Goal: Task Accomplishment & Management: Use online tool/utility

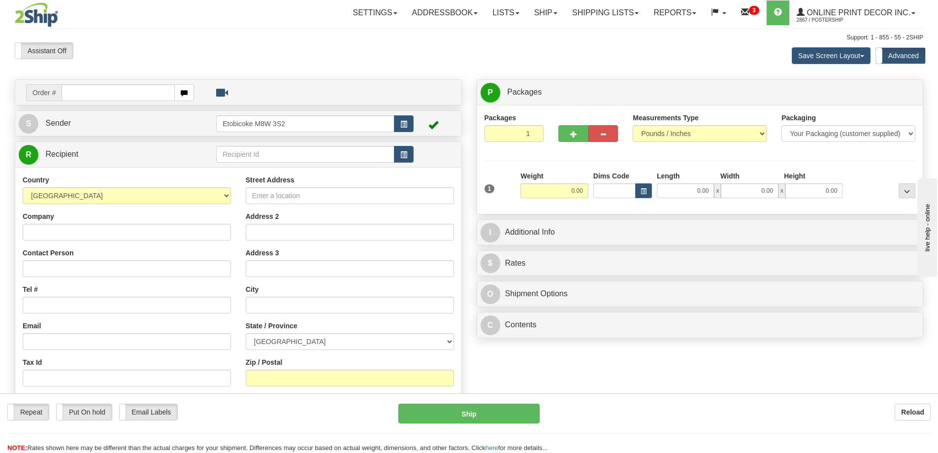
click at [90, 95] on input "text" at bounding box center [118, 92] width 113 height 17
type input "ca-424931"
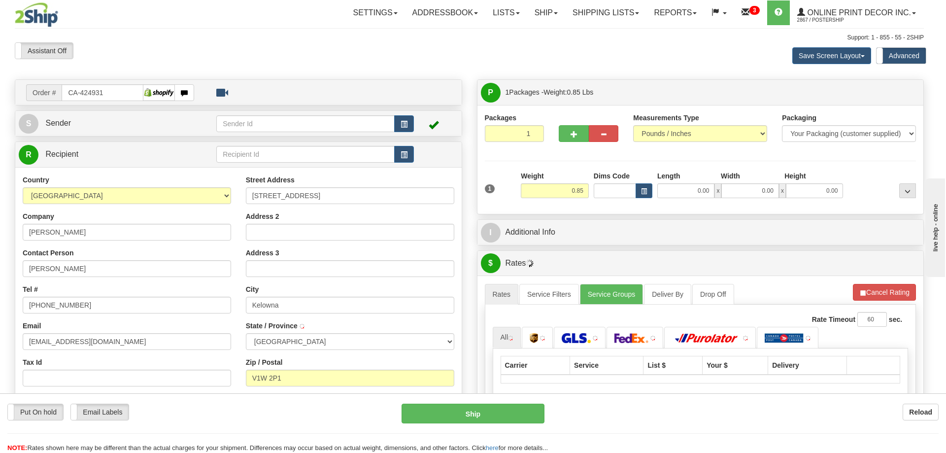
type input "KELOWNA"
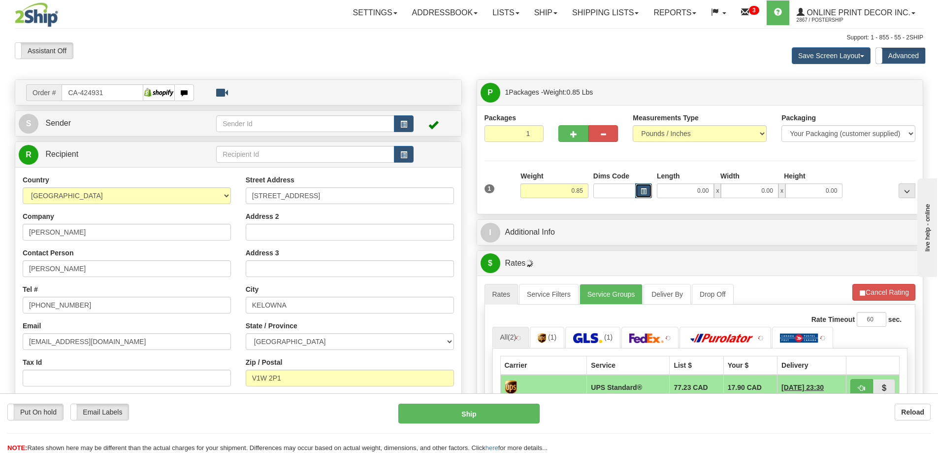
click at [646, 193] on span "button" at bounding box center [644, 191] width 6 height 5
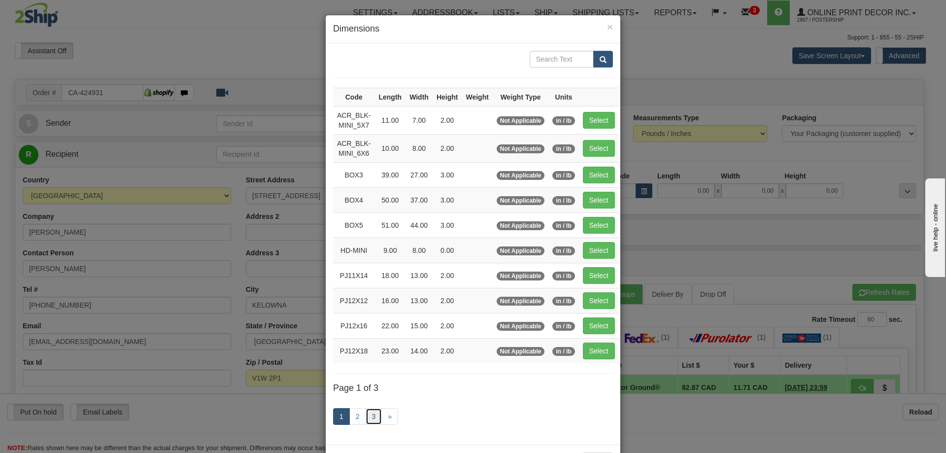
click at [368, 418] on link "3" at bounding box center [373, 416] width 17 height 17
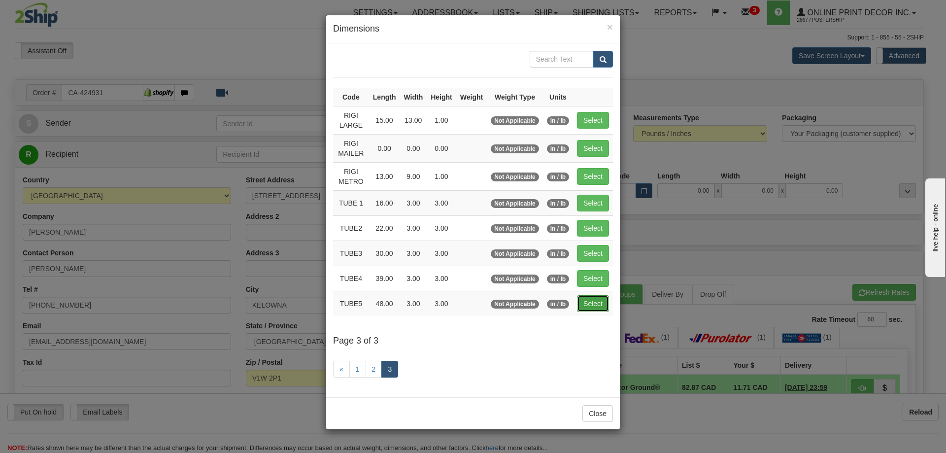
click at [593, 299] on button "Select" at bounding box center [593, 303] width 32 height 17
type input "TUBE5"
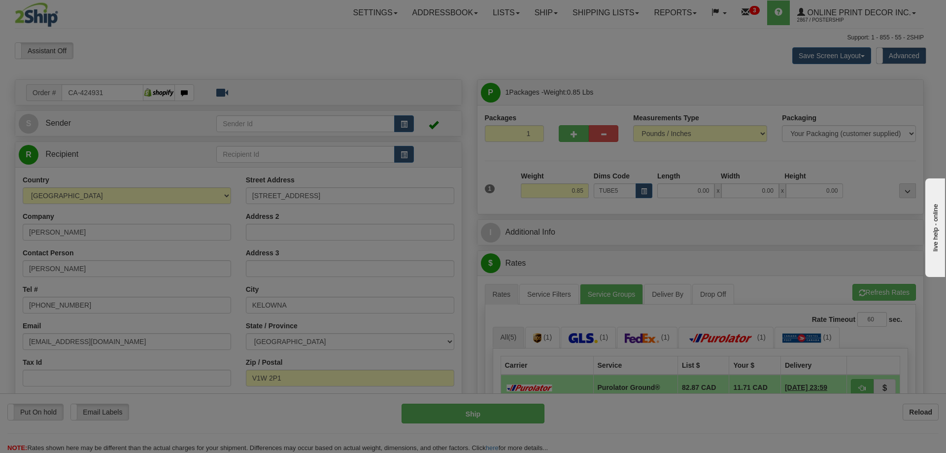
type input "48.00"
type input "3.00"
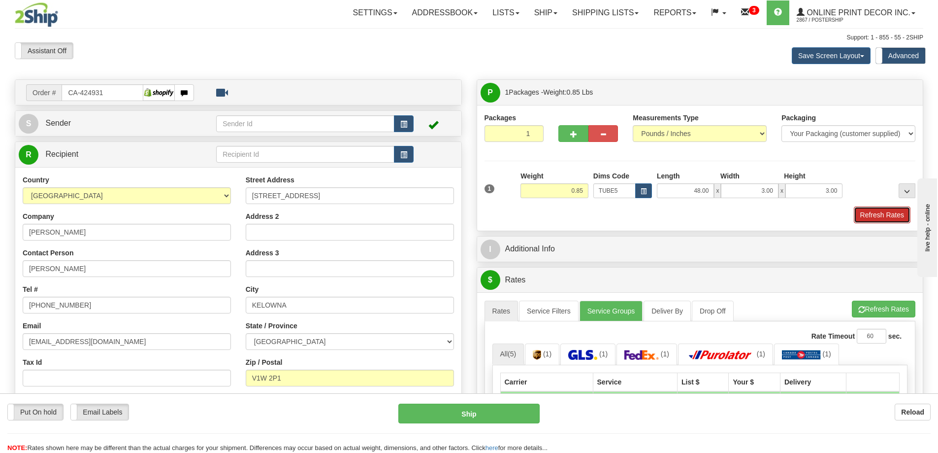
click at [893, 216] on button "Refresh Rates" at bounding box center [882, 214] width 57 height 17
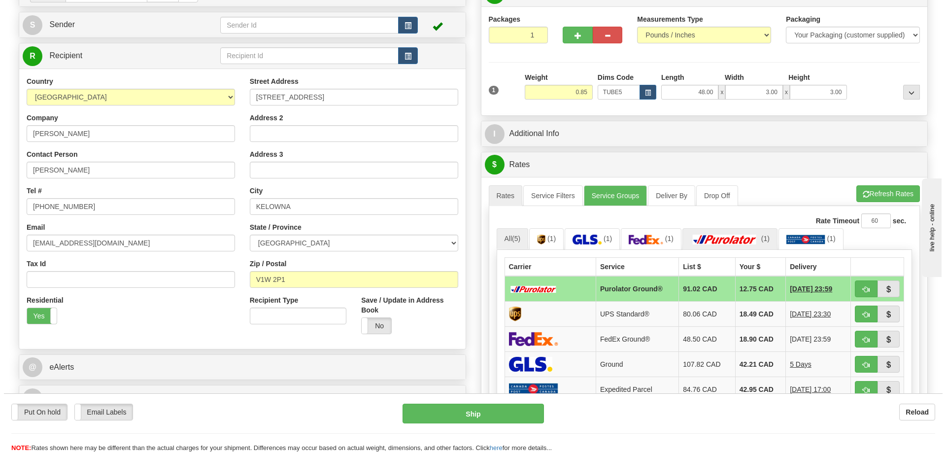
scroll to position [148, 0]
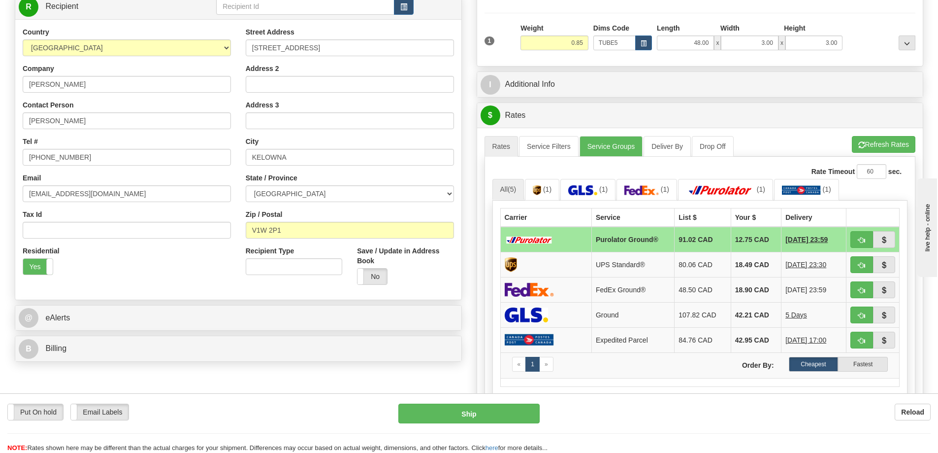
drag, startPoint x: 743, startPoint y: 241, endPoint x: 806, endPoint y: 237, distance: 63.2
click at [782, 239] on tr "Purolator Ground® 91.02 CAD 12.75 CAD 10/14/2025 23:59" at bounding box center [699, 240] width 399 height 26
click at [859, 240] on span "button" at bounding box center [861, 240] width 7 height 6
type input "260"
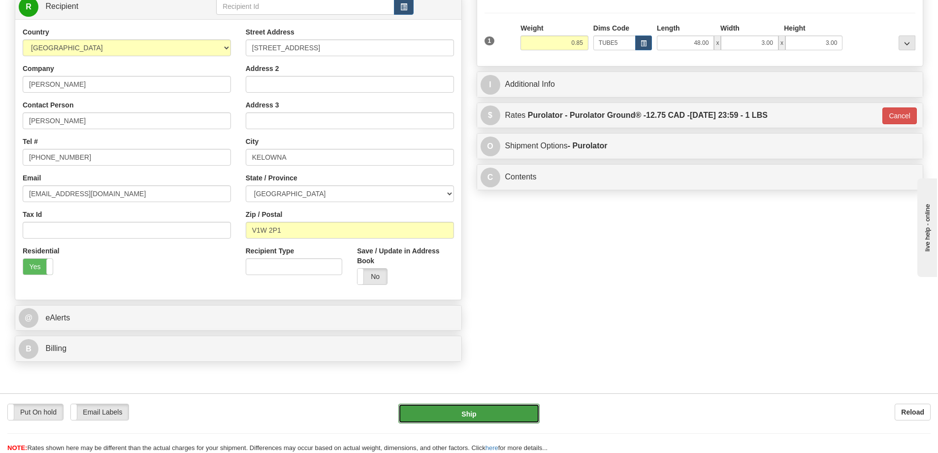
click at [492, 405] on button "Ship" at bounding box center [468, 413] width 141 height 20
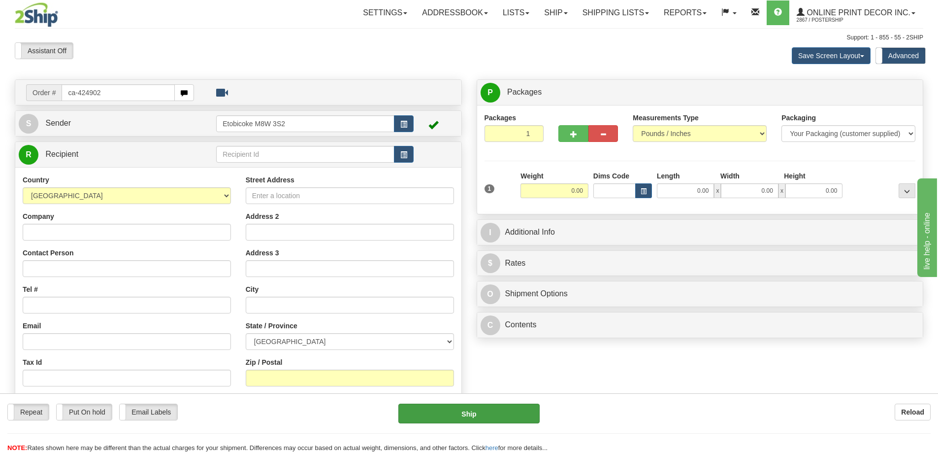
type input "ca-424902"
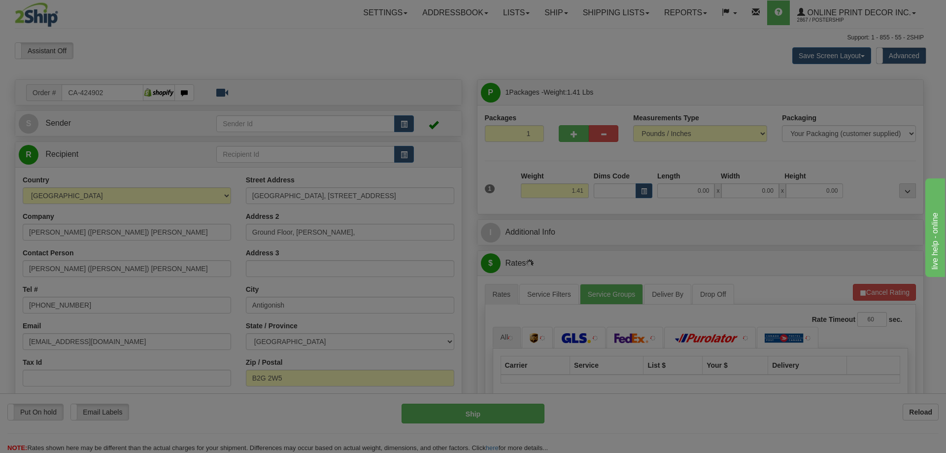
type input "ANTIGONISH"
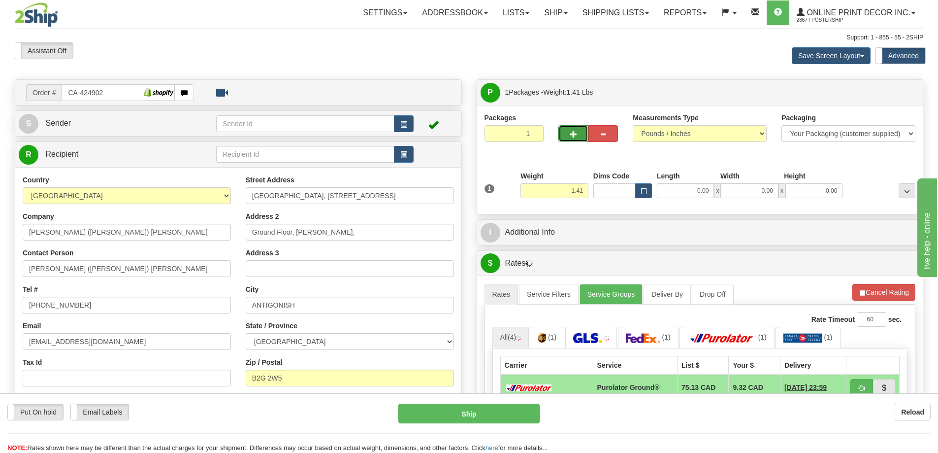
click at [571, 133] on span "button" at bounding box center [573, 134] width 7 height 6
radio input "true"
type input "2"
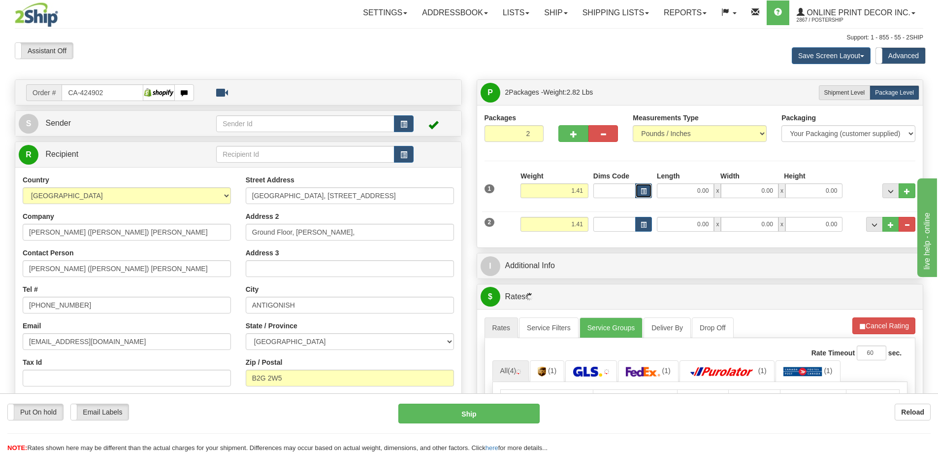
click at [643, 185] on button "button" at bounding box center [643, 190] width 17 height 15
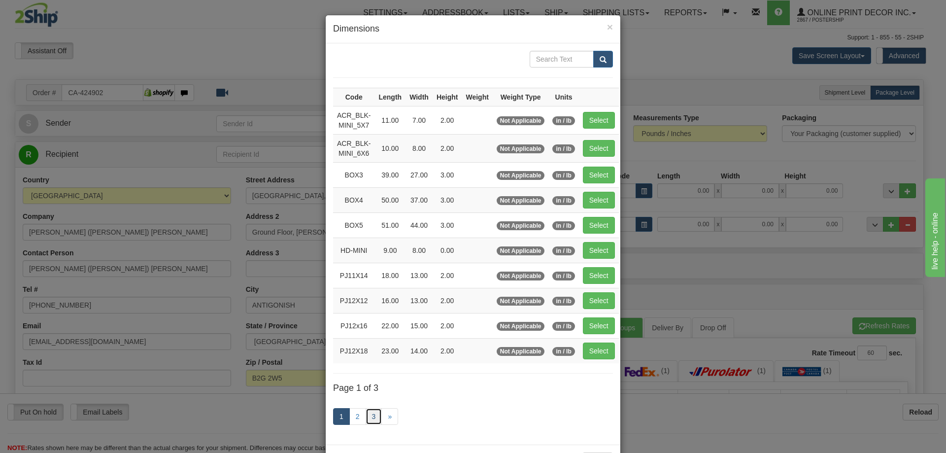
click at [365, 408] on link "3" at bounding box center [373, 416] width 17 height 17
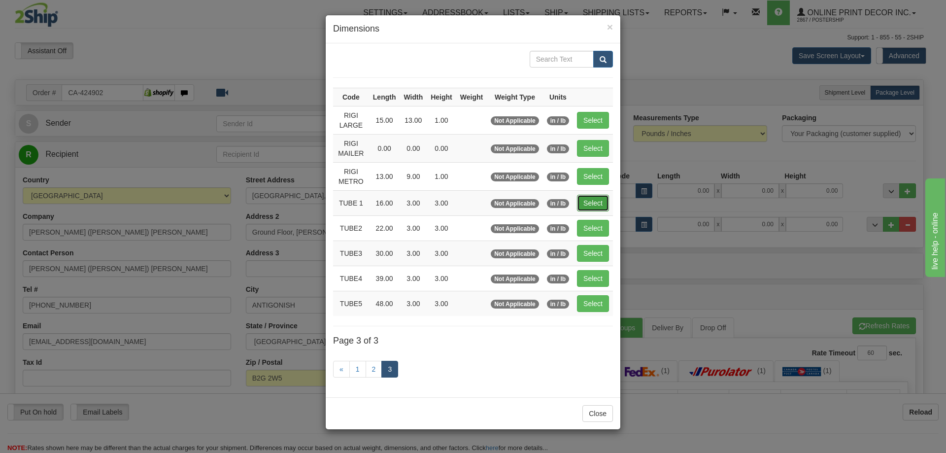
click at [598, 196] on button "Select" at bounding box center [593, 203] width 32 height 17
type input "TUBE 1"
type input "16.00"
type input "3.00"
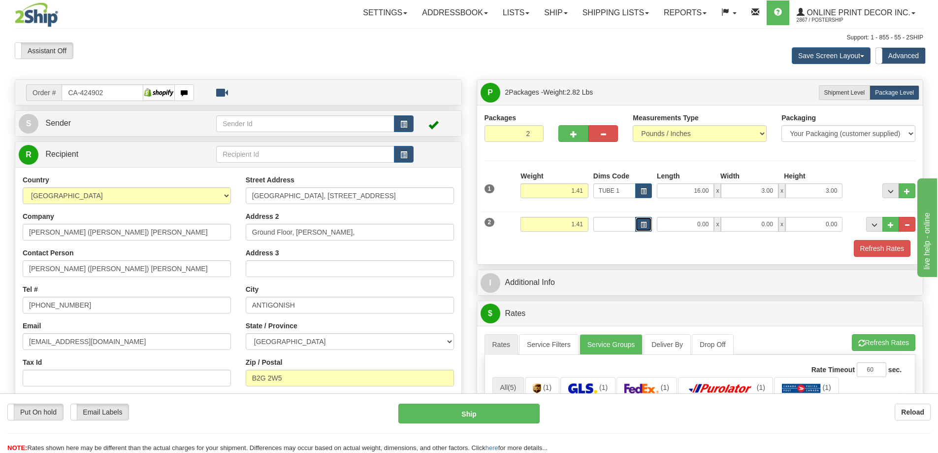
click at [645, 224] on span "button" at bounding box center [644, 224] width 6 height 5
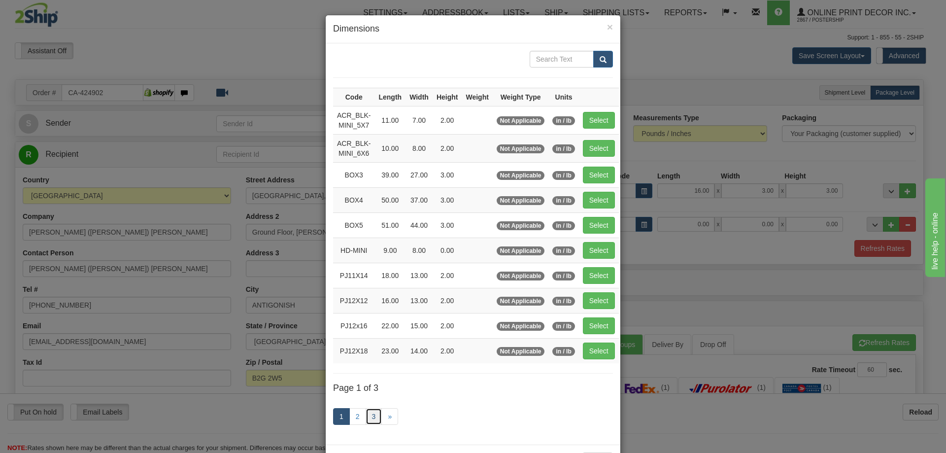
click at [377, 410] on link "3" at bounding box center [373, 416] width 17 height 17
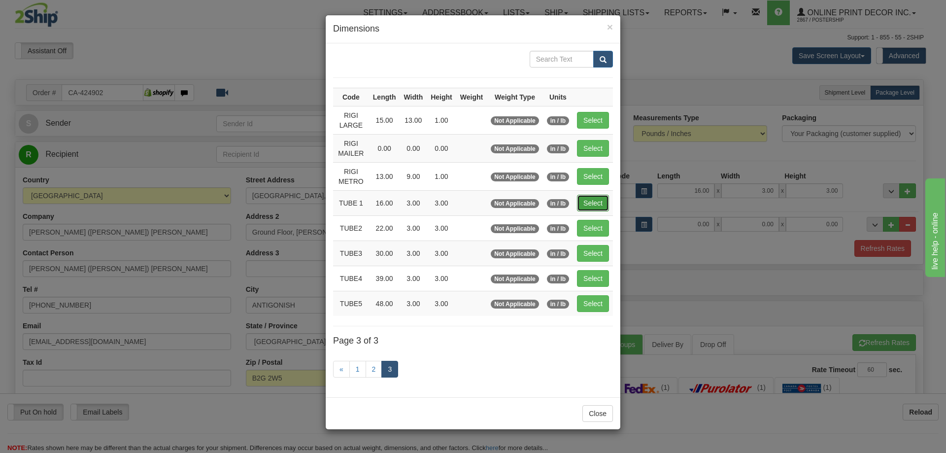
click at [592, 201] on button "Select" at bounding box center [593, 203] width 32 height 17
type input "TUBE 1"
type input "16.00"
type input "3.00"
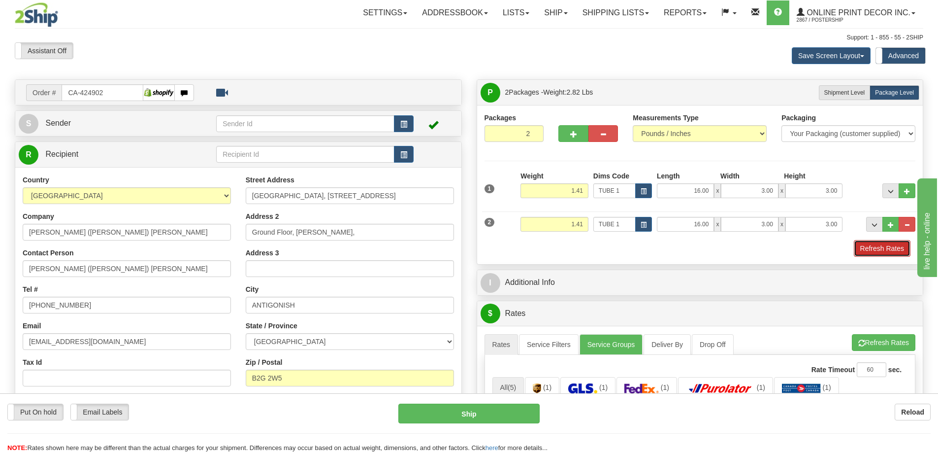
click at [882, 243] on button "Refresh Rates" at bounding box center [882, 248] width 57 height 17
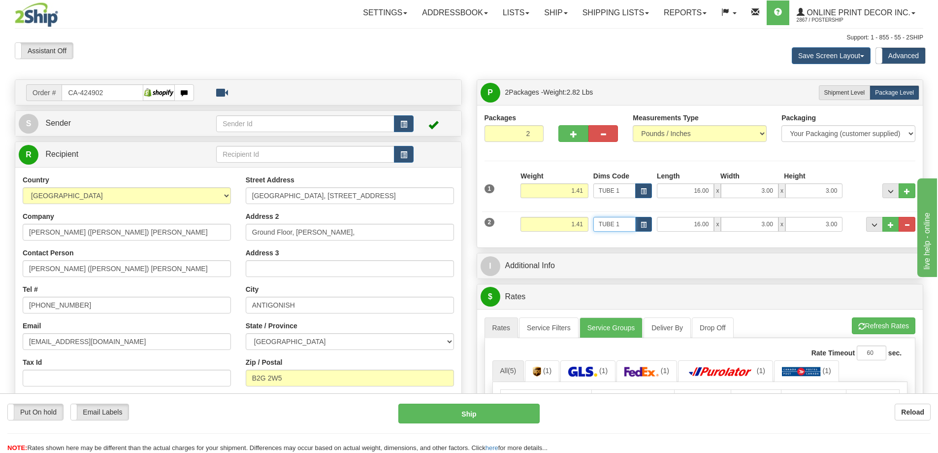
click at [634, 225] on input "TUBE 1" at bounding box center [614, 224] width 42 height 15
click at [642, 224] on span "button" at bounding box center [644, 224] width 6 height 5
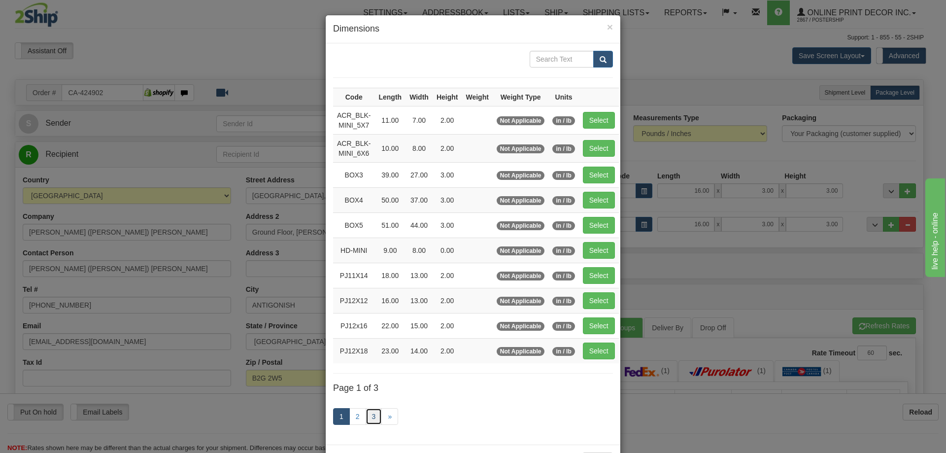
click at [368, 414] on link "3" at bounding box center [373, 416] width 17 height 17
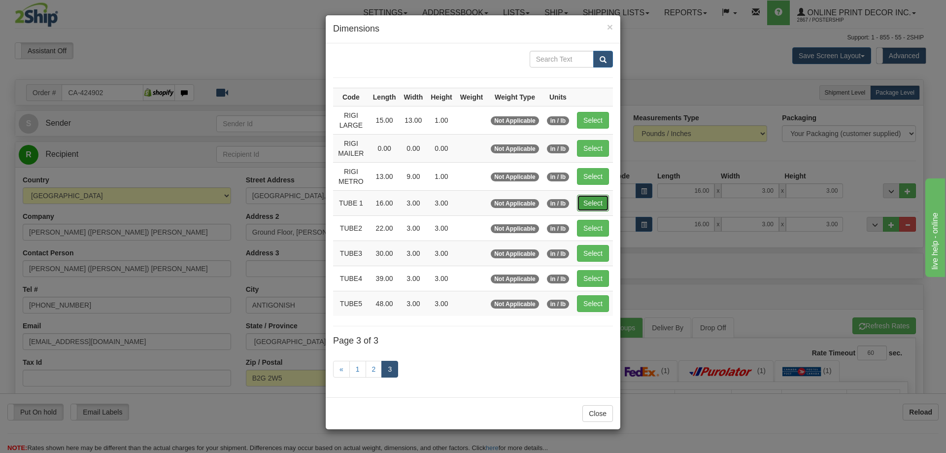
click at [589, 204] on button "Select" at bounding box center [593, 203] width 32 height 17
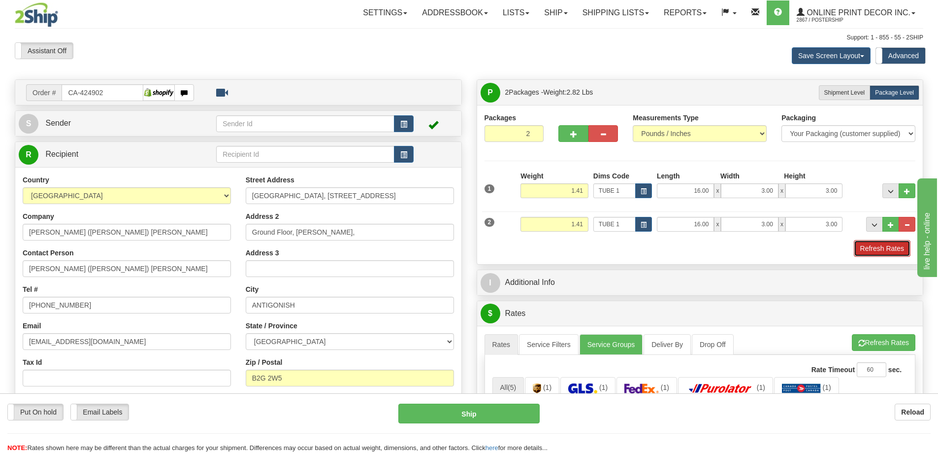
click at [885, 256] on button "Refresh Rates" at bounding box center [882, 248] width 57 height 17
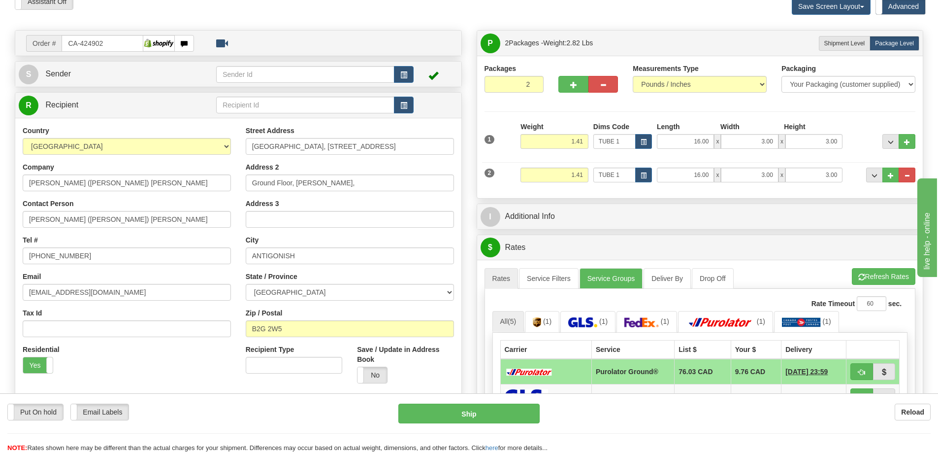
scroll to position [148, 0]
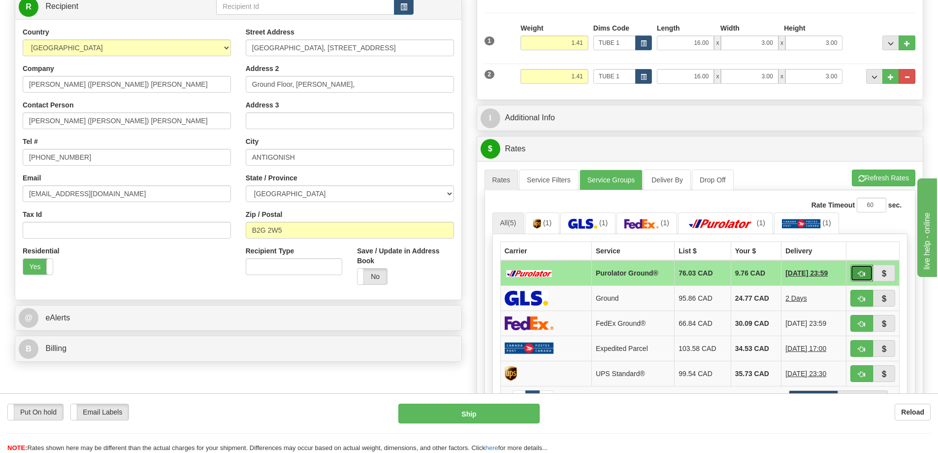
click at [856, 270] on button "button" at bounding box center [861, 272] width 23 height 17
type input "260"
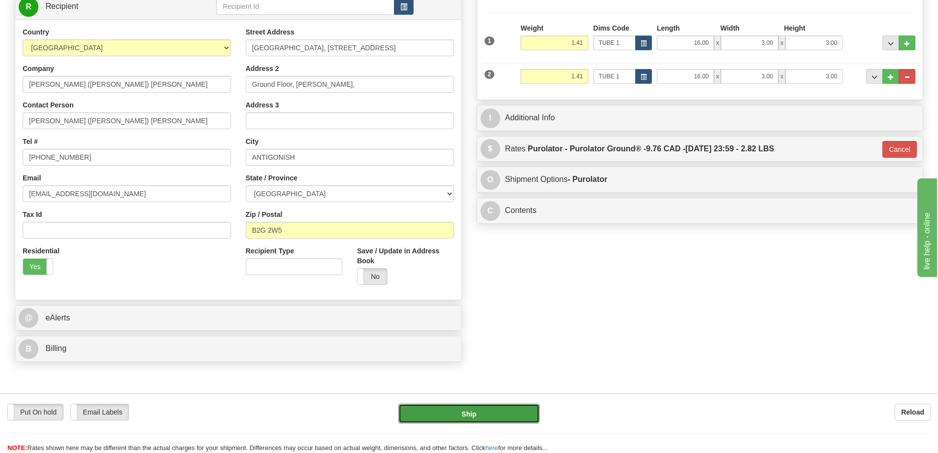
click at [463, 409] on button "Ship" at bounding box center [468, 413] width 141 height 20
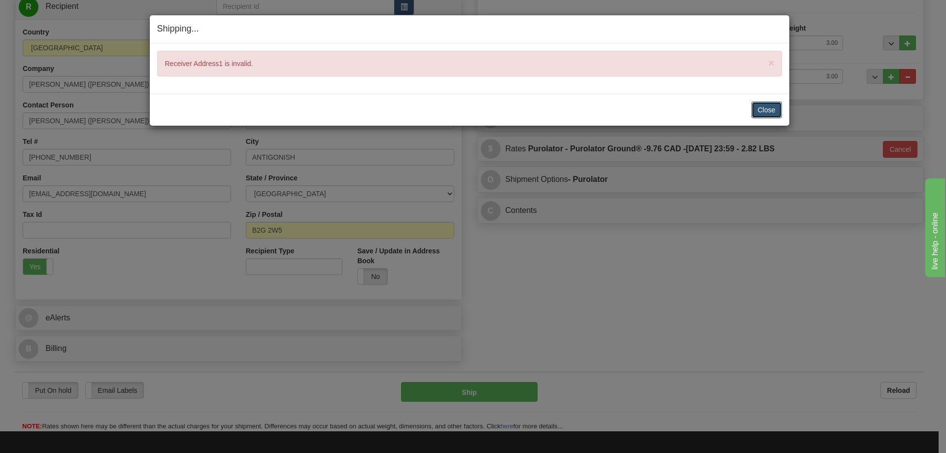
click at [776, 111] on button "Close" at bounding box center [766, 109] width 31 height 17
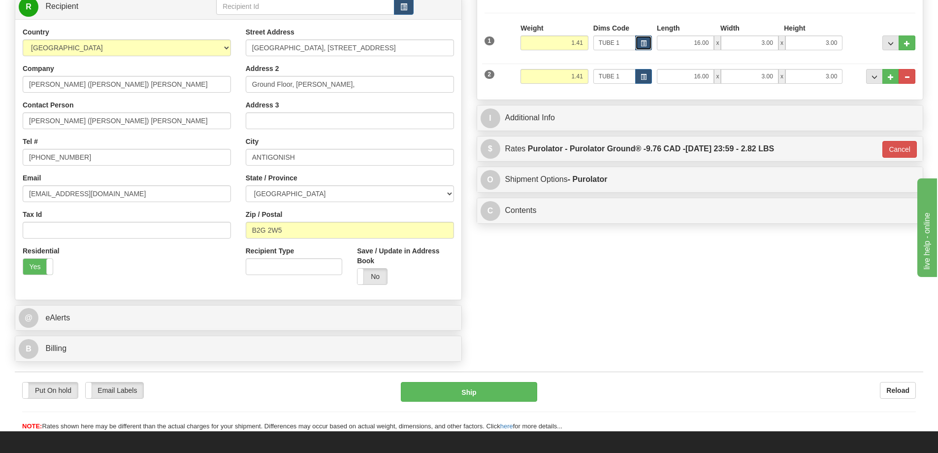
click at [642, 41] on span "button" at bounding box center [644, 43] width 6 height 5
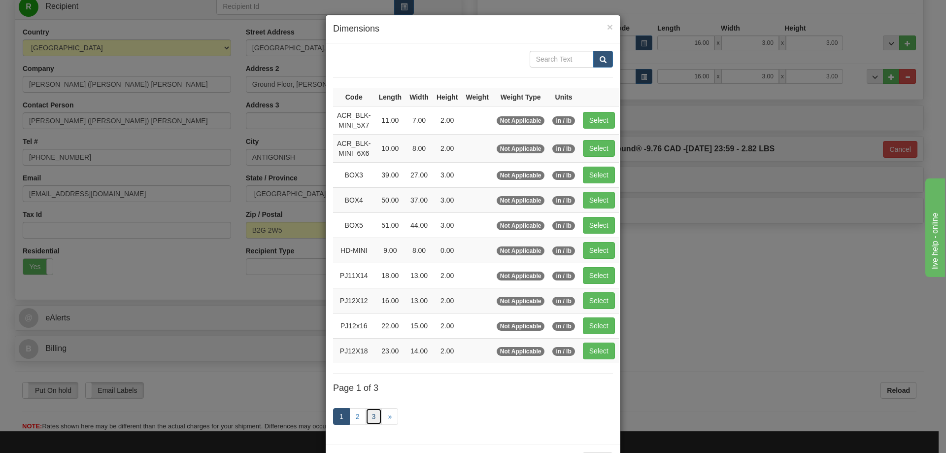
click at [366, 415] on link "3" at bounding box center [373, 416] width 17 height 17
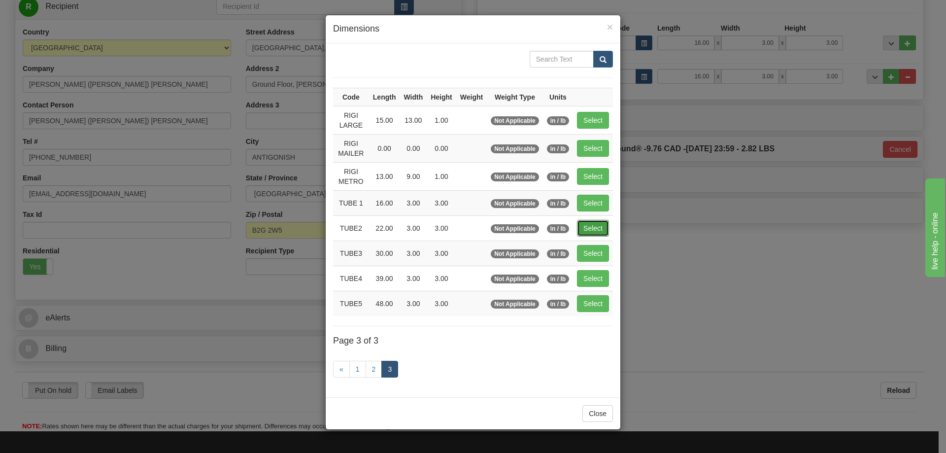
click at [589, 225] on button "Select" at bounding box center [593, 228] width 32 height 17
type input "TUBE2"
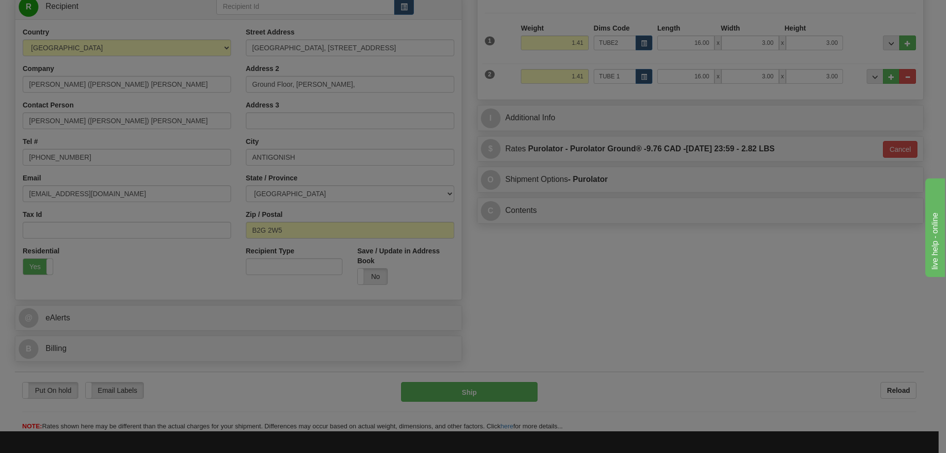
type input "22.00"
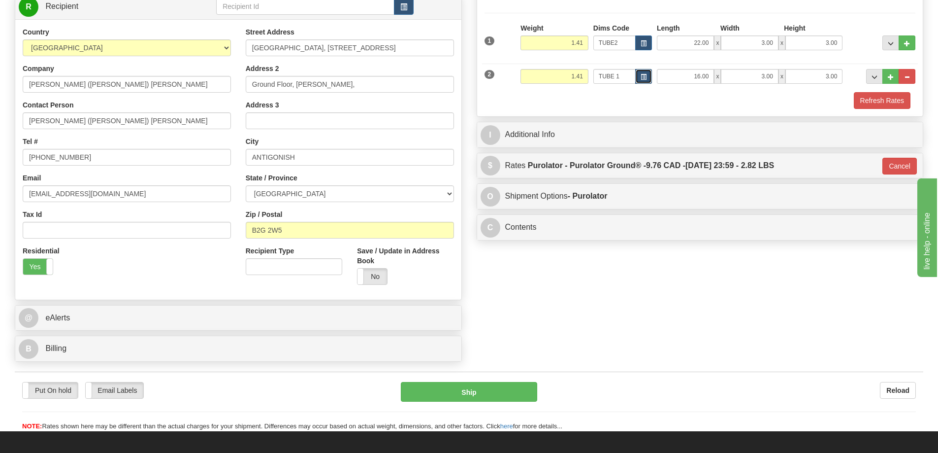
click at [646, 76] on span "button" at bounding box center [644, 76] width 6 height 5
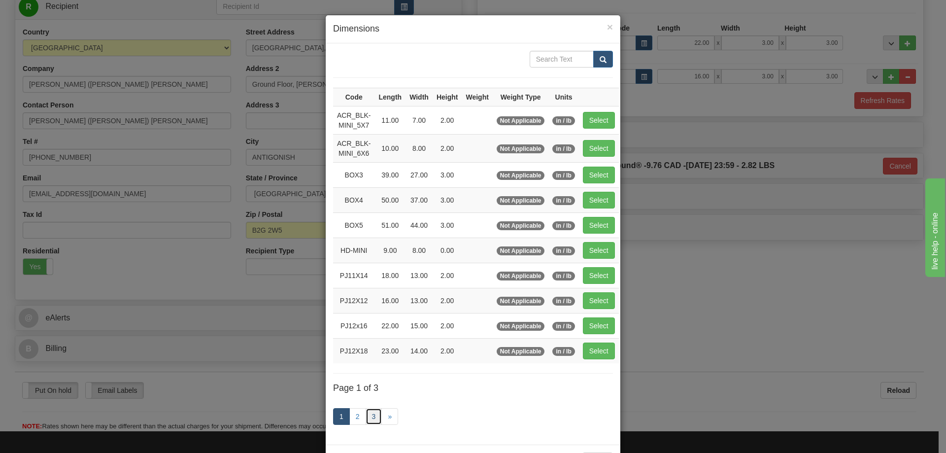
click at [371, 416] on link "3" at bounding box center [373, 416] width 17 height 17
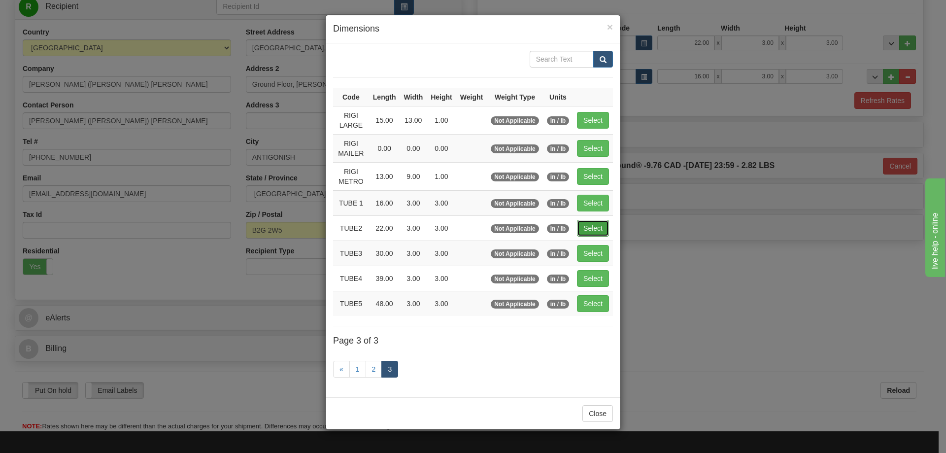
click at [587, 230] on button "Select" at bounding box center [593, 228] width 32 height 17
type input "TUBE2"
type input "22.00"
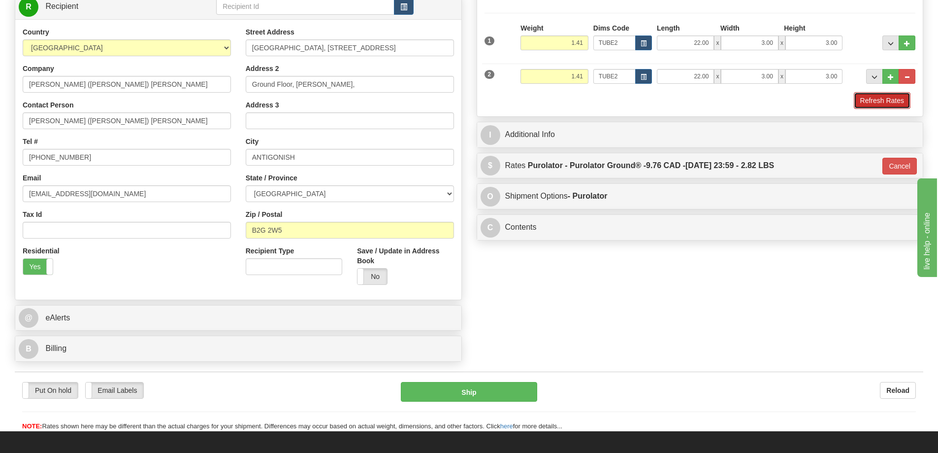
click at [890, 99] on button "Refresh Rates" at bounding box center [882, 100] width 57 height 17
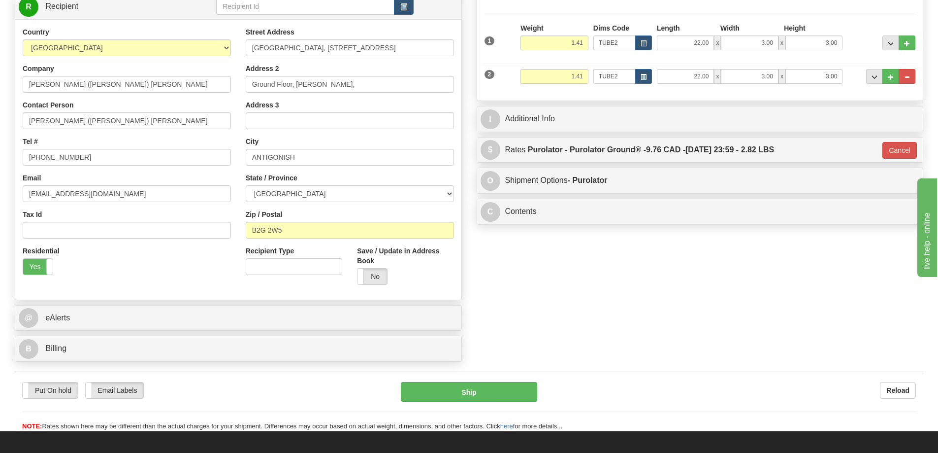
type input "260"
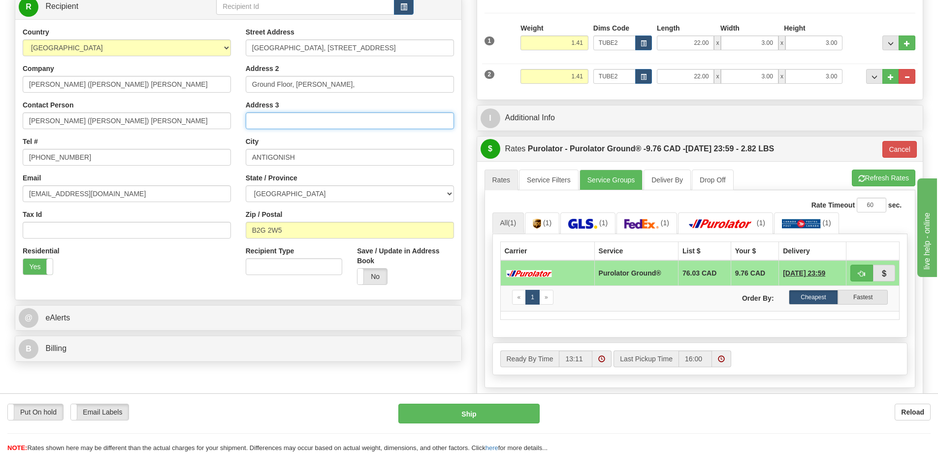
click at [265, 118] on input "Address 3" at bounding box center [350, 120] width 208 height 17
type input "2360 Notre Dame Ave."
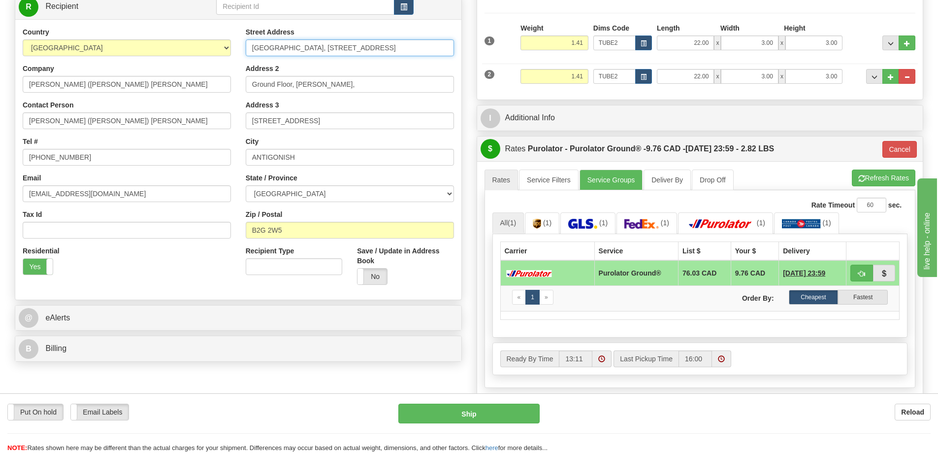
click at [430, 43] on input "ART DEPT STFX University, 2360 Notre Dame Avenue" at bounding box center [350, 47] width 208 height 17
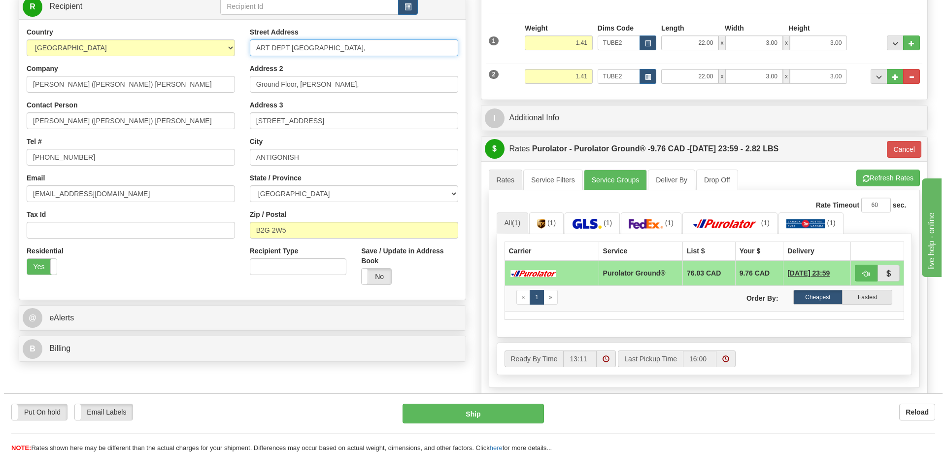
scroll to position [197, 0]
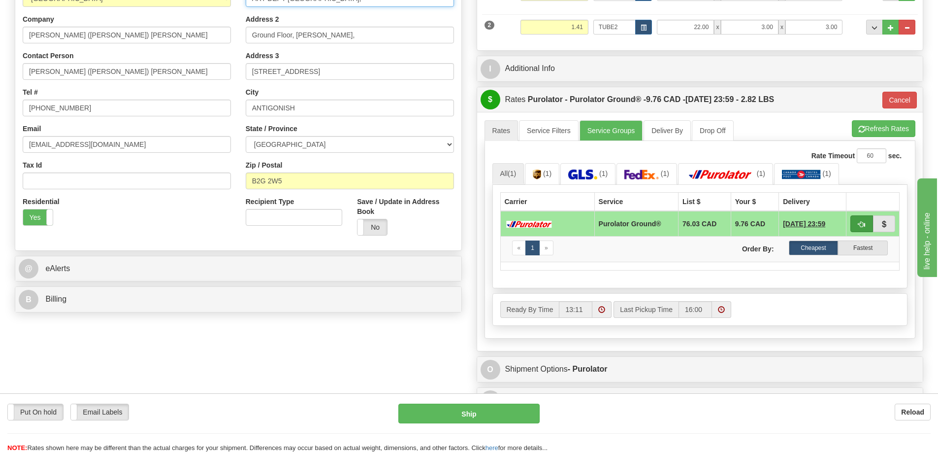
type input "ART DEPT STFX University,"
click at [865, 224] on span "button" at bounding box center [861, 224] width 7 height 6
click at [863, 223] on span "button" at bounding box center [861, 224] width 7 height 6
click at [896, 99] on button "Cancel" at bounding box center [899, 100] width 34 height 17
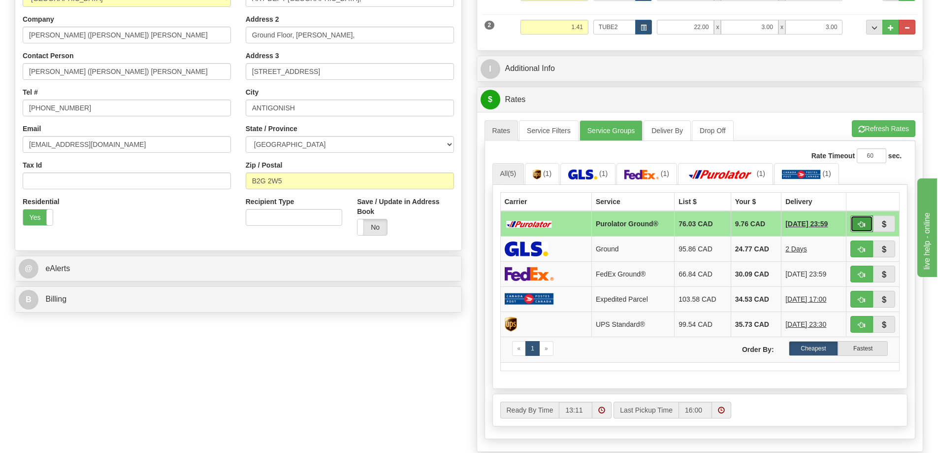
click at [861, 222] on span "button" at bounding box center [861, 224] width 7 height 6
type input "260"
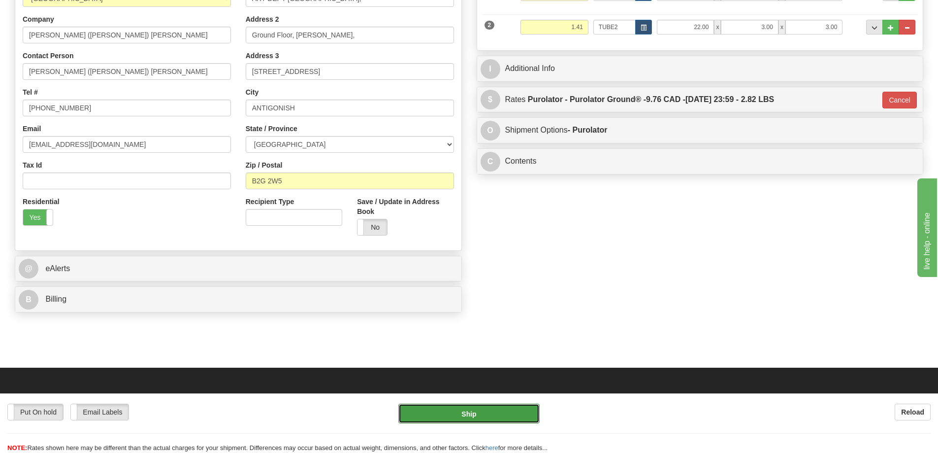
click at [499, 416] on button "Ship" at bounding box center [468, 413] width 141 height 20
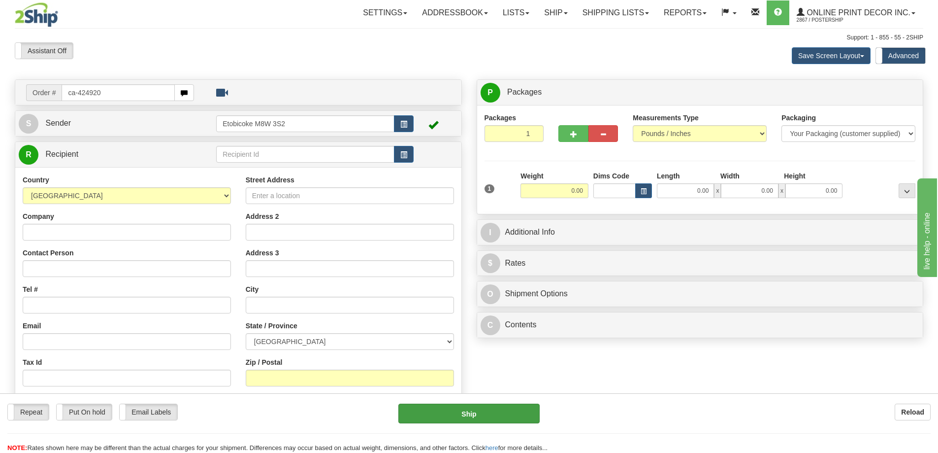
type input "ca-424920"
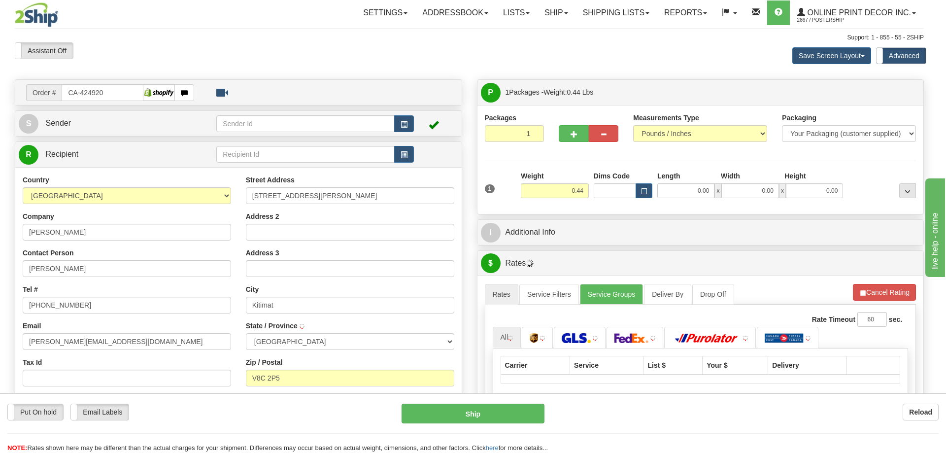
type input "KITIMAT"
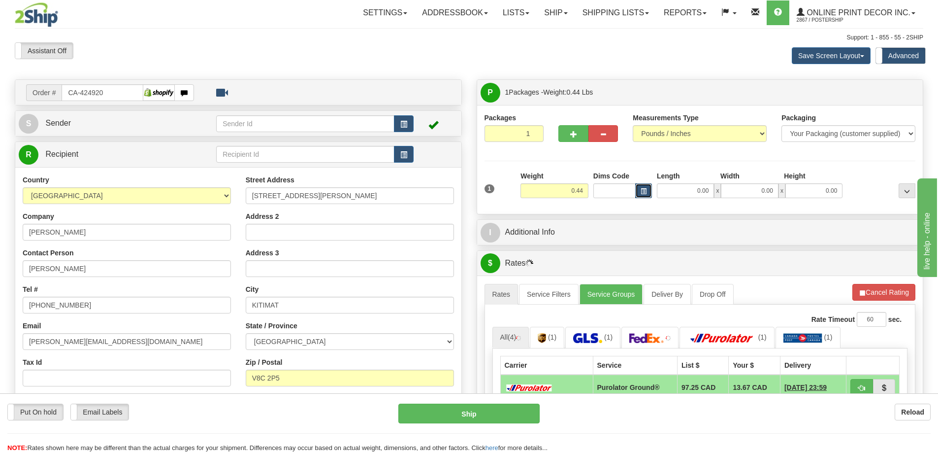
click at [646, 187] on button "button" at bounding box center [643, 190] width 17 height 15
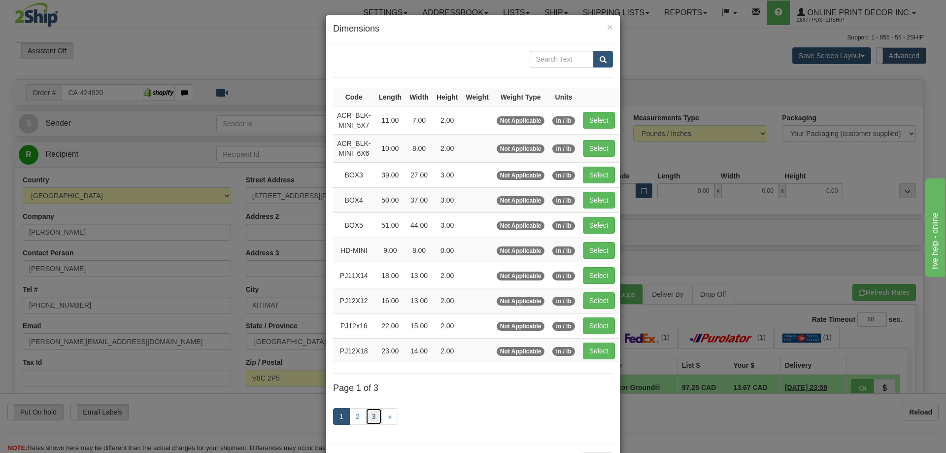
click at [374, 412] on link "3" at bounding box center [373, 416] width 17 height 17
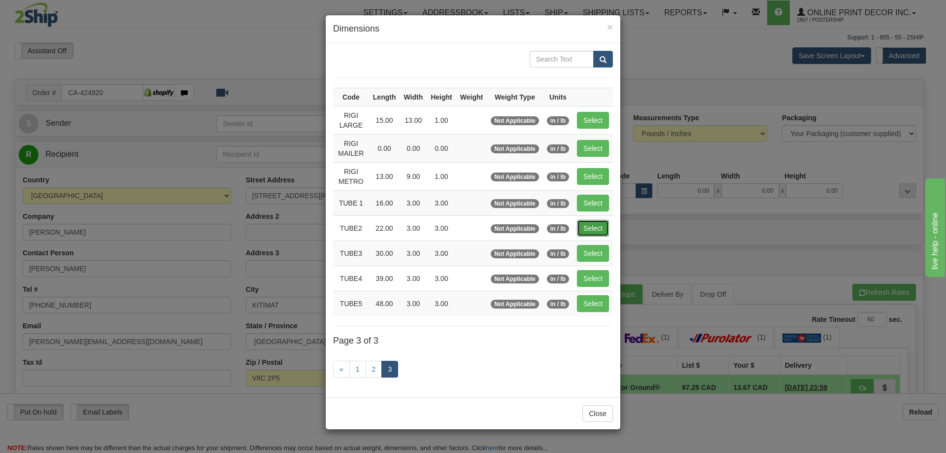
click at [586, 228] on button "Select" at bounding box center [593, 228] width 32 height 17
type input "TUBE2"
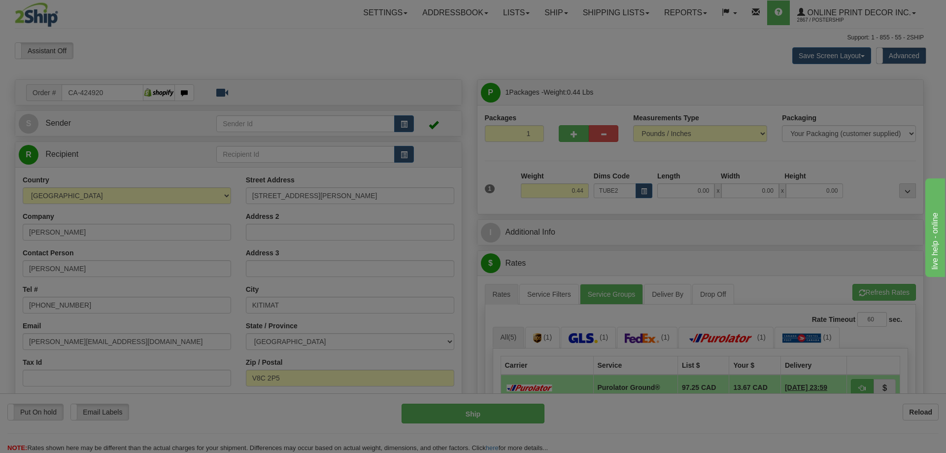
type input "22.00"
type input "3.00"
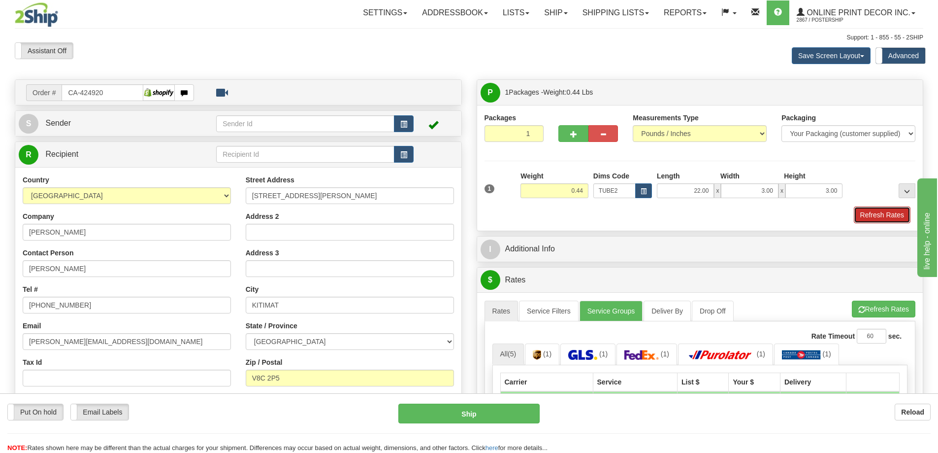
click at [885, 215] on button "Refresh Rates" at bounding box center [882, 214] width 57 height 17
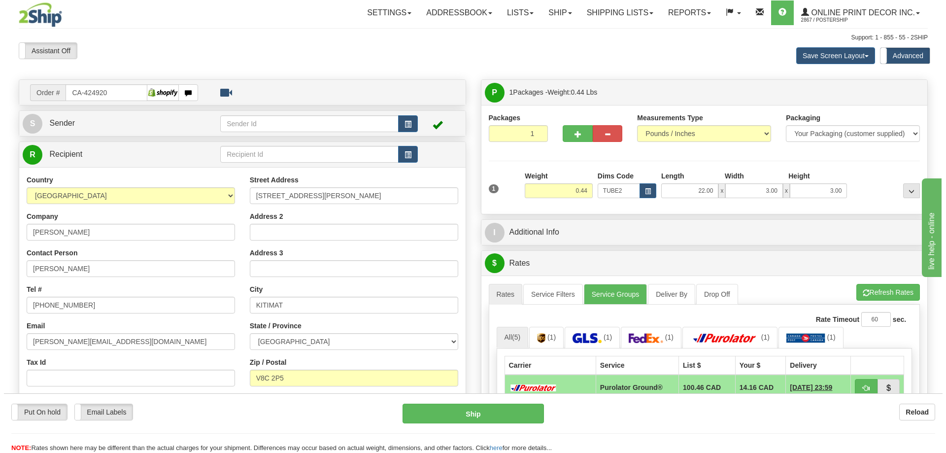
scroll to position [98, 0]
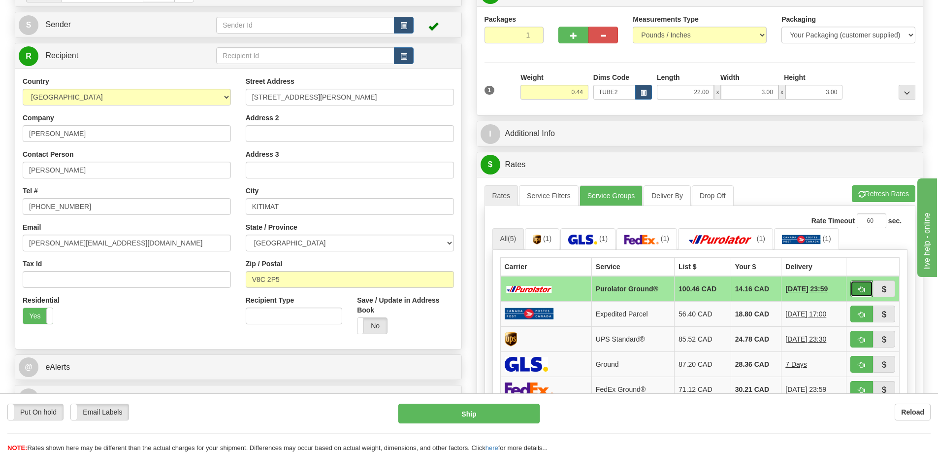
click at [855, 290] on button "button" at bounding box center [861, 288] width 23 height 17
type input "260"
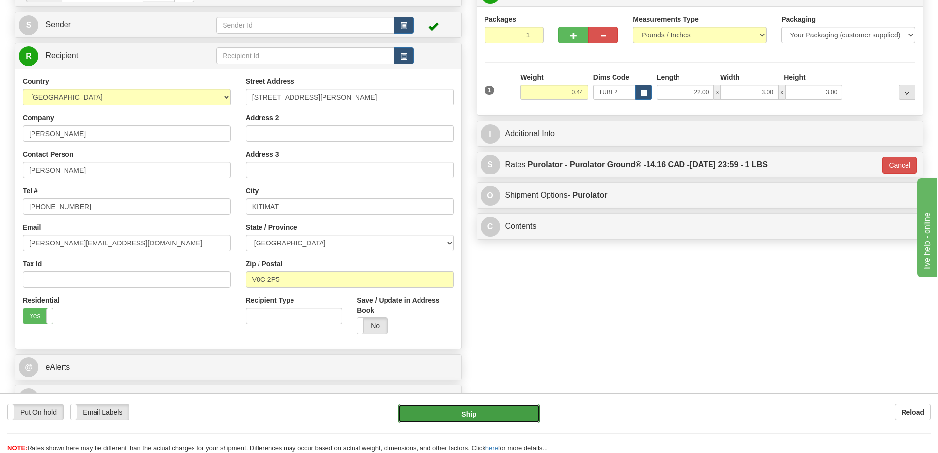
click at [428, 418] on button "Ship" at bounding box center [468, 413] width 141 height 20
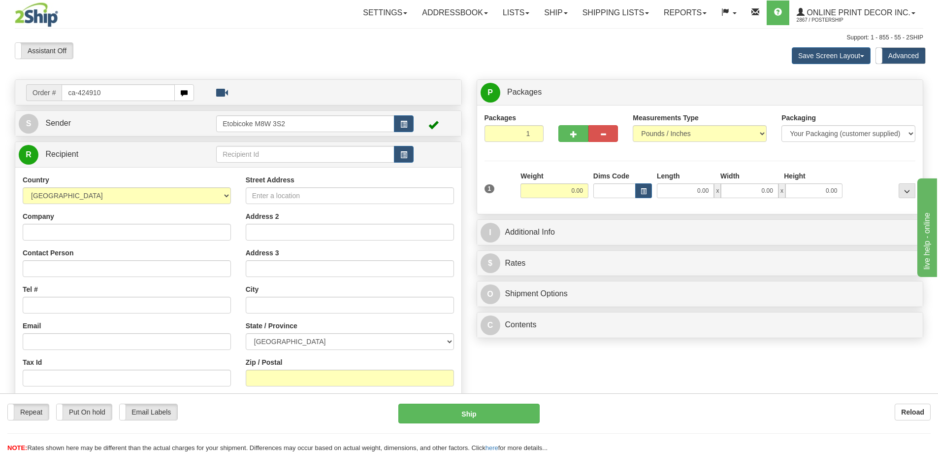
type input "ca-424910"
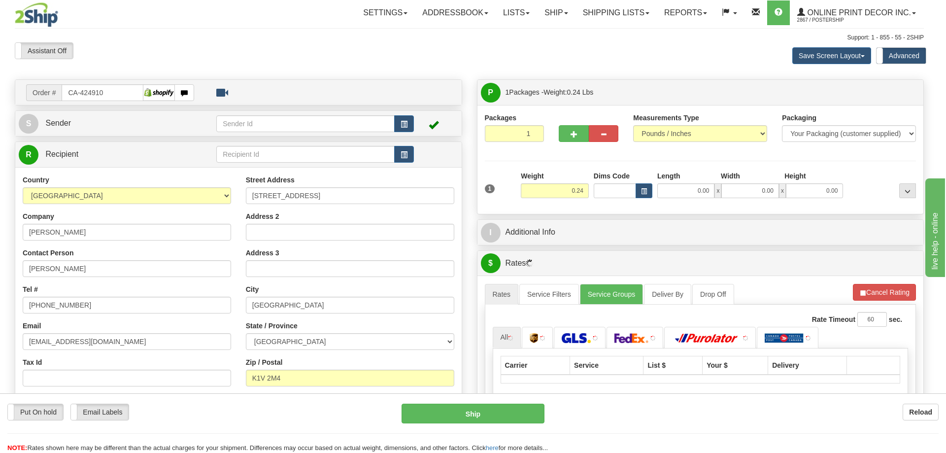
type input "GLOUCESTER"
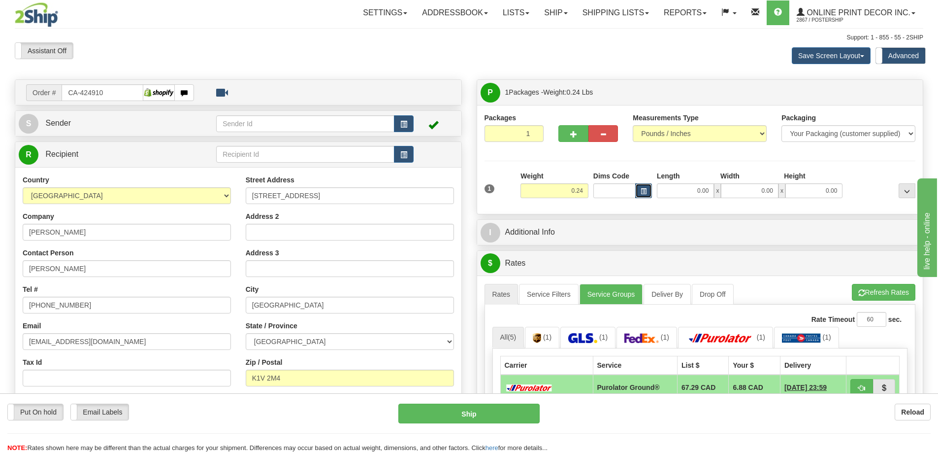
click at [638, 189] on button "button" at bounding box center [643, 190] width 17 height 15
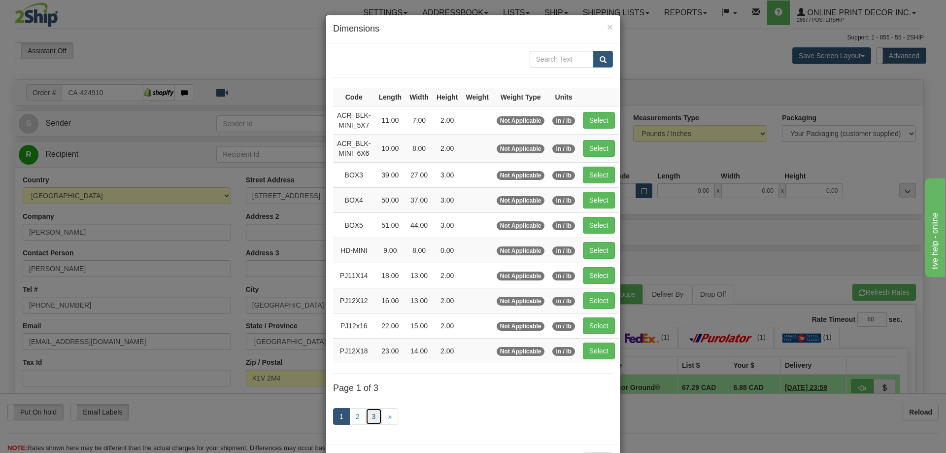
click at [365, 415] on link "3" at bounding box center [373, 416] width 17 height 17
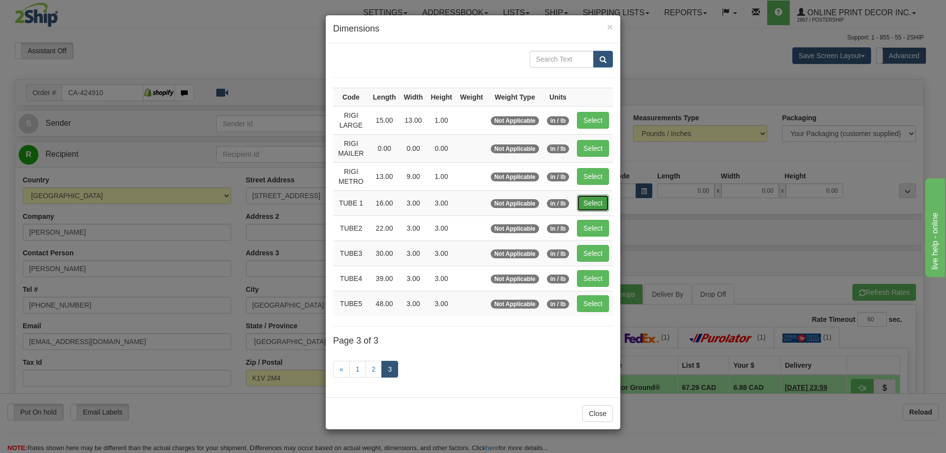
click at [595, 201] on button "Select" at bounding box center [593, 203] width 32 height 17
type input "TUBE 1"
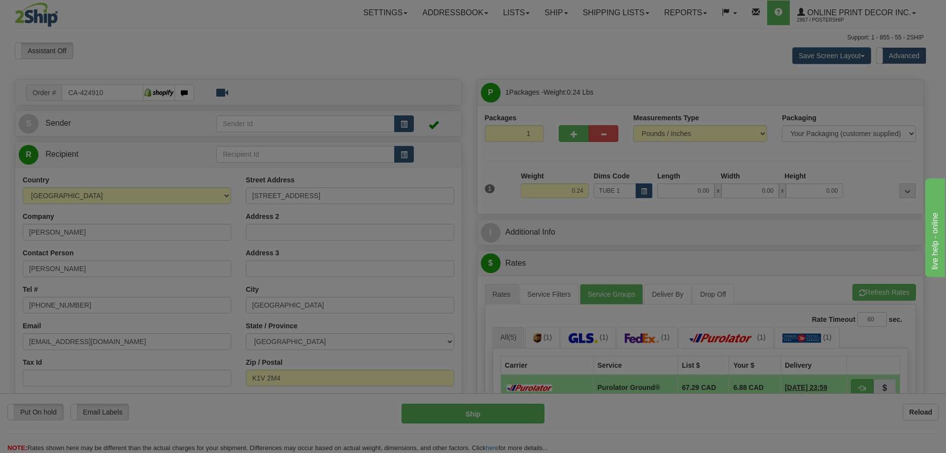
type input "16.00"
type input "3.00"
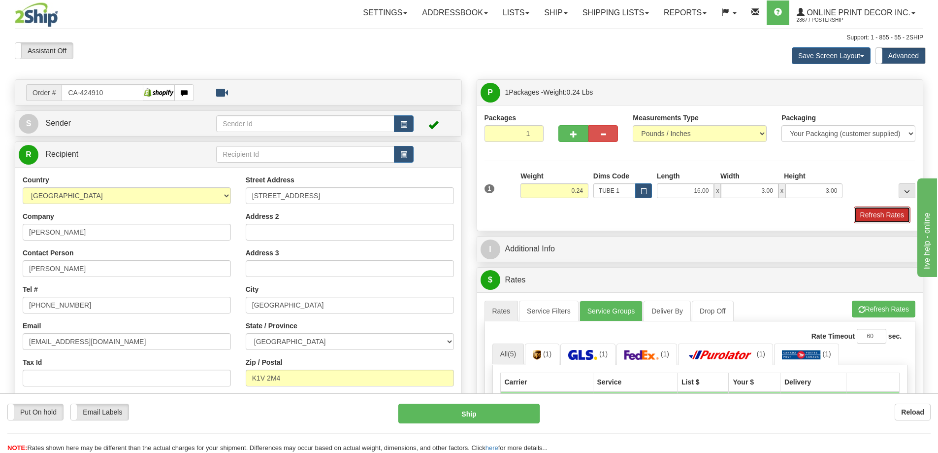
click at [861, 212] on button "Refresh Rates" at bounding box center [882, 214] width 57 height 17
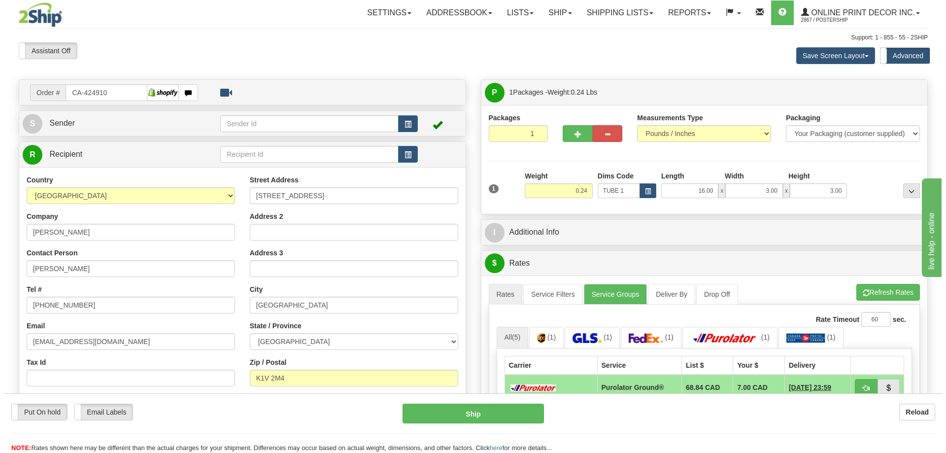
scroll to position [148, 0]
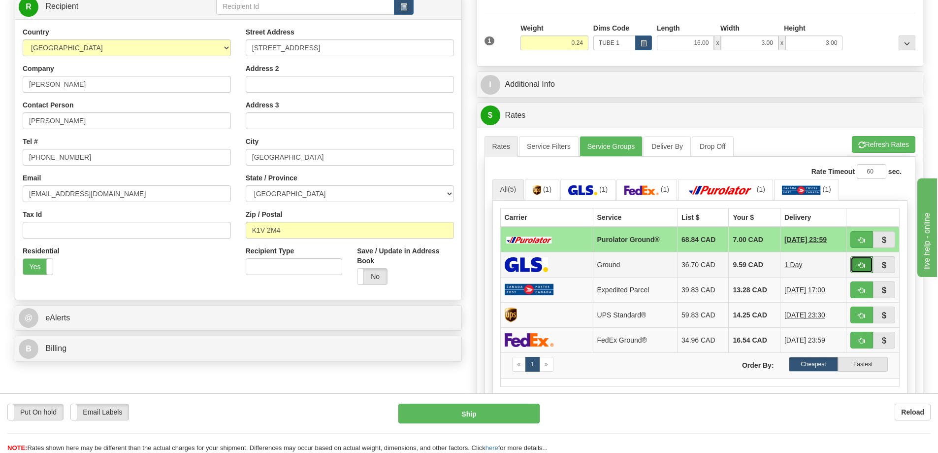
click at [866, 265] on button "button" at bounding box center [861, 264] width 23 height 17
type input "1"
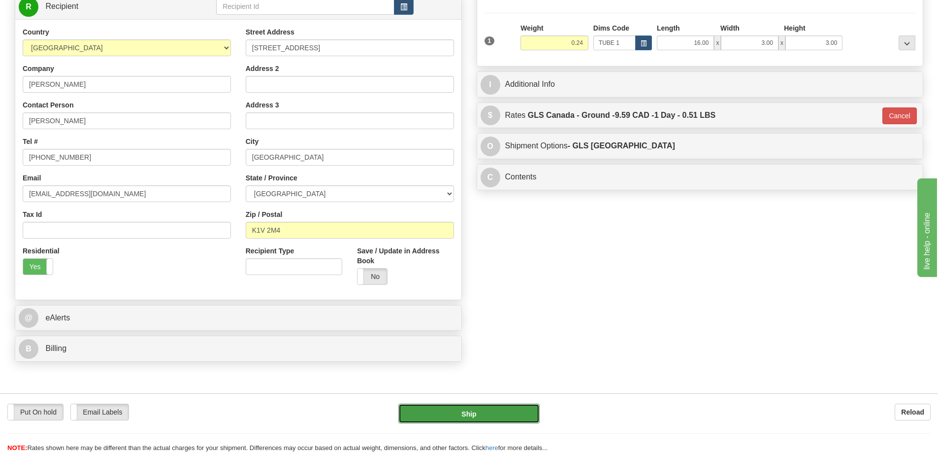
click at [517, 409] on button "Ship" at bounding box center [468, 413] width 141 height 20
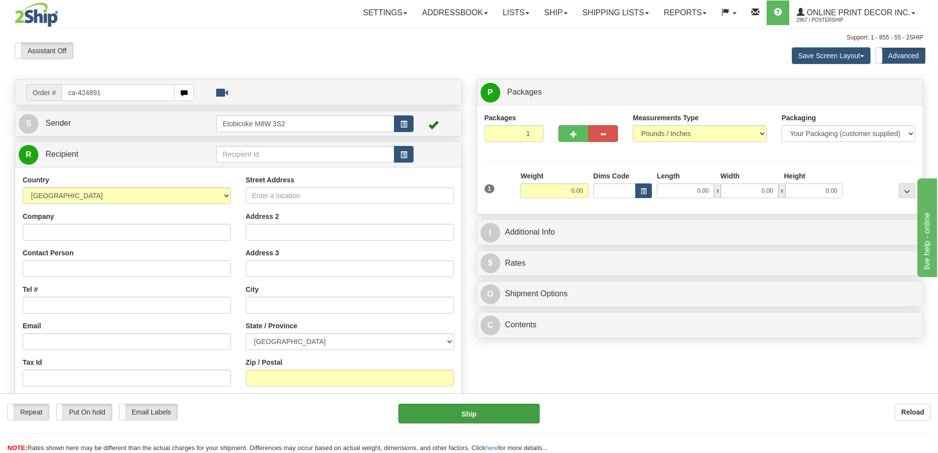
type input "ca-424891"
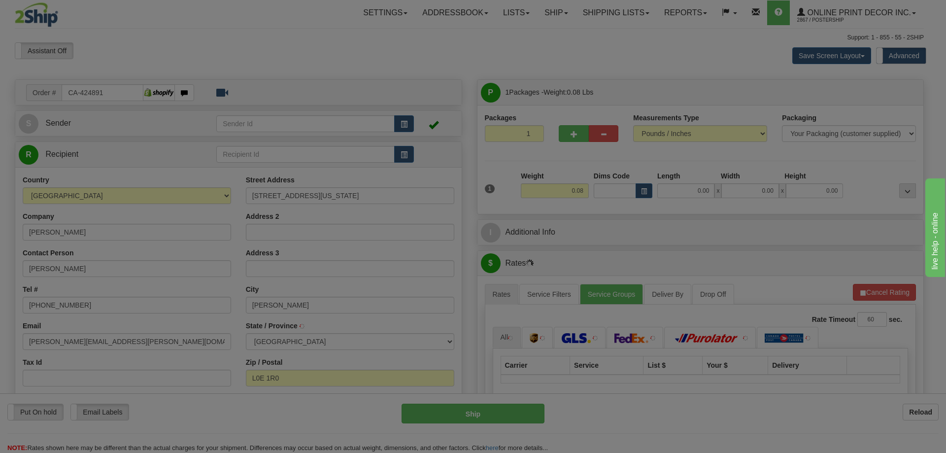
type input "[PERSON_NAME][GEOGRAPHIC_DATA]"
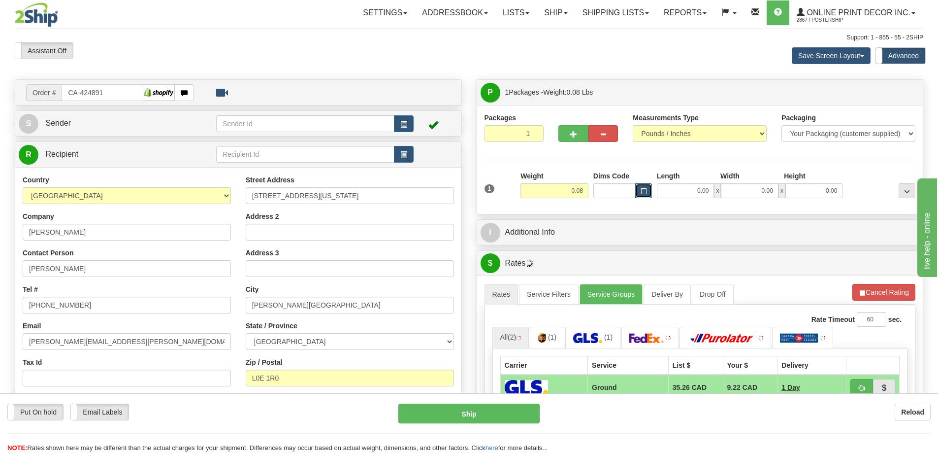
click at [648, 191] on button "button" at bounding box center [643, 190] width 17 height 15
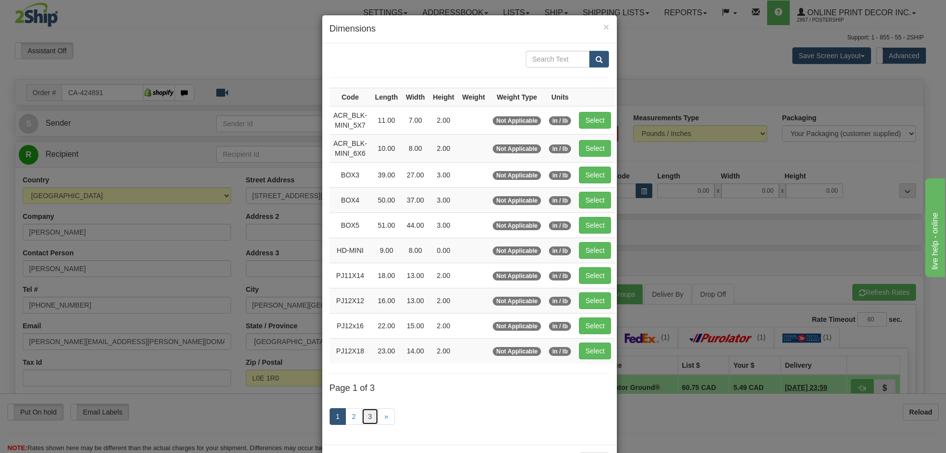
click at [361, 415] on link "3" at bounding box center [369, 416] width 17 height 17
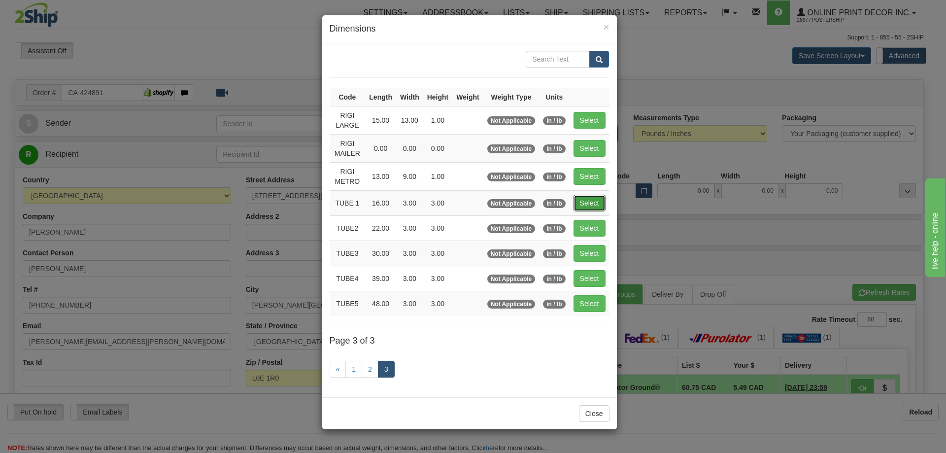
click at [600, 206] on button "Select" at bounding box center [589, 203] width 32 height 17
type input "TUBE 1"
type input "16.00"
type input "3.00"
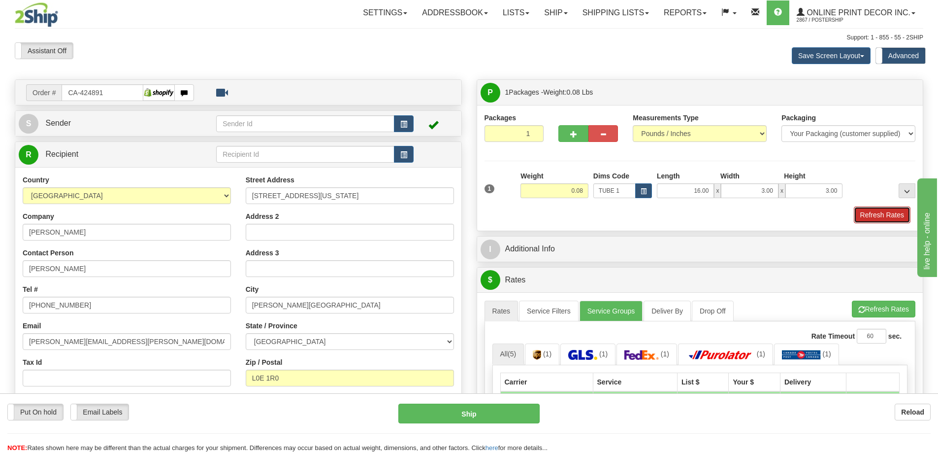
click at [869, 215] on button "Refresh Rates" at bounding box center [882, 214] width 57 height 17
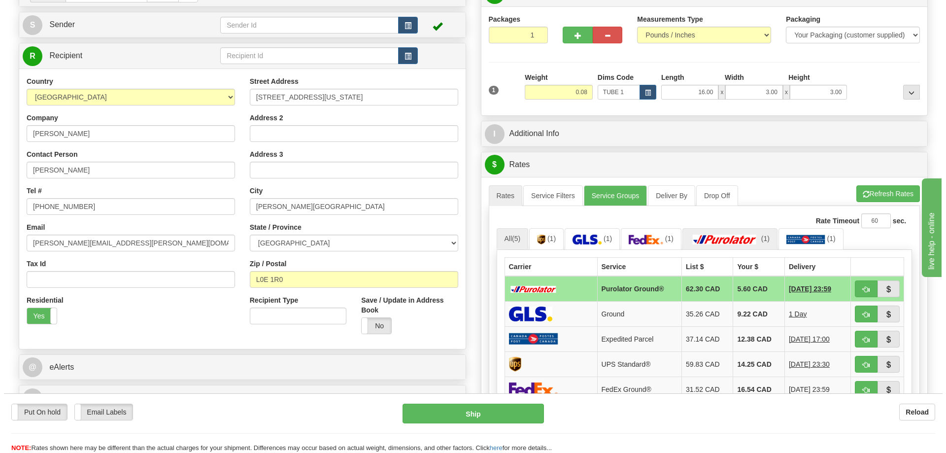
scroll to position [148, 0]
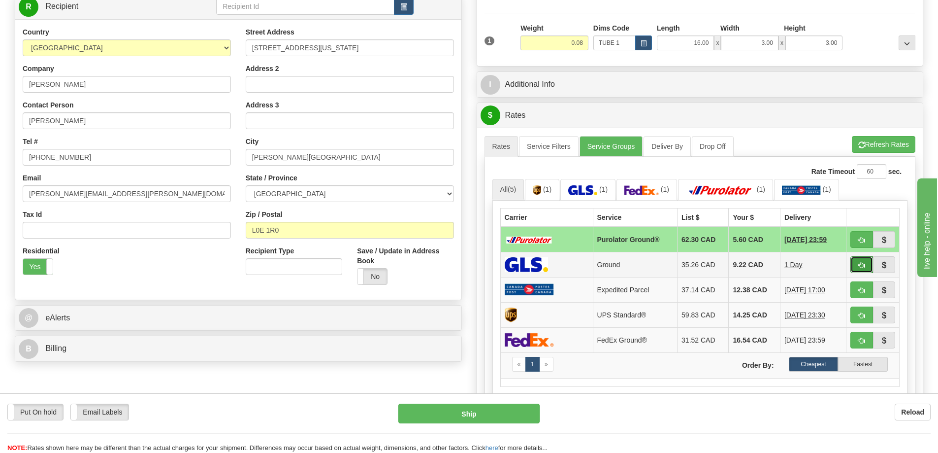
click at [860, 265] on span "button" at bounding box center [861, 265] width 7 height 6
type input "1"
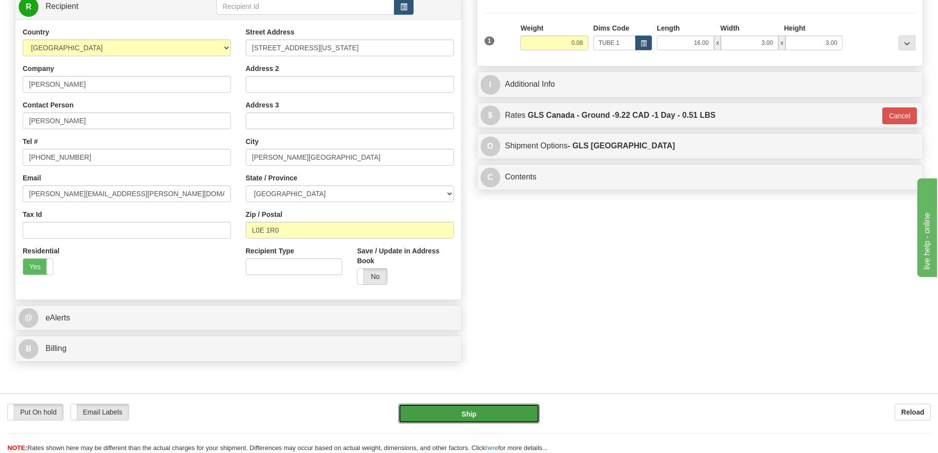
click at [503, 407] on button "Ship" at bounding box center [468, 413] width 141 height 20
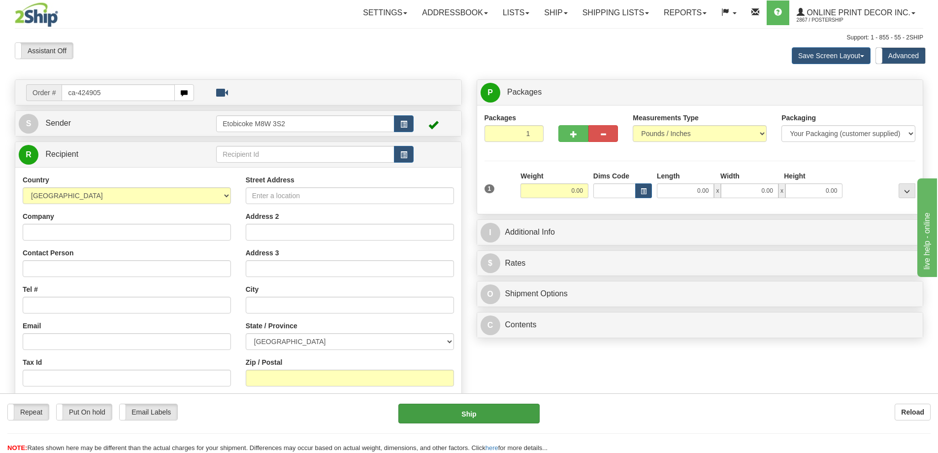
type input "ca-424905"
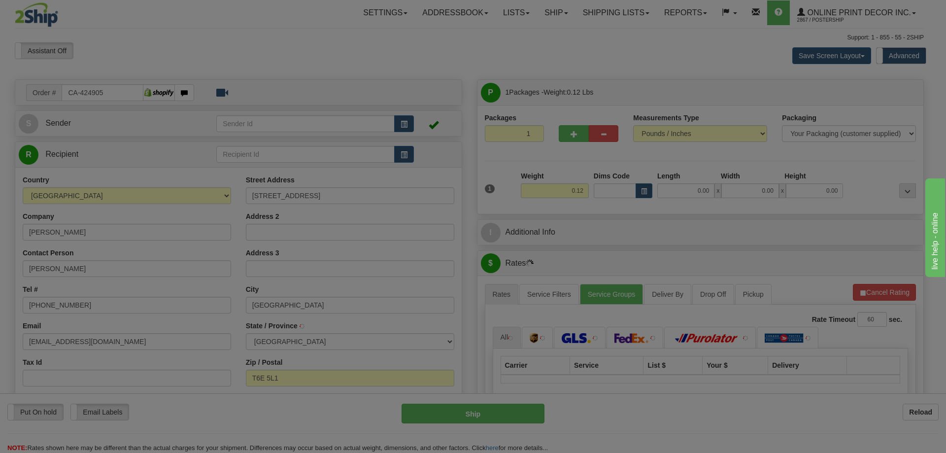
type input "EDMONTON"
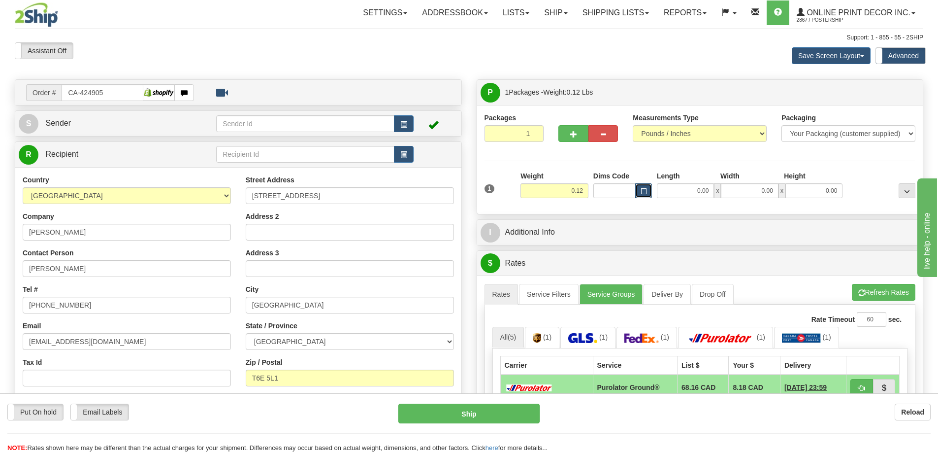
click at [647, 190] on button "button" at bounding box center [643, 190] width 17 height 15
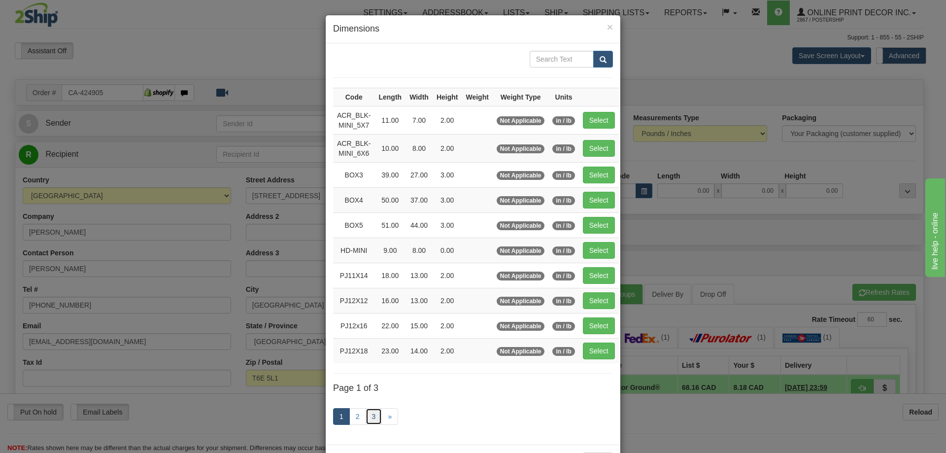
click at [371, 413] on link "3" at bounding box center [373, 416] width 17 height 17
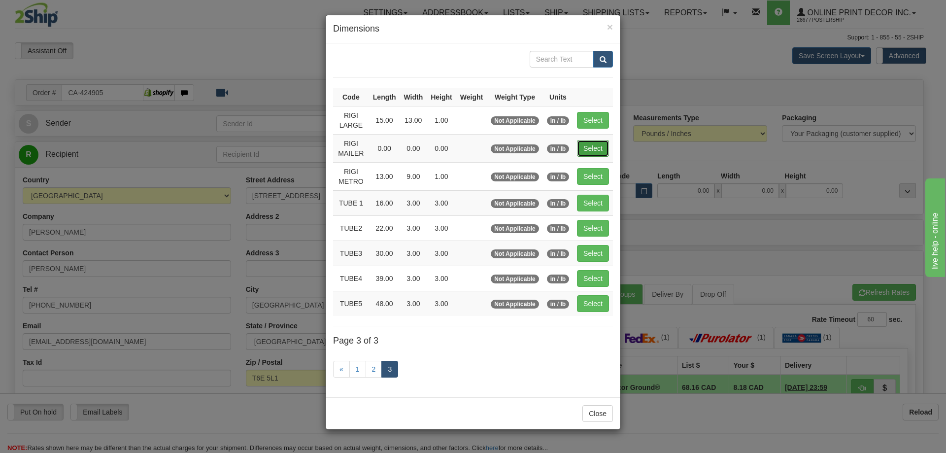
click at [589, 151] on button "Select" at bounding box center [593, 148] width 32 height 17
type input "RIGI MAILER"
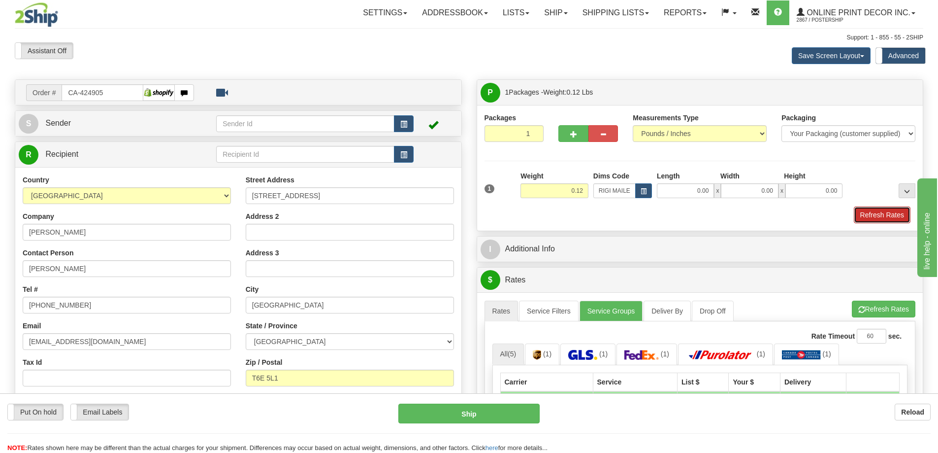
click at [881, 213] on button "Refresh Rates" at bounding box center [882, 214] width 57 height 17
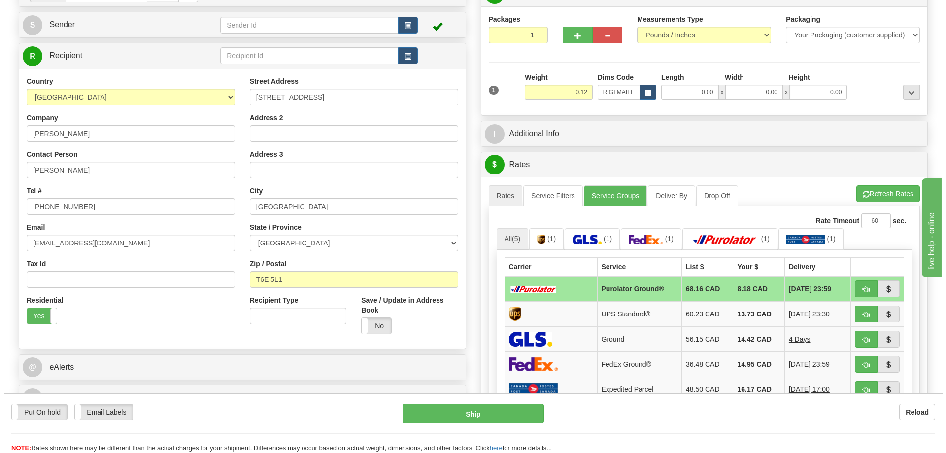
scroll to position [148, 0]
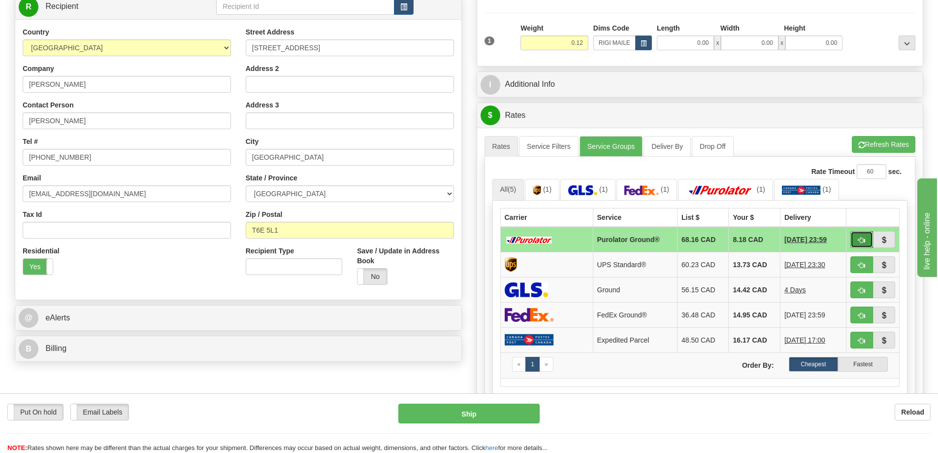
click at [853, 238] on button "button" at bounding box center [861, 239] width 23 height 17
type input "260"
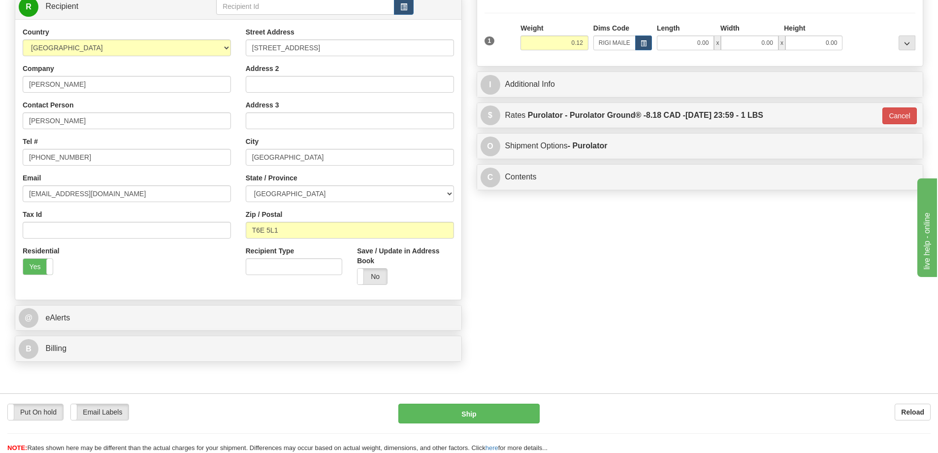
drag, startPoint x: 495, startPoint y: 398, endPoint x: 491, endPoint y: 414, distance: 16.2
click at [496, 406] on div "Put On hold Put On hold Email Labels Email Labels Edit Reload Ship Reload" at bounding box center [469, 423] width 938 height 60
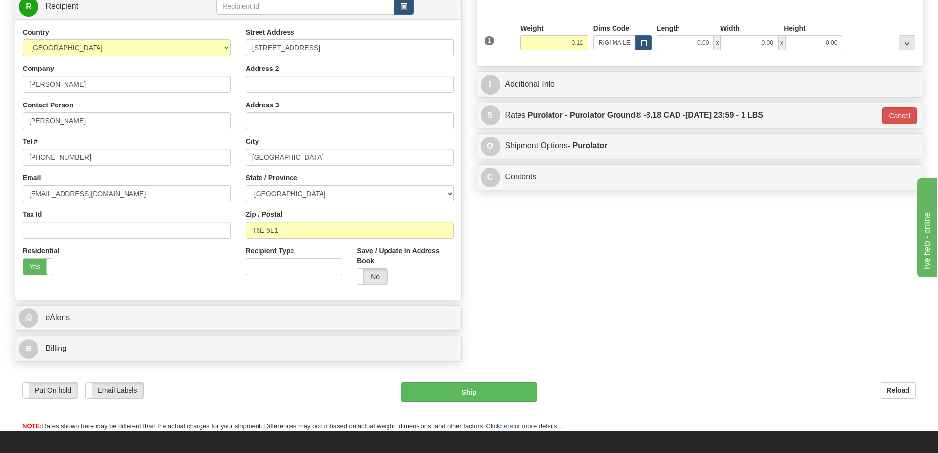
click at [491, 415] on div "Put On hold Put On hold Email Labels Email Labels Edit Reload Ship" at bounding box center [469, 406] width 909 height 49
click at [488, 401] on button "Ship" at bounding box center [469, 392] width 136 height 20
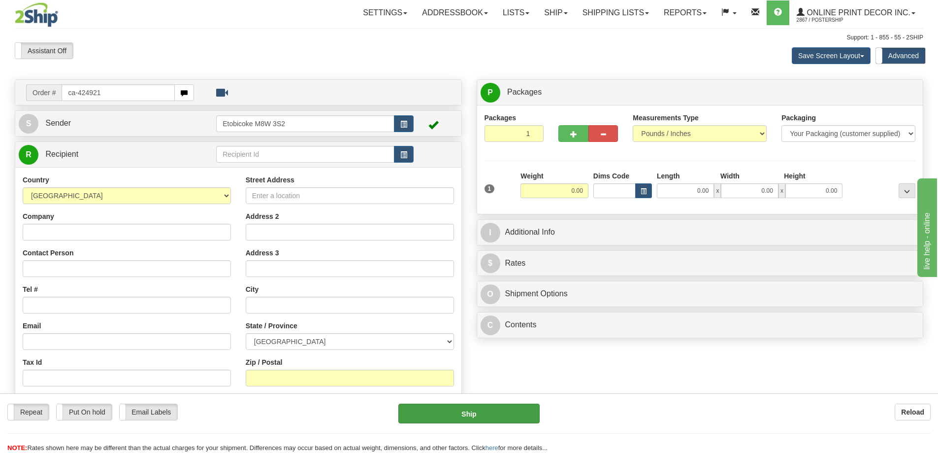
type input "ca-424921"
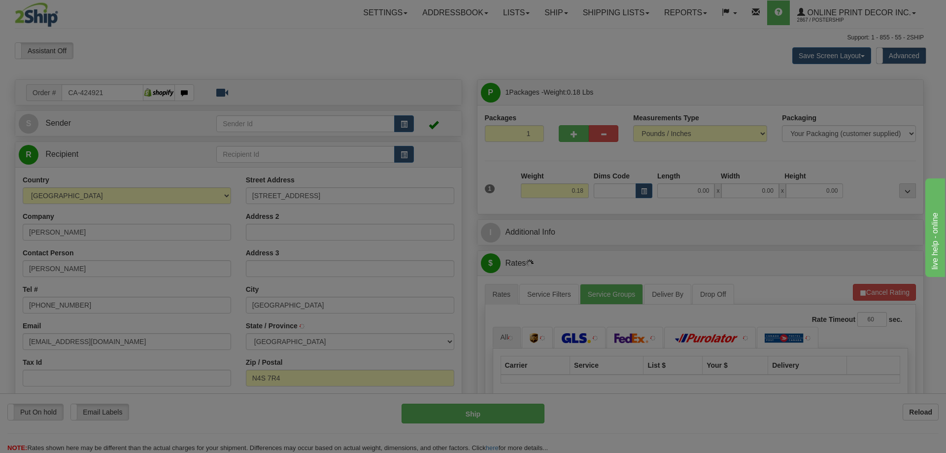
type input "WOODSTOCK"
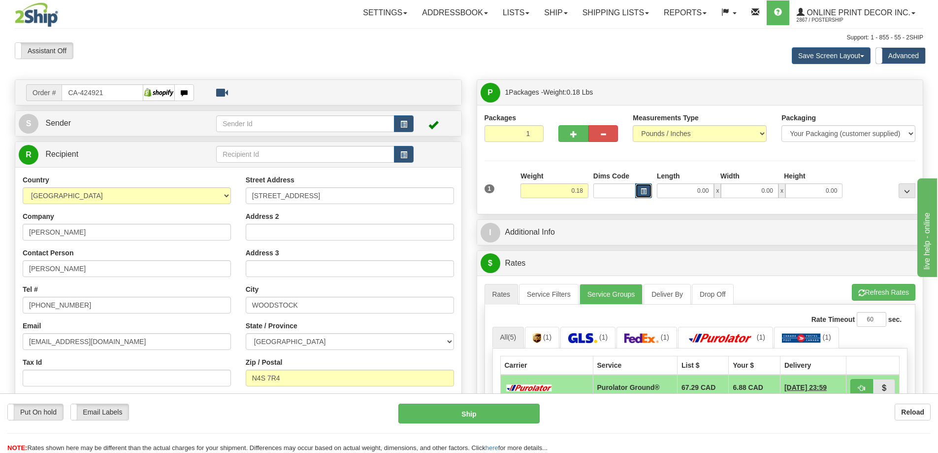
click at [646, 189] on span "button" at bounding box center [644, 191] width 6 height 5
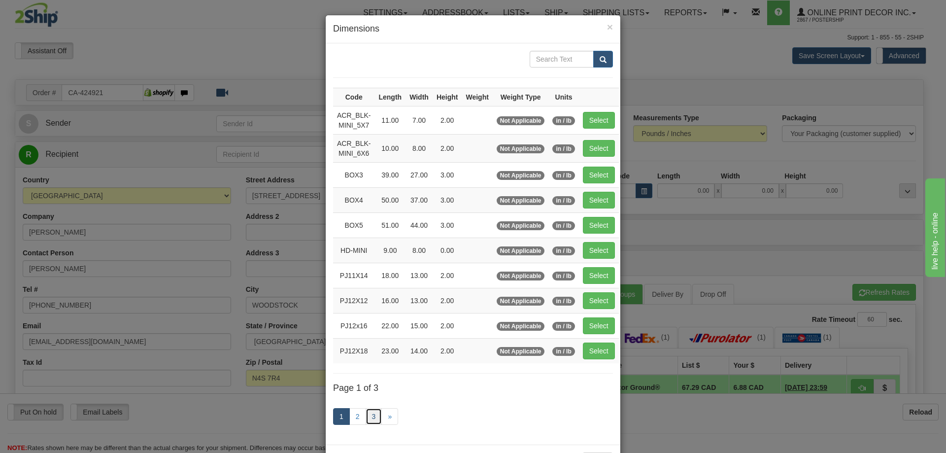
click at [374, 418] on link "3" at bounding box center [373, 416] width 17 height 17
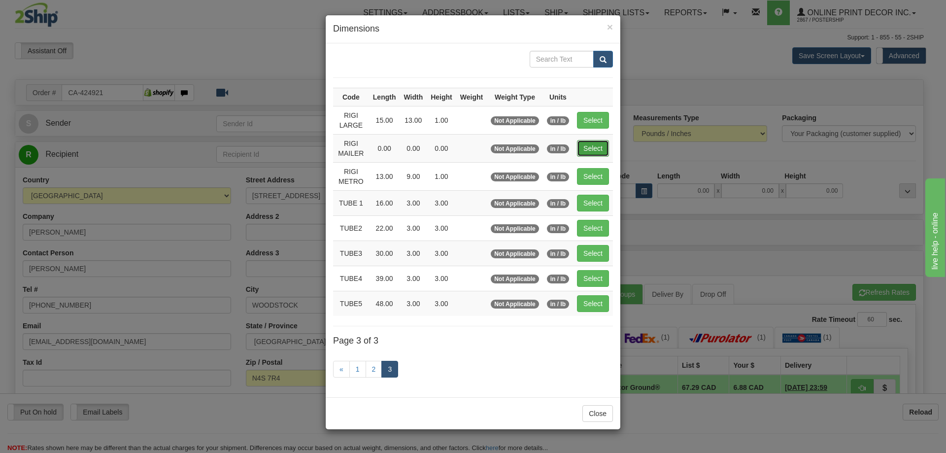
click at [602, 150] on button "Select" at bounding box center [593, 148] width 32 height 17
type input "RIGI MAILER"
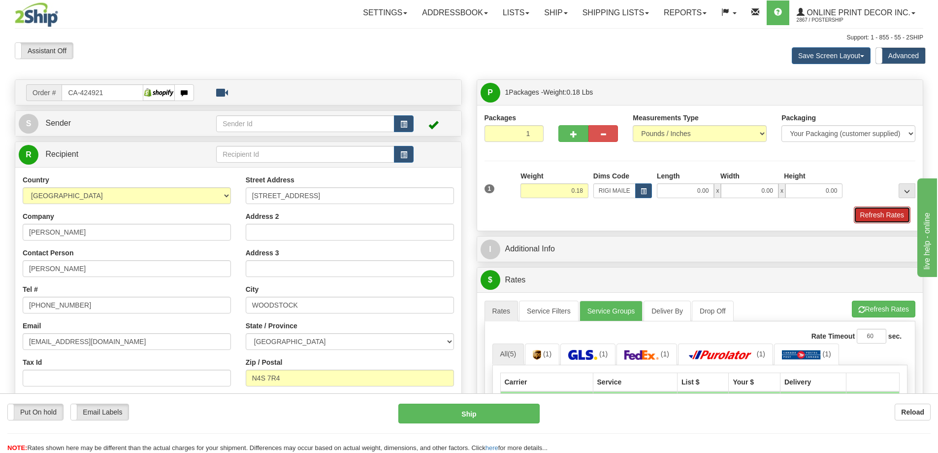
click at [880, 216] on button "Refresh Rates" at bounding box center [882, 214] width 57 height 17
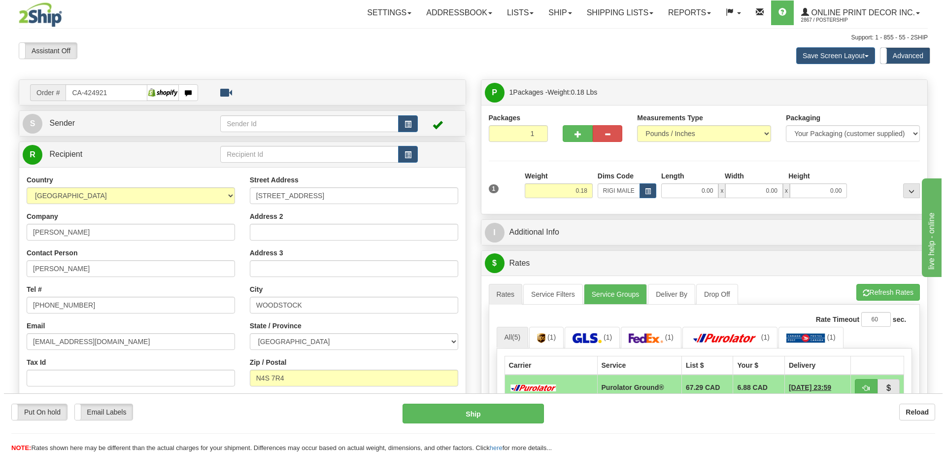
scroll to position [98, 0]
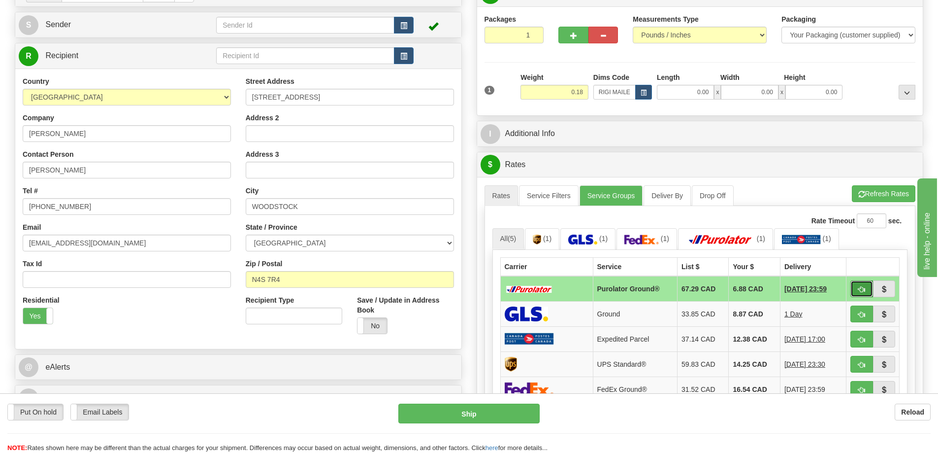
click at [865, 286] on button "button" at bounding box center [861, 288] width 23 height 17
type input "260"
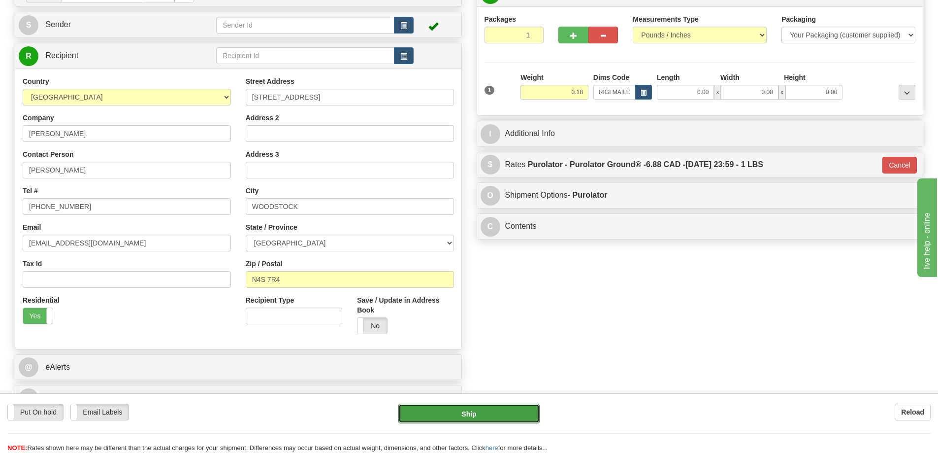
click at [492, 415] on button "Ship" at bounding box center [468, 413] width 141 height 20
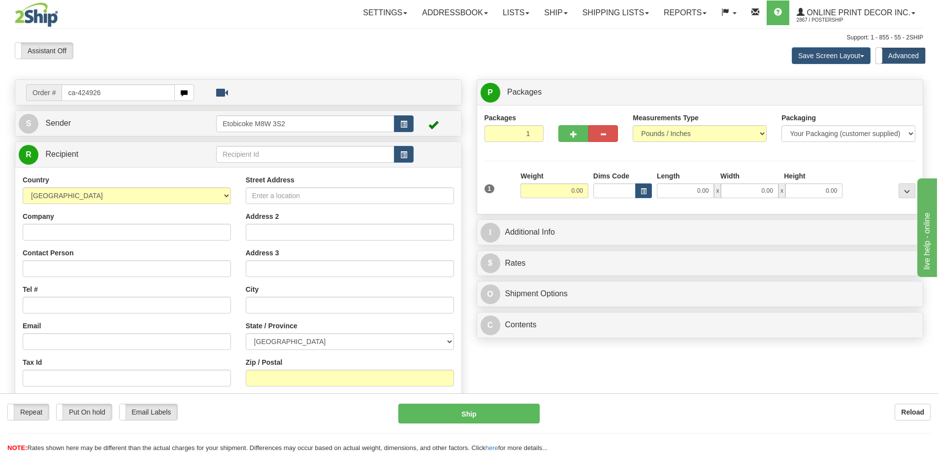
type input "ca-424926"
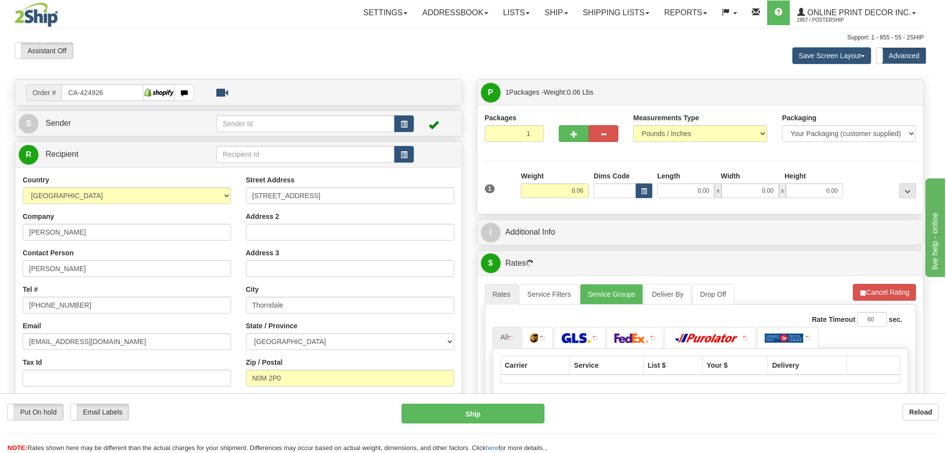
type input "THORNDALE"
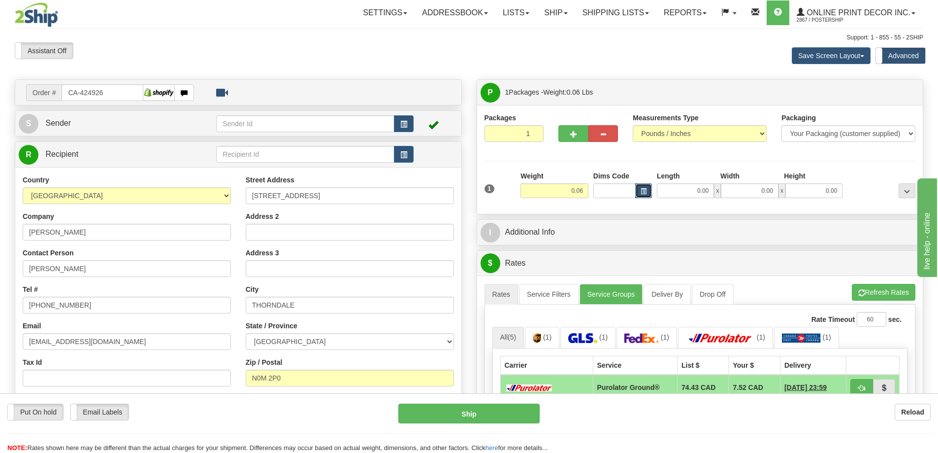
click at [646, 184] on button "button" at bounding box center [643, 190] width 17 height 15
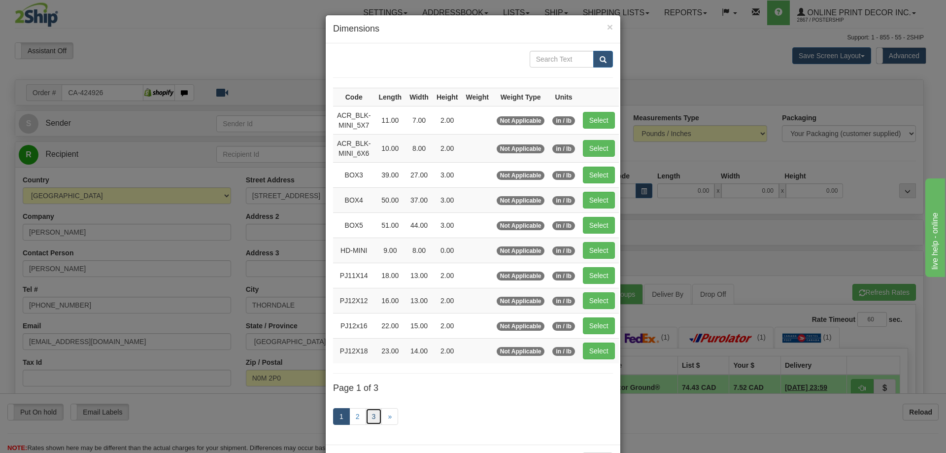
click at [372, 413] on link "3" at bounding box center [373, 416] width 17 height 17
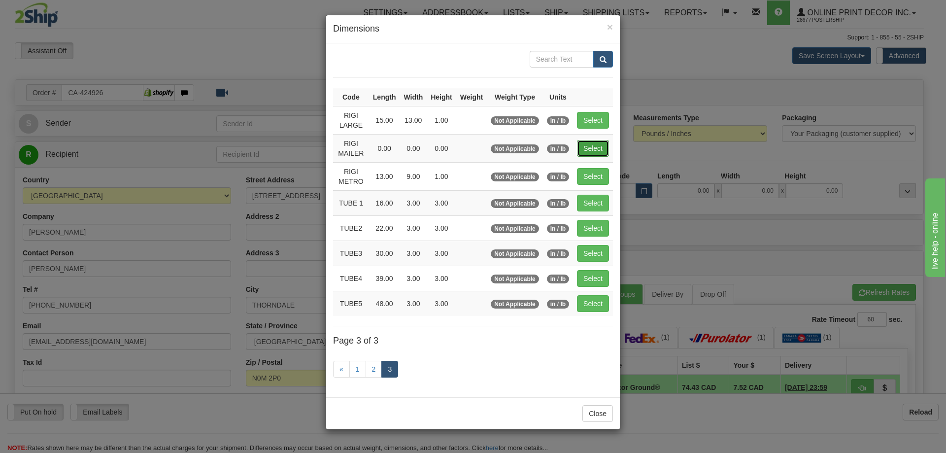
click at [590, 143] on button "Select" at bounding box center [593, 148] width 32 height 17
type input "RIGI MAILER"
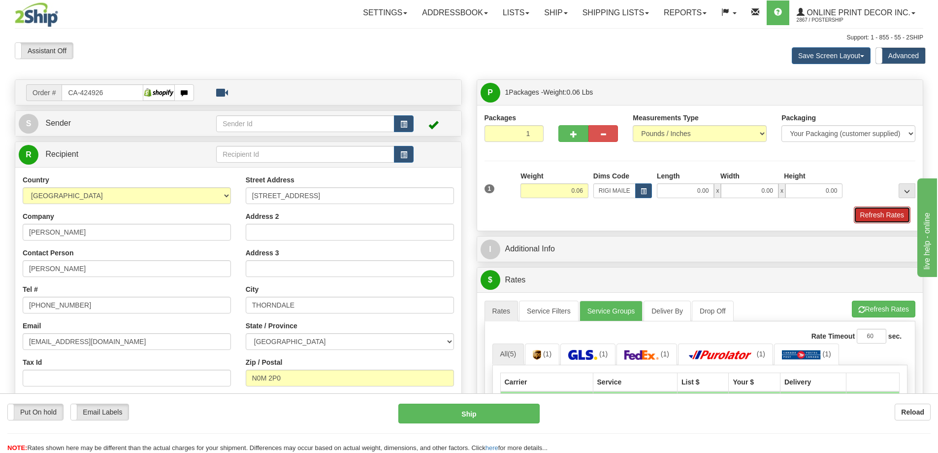
click at [865, 221] on button "Refresh Rates" at bounding box center [882, 214] width 57 height 17
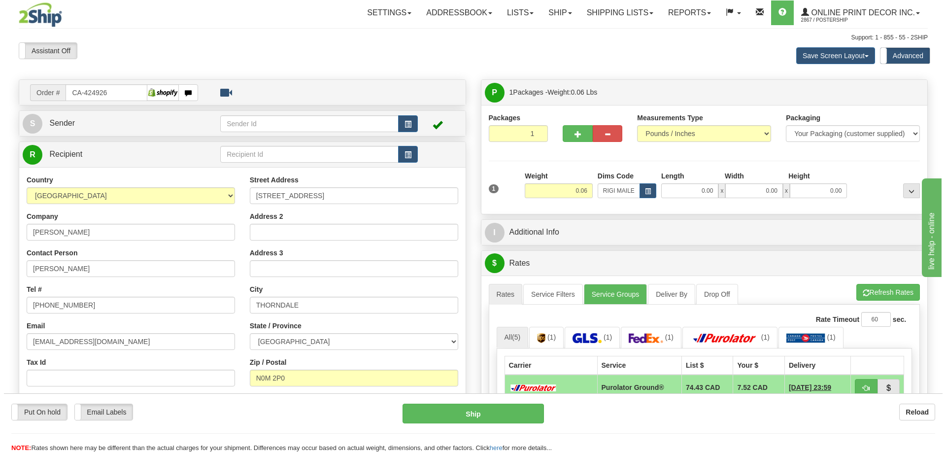
scroll to position [98, 0]
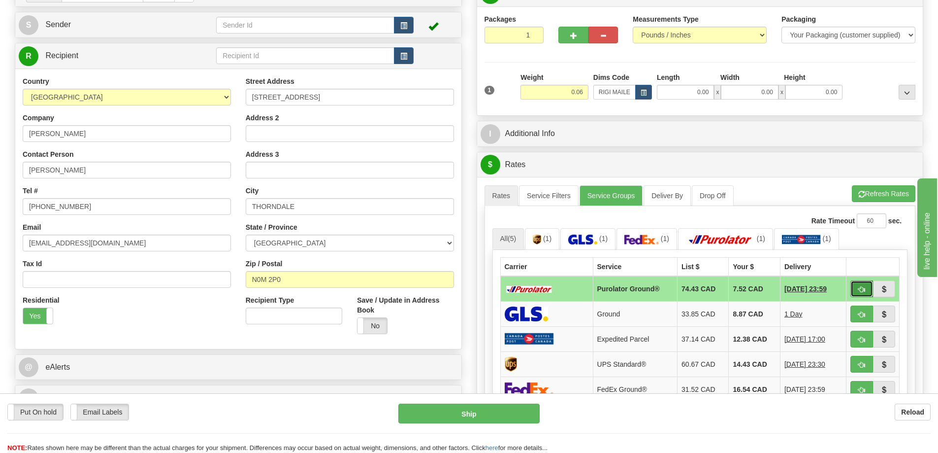
click at [861, 289] on span "button" at bounding box center [861, 289] width 7 height 6
type input "260"
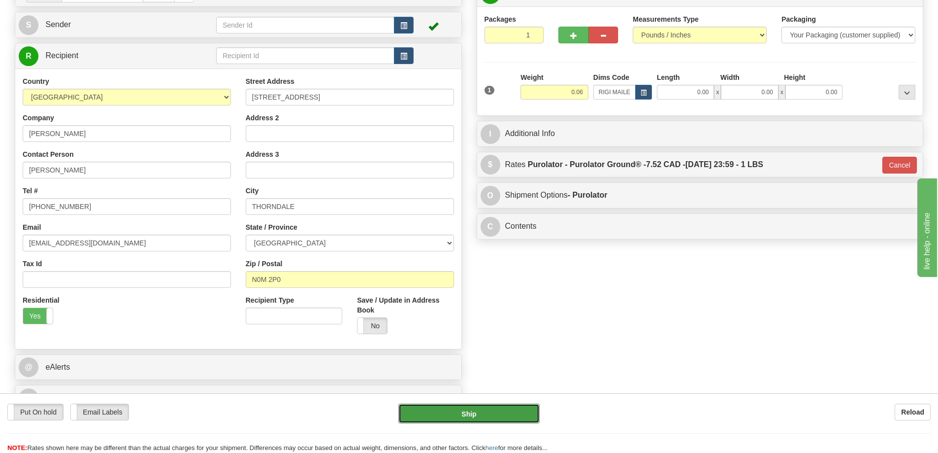
click at [517, 411] on button "Ship" at bounding box center [468, 413] width 141 height 20
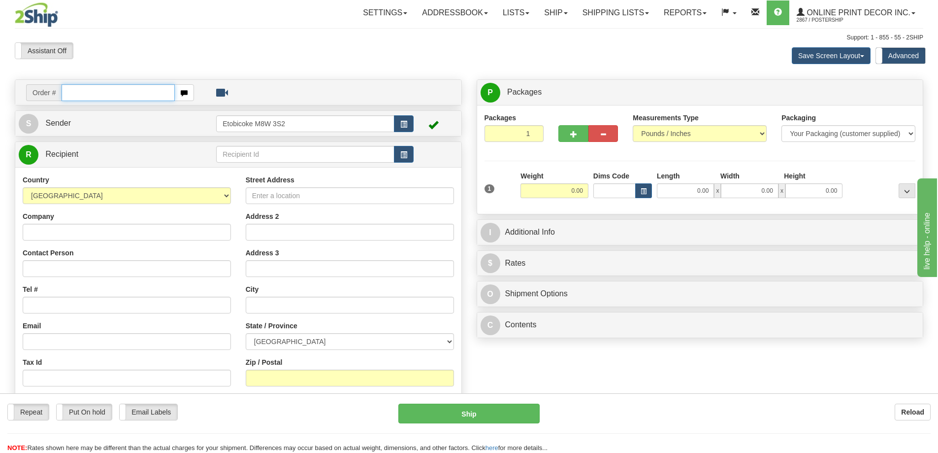
click at [100, 94] on input "text" at bounding box center [118, 92] width 113 height 17
type input "ca-424954"
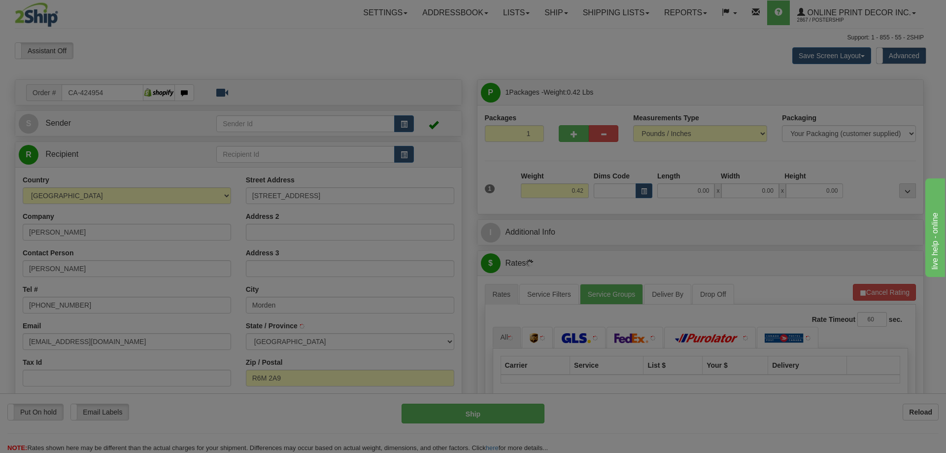
type input "MORDEN"
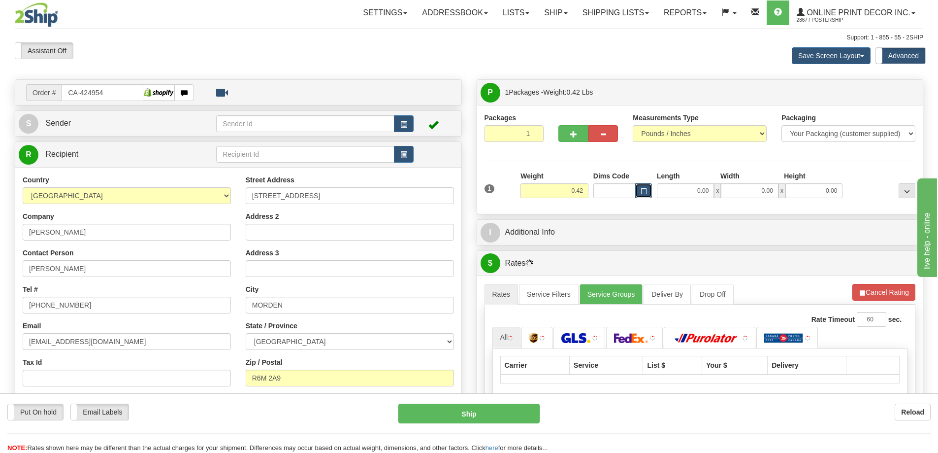
click at [645, 188] on button "button" at bounding box center [643, 190] width 17 height 15
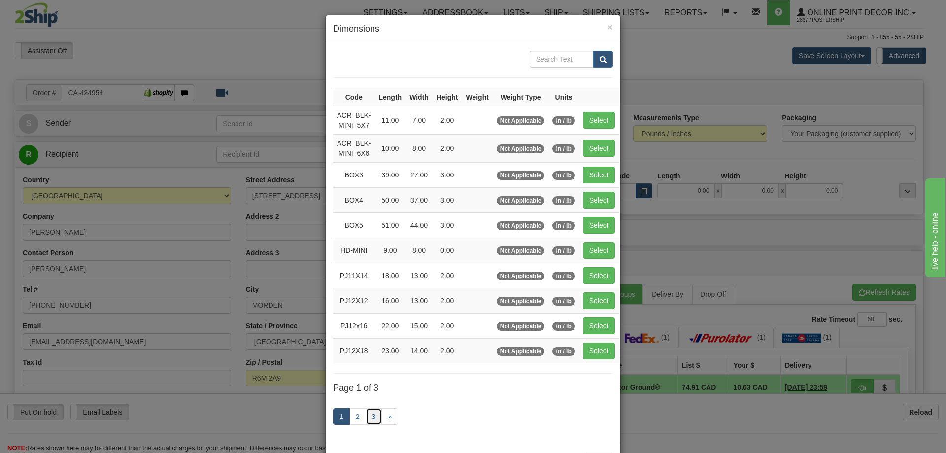
click at [375, 411] on link "3" at bounding box center [373, 416] width 17 height 17
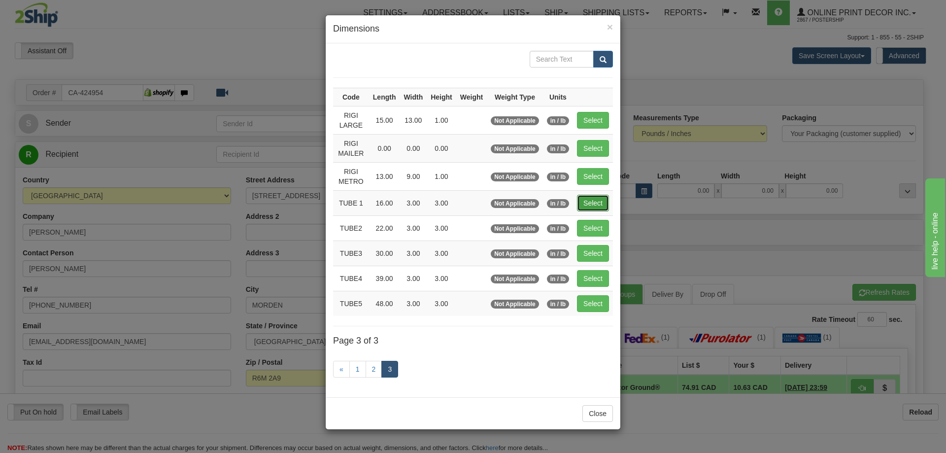
click at [600, 200] on button "Select" at bounding box center [593, 203] width 32 height 17
type input "TUBE 1"
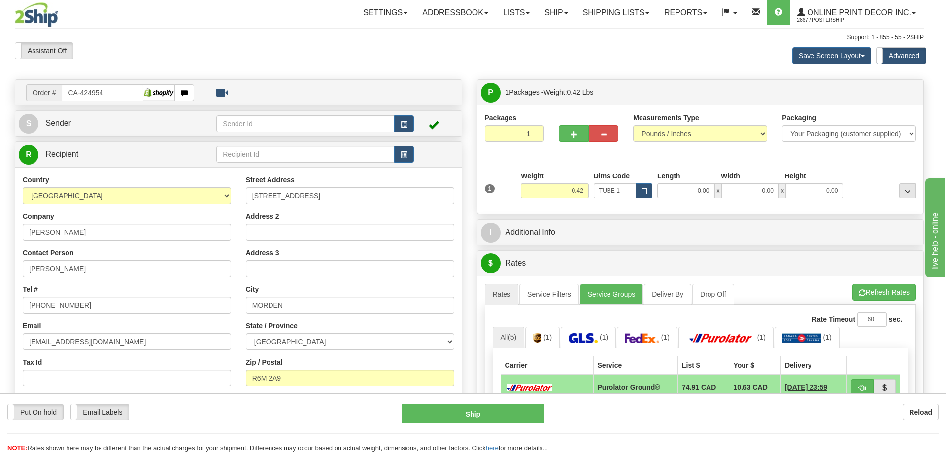
type input "16.00"
type input "3.00"
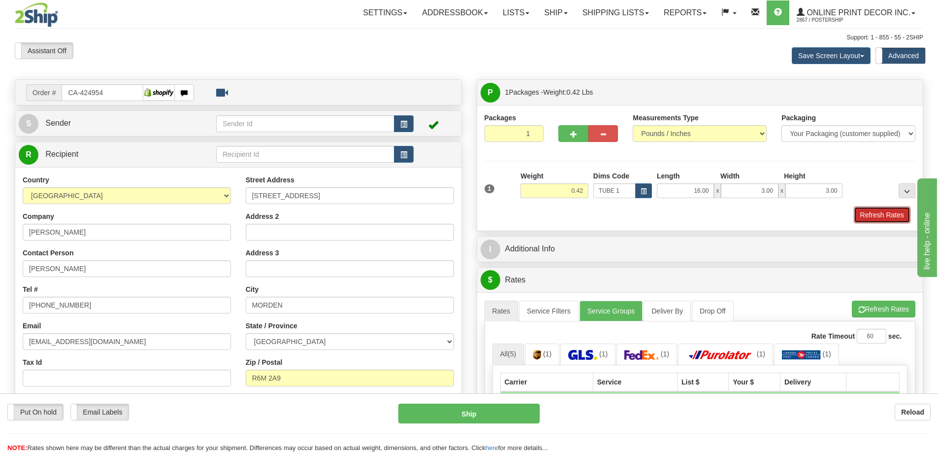
click at [897, 211] on button "Refresh Rates" at bounding box center [882, 214] width 57 height 17
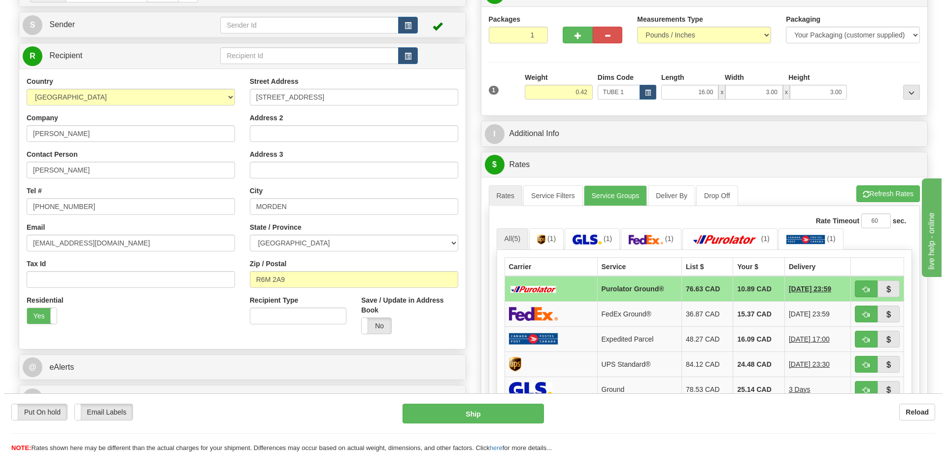
scroll to position [148, 0]
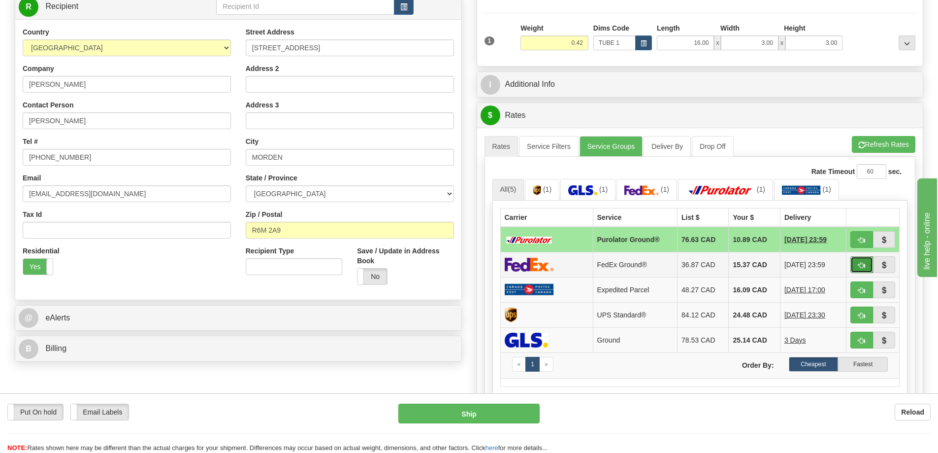
click at [852, 265] on button "button" at bounding box center [861, 264] width 23 height 17
type input "92"
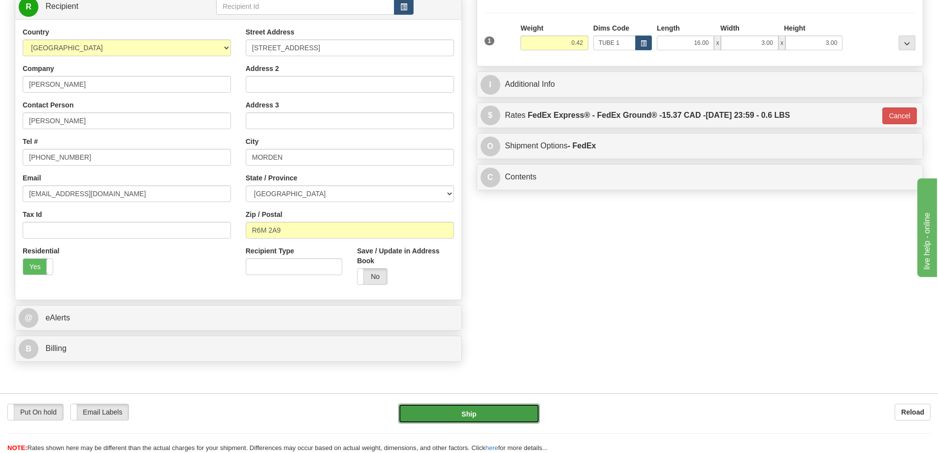
click at [512, 415] on button "Ship" at bounding box center [468, 413] width 141 height 20
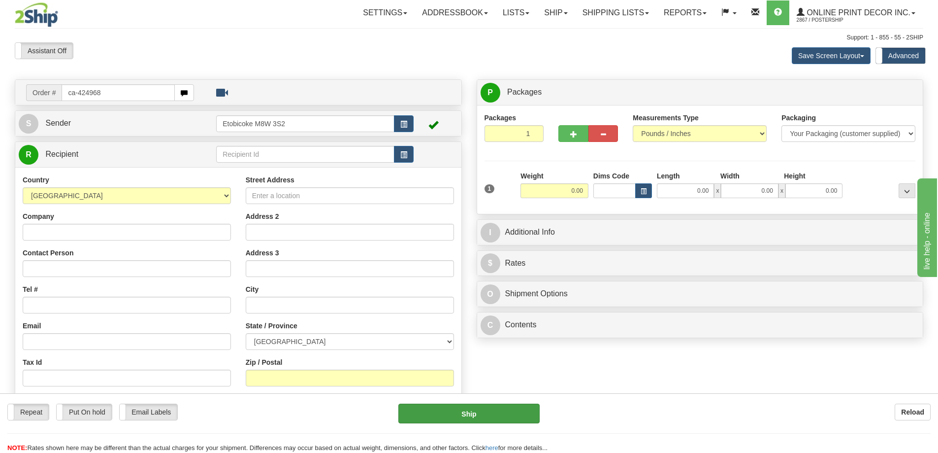
type input "ca-424968"
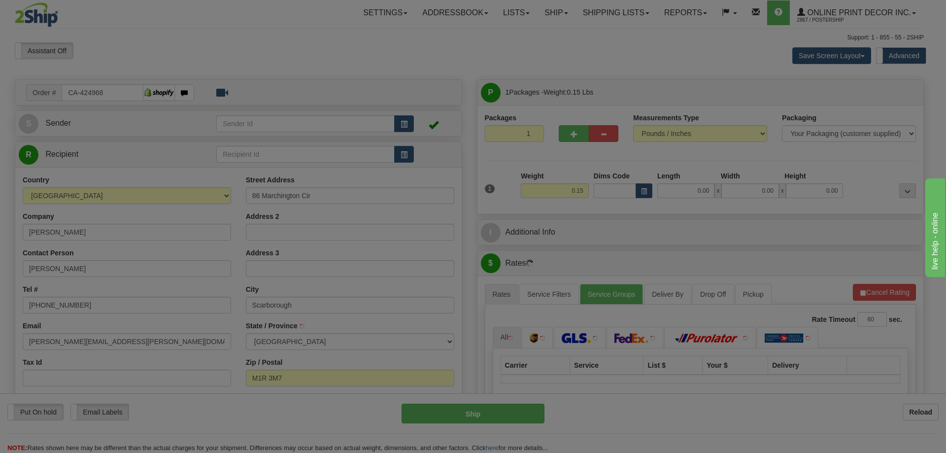
type input "[GEOGRAPHIC_DATA]"
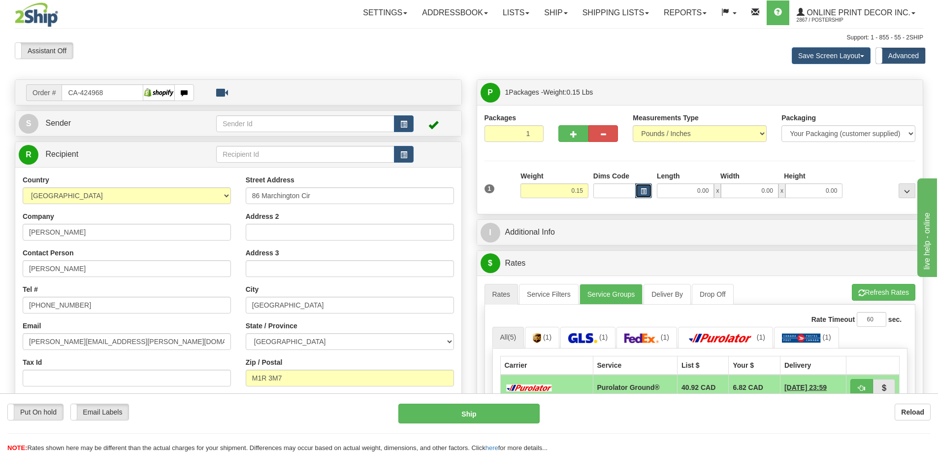
click at [643, 189] on span "button" at bounding box center [644, 191] width 6 height 5
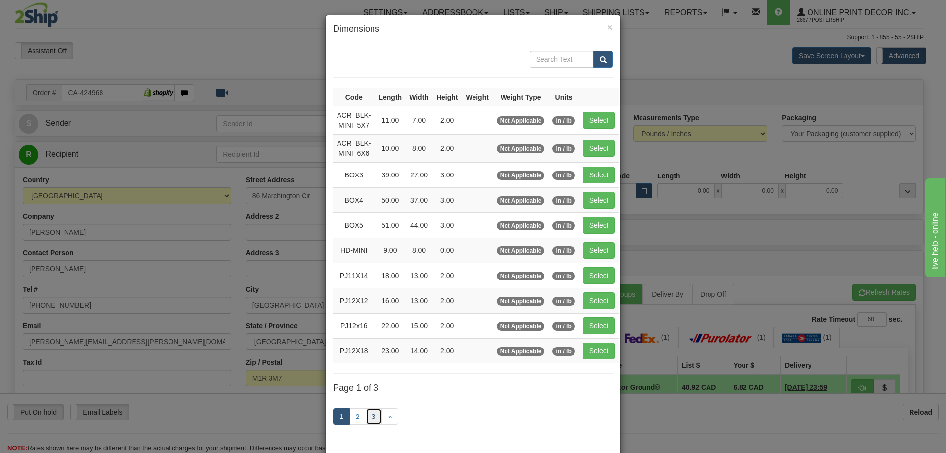
click at [365, 413] on link "3" at bounding box center [373, 416] width 17 height 17
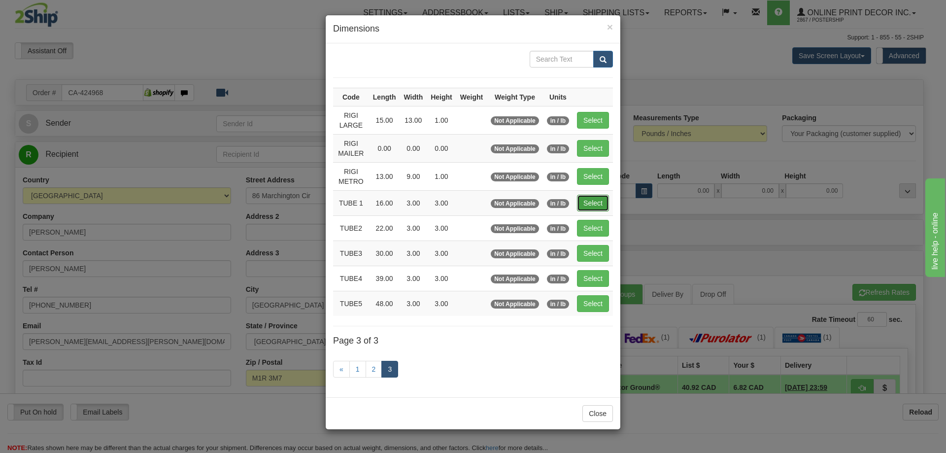
click at [598, 197] on button "Select" at bounding box center [593, 203] width 32 height 17
type input "TUBE 1"
type input "16.00"
type input "3.00"
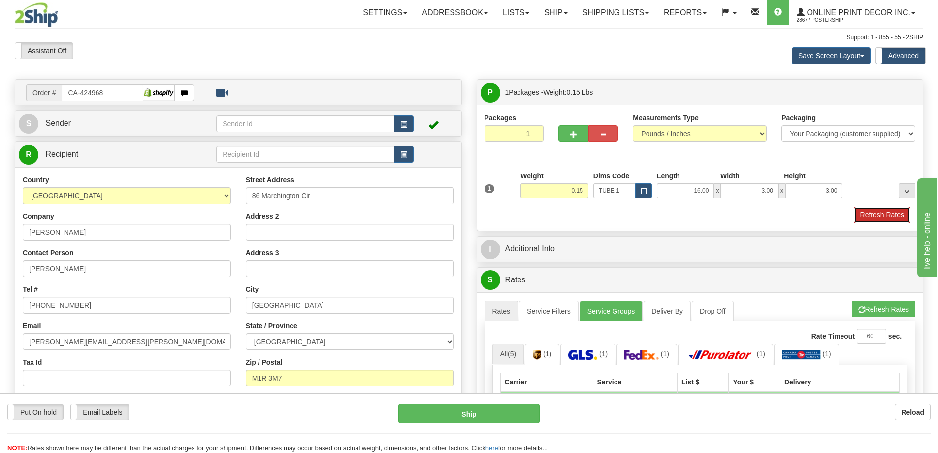
click at [886, 220] on button "Refresh Rates" at bounding box center [882, 214] width 57 height 17
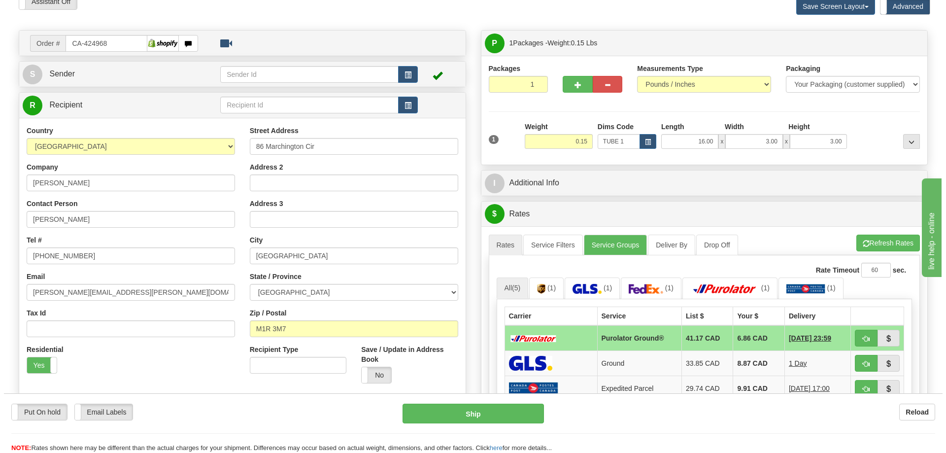
scroll to position [148, 0]
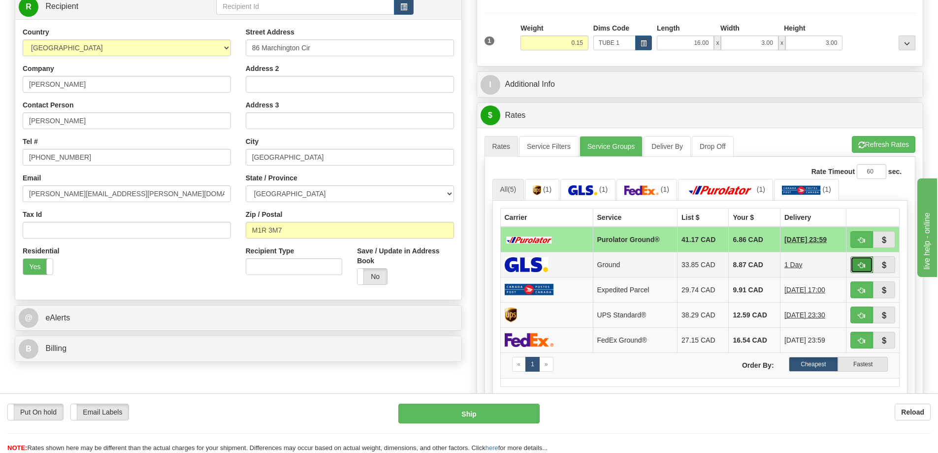
click at [857, 261] on button "button" at bounding box center [861, 264] width 23 height 17
type input "1"
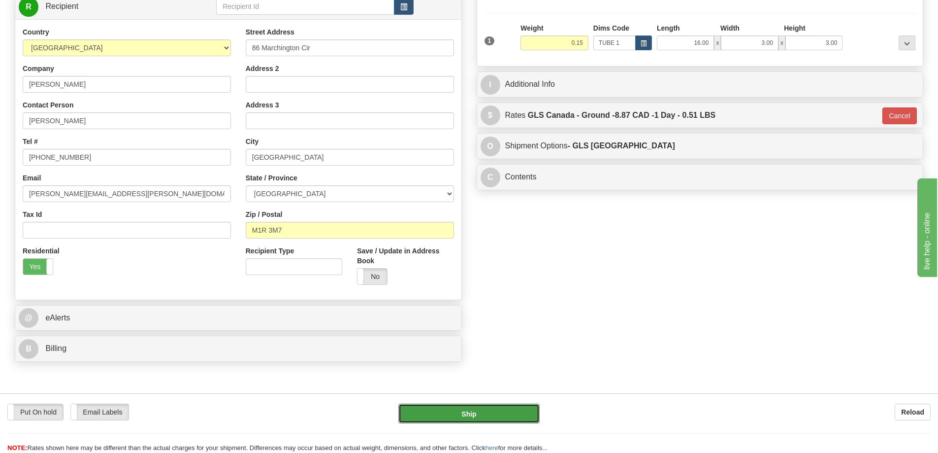
click at [519, 416] on button "Ship" at bounding box center [468, 413] width 141 height 20
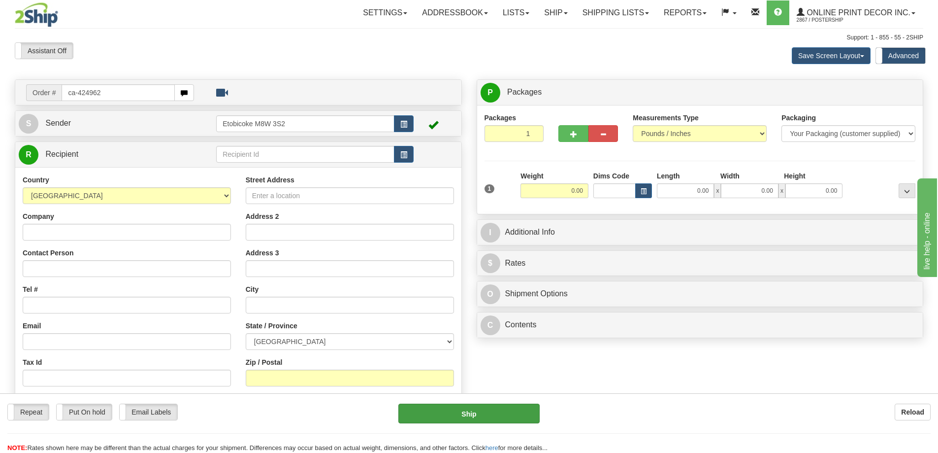
type input "ca-424962"
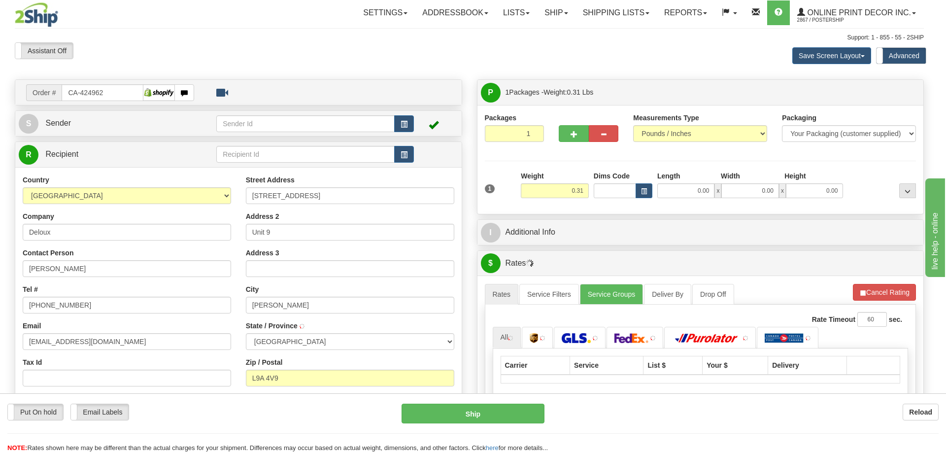
type input "[PERSON_NAME]"
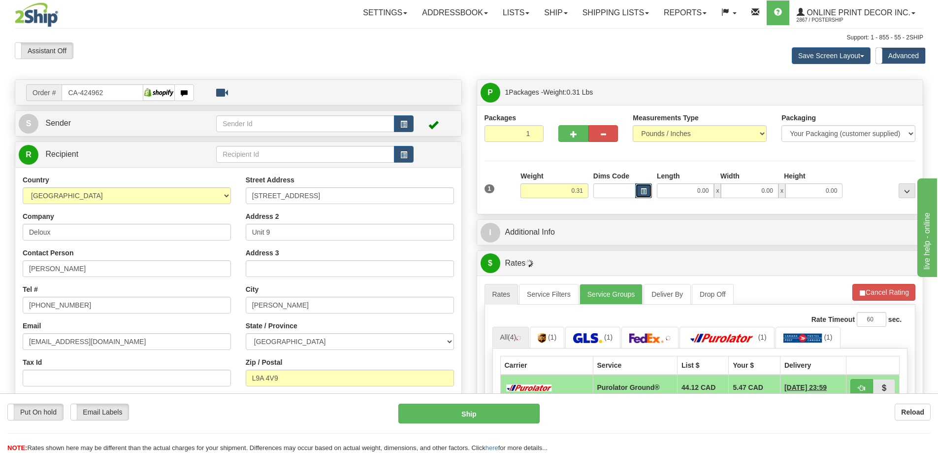
click at [643, 192] on span "button" at bounding box center [644, 191] width 6 height 5
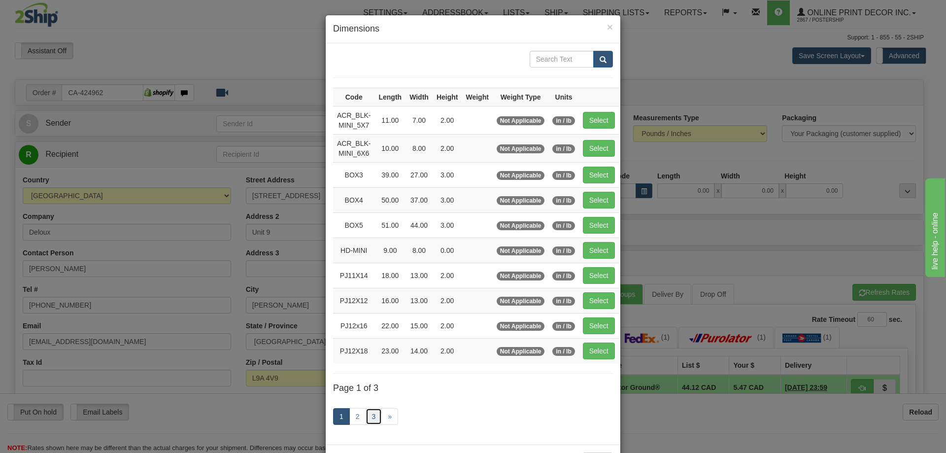
click at [370, 415] on link "3" at bounding box center [373, 416] width 17 height 17
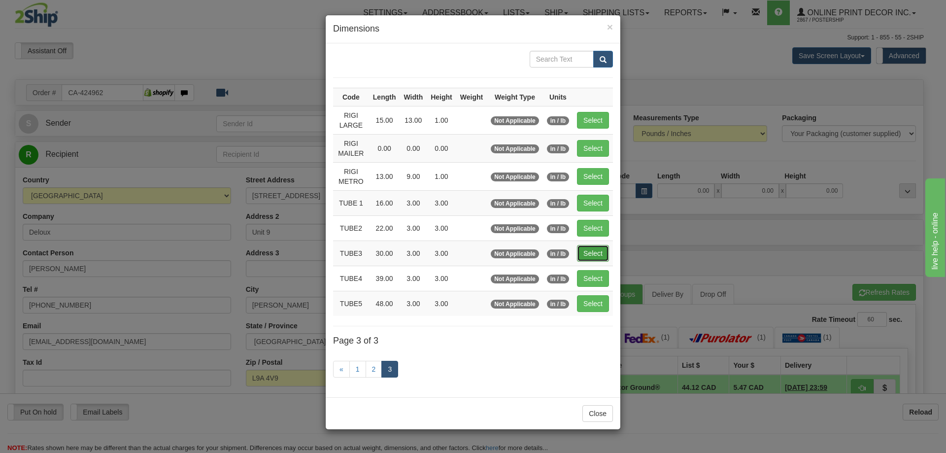
click at [590, 252] on button "Select" at bounding box center [593, 253] width 32 height 17
type input "TUBE3"
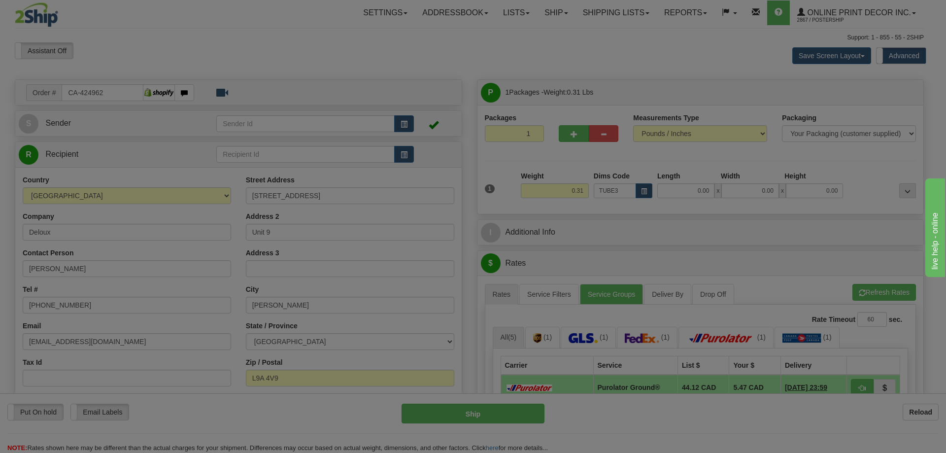
type input "30.00"
type input "3.00"
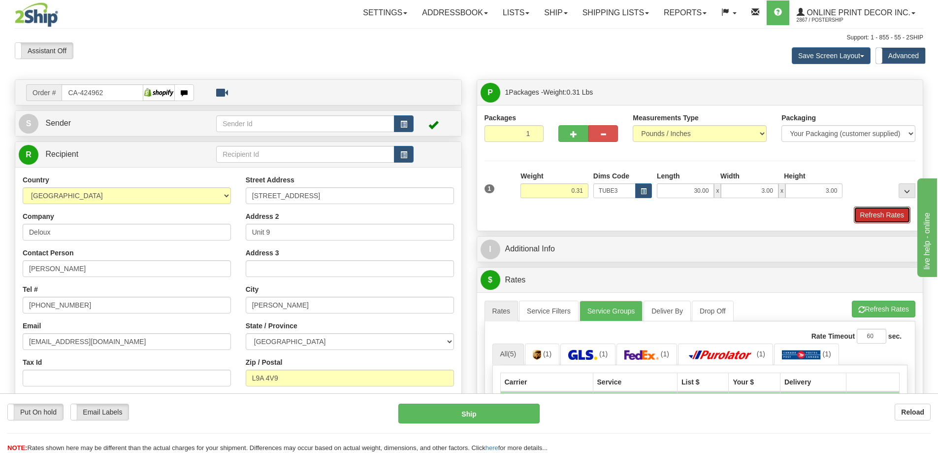
click at [876, 216] on button "Refresh Rates" at bounding box center [882, 214] width 57 height 17
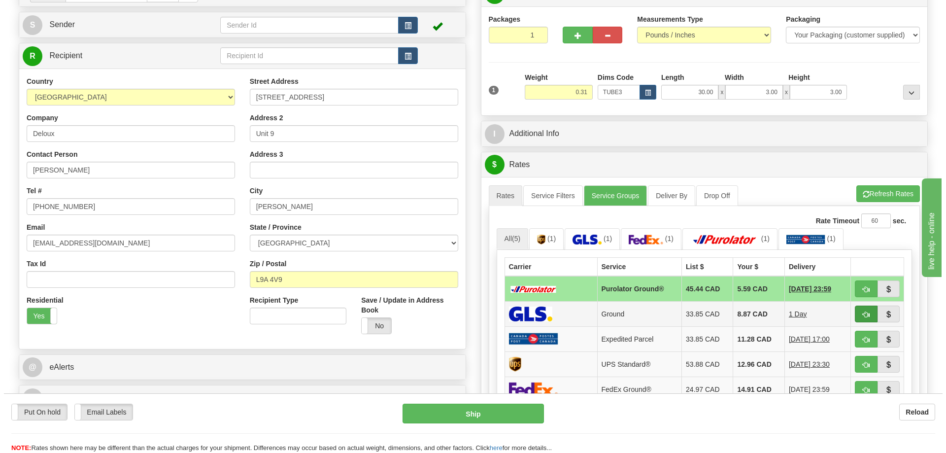
scroll to position [197, 0]
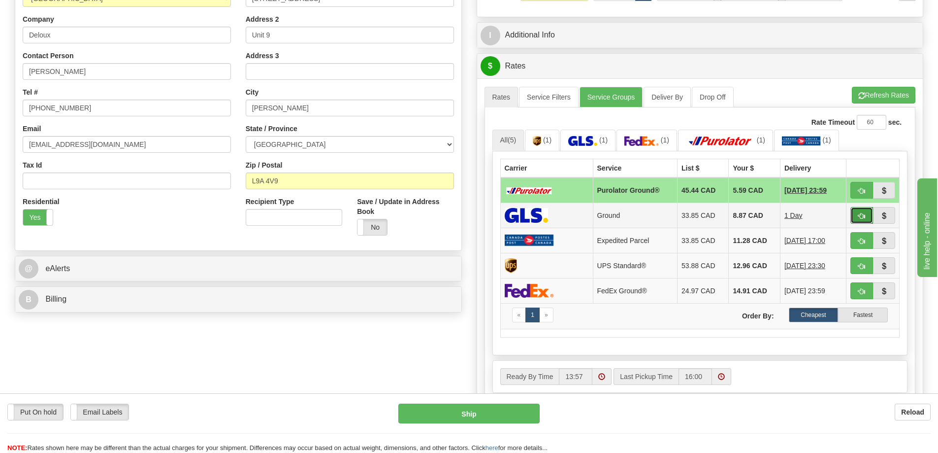
click at [865, 217] on span "button" at bounding box center [861, 216] width 7 height 6
type input "1"
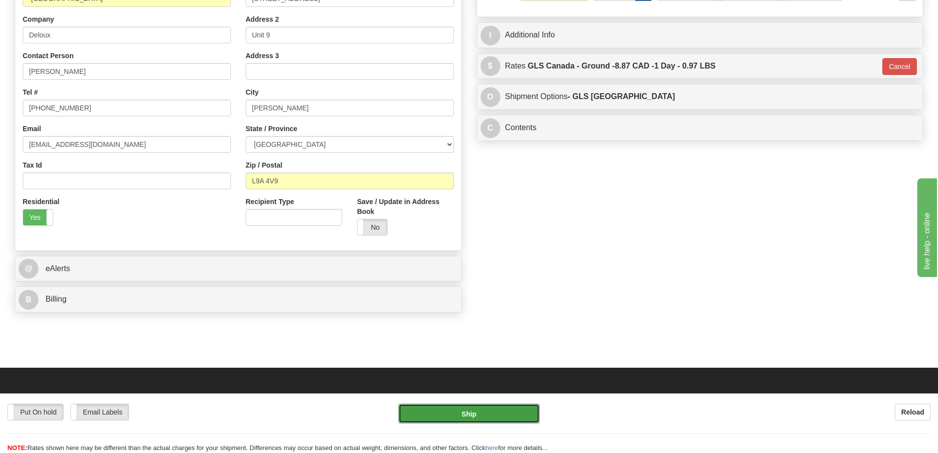
click at [517, 414] on button "Ship" at bounding box center [468, 413] width 141 height 20
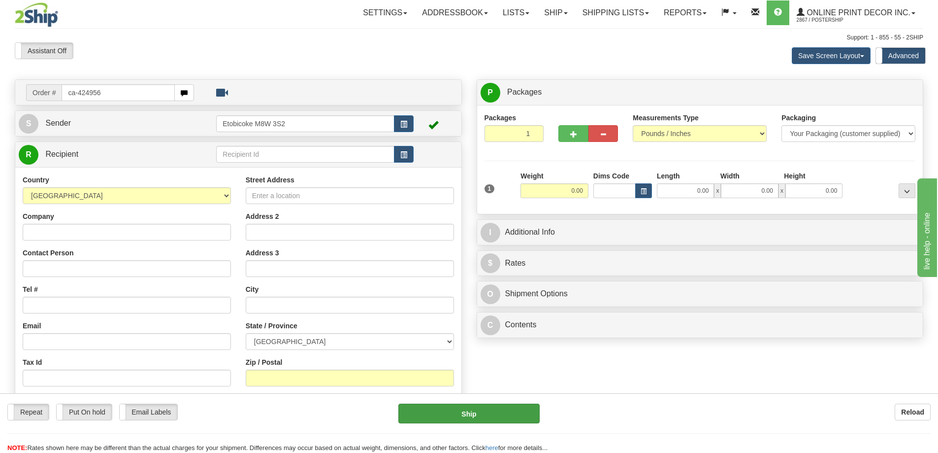
type input "ca-424956"
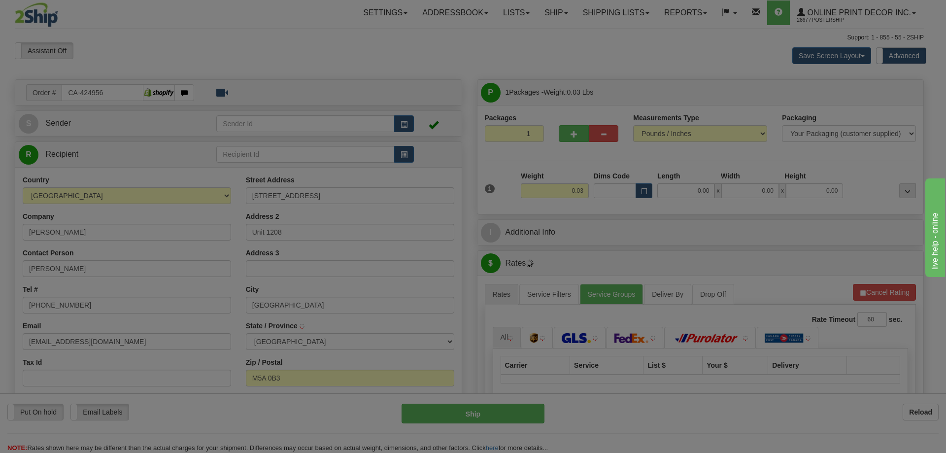
type input "TORONTO"
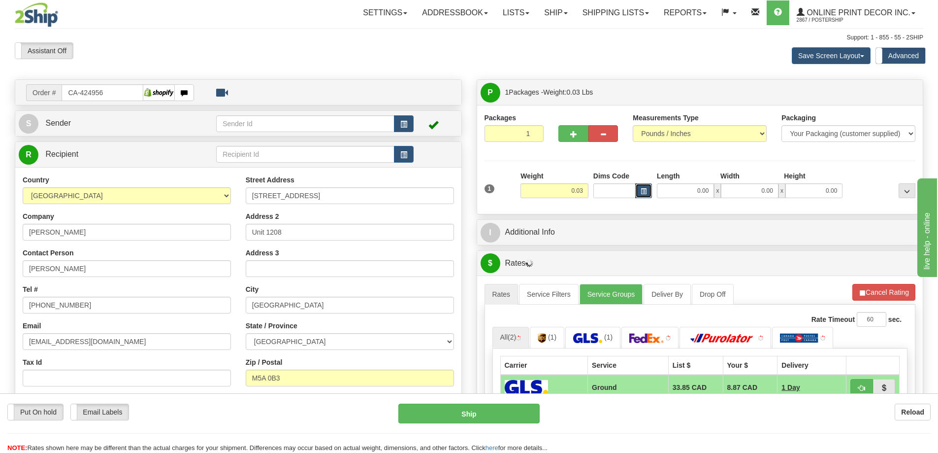
click at [647, 192] on button "button" at bounding box center [643, 190] width 17 height 15
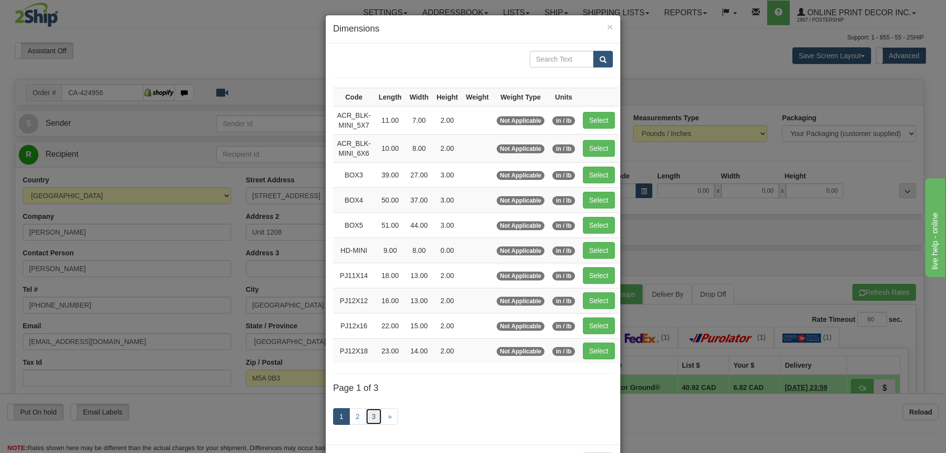
click at [371, 413] on link "3" at bounding box center [373, 416] width 17 height 17
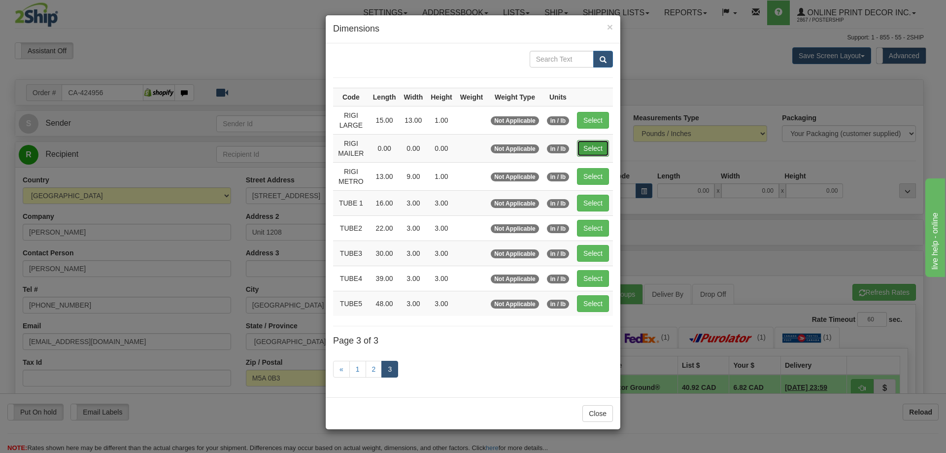
click at [590, 151] on button "Select" at bounding box center [593, 148] width 32 height 17
type input "RIGI MAILER"
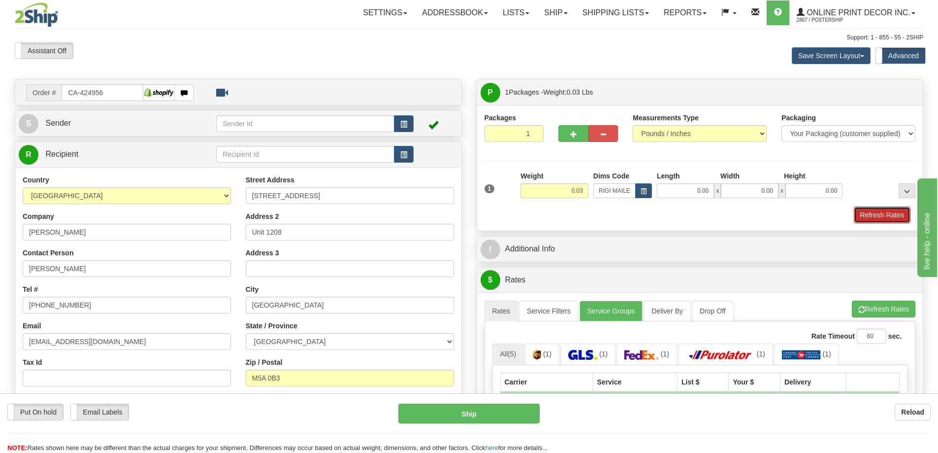
click at [879, 216] on button "Refresh Rates" at bounding box center [882, 214] width 57 height 17
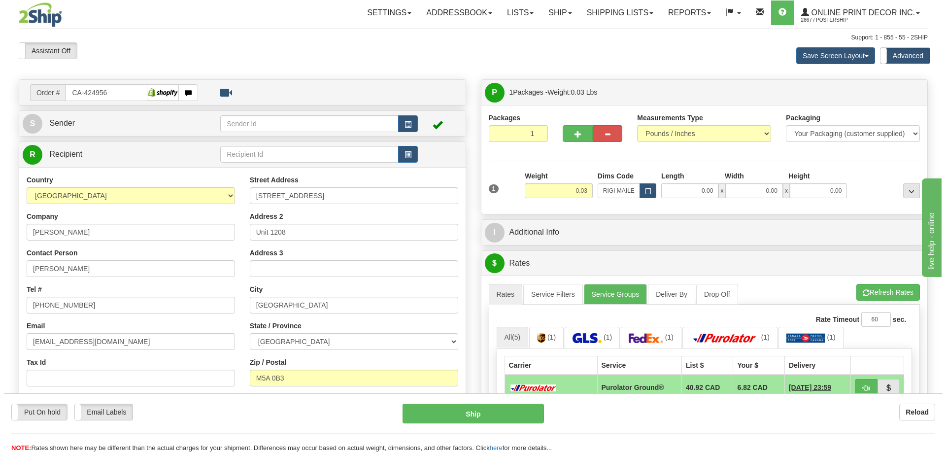
scroll to position [148, 0]
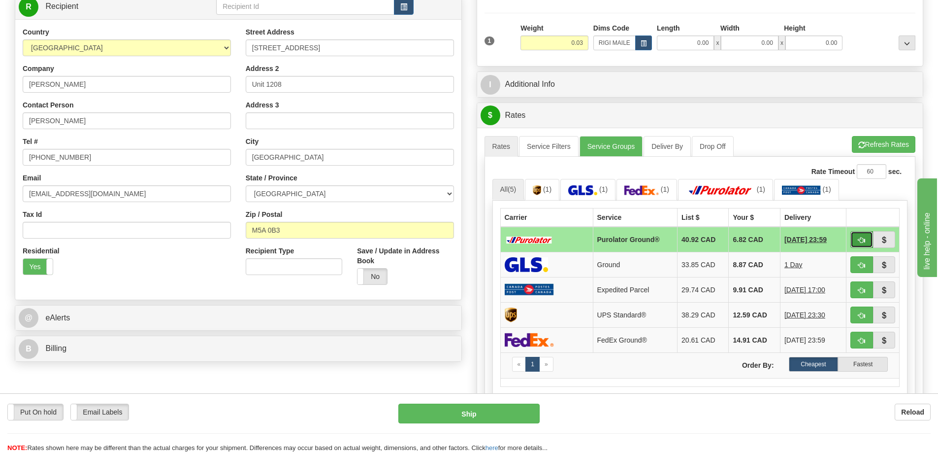
click at [858, 238] on span "button" at bounding box center [861, 240] width 7 height 6
type input "260"
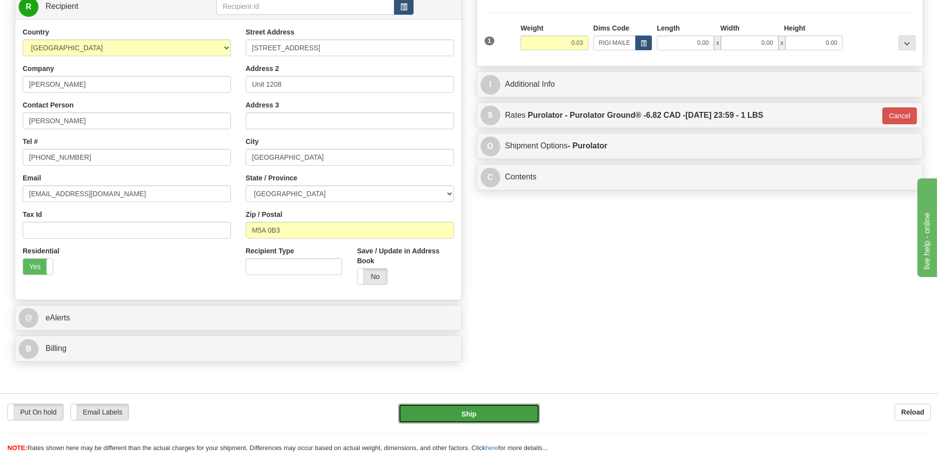
click at [508, 413] on button "Ship" at bounding box center [468, 413] width 141 height 20
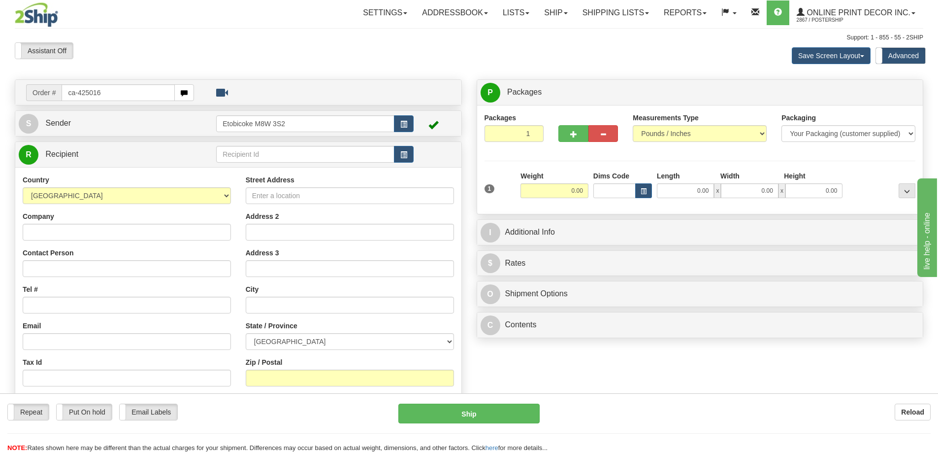
type input "ca-425016"
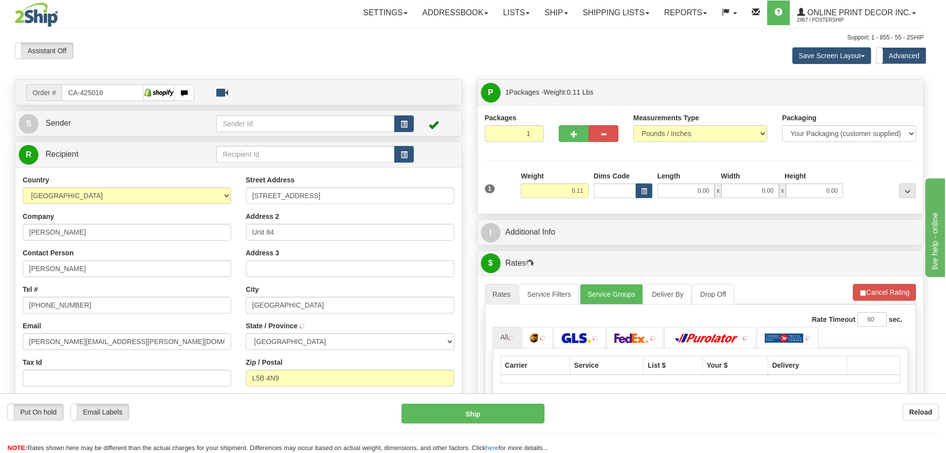
type input "MISSISSAUGA"
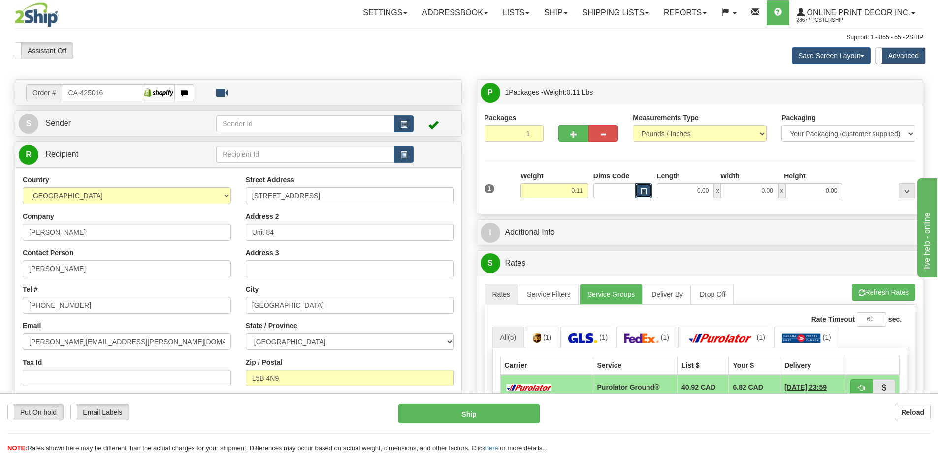
click at [638, 189] on button "button" at bounding box center [643, 190] width 17 height 15
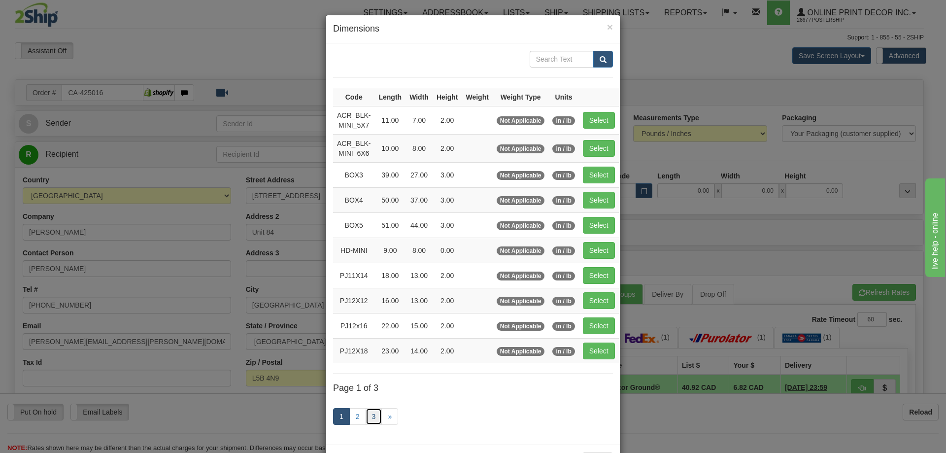
click at [371, 418] on link "3" at bounding box center [373, 416] width 17 height 17
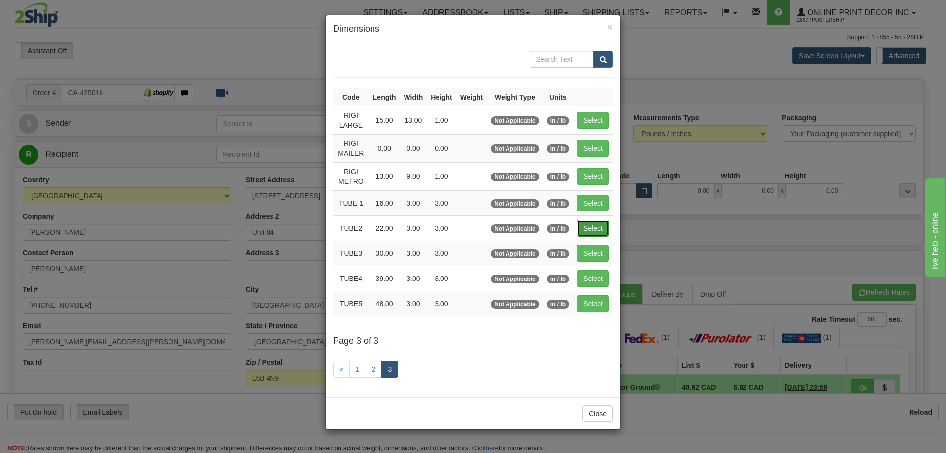
click at [594, 228] on button "Select" at bounding box center [593, 228] width 32 height 17
type input "TUBE2"
type input "22.00"
type input "3.00"
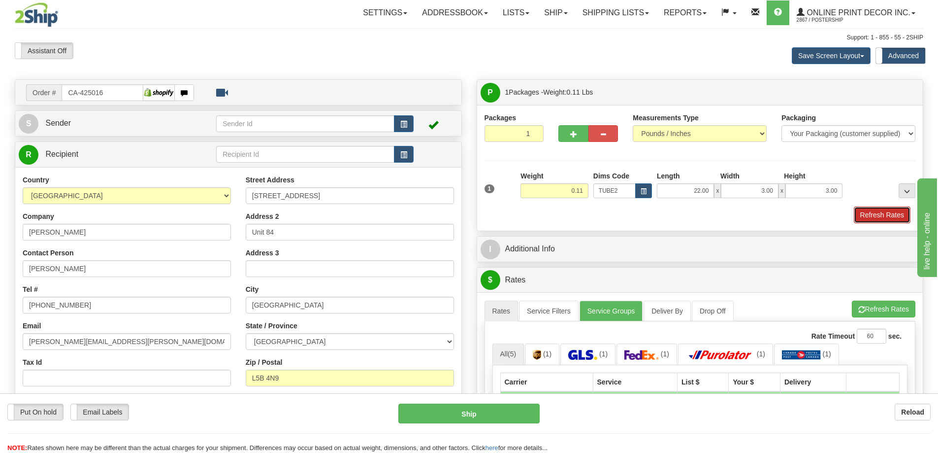
click at [860, 214] on button "Refresh Rates" at bounding box center [882, 214] width 57 height 17
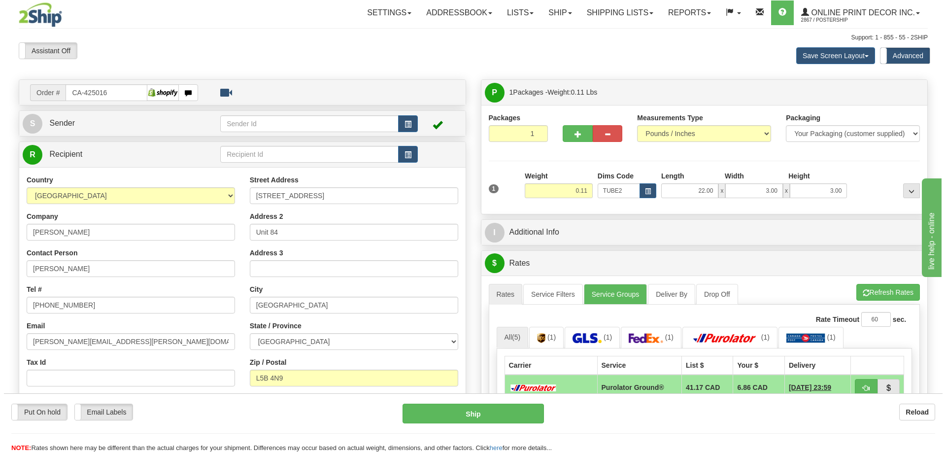
scroll to position [49, 0]
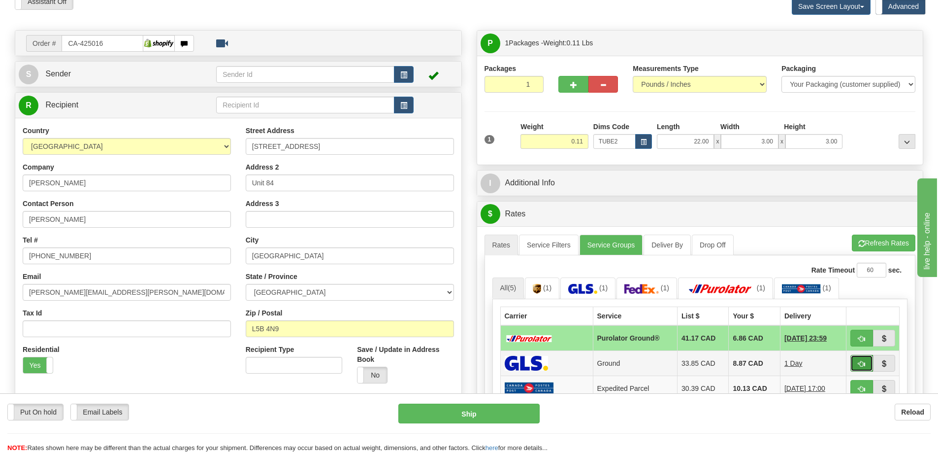
click at [853, 360] on button "button" at bounding box center [861, 363] width 23 height 17
type input "1"
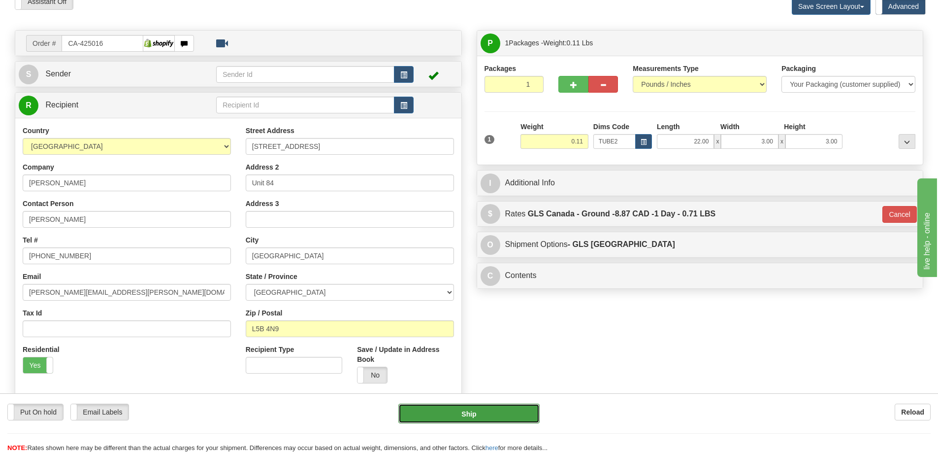
click at [496, 415] on button "Ship" at bounding box center [468, 413] width 141 height 20
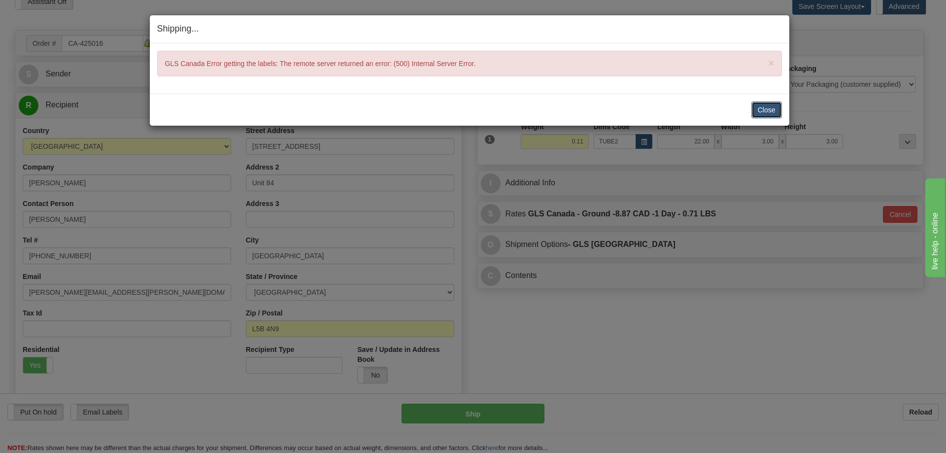
click at [763, 106] on button "Close" at bounding box center [766, 109] width 31 height 17
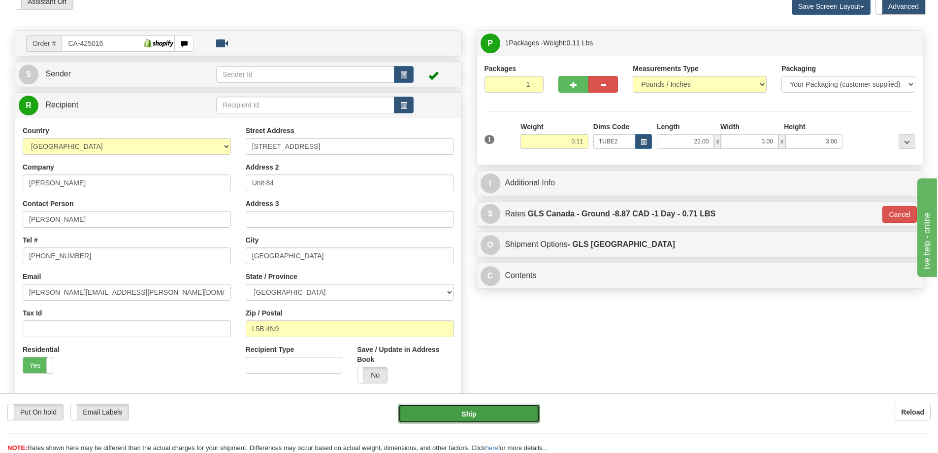
click at [513, 411] on button "Ship" at bounding box center [468, 413] width 141 height 20
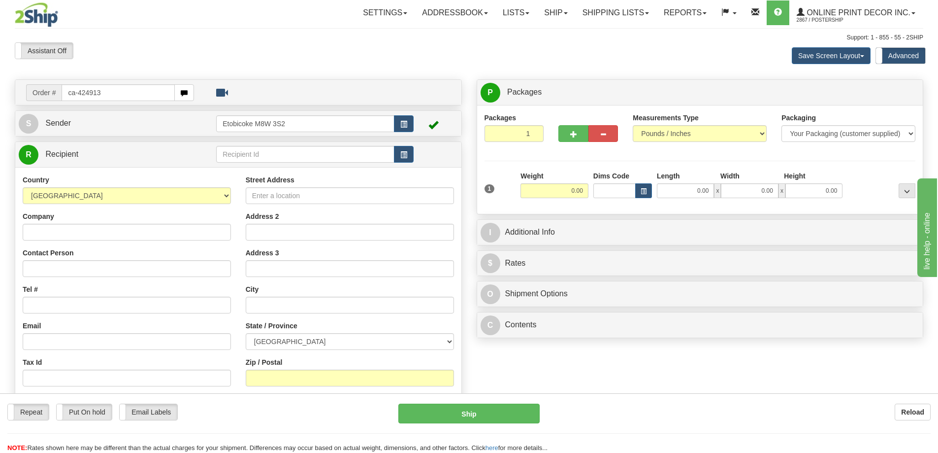
type input "ca-424913"
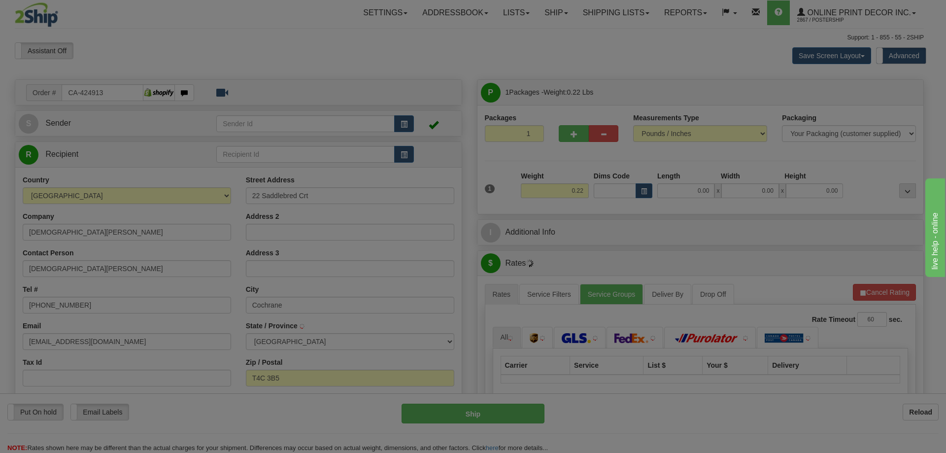
type input "COCHRANE"
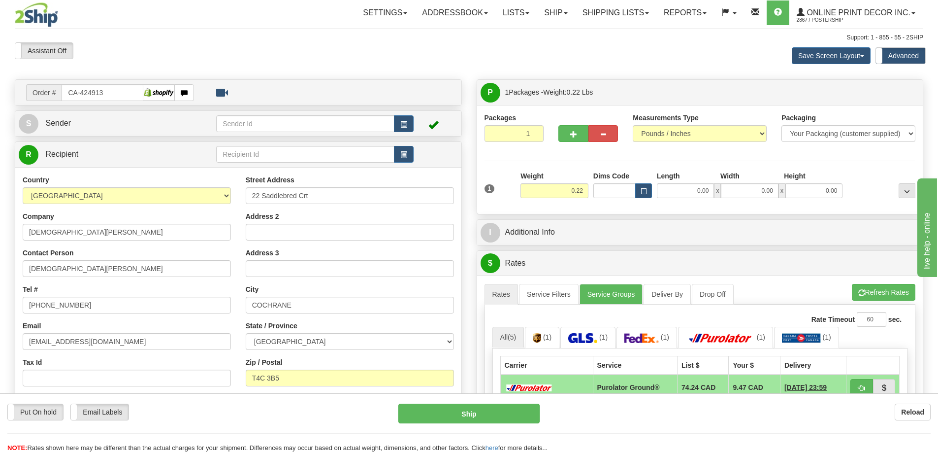
click at [645, 182] on div "Dims Code" at bounding box center [623, 184] width 64 height 27
click at [640, 187] on button "button" at bounding box center [643, 190] width 17 height 15
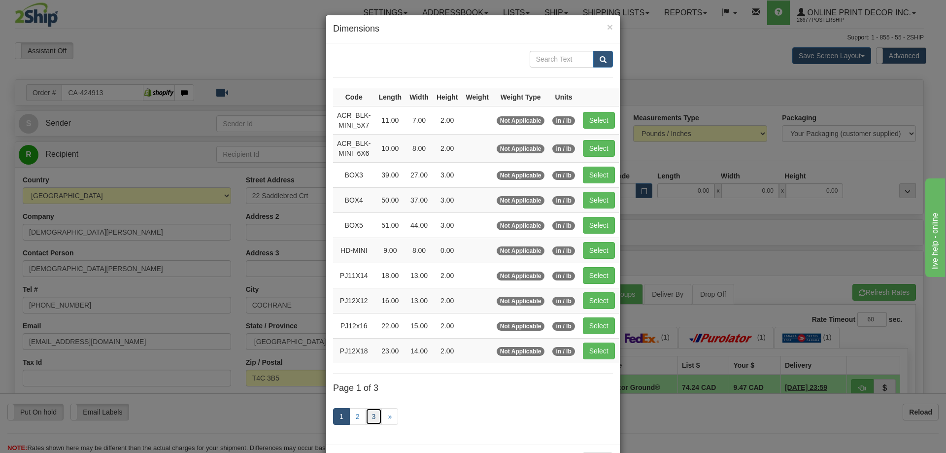
click at [372, 417] on link "3" at bounding box center [373, 416] width 17 height 17
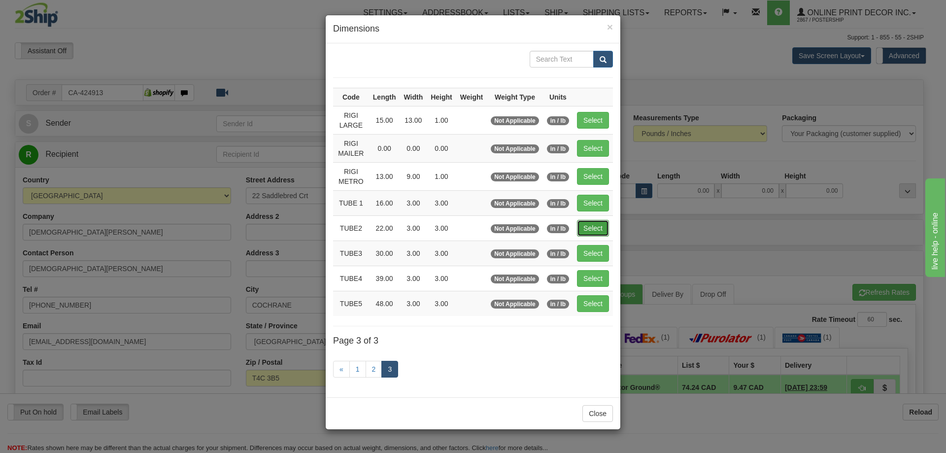
click at [587, 224] on button "Select" at bounding box center [593, 228] width 32 height 17
type input "TUBE2"
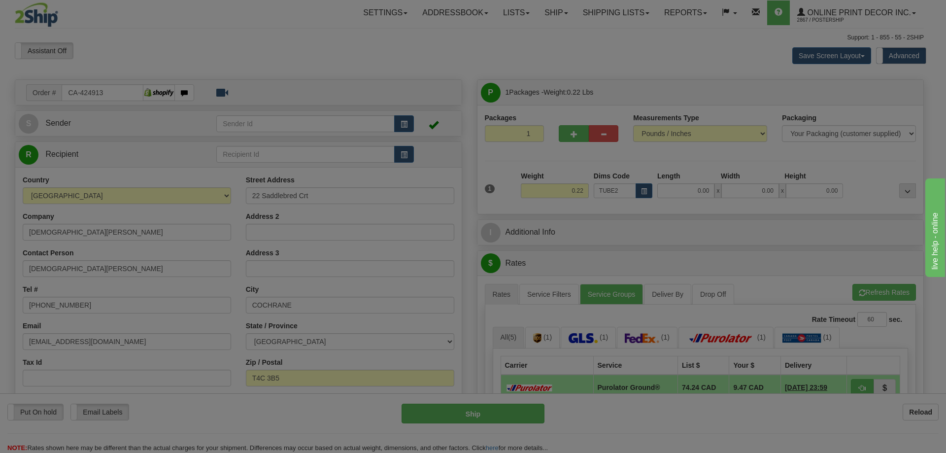
type input "22.00"
type input "3.00"
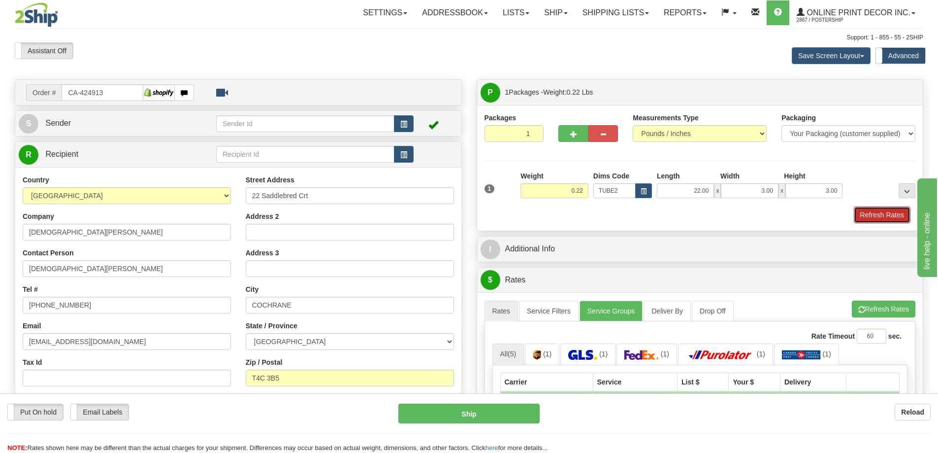
click at [885, 213] on button "Refresh Rates" at bounding box center [882, 214] width 57 height 17
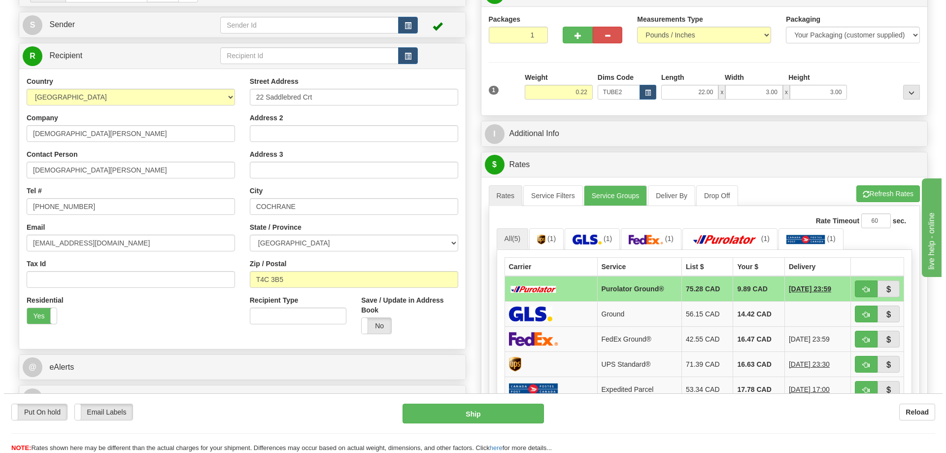
scroll to position [148, 0]
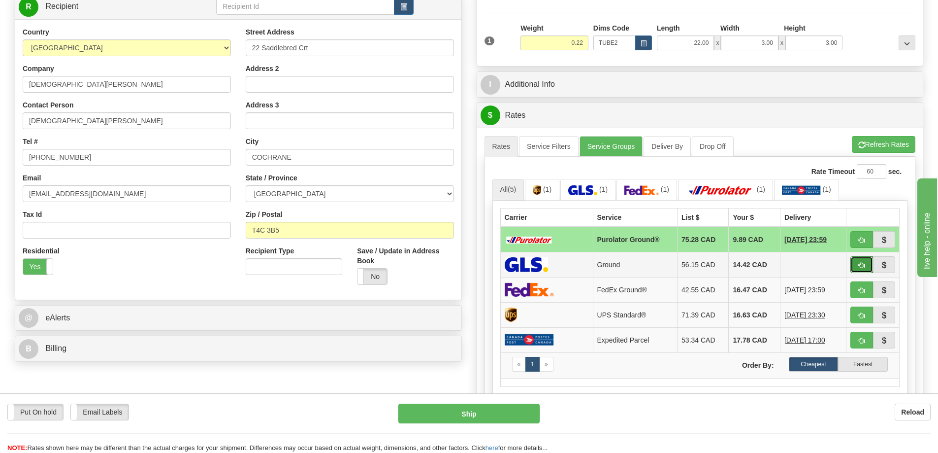
click at [861, 265] on span "button" at bounding box center [861, 265] width 7 height 6
type input "1"
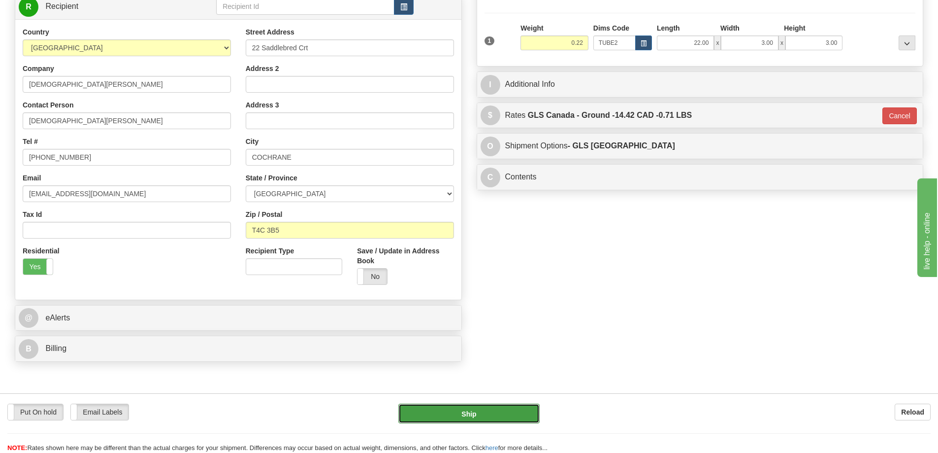
click at [500, 418] on button "Ship" at bounding box center [468, 413] width 141 height 20
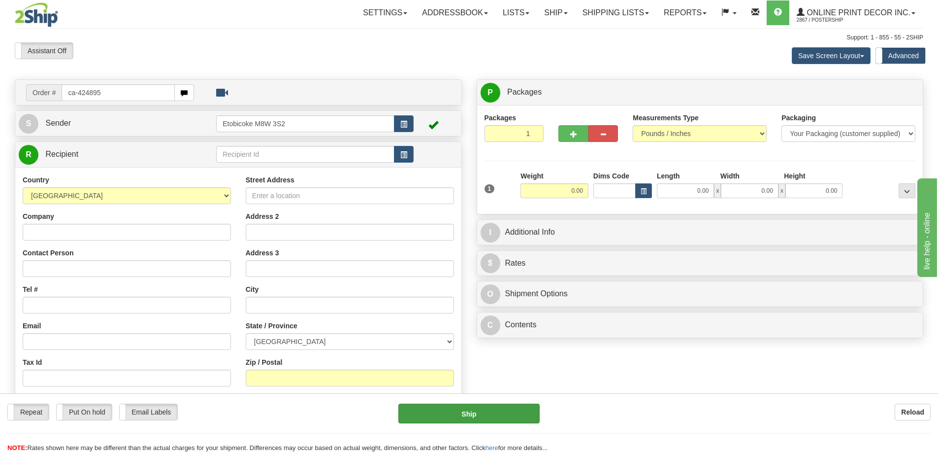
type input "ca-424895"
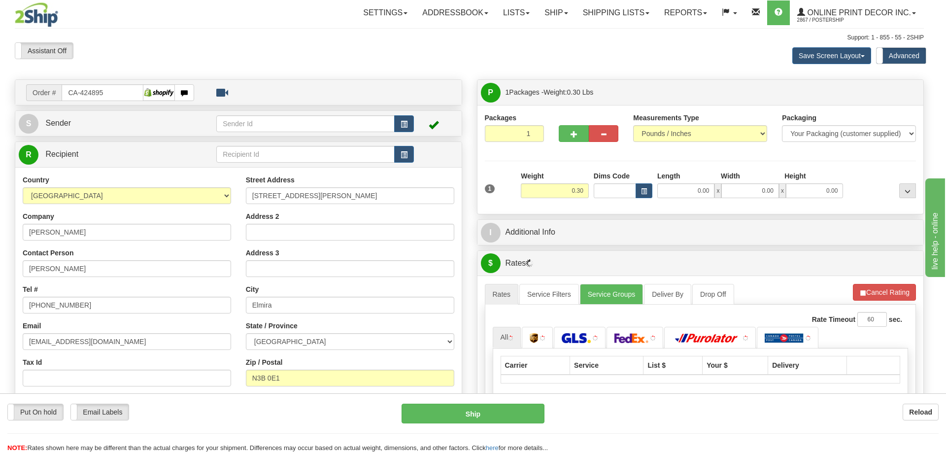
type input "ELMIRA"
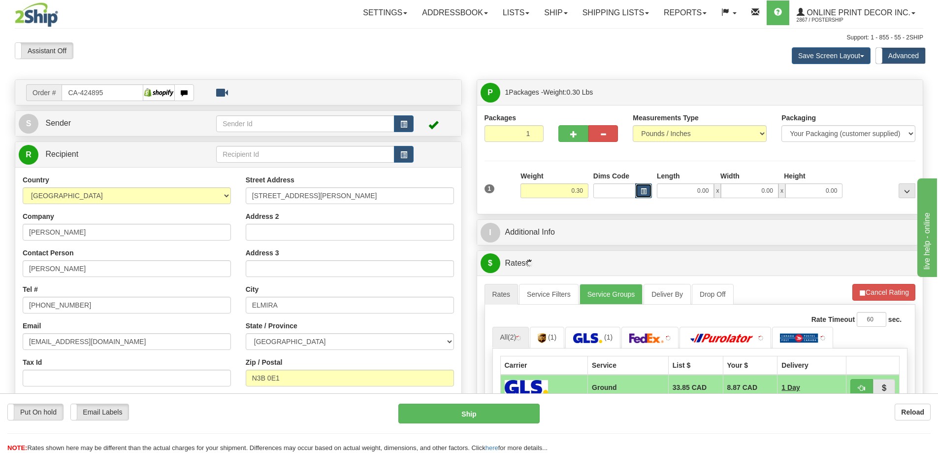
click at [643, 191] on span "button" at bounding box center [644, 191] width 6 height 5
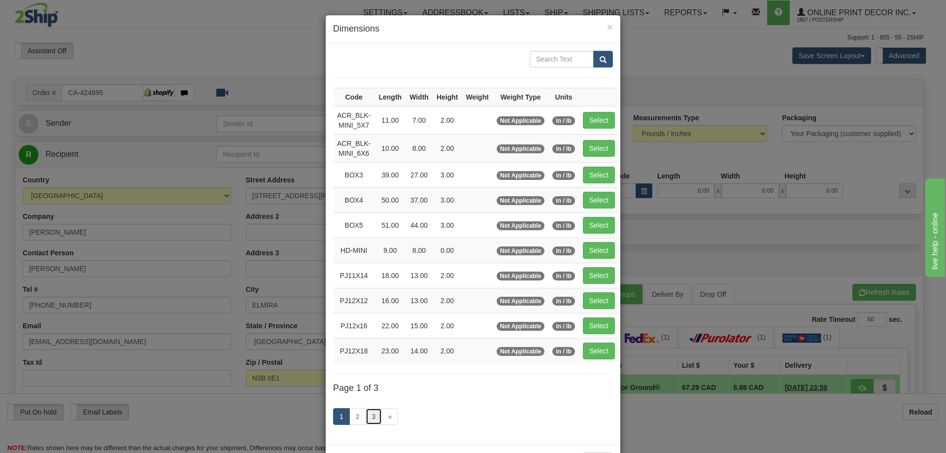
click at [365, 413] on link "3" at bounding box center [373, 416] width 17 height 17
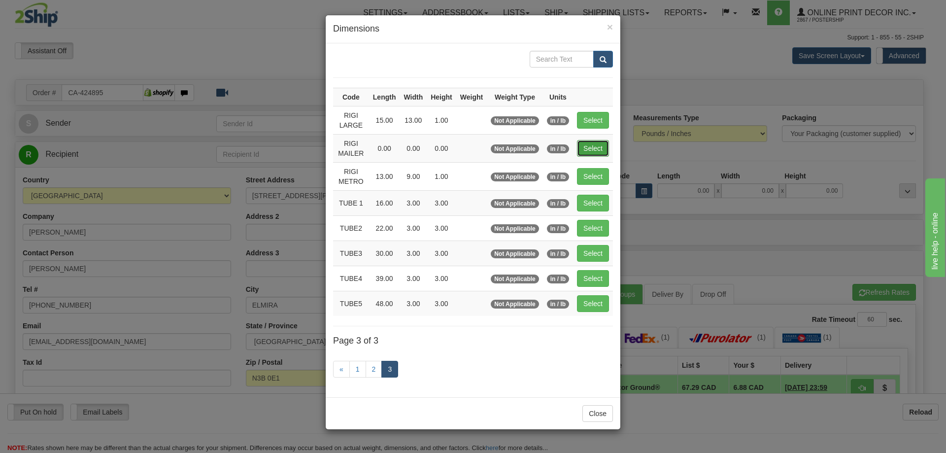
click at [589, 142] on button "Select" at bounding box center [593, 148] width 32 height 17
type input "RIGI MAILER"
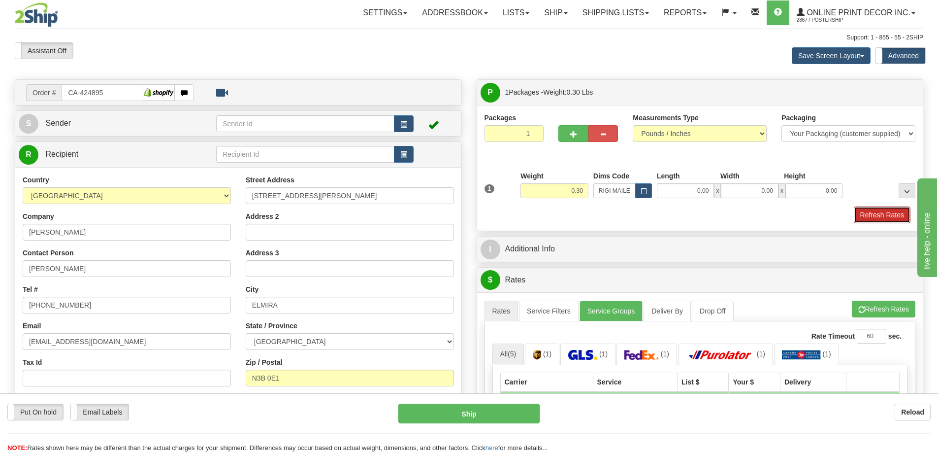
click at [882, 211] on button "Refresh Rates" at bounding box center [882, 214] width 57 height 17
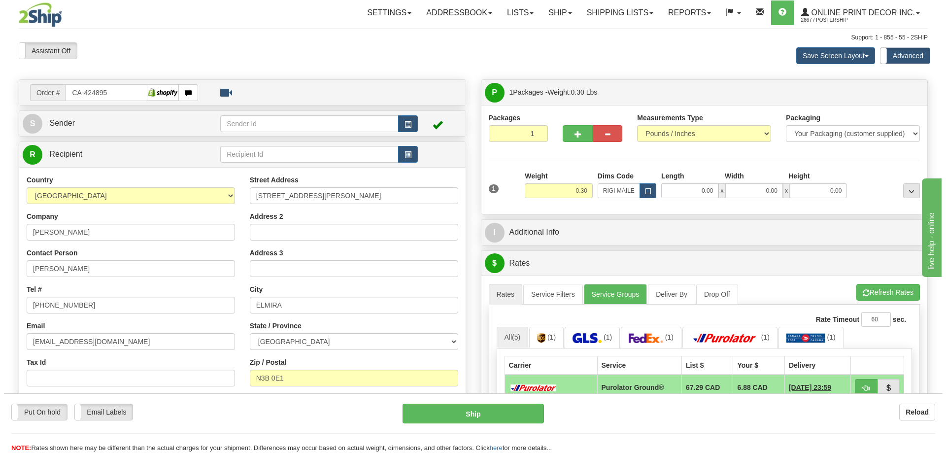
scroll to position [98, 0]
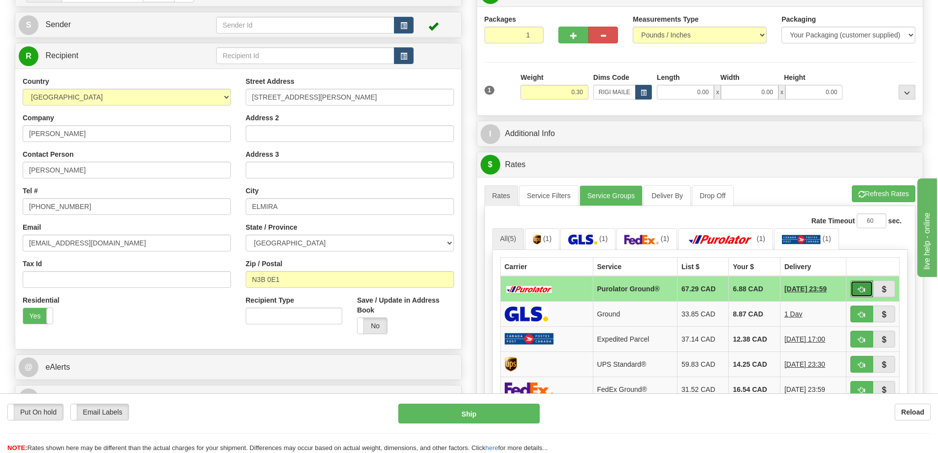
click at [863, 290] on span "button" at bounding box center [861, 289] width 7 height 6
type input "260"
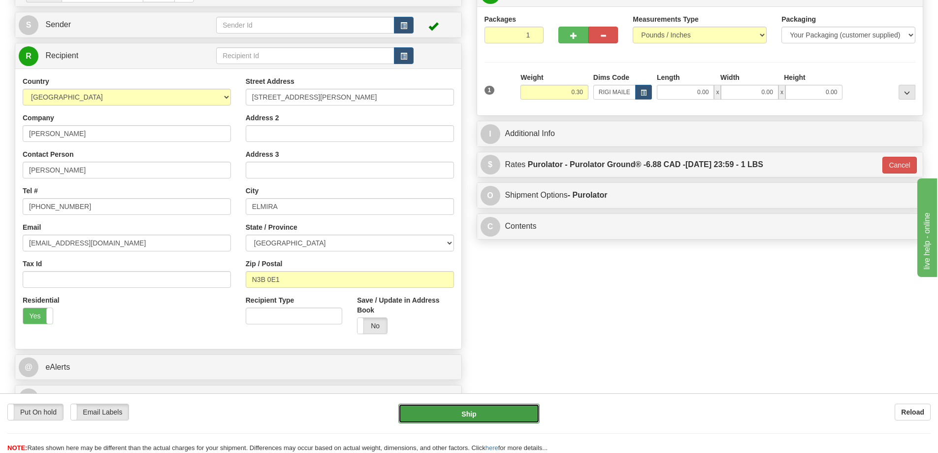
click at [525, 414] on button "Ship" at bounding box center [468, 413] width 141 height 20
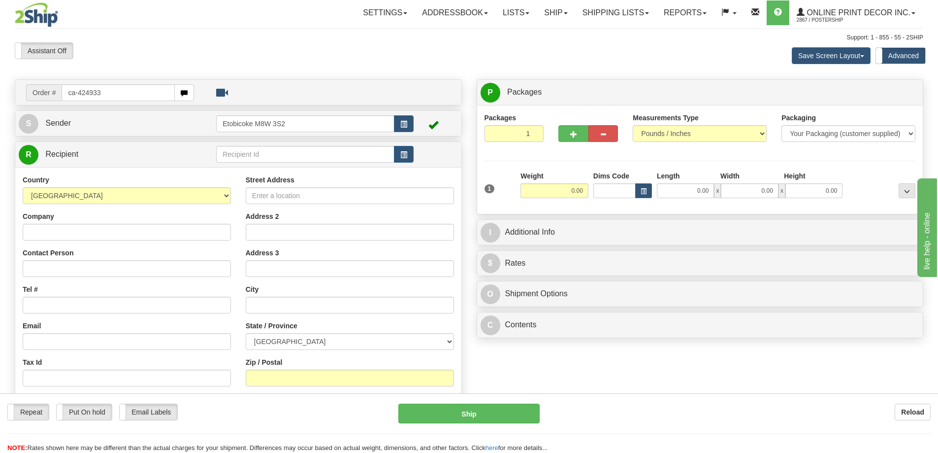
type input "ca-424933"
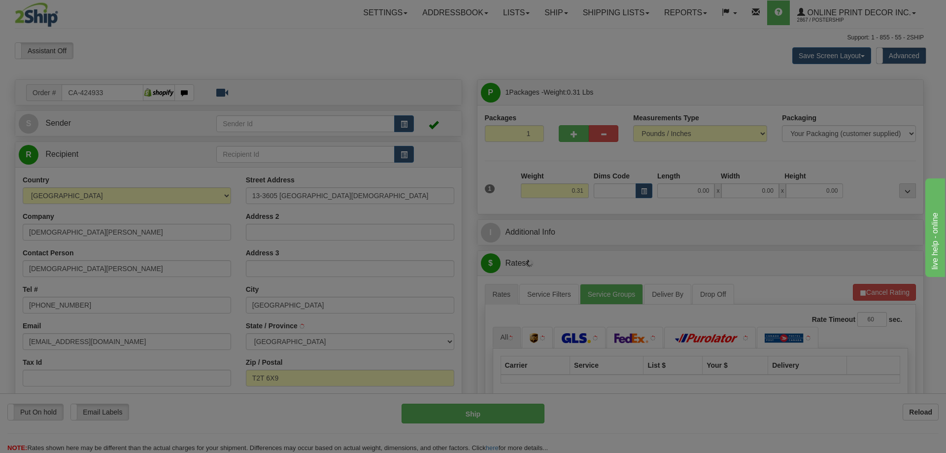
type input "[GEOGRAPHIC_DATA]"
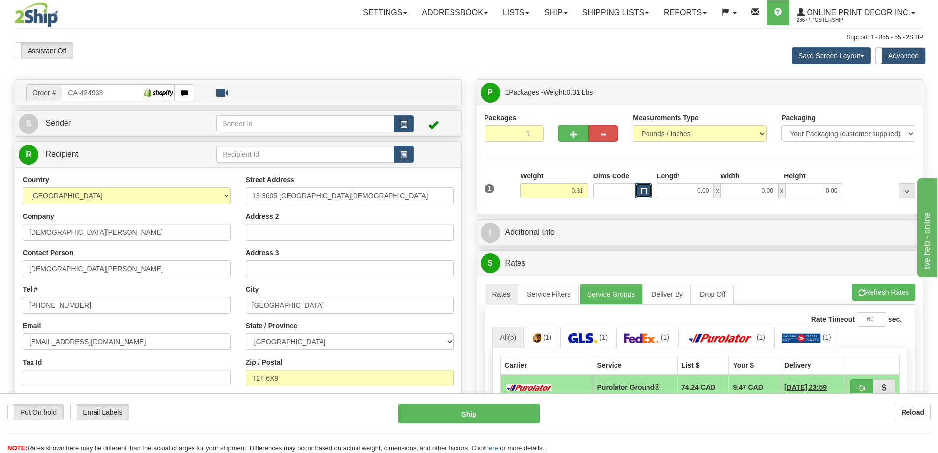
click at [647, 188] on button "button" at bounding box center [643, 190] width 17 height 15
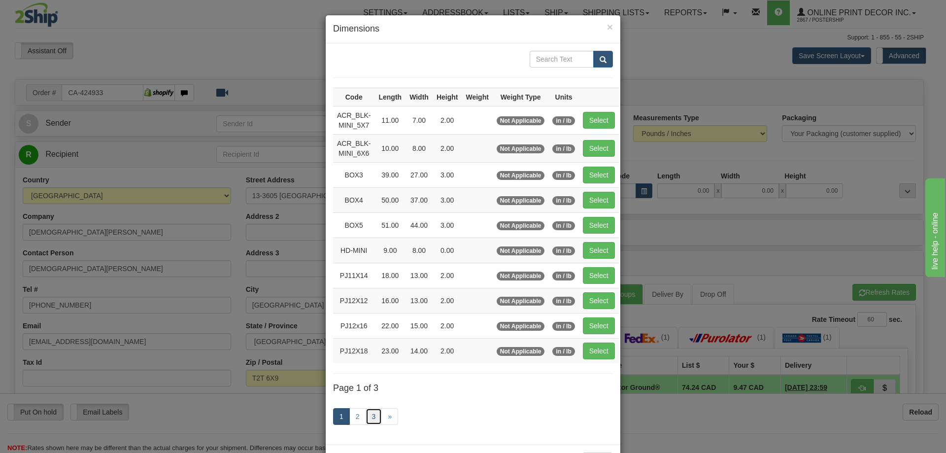
click at [369, 417] on link "3" at bounding box center [373, 416] width 17 height 17
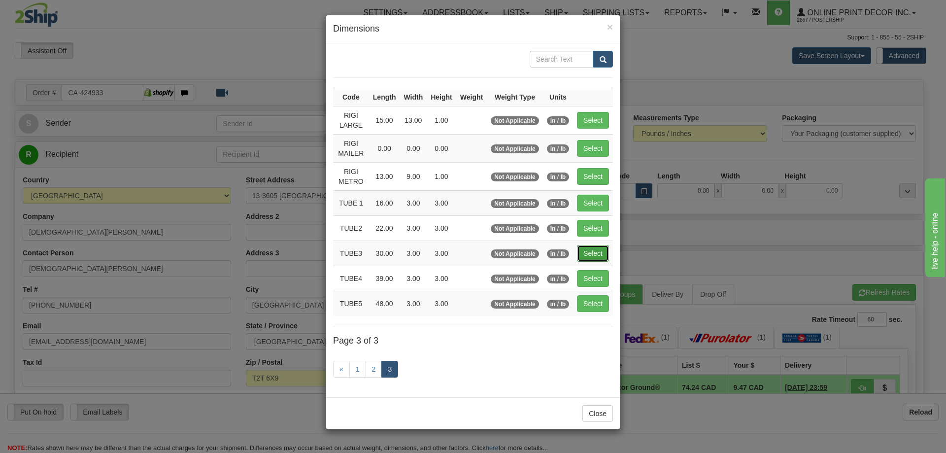
click at [593, 250] on button "Select" at bounding box center [593, 253] width 32 height 17
type input "TUBE3"
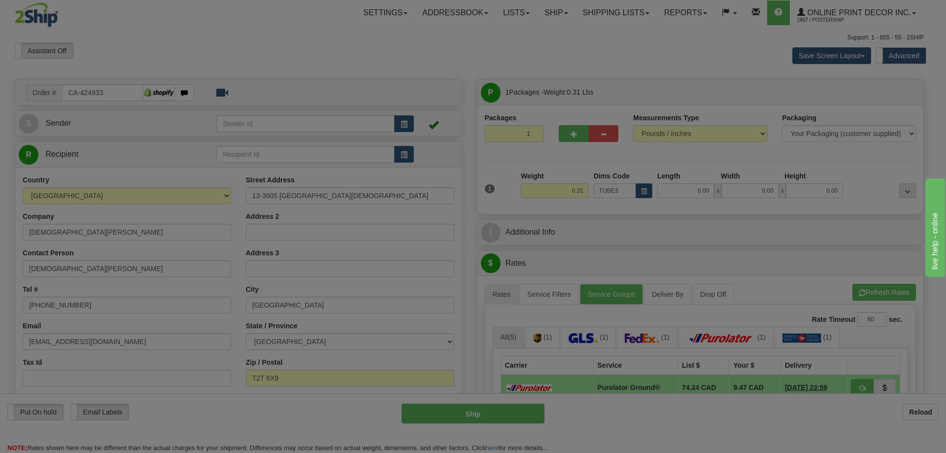
type input "30.00"
type input "3.00"
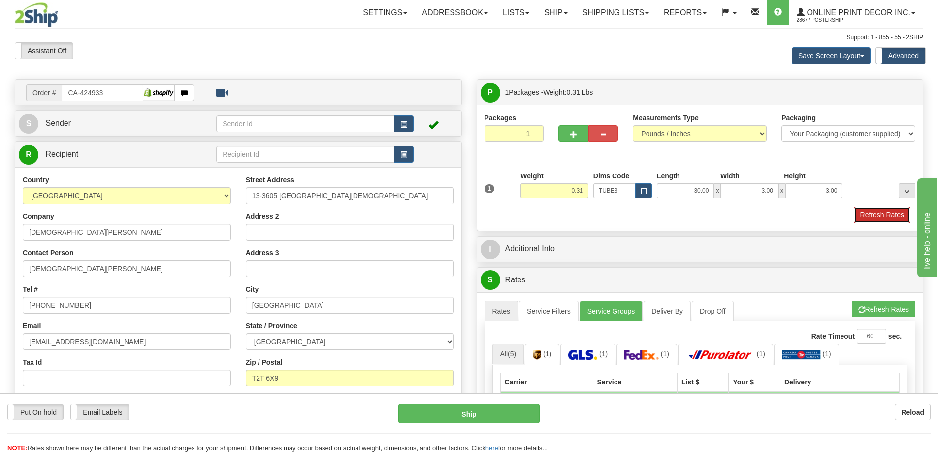
click at [871, 214] on button "Refresh Rates" at bounding box center [882, 214] width 57 height 17
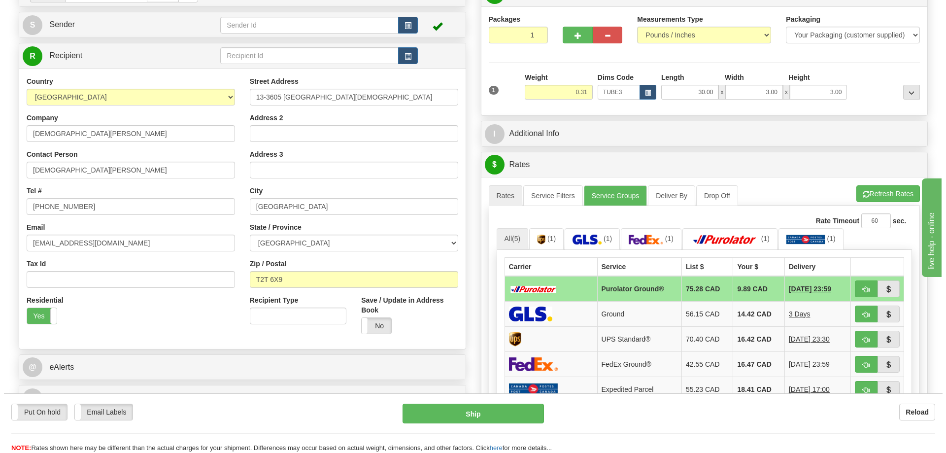
scroll to position [148, 0]
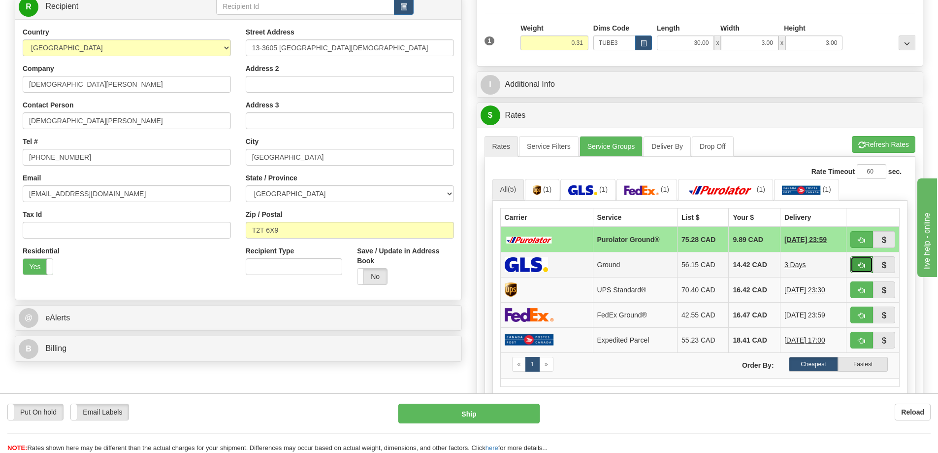
click at [861, 261] on button "button" at bounding box center [861, 264] width 23 height 17
type input "1"
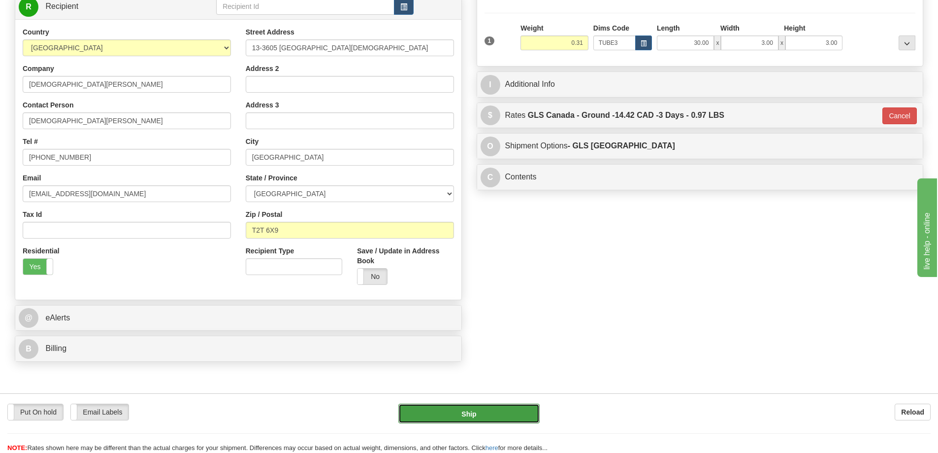
click at [525, 416] on button "Ship" at bounding box center [468, 413] width 141 height 20
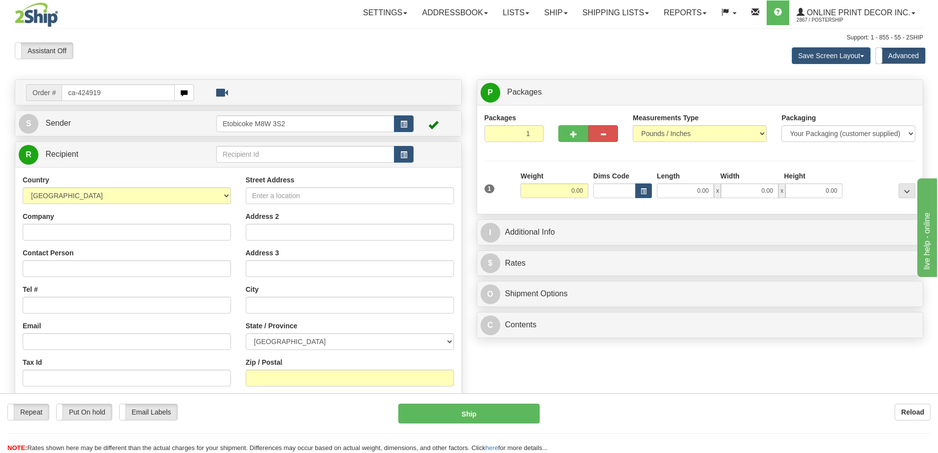
type input "ca-424919"
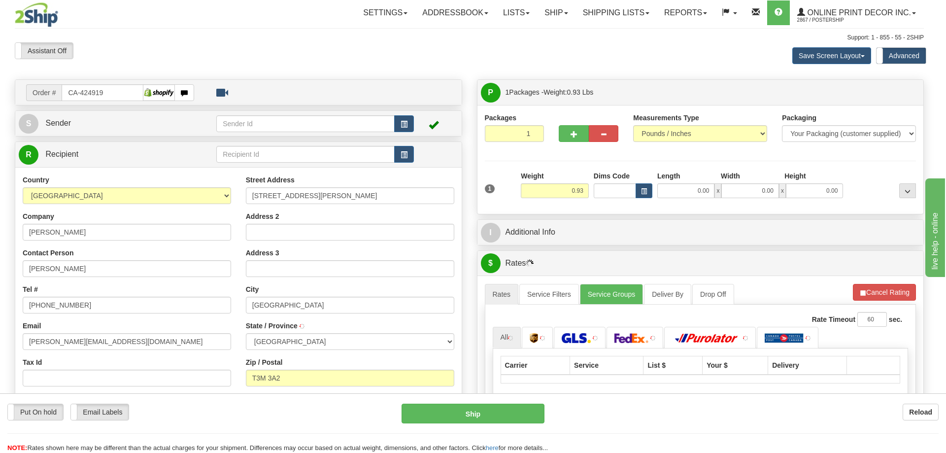
type input "[GEOGRAPHIC_DATA]"
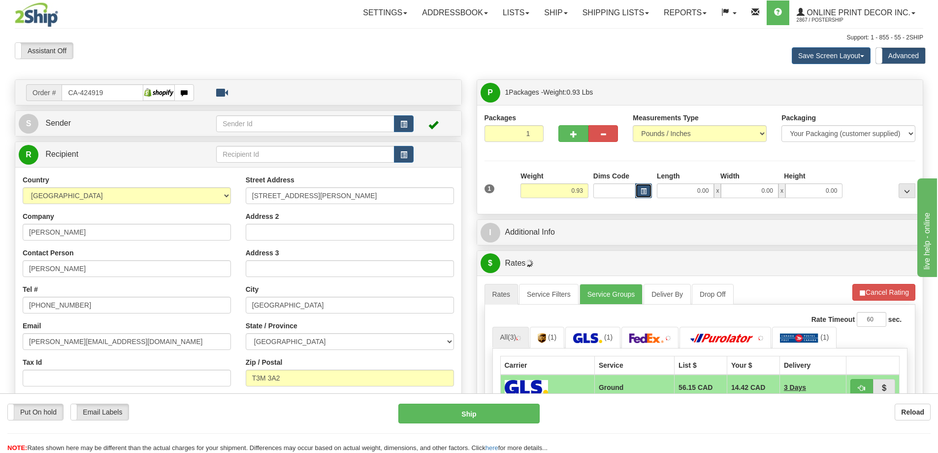
click at [644, 195] on button "button" at bounding box center [643, 190] width 17 height 15
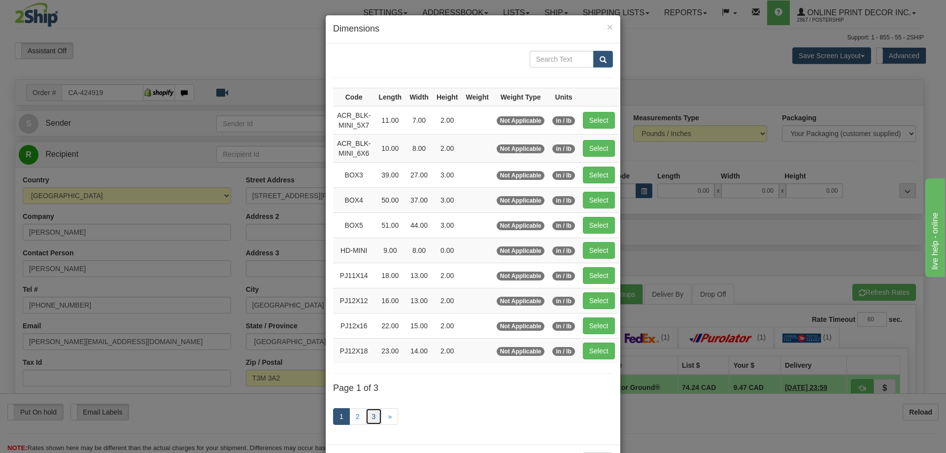
click at [369, 417] on link "3" at bounding box center [373, 416] width 17 height 17
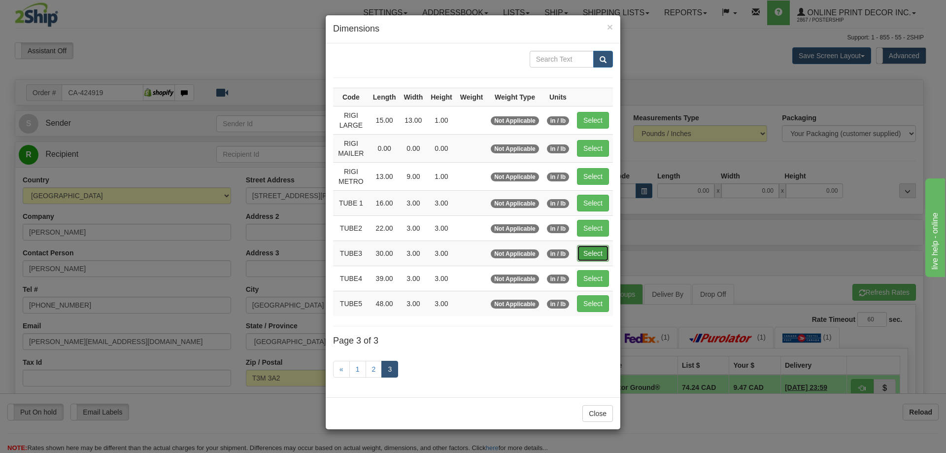
click at [588, 250] on button "Select" at bounding box center [593, 253] width 32 height 17
type input "TUBE3"
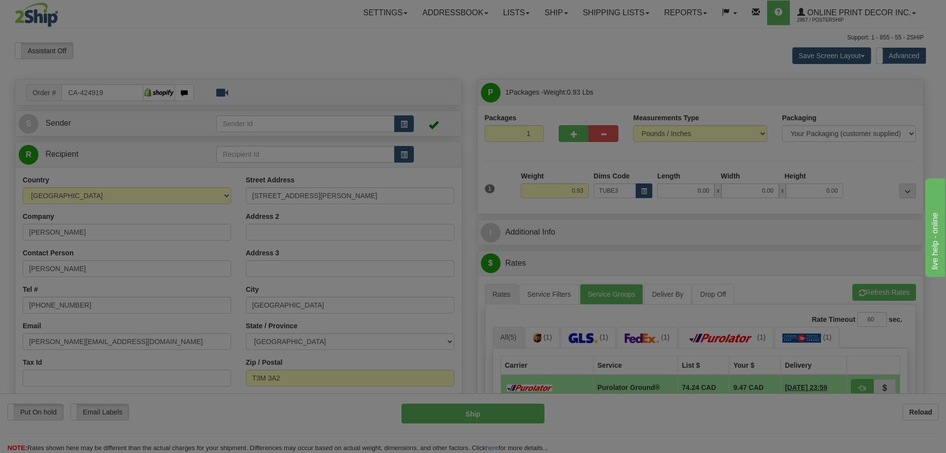
type input "30.00"
type input "3.00"
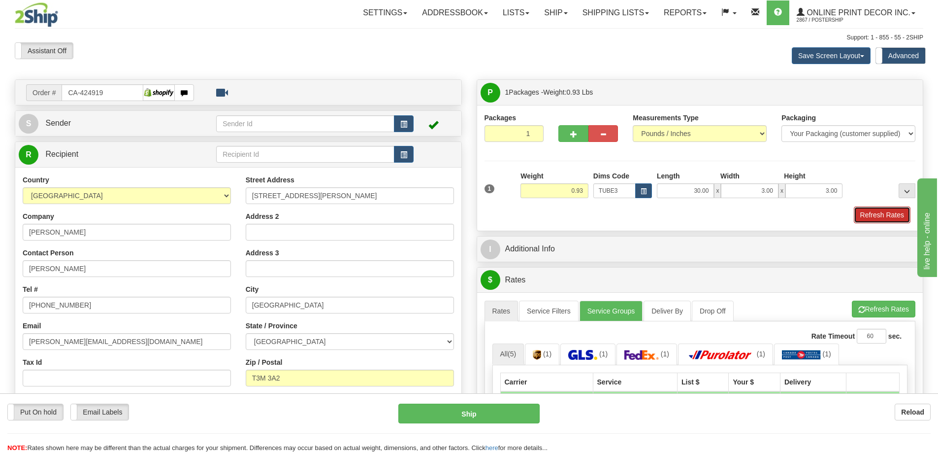
click at [863, 218] on button "Refresh Rates" at bounding box center [882, 214] width 57 height 17
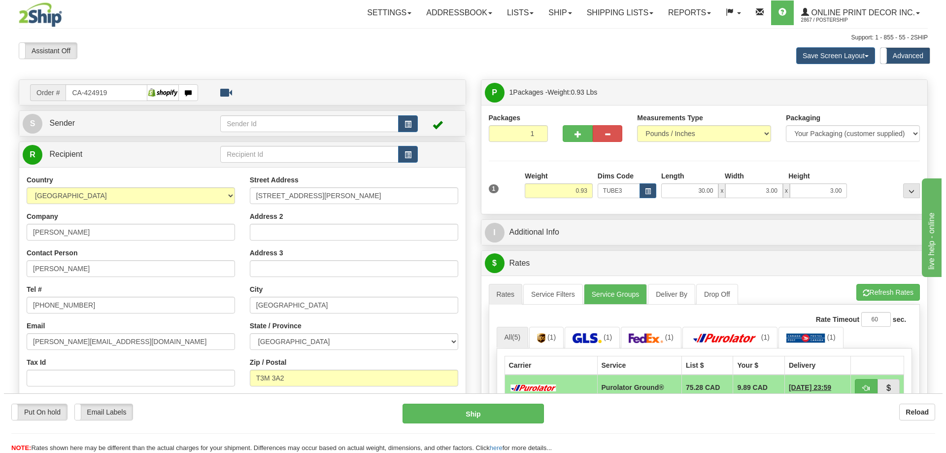
scroll to position [148, 0]
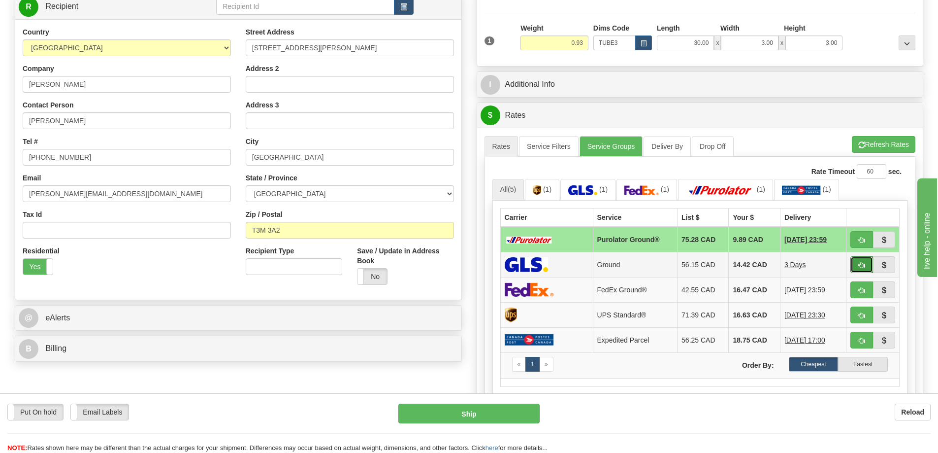
click at [856, 261] on button "button" at bounding box center [861, 264] width 23 height 17
type input "1"
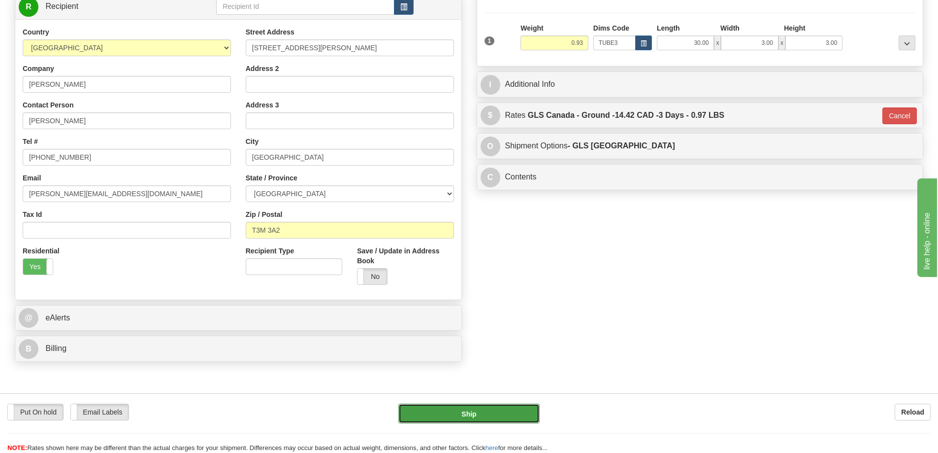
click at [518, 416] on button "Ship" at bounding box center [468, 413] width 141 height 20
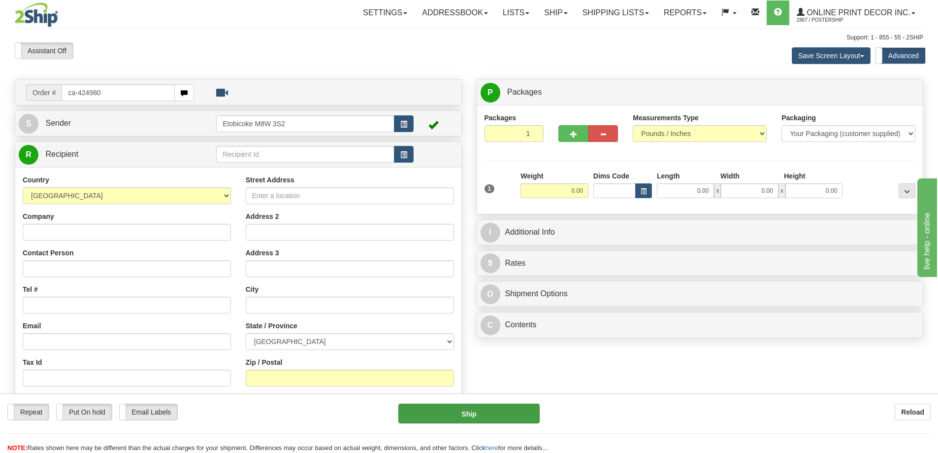
type input "ca-424980"
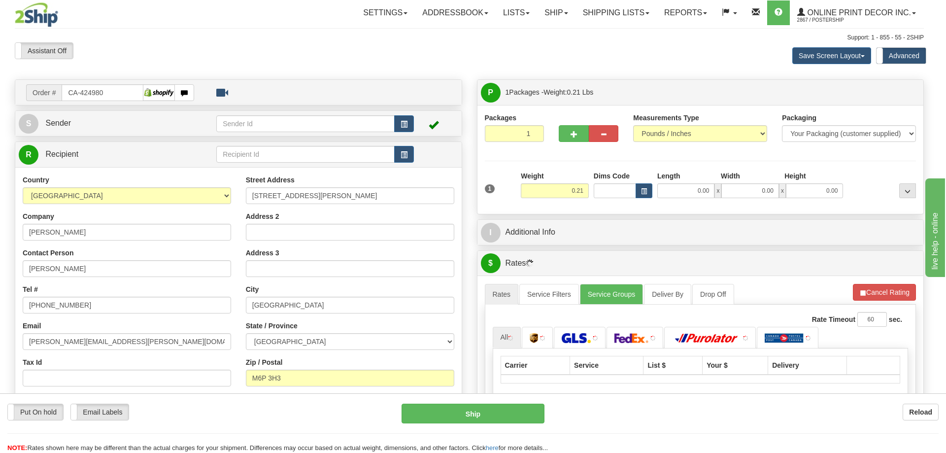
type input "[GEOGRAPHIC_DATA]"
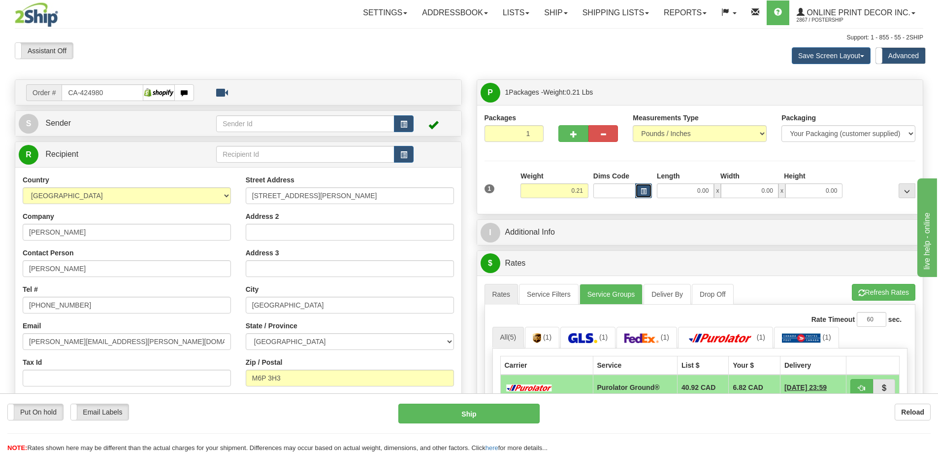
click at [643, 189] on span "button" at bounding box center [644, 191] width 6 height 5
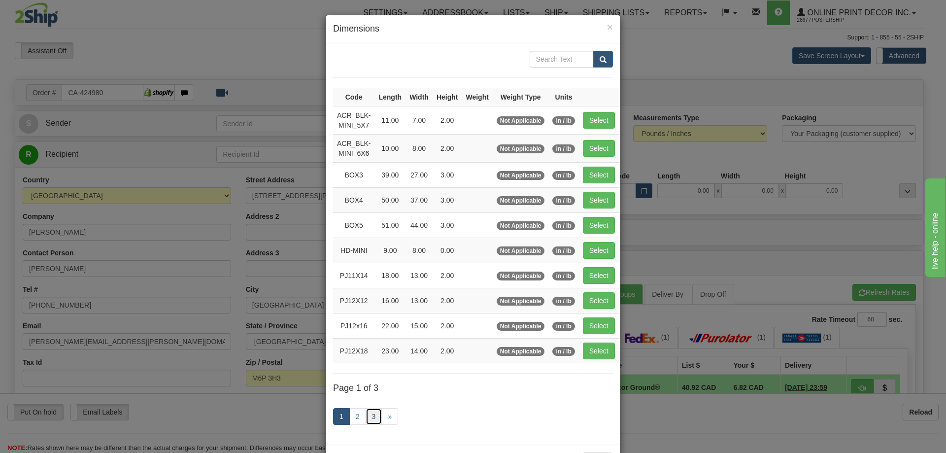
click at [371, 413] on link "3" at bounding box center [373, 416] width 17 height 17
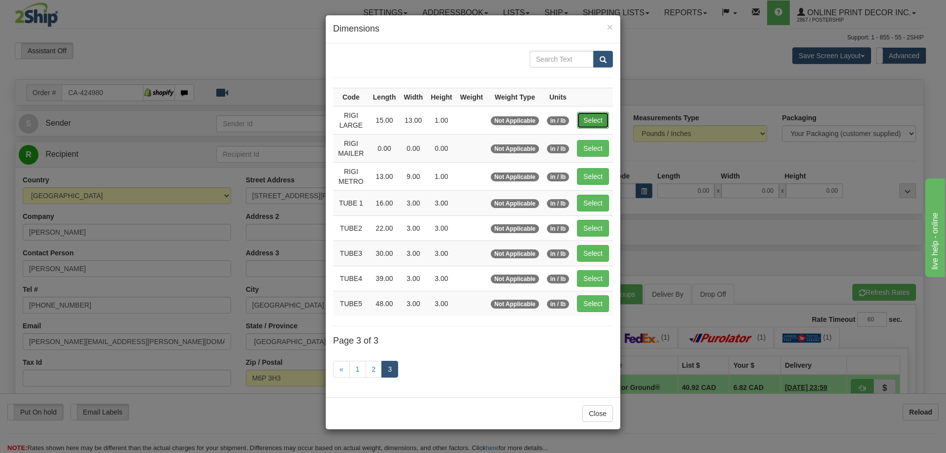
click at [596, 120] on button "Select" at bounding box center [593, 120] width 32 height 17
type input "RIGI LARGE"
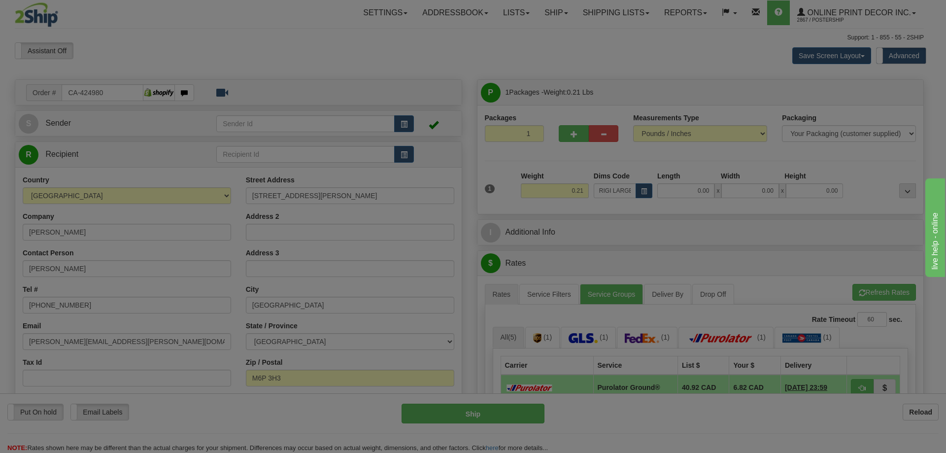
type input "15.00"
type input "13.00"
type input "1.00"
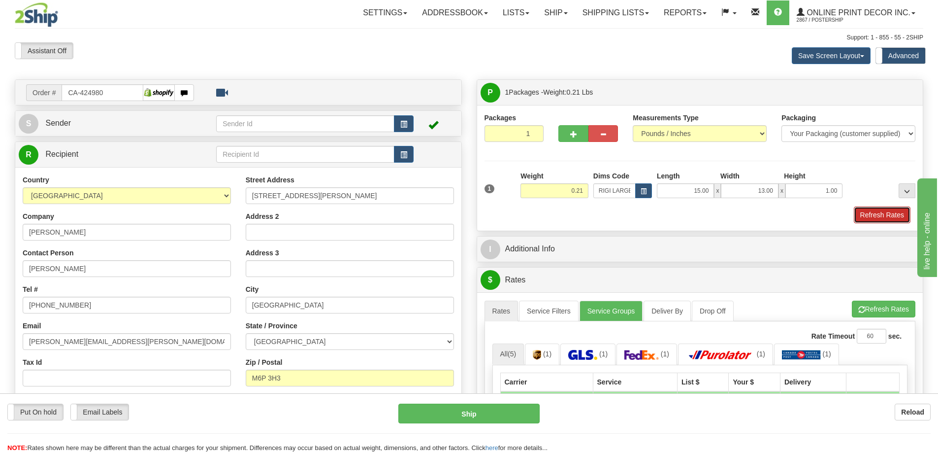
click at [876, 210] on button "Refresh Rates" at bounding box center [882, 214] width 57 height 17
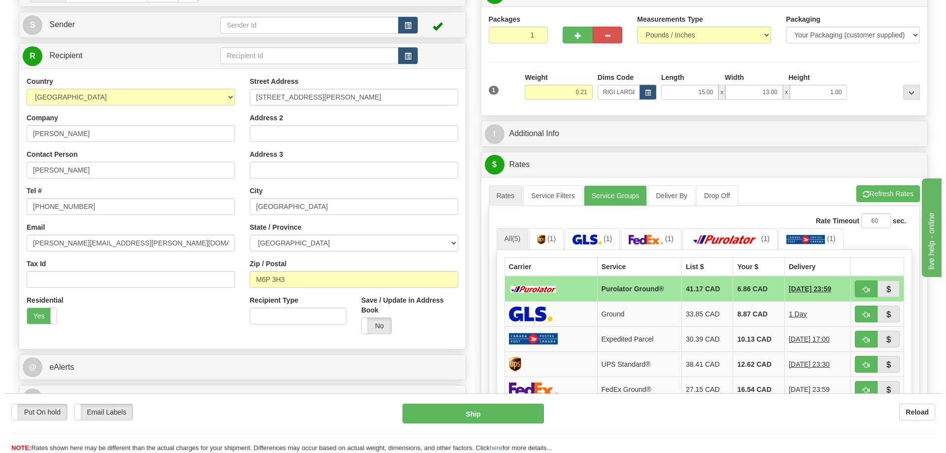
scroll to position [148, 0]
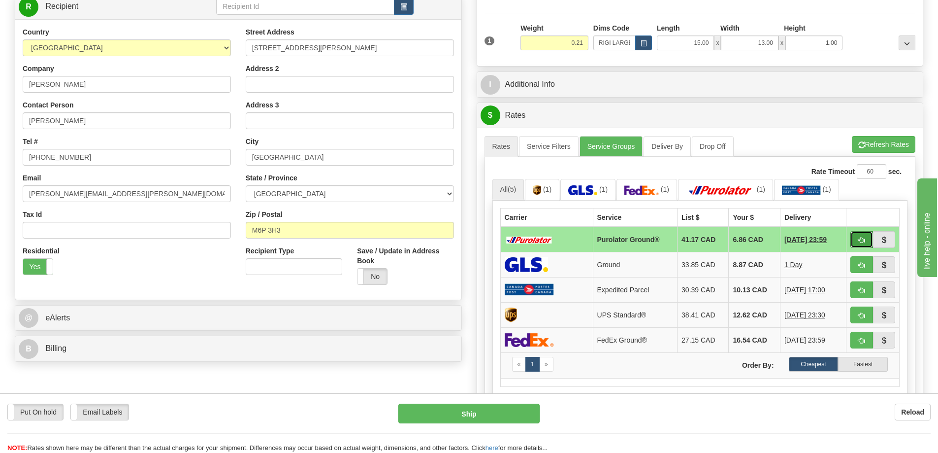
click at [852, 239] on button "button" at bounding box center [861, 239] width 23 height 17
type input "260"
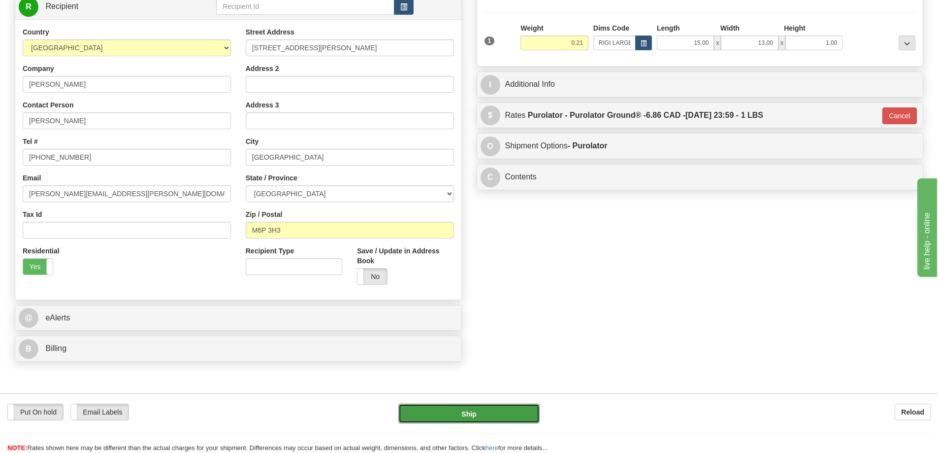
click at [502, 416] on button "Ship" at bounding box center [468, 413] width 141 height 20
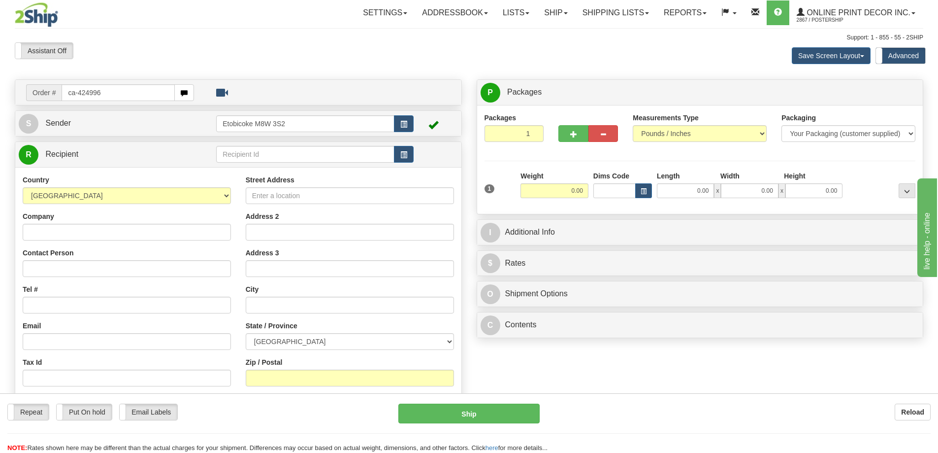
type input "ca-424996"
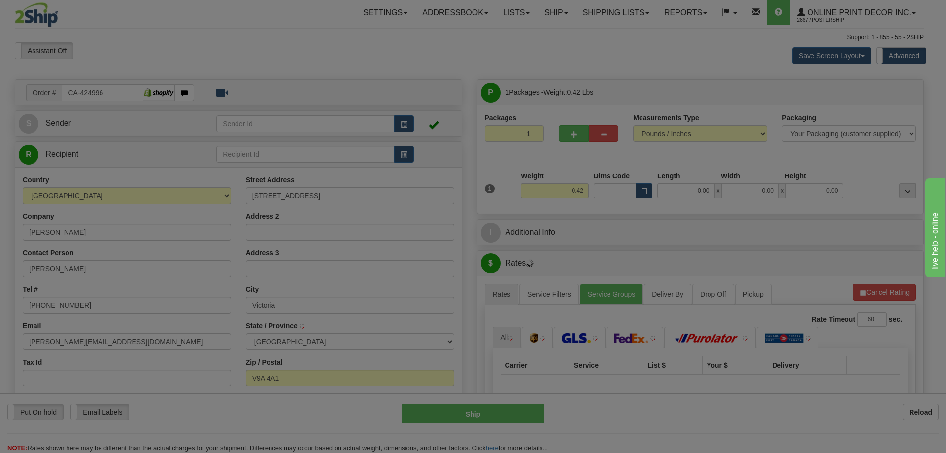
type input "VICTORIA"
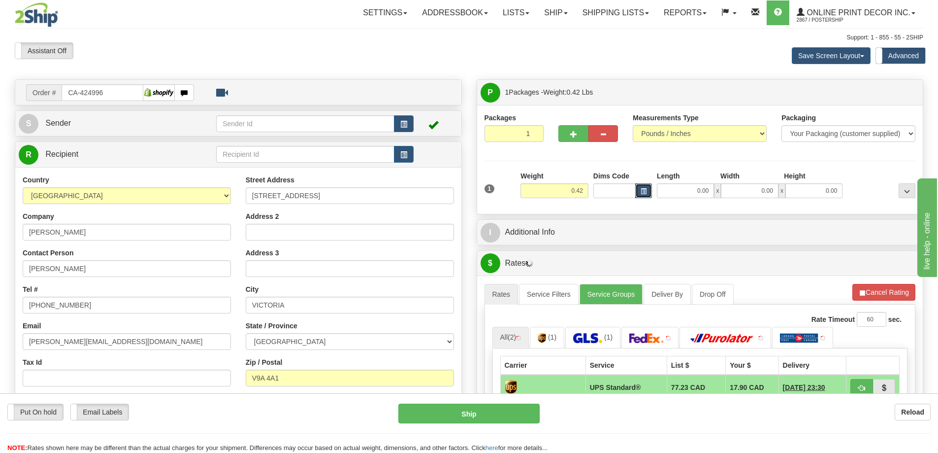
click at [644, 189] on span "button" at bounding box center [644, 191] width 6 height 5
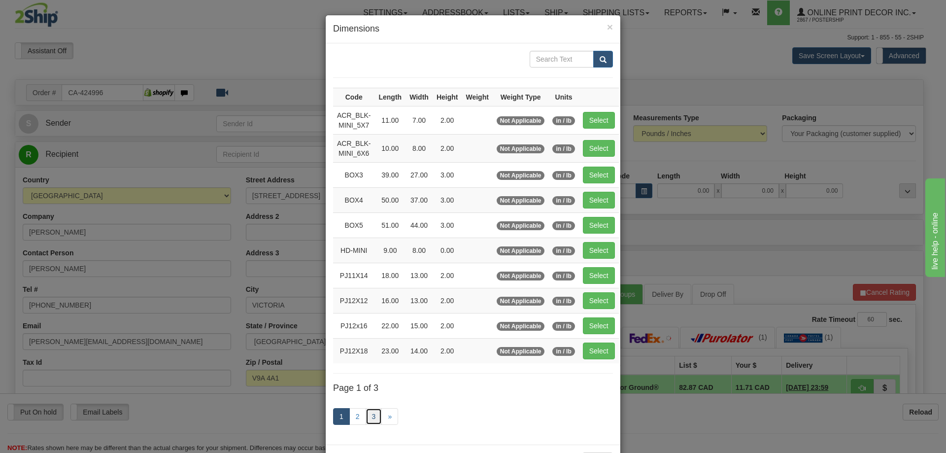
click at [365, 414] on link "3" at bounding box center [373, 416] width 17 height 17
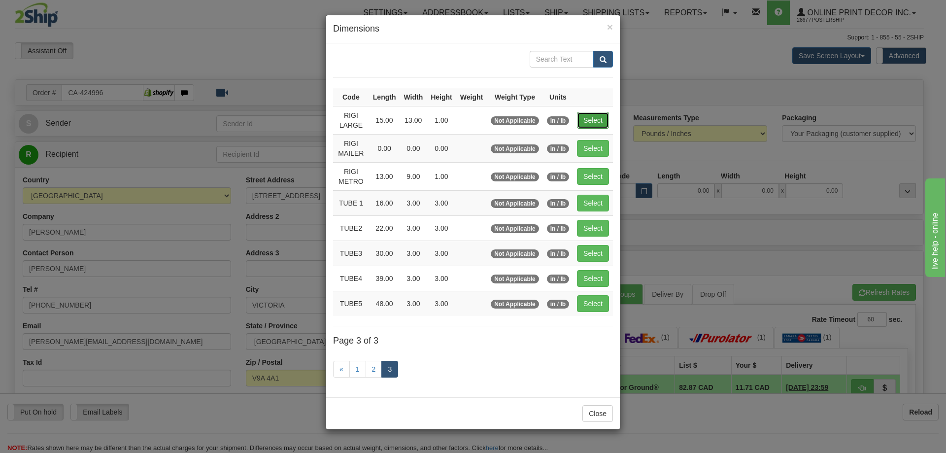
click at [596, 120] on button "Select" at bounding box center [593, 120] width 32 height 17
type input "RIGI LARGE"
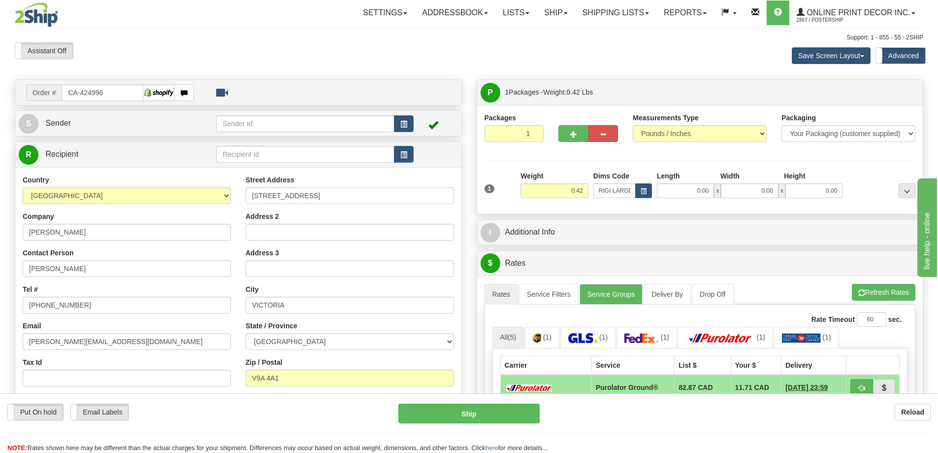
type input "15.00"
type input "13.00"
type input "1.00"
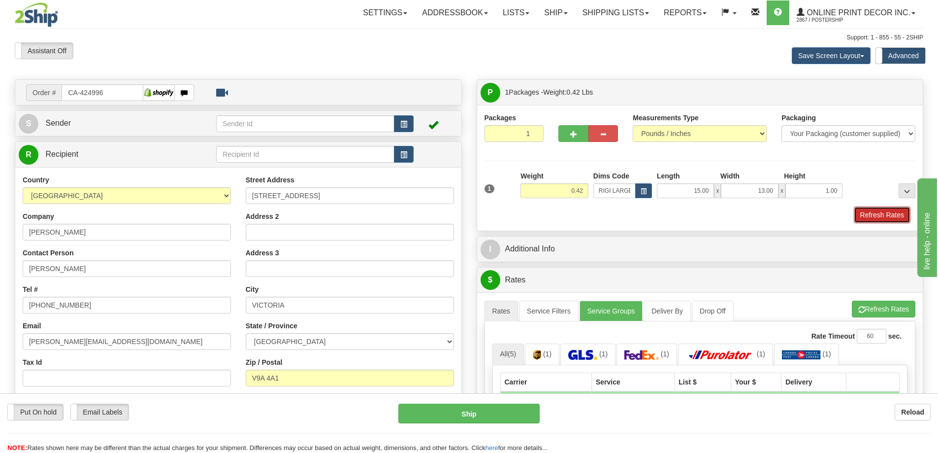
click at [878, 213] on button "Refresh Rates" at bounding box center [882, 214] width 57 height 17
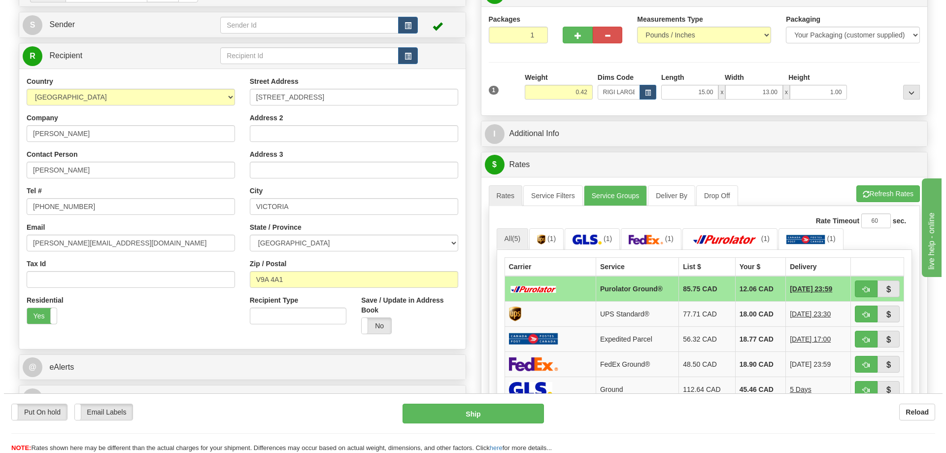
scroll to position [148, 0]
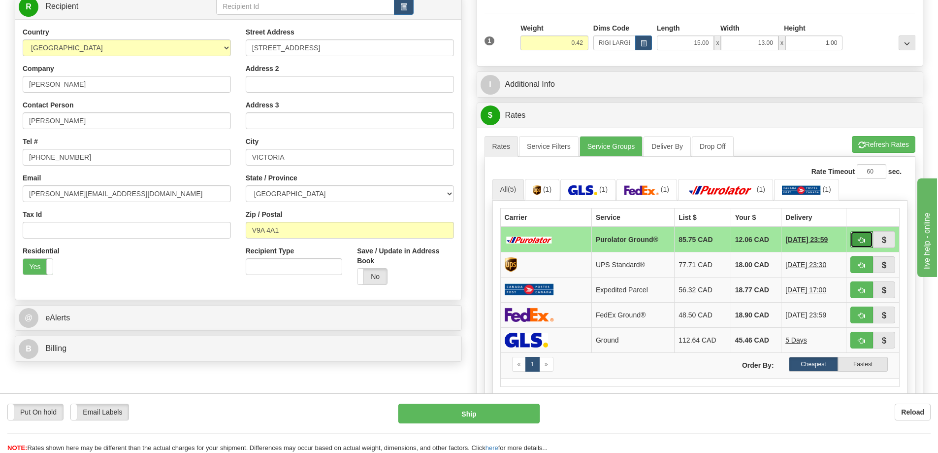
click at [859, 236] on button "button" at bounding box center [861, 239] width 23 height 17
type input "260"
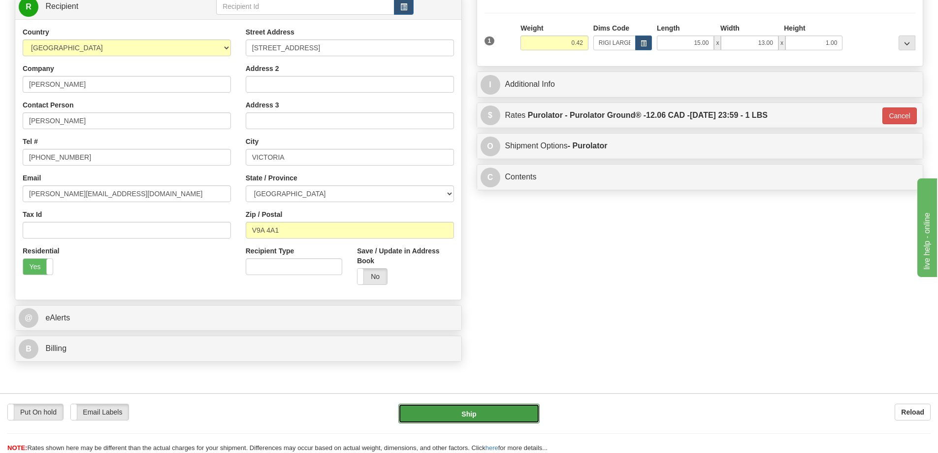
click at [489, 411] on button "Ship" at bounding box center [468, 413] width 141 height 20
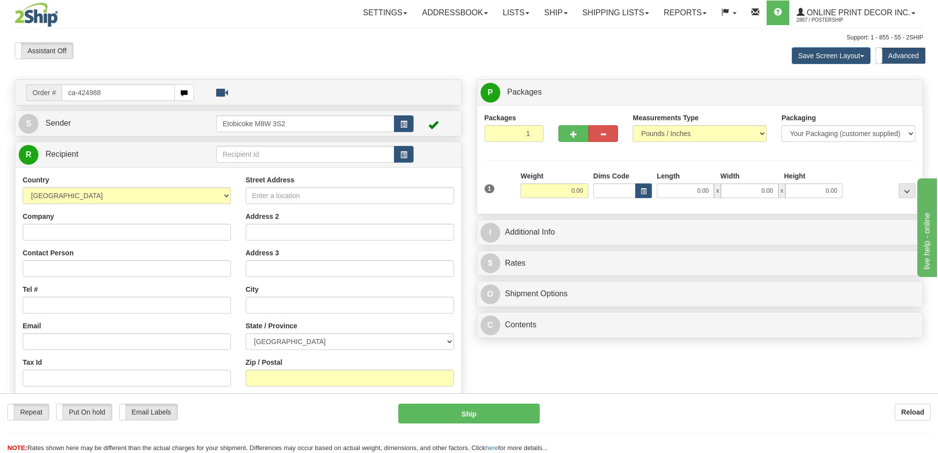
type input "ca-424988"
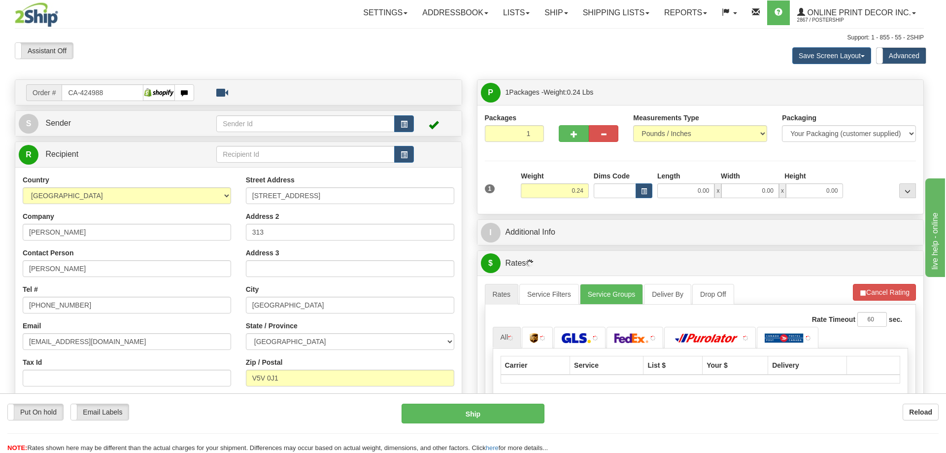
type input "[GEOGRAPHIC_DATA]"
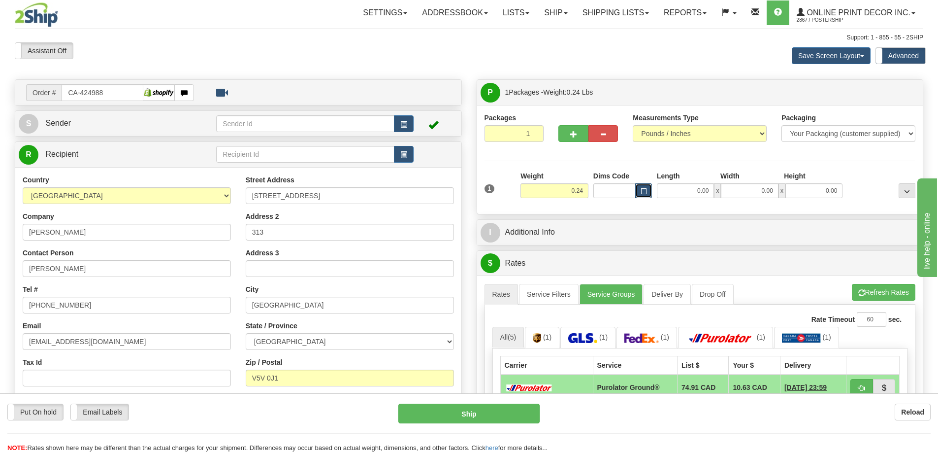
click at [645, 189] on span "button" at bounding box center [644, 191] width 6 height 5
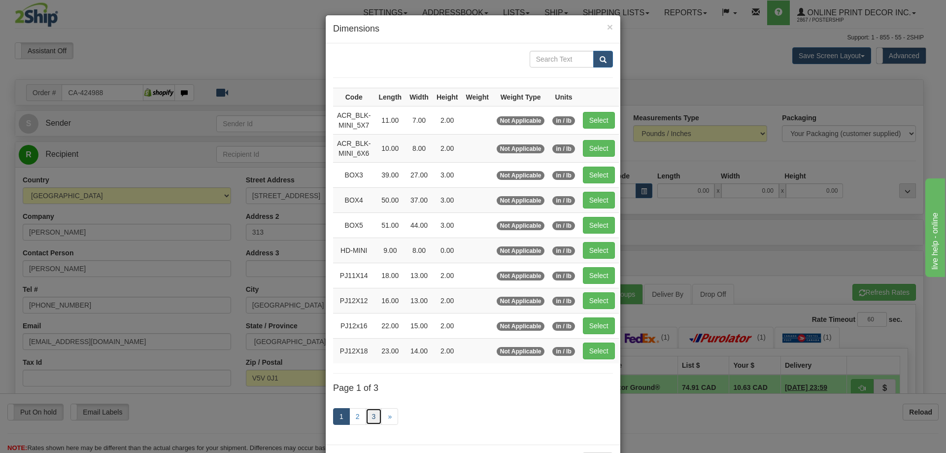
click at [370, 415] on link "3" at bounding box center [373, 416] width 17 height 17
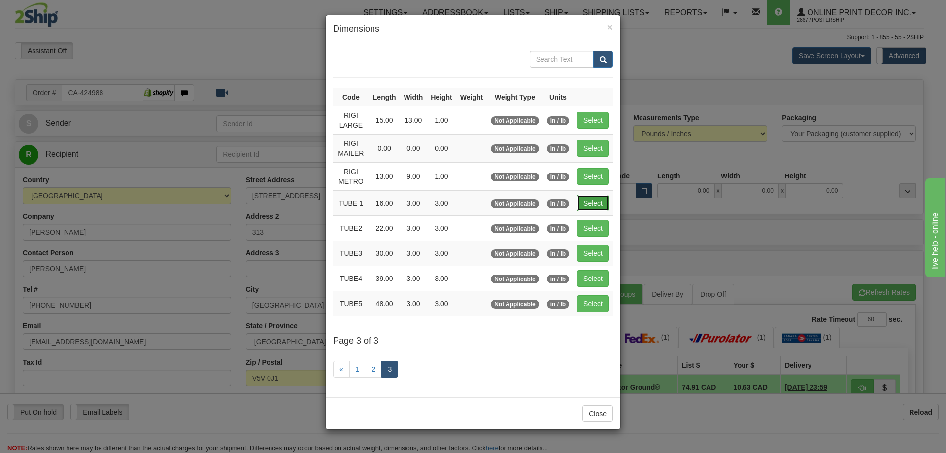
click at [600, 200] on button "Select" at bounding box center [593, 203] width 32 height 17
type input "TUBE 1"
type input "16.00"
type input "3.00"
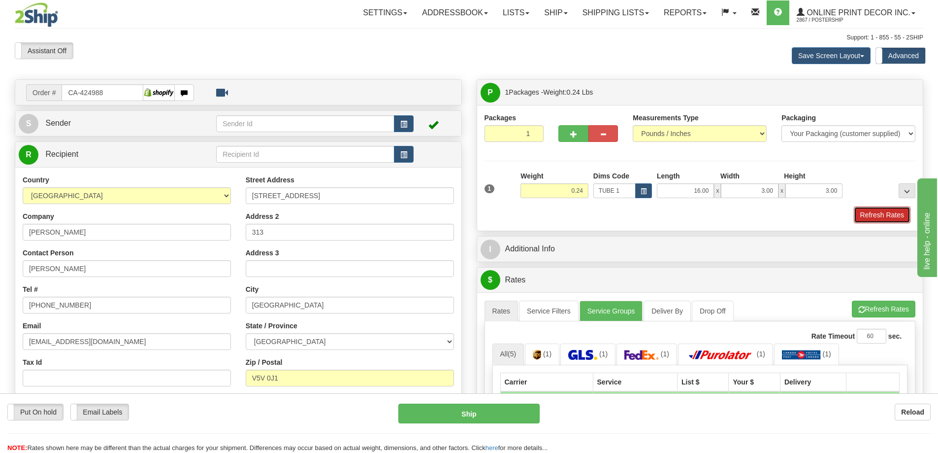
click at [881, 216] on button "Refresh Rates" at bounding box center [882, 214] width 57 height 17
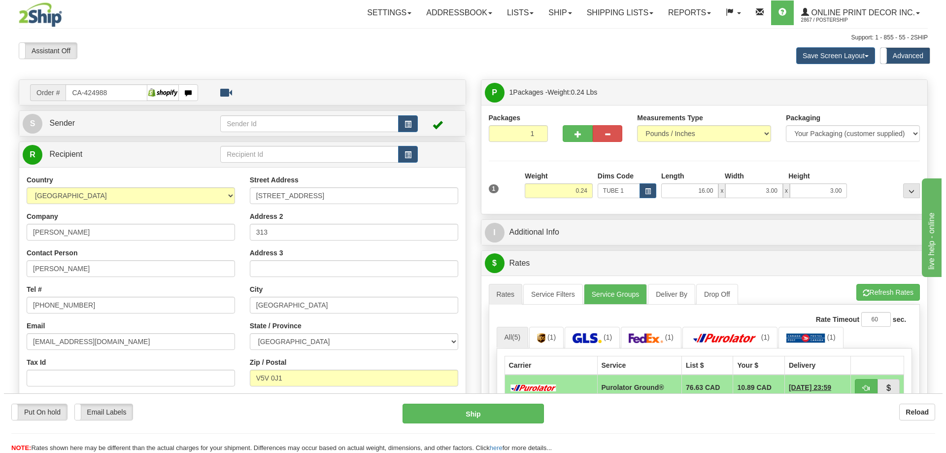
scroll to position [148, 0]
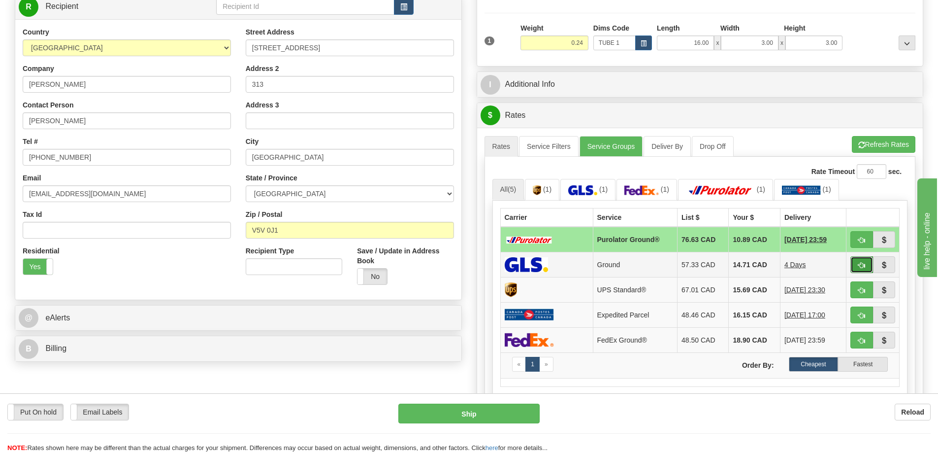
click at [862, 261] on button "button" at bounding box center [861, 264] width 23 height 17
type input "1"
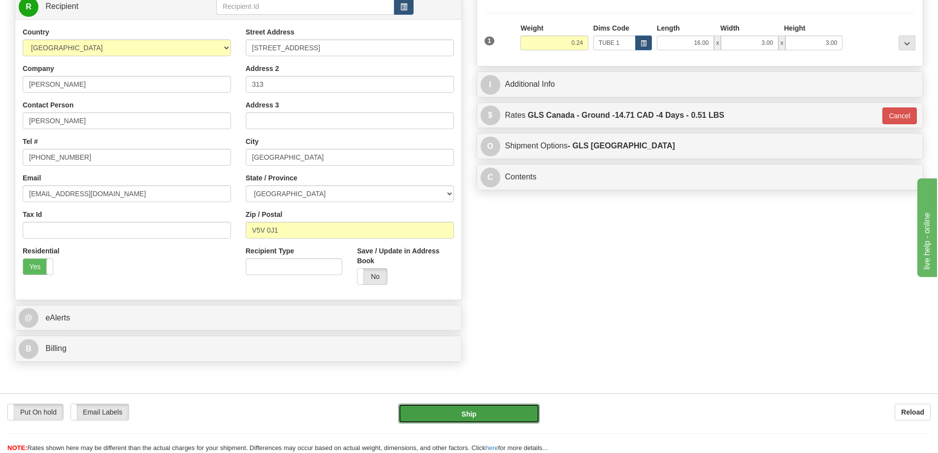
click at [513, 407] on button "Ship" at bounding box center [468, 413] width 141 height 20
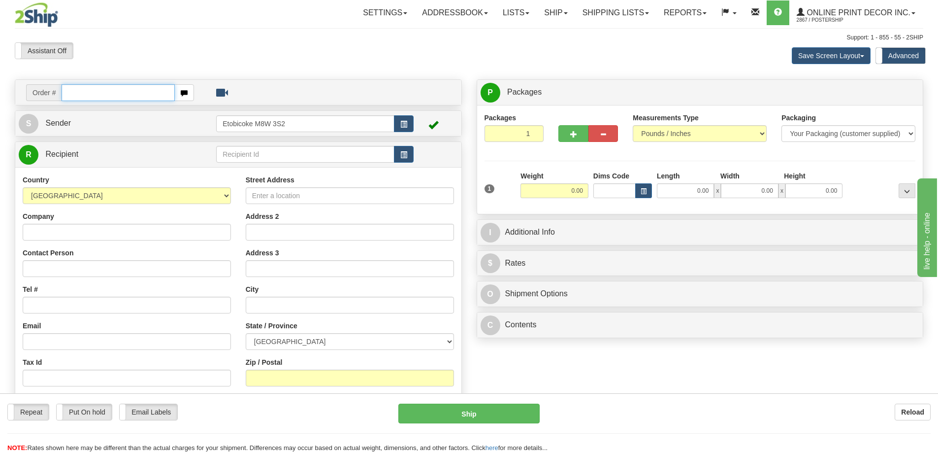
click at [79, 93] on input "text" at bounding box center [118, 92] width 113 height 17
type input "ca-424993"
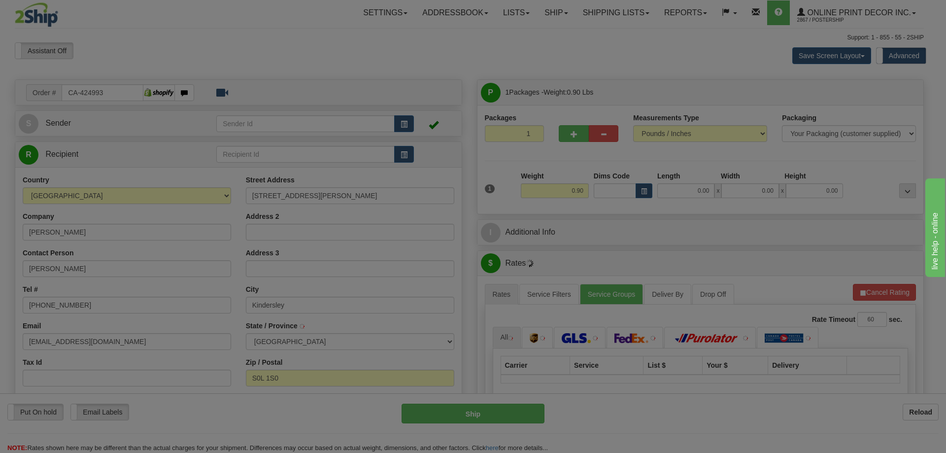
type input "KINDERSLEY"
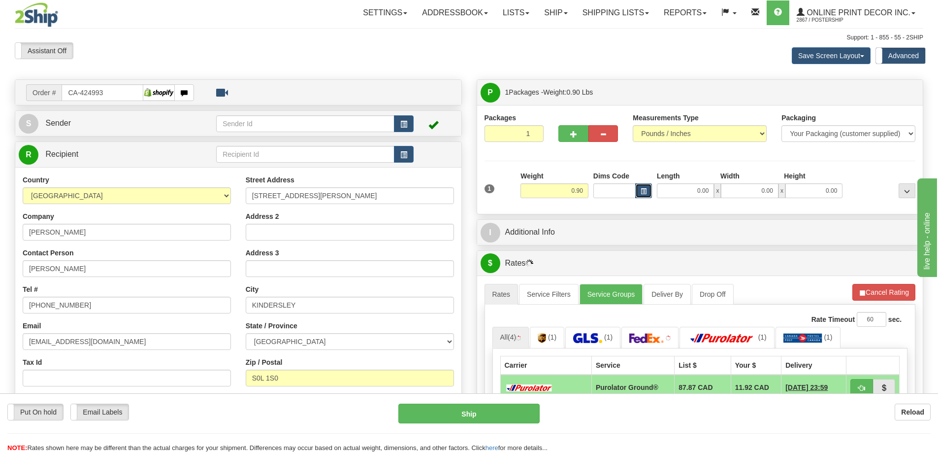
click at [647, 189] on button "button" at bounding box center [643, 190] width 17 height 15
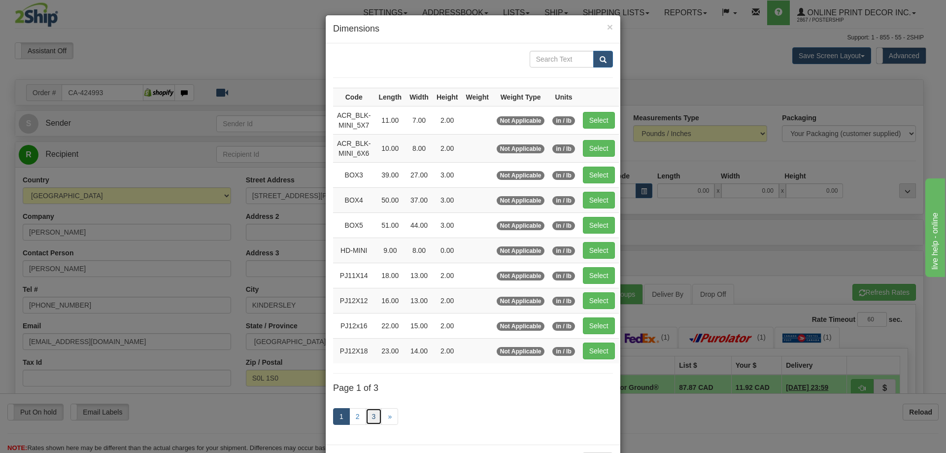
click at [373, 417] on link "3" at bounding box center [373, 416] width 17 height 17
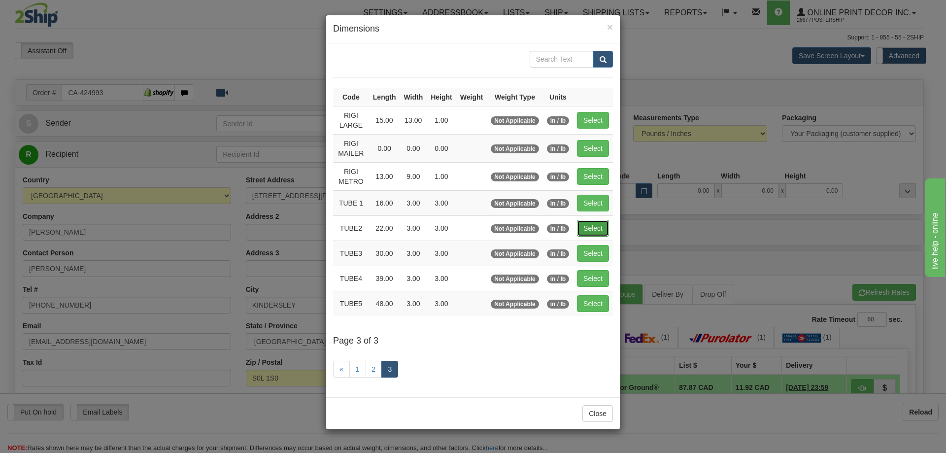
click at [598, 222] on button "Select" at bounding box center [593, 228] width 32 height 17
type input "TUBE2"
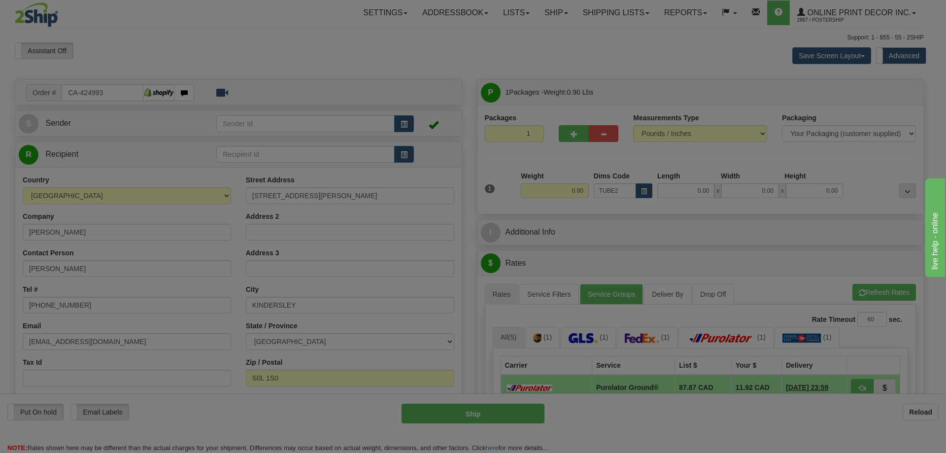
type input "22.00"
type input "3.00"
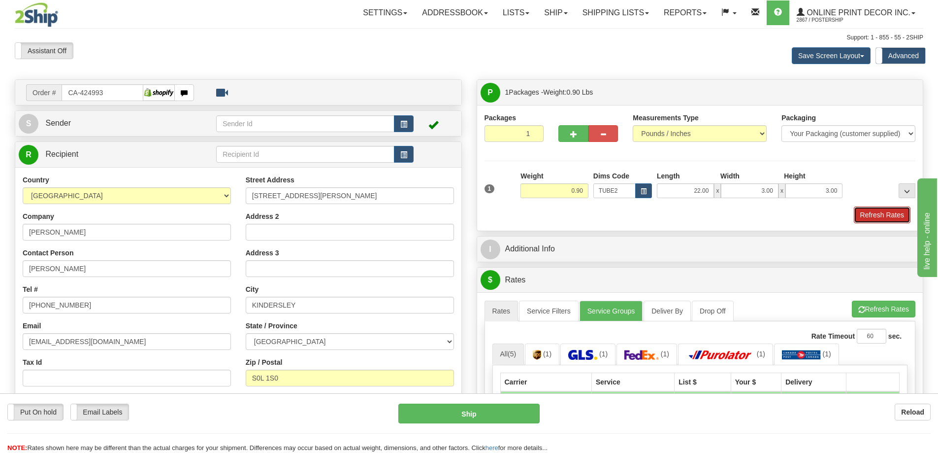
click at [880, 215] on button "Refresh Rates" at bounding box center [882, 214] width 57 height 17
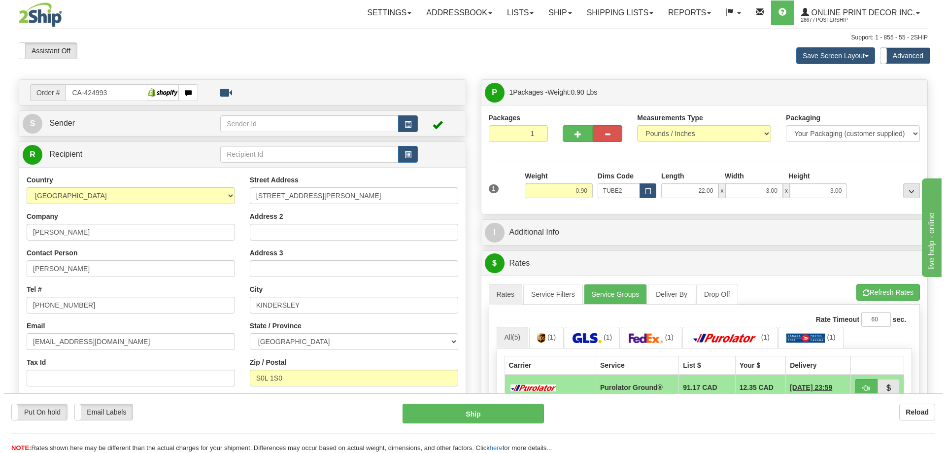
scroll to position [98, 0]
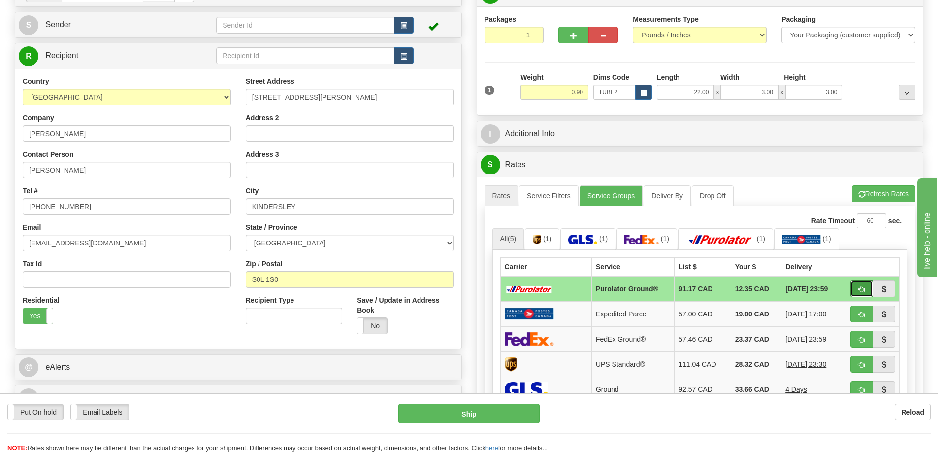
click at [857, 289] on button "button" at bounding box center [861, 288] width 23 height 17
type input "260"
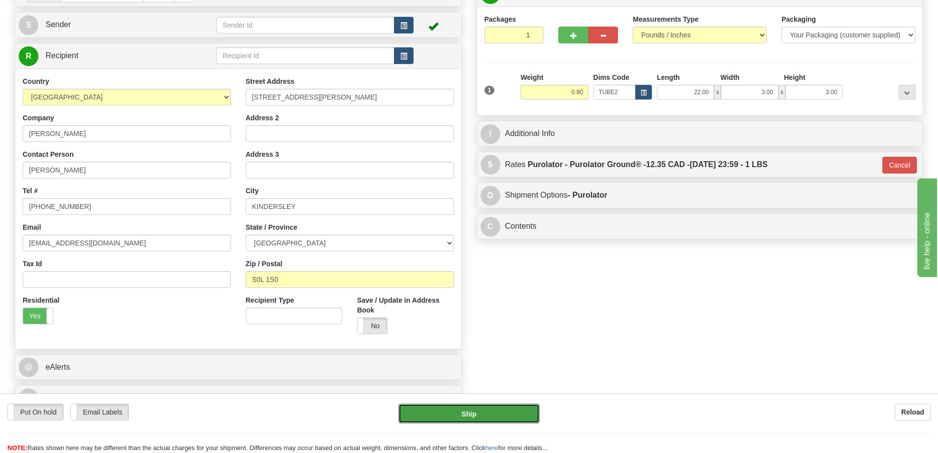
click at [490, 413] on button "Ship" at bounding box center [468, 413] width 141 height 20
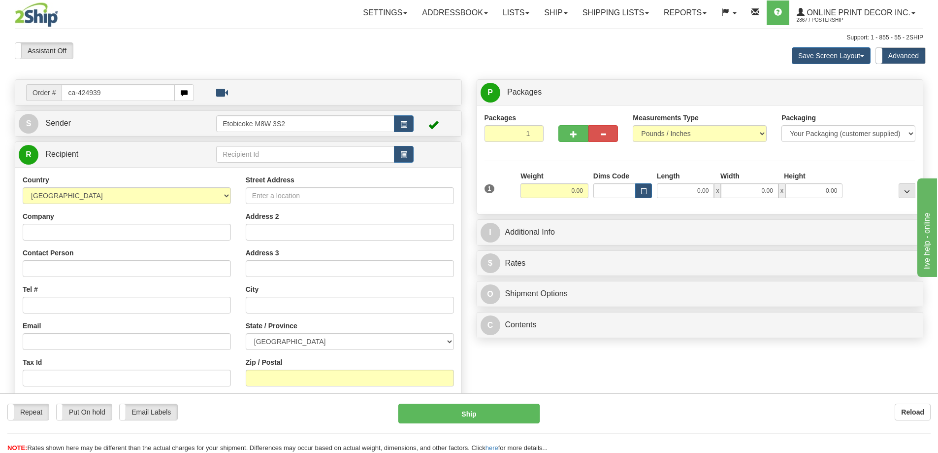
type input "ca-424939"
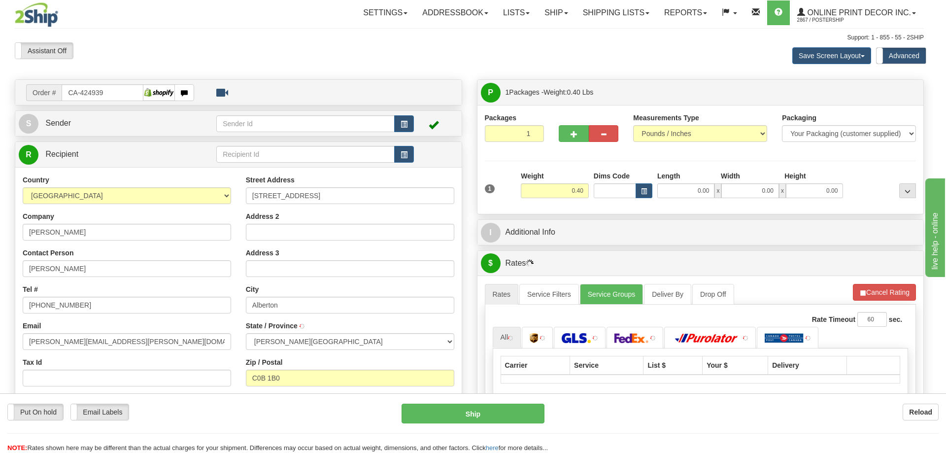
type input "ALBERTON"
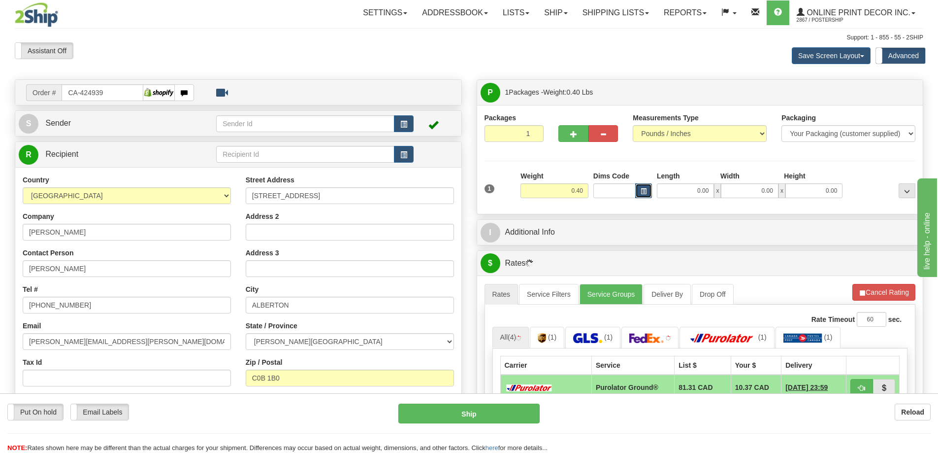
click at [645, 198] on button "button" at bounding box center [643, 190] width 17 height 15
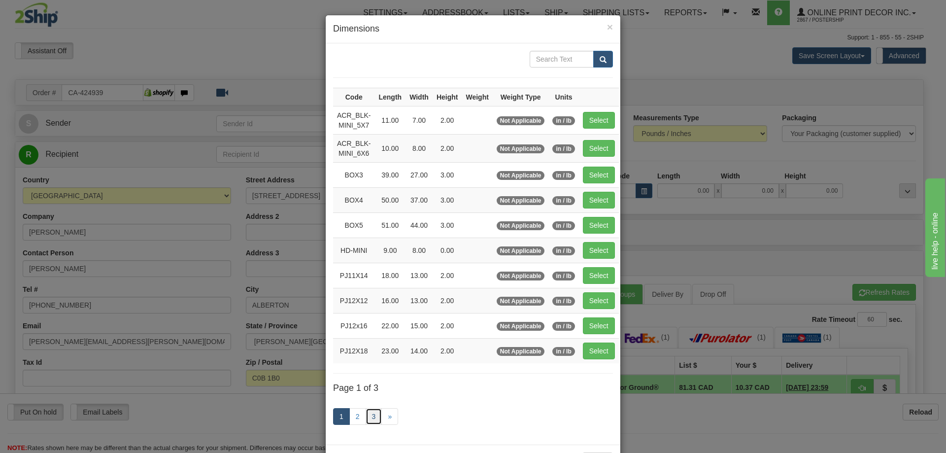
click at [372, 411] on link "3" at bounding box center [373, 416] width 17 height 17
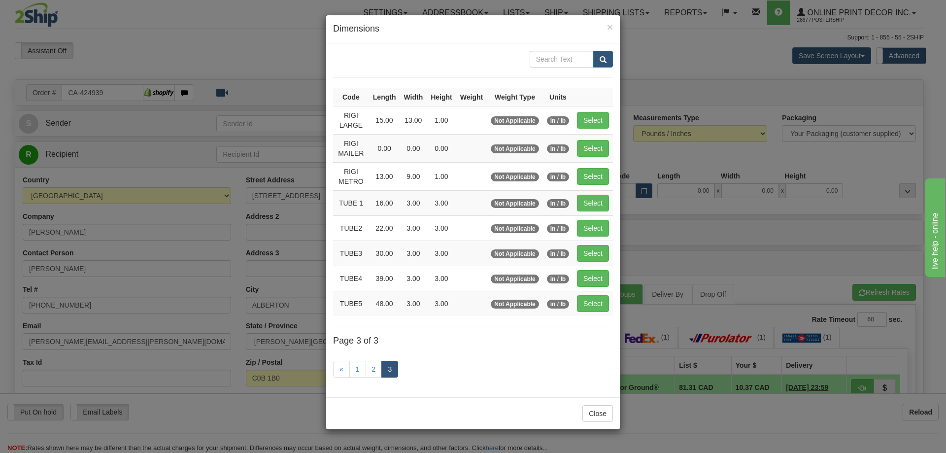
click at [598, 217] on td "Select" at bounding box center [593, 227] width 40 height 25
click at [596, 224] on button "Select" at bounding box center [593, 228] width 32 height 17
type input "TUBE2"
type input "22.00"
type input "3.00"
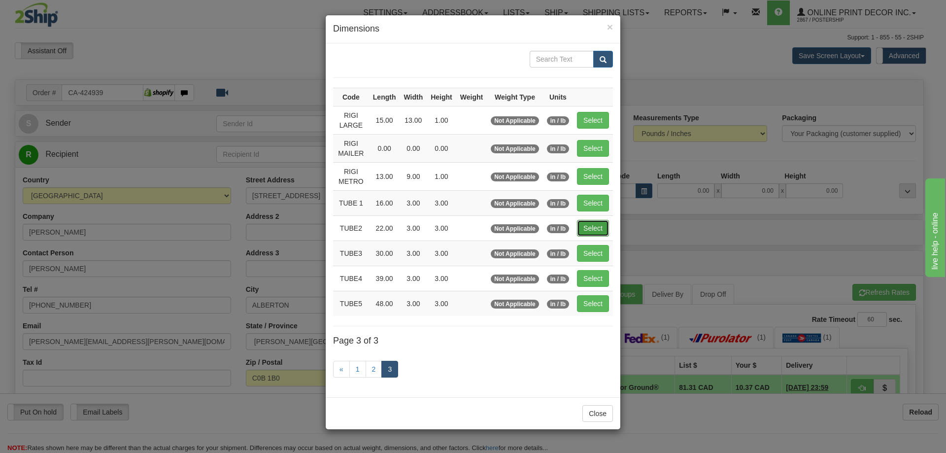
type input "3.00"
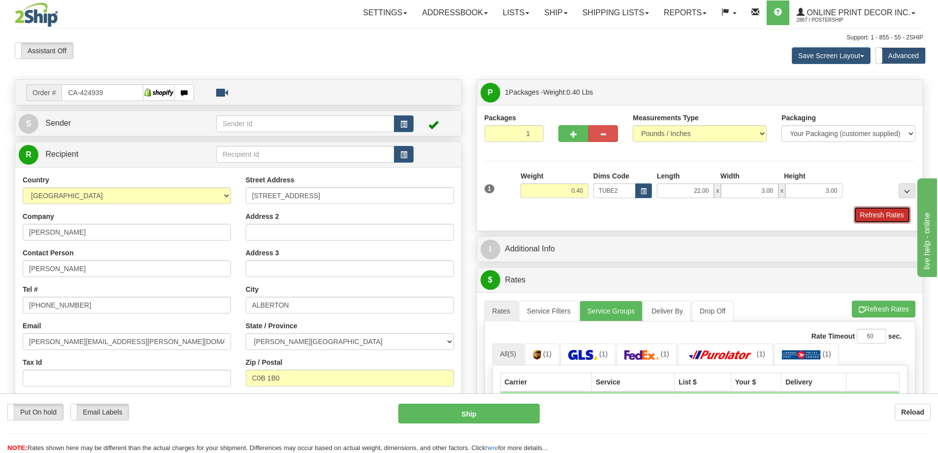
click at [885, 213] on button "Refresh Rates" at bounding box center [882, 214] width 57 height 17
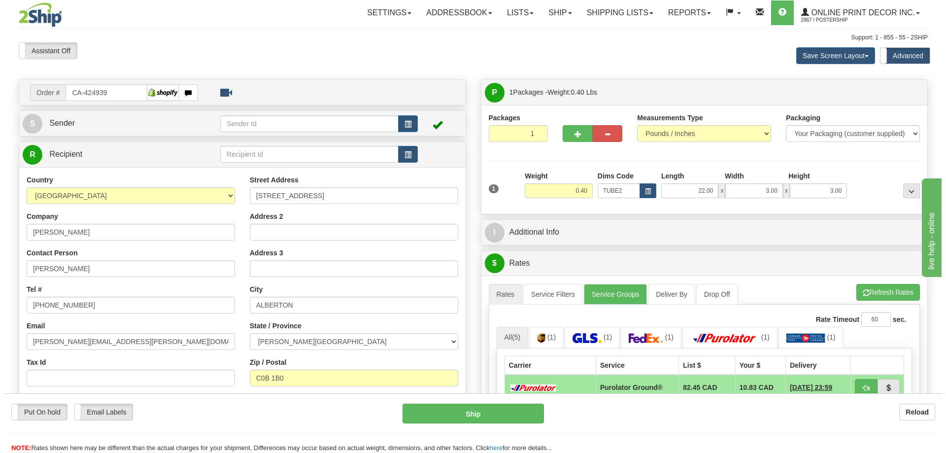
scroll to position [148, 0]
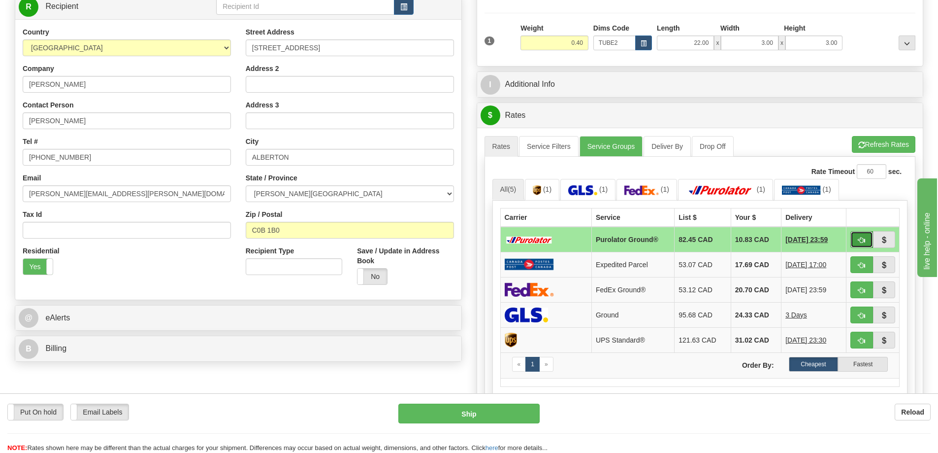
click at [856, 239] on button "button" at bounding box center [861, 239] width 23 height 17
type input "260"
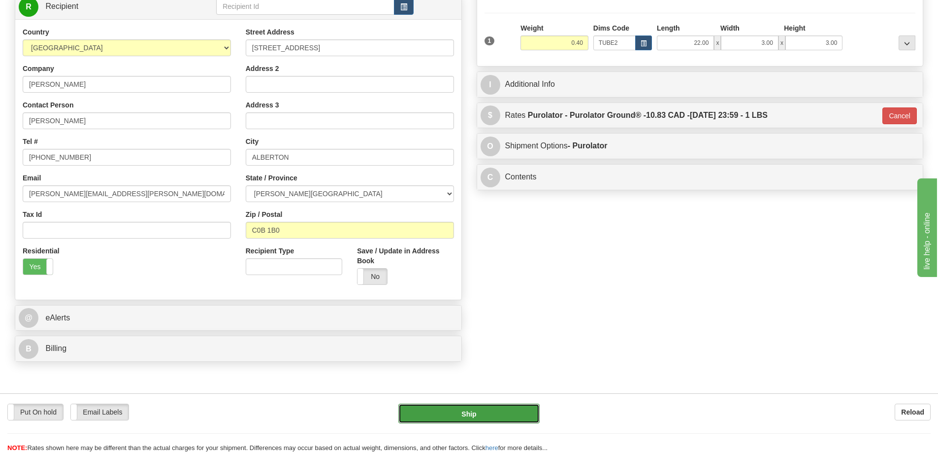
click at [499, 419] on button "Ship" at bounding box center [468, 413] width 141 height 20
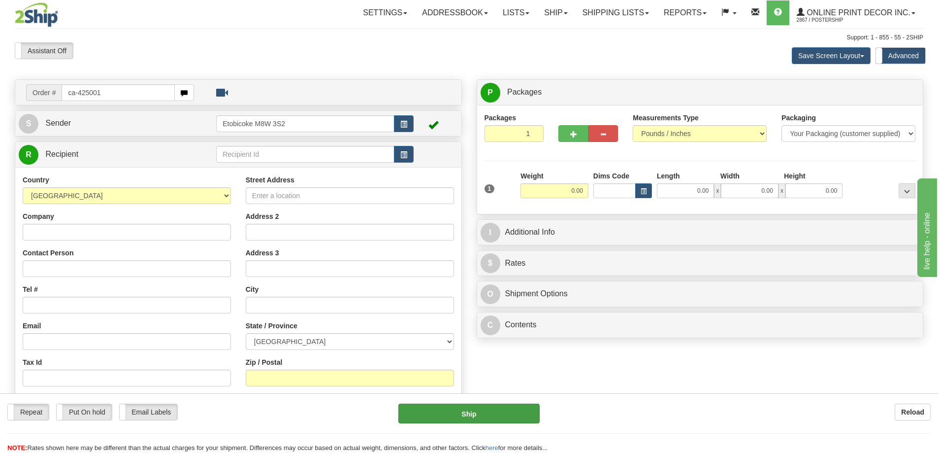
type input "ca-425001"
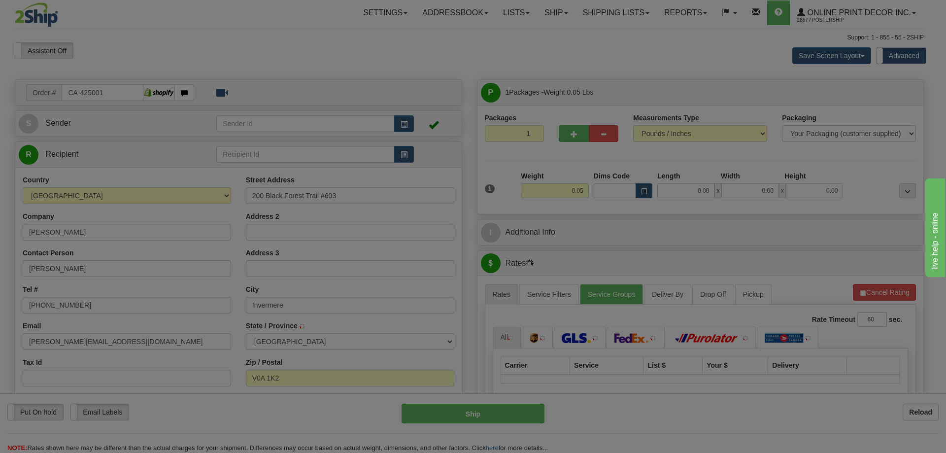
type input "INVERMERE"
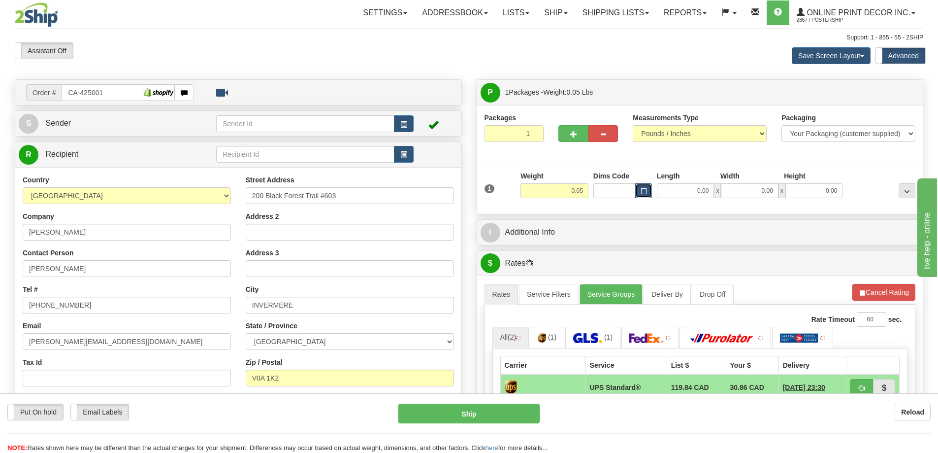
click at [642, 189] on span "button" at bounding box center [644, 191] width 6 height 5
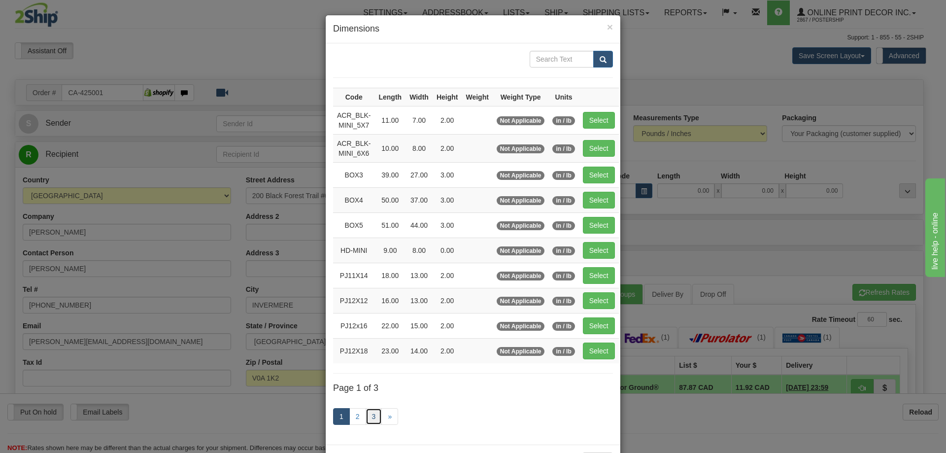
click at [373, 415] on link "3" at bounding box center [373, 416] width 17 height 17
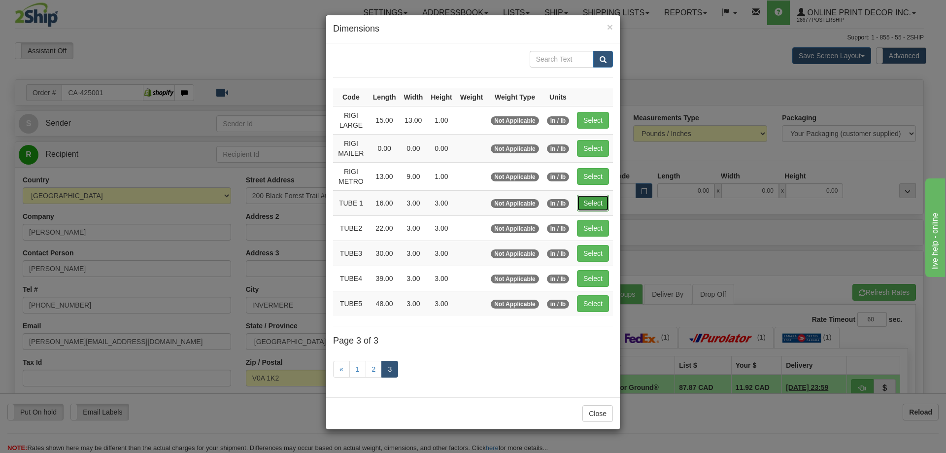
click at [602, 199] on button "Select" at bounding box center [593, 203] width 32 height 17
type input "TUBE 1"
type input "16.00"
type input "3.00"
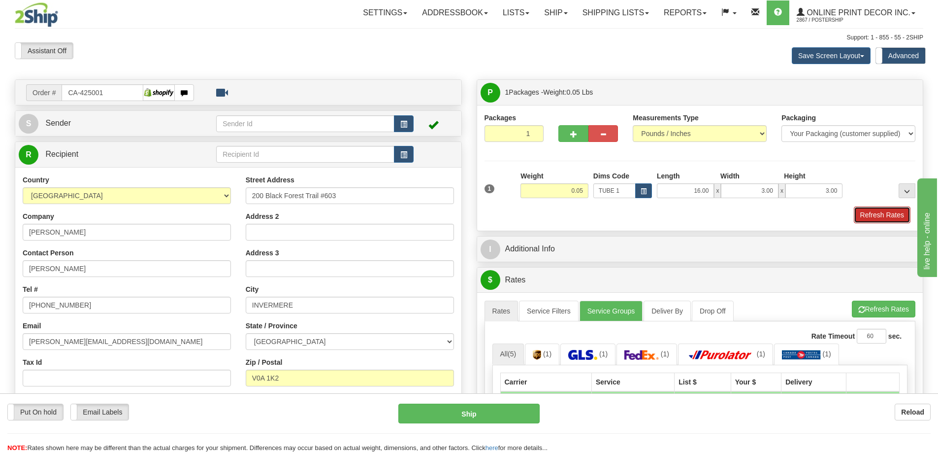
click at [883, 214] on button "Refresh Rates" at bounding box center [882, 214] width 57 height 17
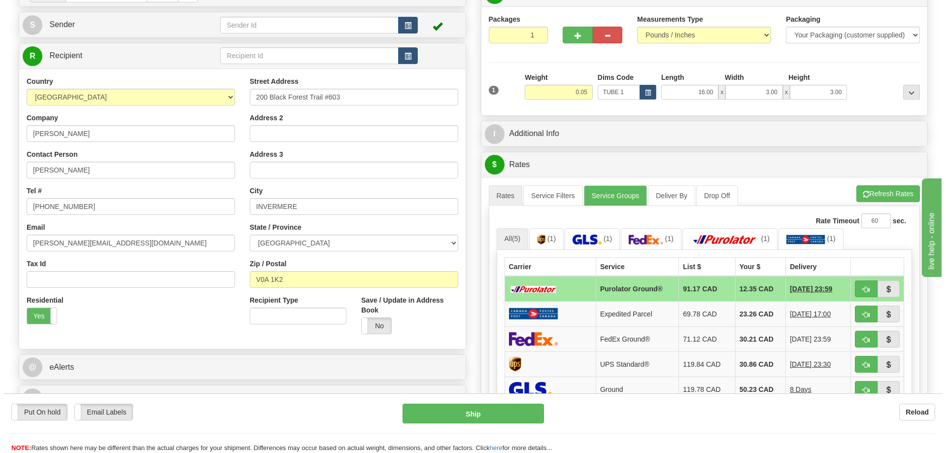
scroll to position [148, 0]
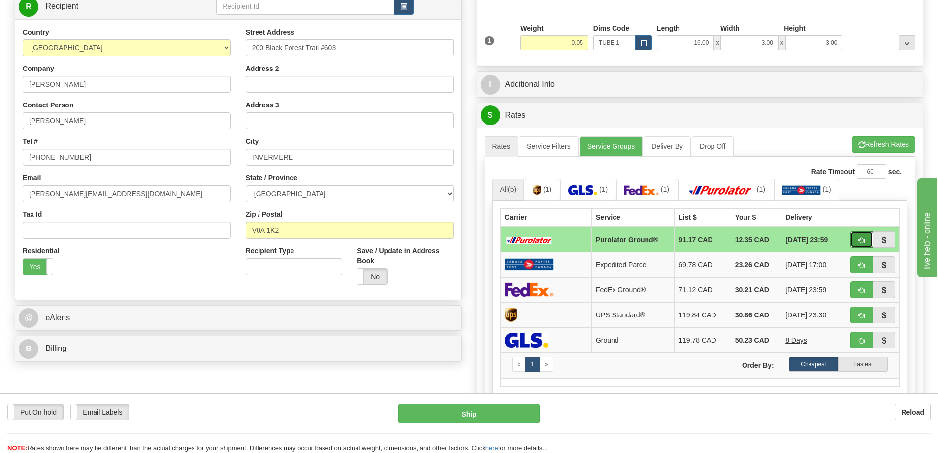
click at [857, 236] on button "button" at bounding box center [861, 239] width 23 height 17
type input "260"
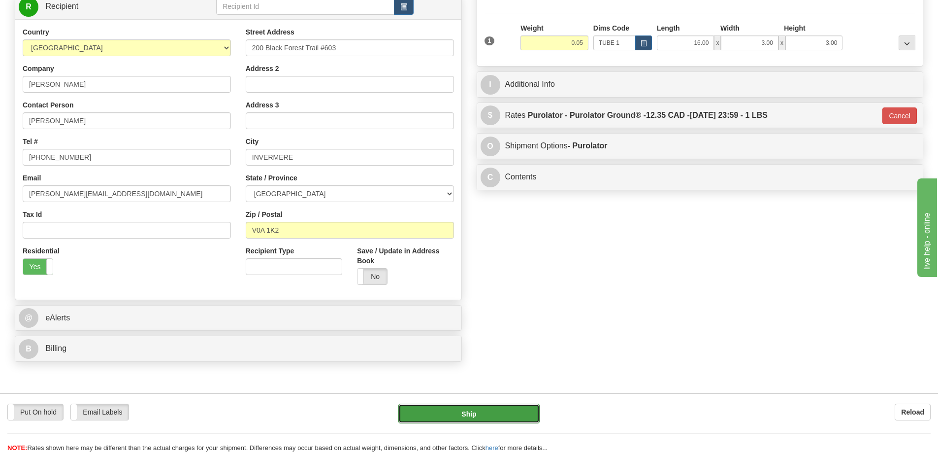
click at [503, 408] on button "Ship" at bounding box center [468, 413] width 141 height 20
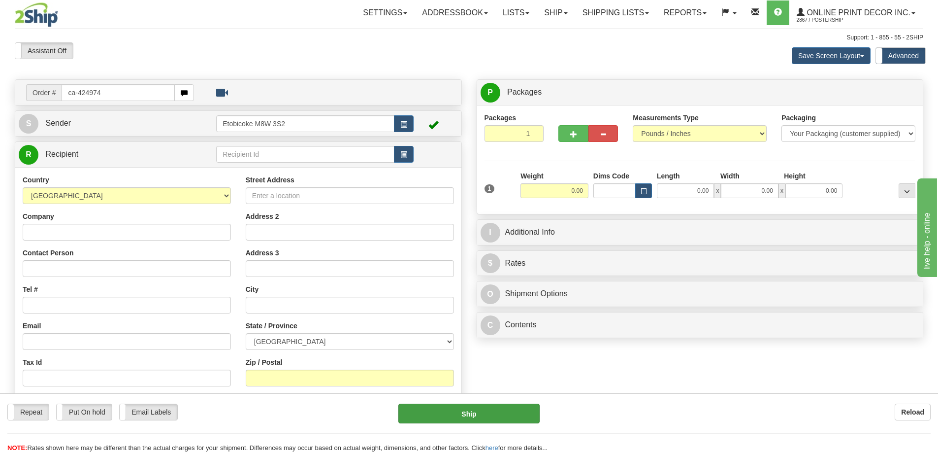
type input "ca-424974"
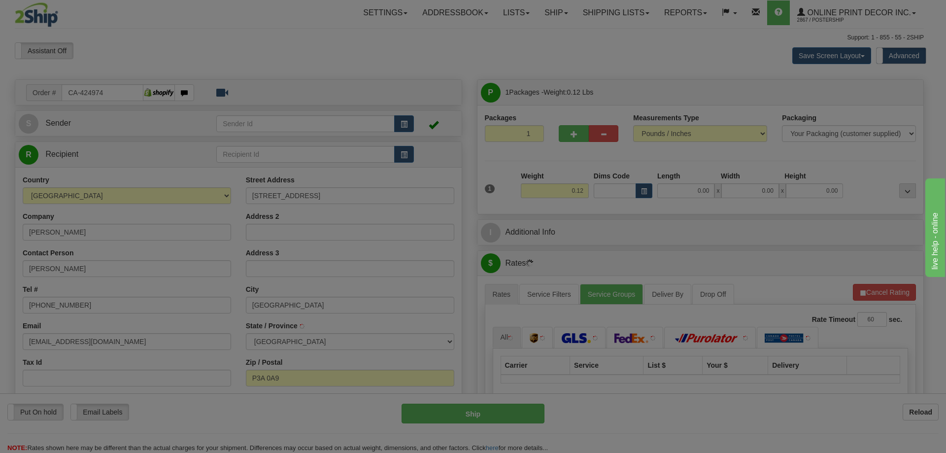
type input "[GEOGRAPHIC_DATA]"
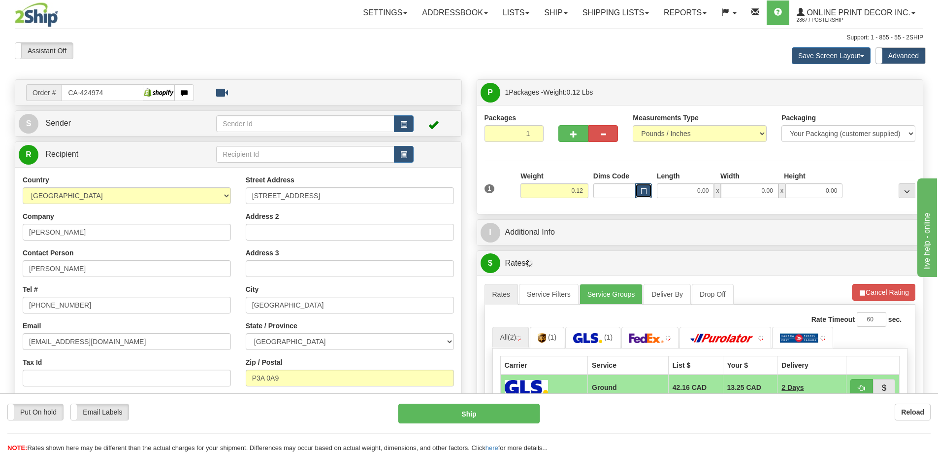
click at [645, 192] on span "button" at bounding box center [644, 191] width 6 height 5
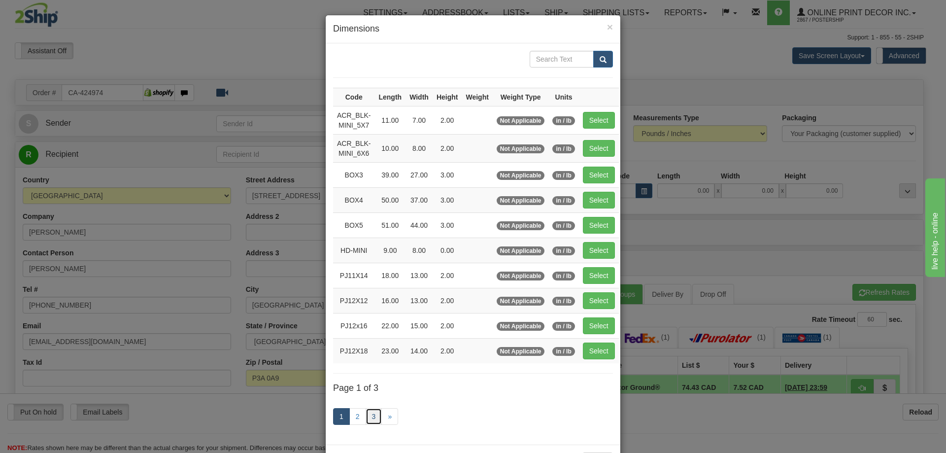
click at [365, 414] on link "3" at bounding box center [373, 416] width 17 height 17
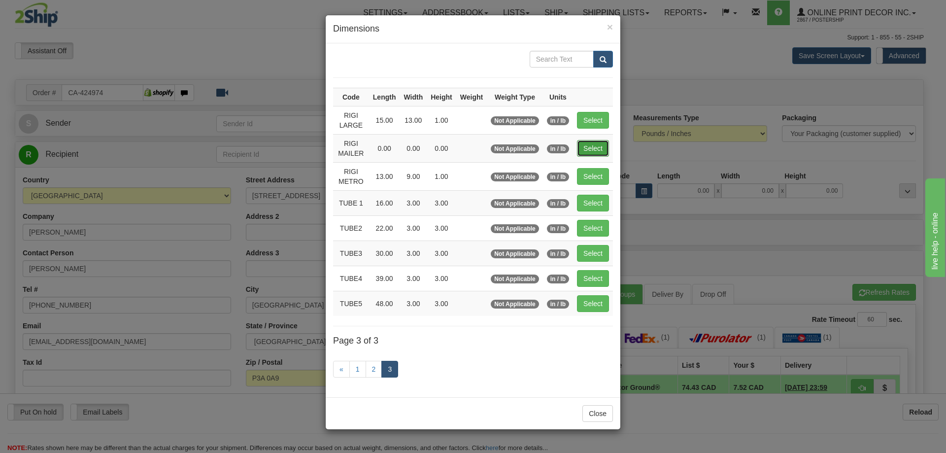
click at [579, 146] on button "Select" at bounding box center [593, 148] width 32 height 17
type input "RIGI MAILER"
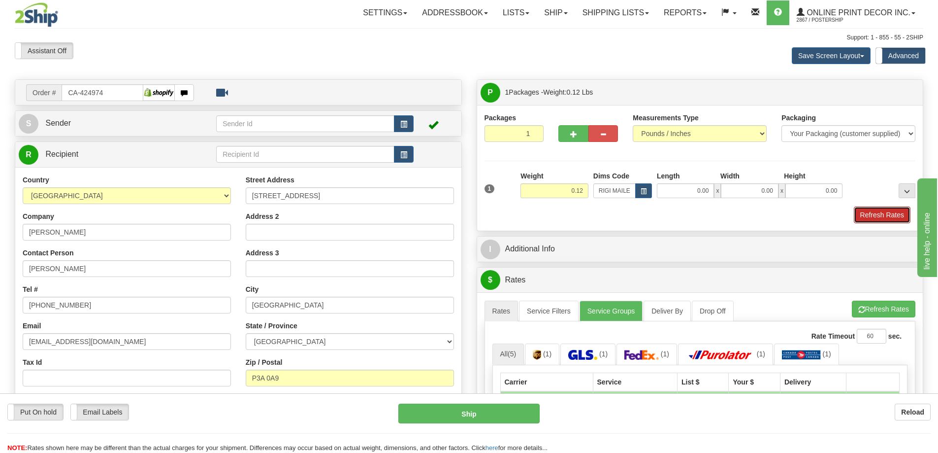
click at [867, 210] on button "Refresh Rates" at bounding box center [882, 214] width 57 height 17
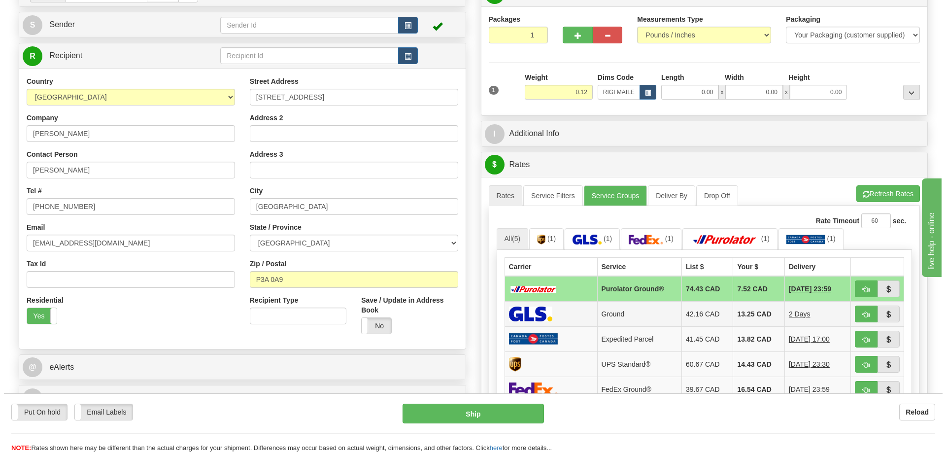
scroll to position [148, 0]
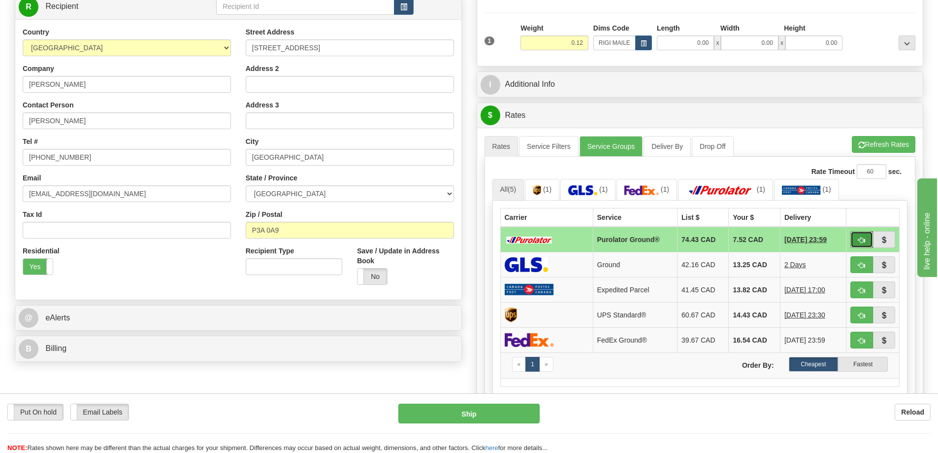
click at [851, 241] on button "button" at bounding box center [861, 239] width 23 height 17
type input "260"
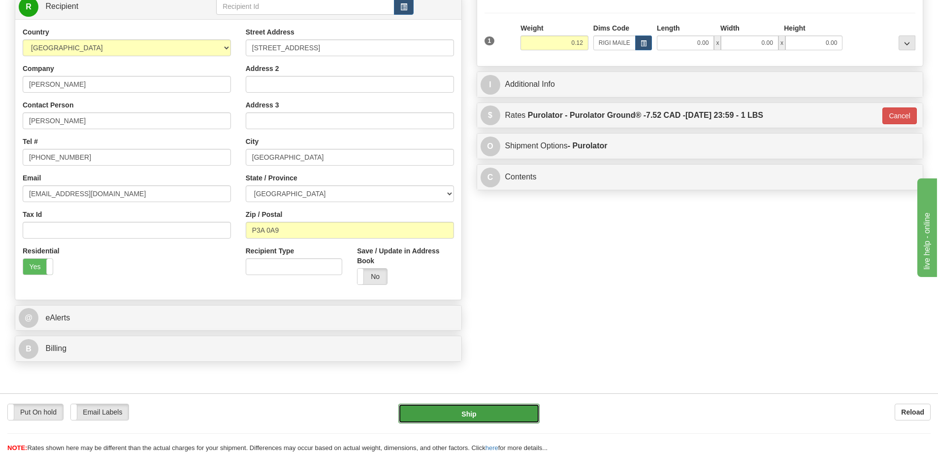
click at [500, 409] on button "Ship" at bounding box center [468, 413] width 141 height 20
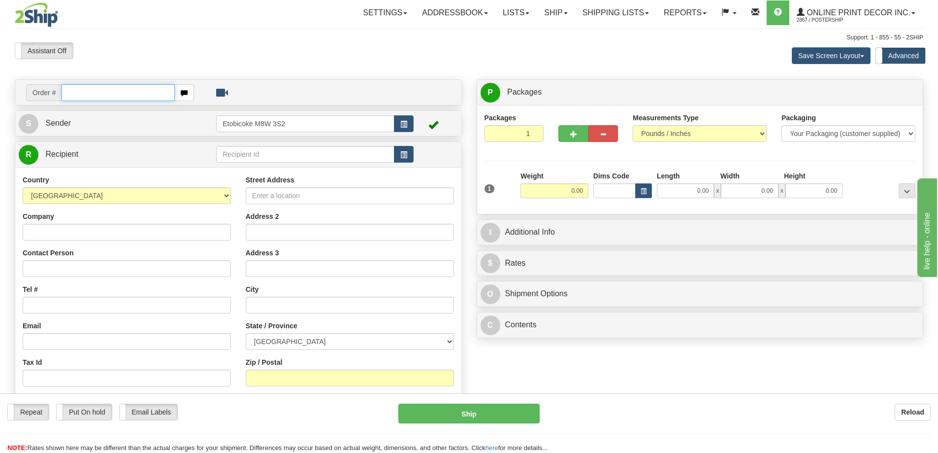
click at [87, 86] on input "text" at bounding box center [118, 92] width 113 height 17
type input "ca-425013"
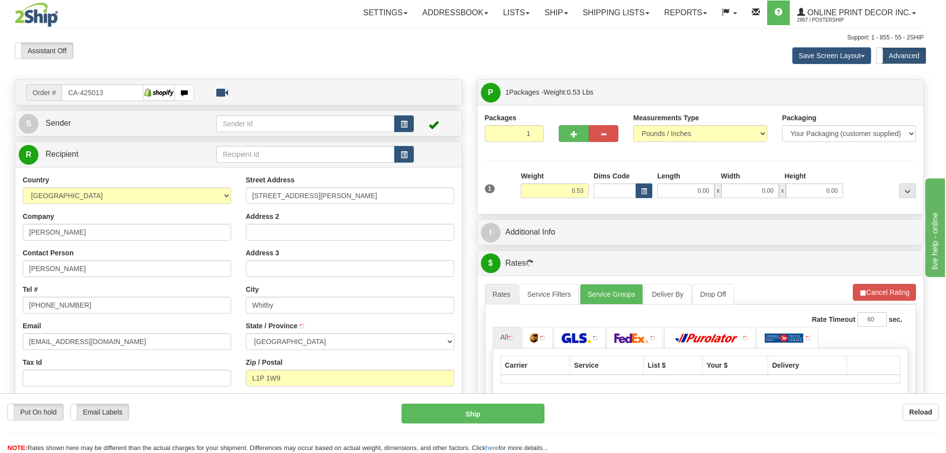
type input "WHITBY"
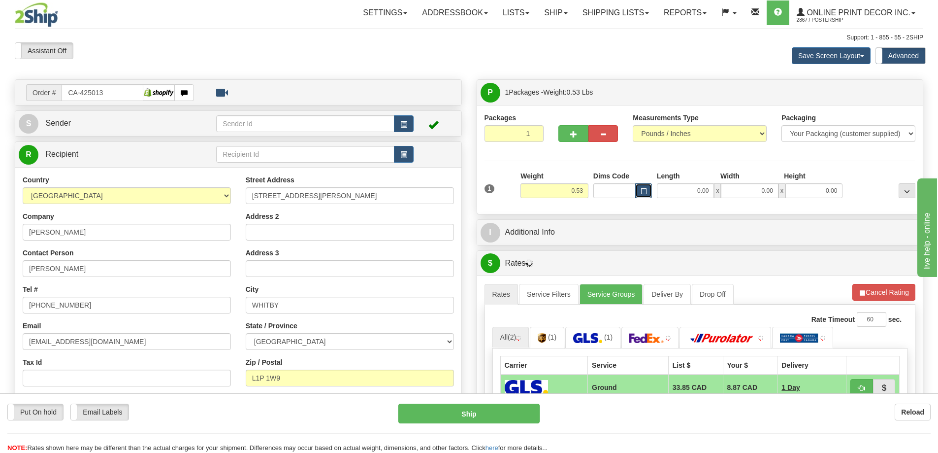
click at [641, 188] on button "button" at bounding box center [643, 190] width 17 height 15
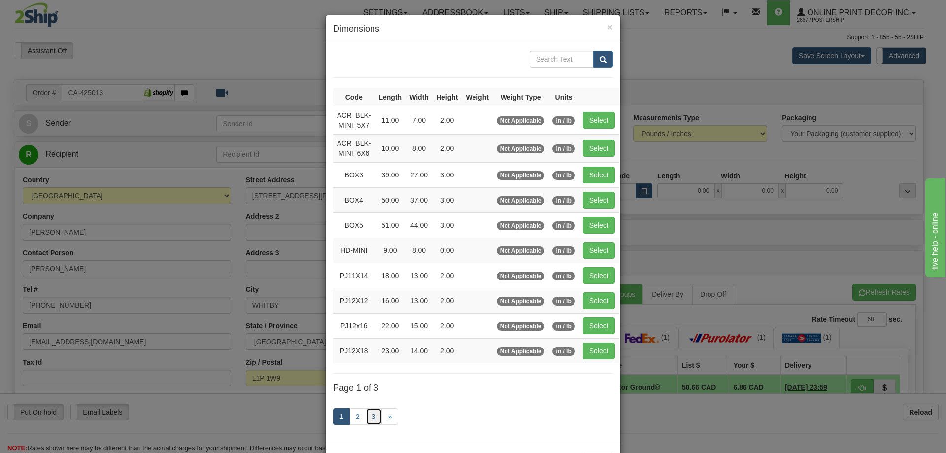
click at [374, 412] on link "3" at bounding box center [373, 416] width 17 height 17
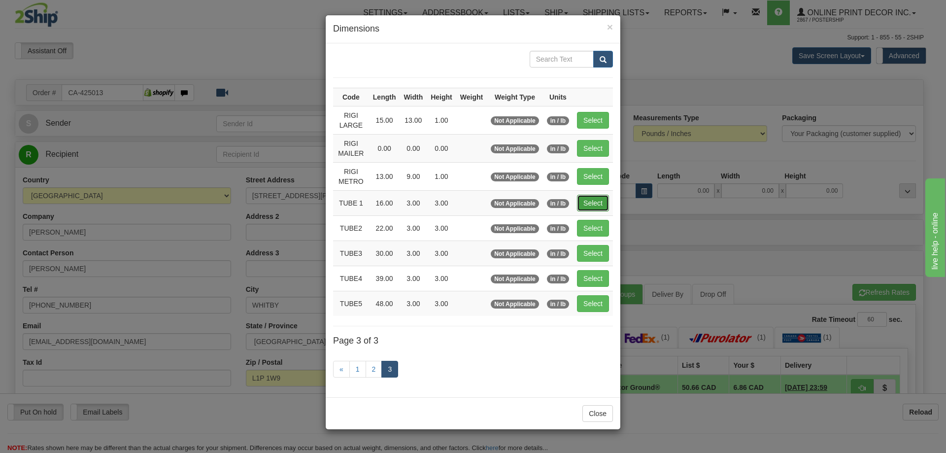
click at [596, 197] on button "Select" at bounding box center [593, 203] width 32 height 17
type input "TUBE 1"
type input "16.00"
type input "3.00"
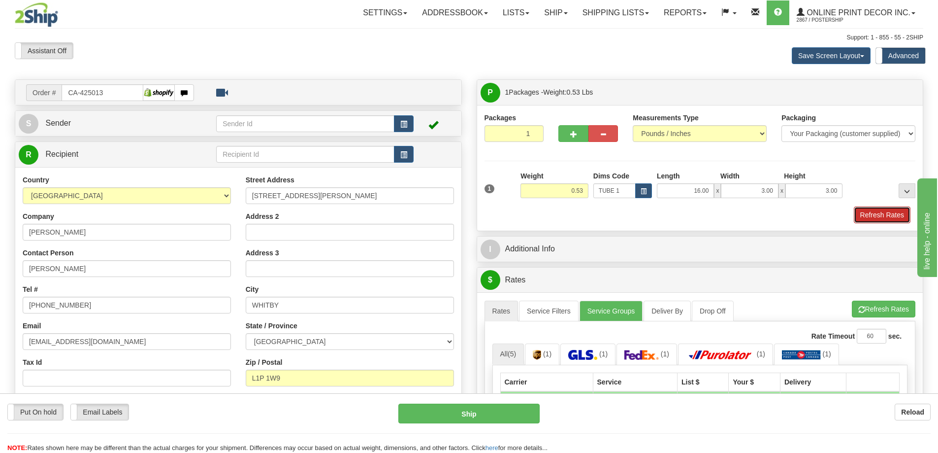
click at [857, 213] on button "Refresh Rates" at bounding box center [882, 214] width 57 height 17
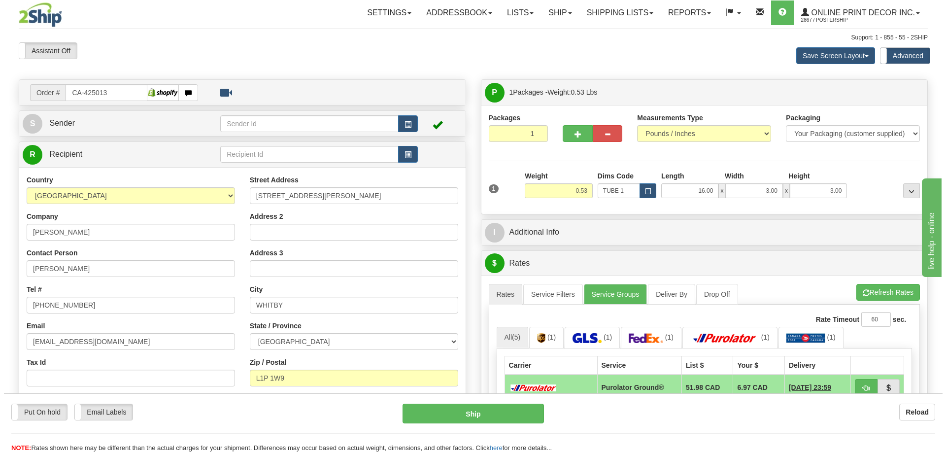
scroll to position [98, 0]
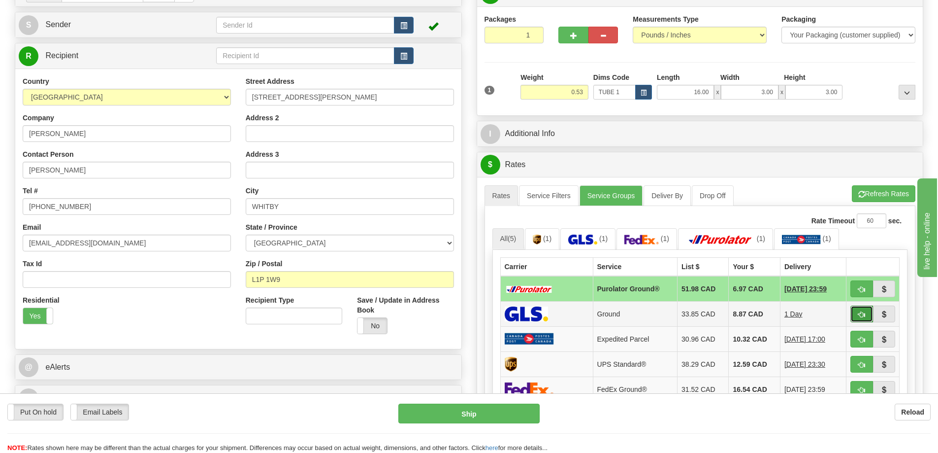
click at [866, 312] on button "button" at bounding box center [861, 313] width 23 height 17
type input "1"
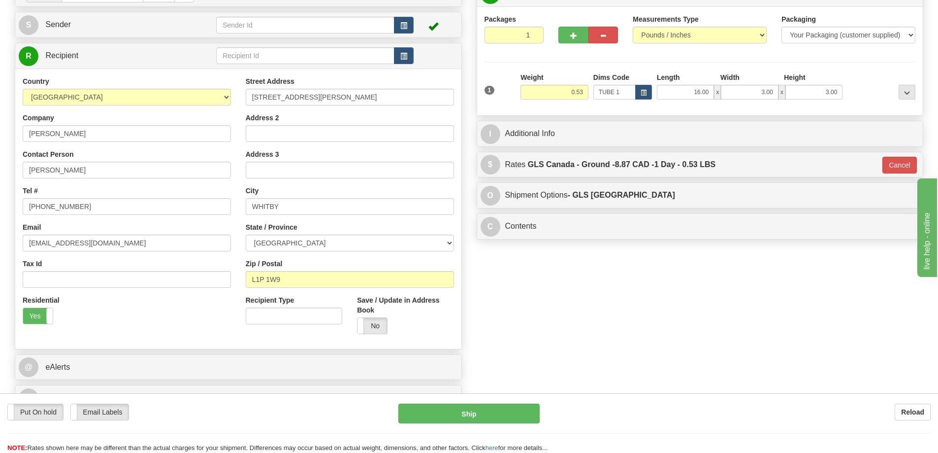
click at [474, 397] on div "Put On hold Put On hold Email Labels Email Labels Edit Reload Ship Reload" at bounding box center [469, 423] width 938 height 60
click at [472, 413] on button "Ship" at bounding box center [468, 413] width 141 height 20
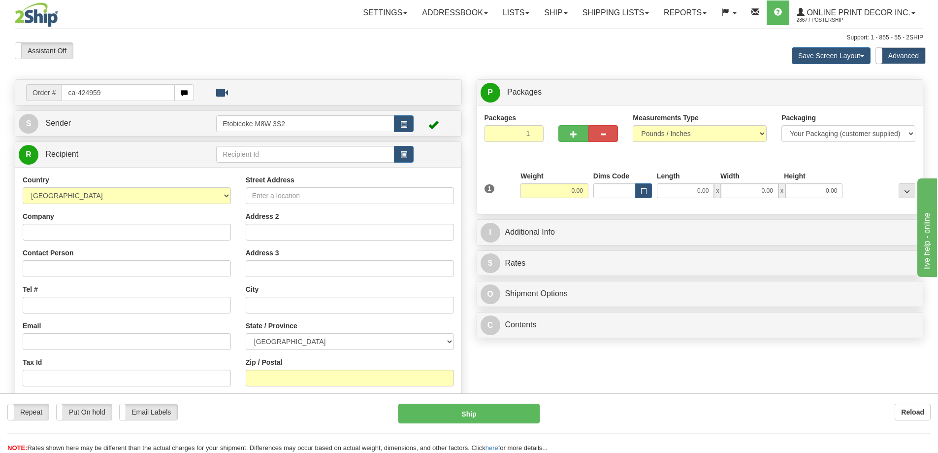
type input "ca-424959"
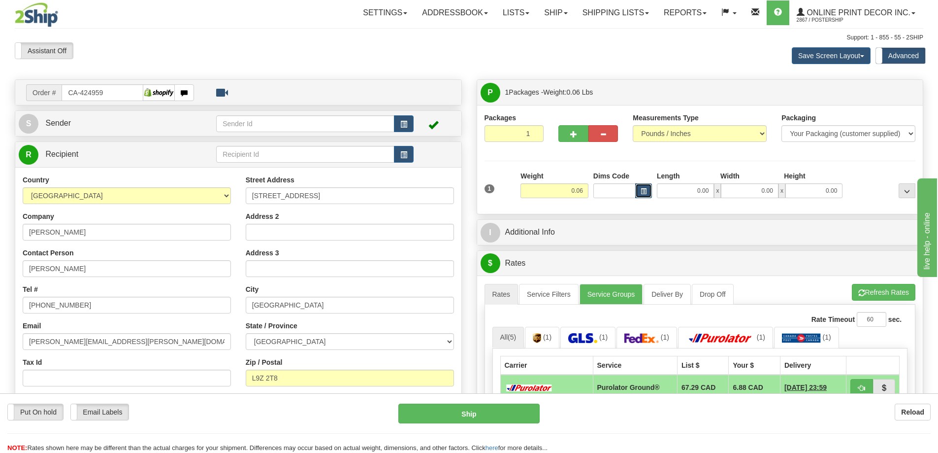
click at [642, 189] on span "button" at bounding box center [644, 191] width 6 height 5
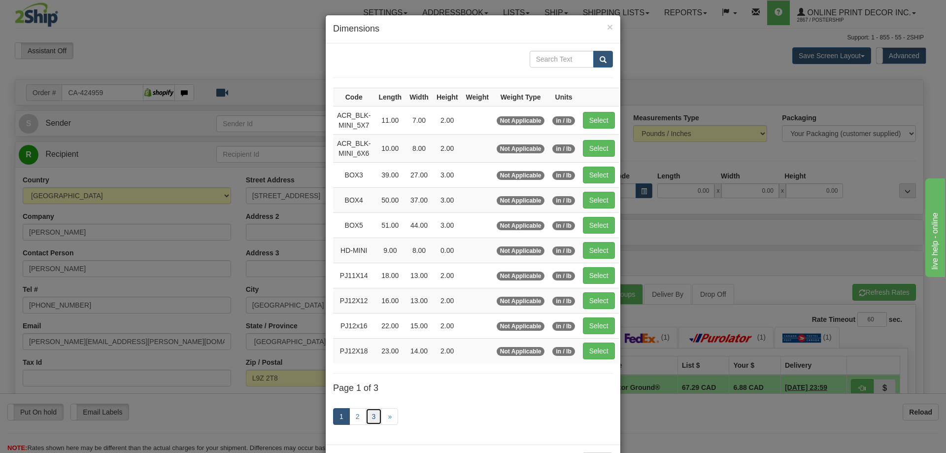
click at [373, 412] on link "3" at bounding box center [373, 416] width 17 height 17
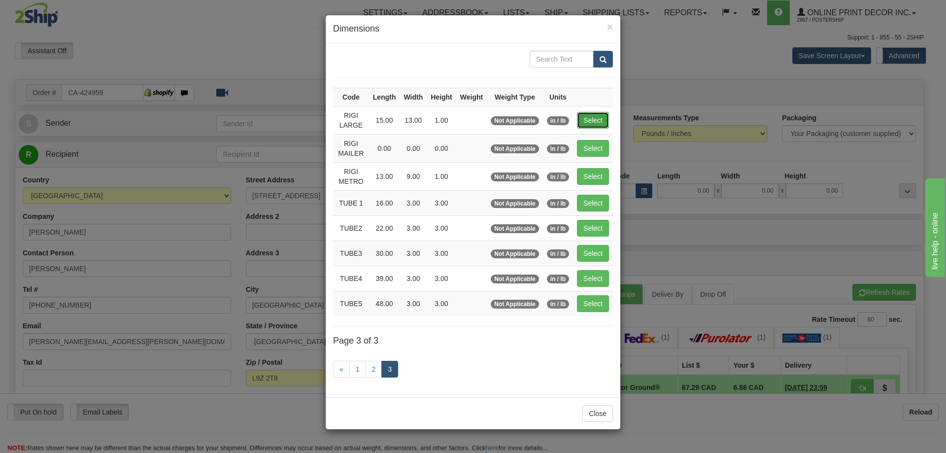
click at [587, 121] on button "Select" at bounding box center [593, 120] width 32 height 17
type input "RIGI LARGE"
type input "15.00"
type input "13.00"
type input "1.00"
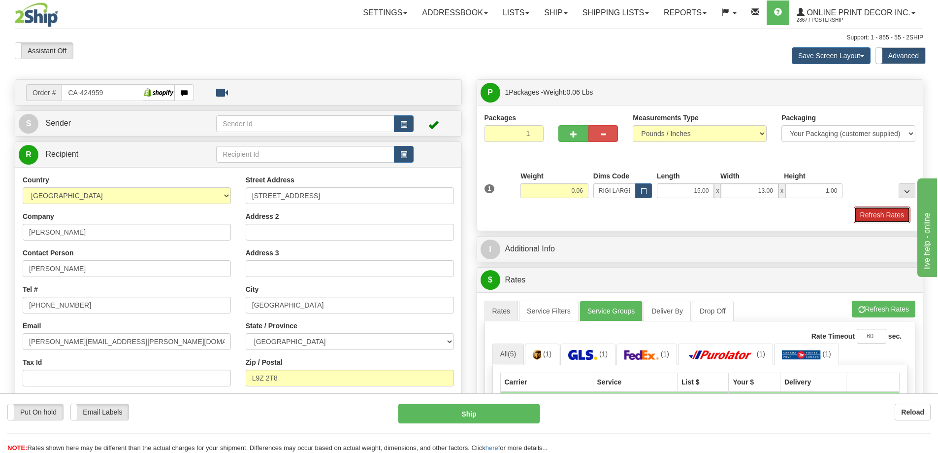
click at [869, 223] on button "Refresh Rates" at bounding box center [882, 214] width 57 height 17
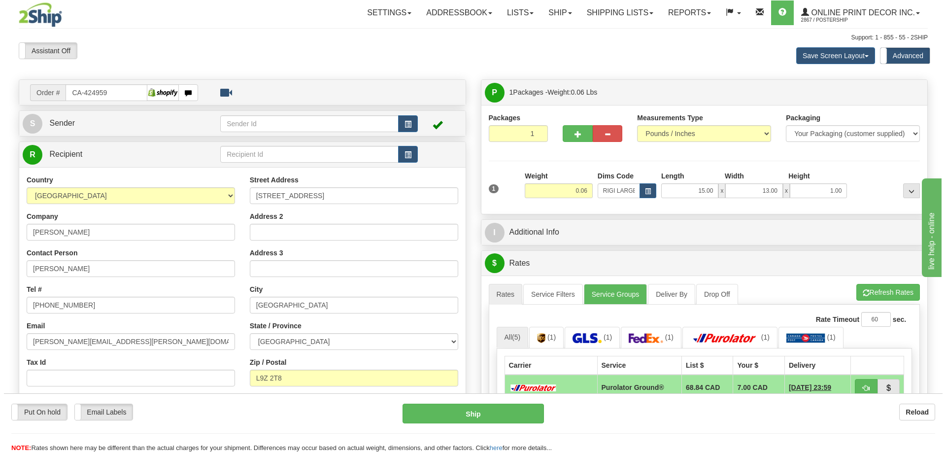
scroll to position [49, 0]
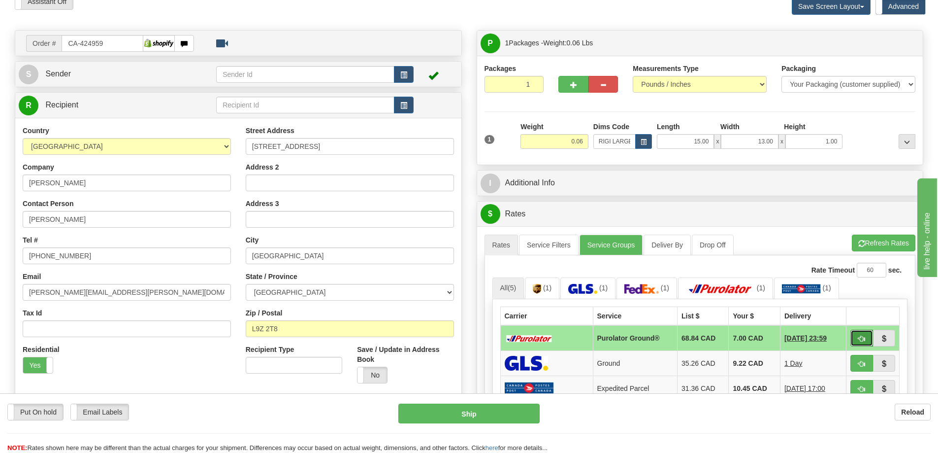
click at [855, 341] on button "button" at bounding box center [861, 337] width 23 height 17
type input "260"
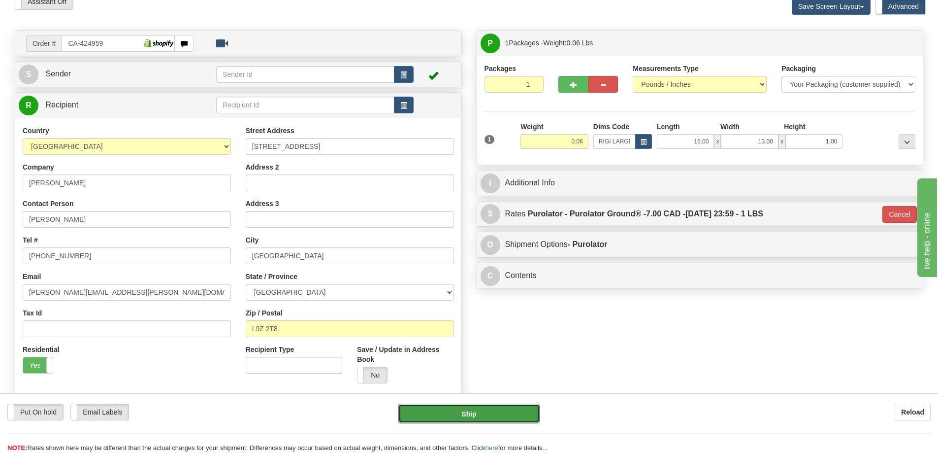
click at [502, 405] on button "Ship" at bounding box center [468, 413] width 141 height 20
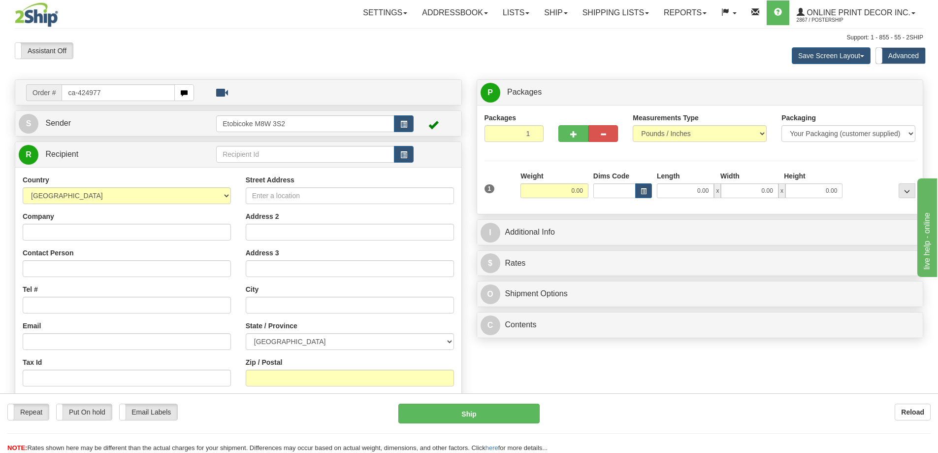
type input "ca-424977"
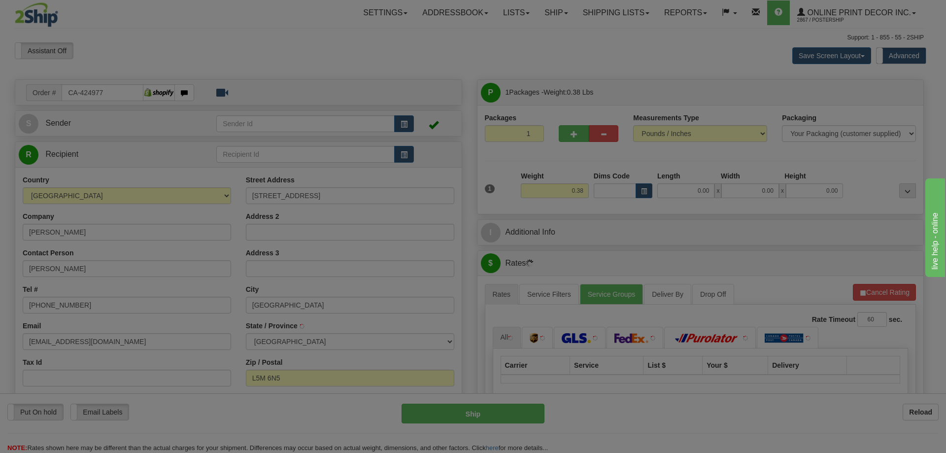
type input "[GEOGRAPHIC_DATA]"
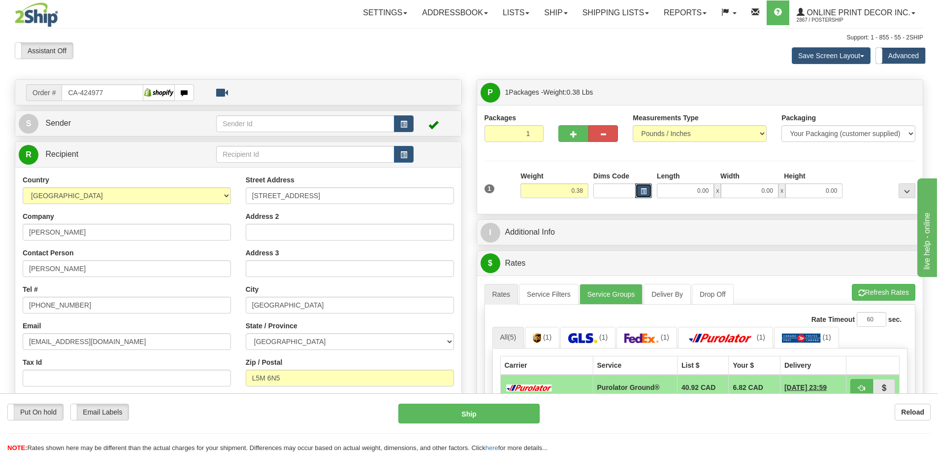
click at [642, 191] on span "button" at bounding box center [644, 191] width 6 height 5
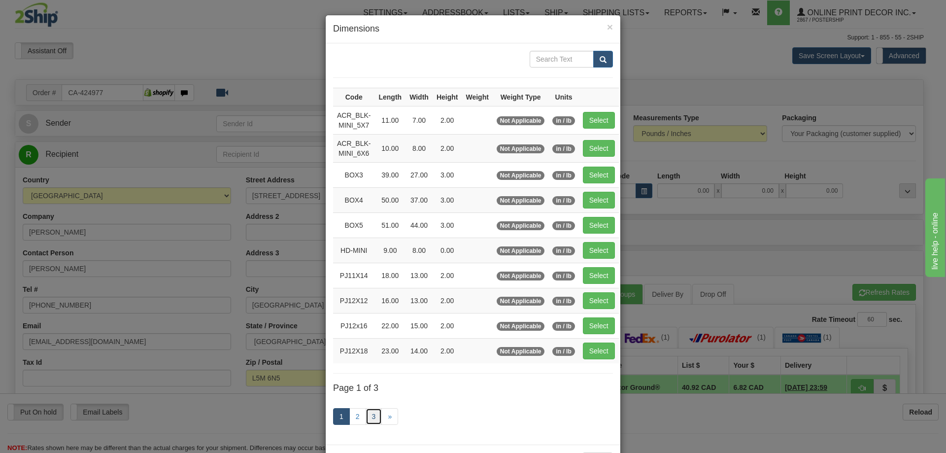
click at [370, 409] on link "3" at bounding box center [373, 416] width 17 height 17
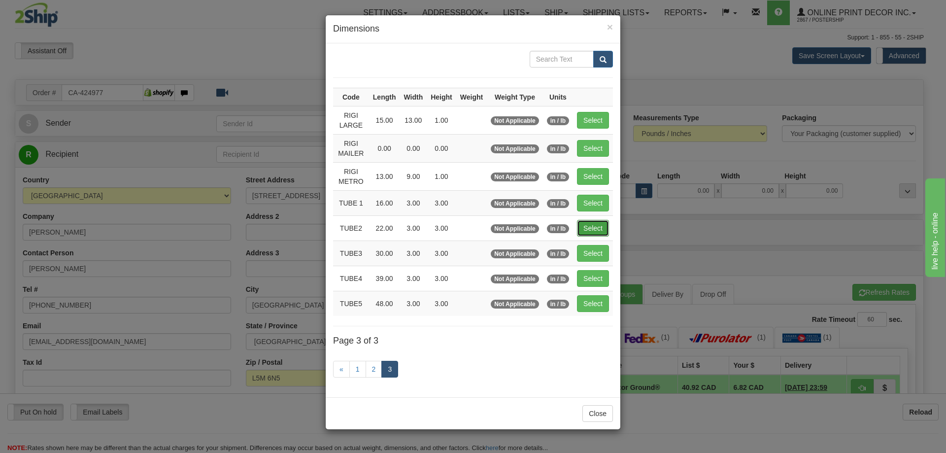
click at [599, 230] on button "Select" at bounding box center [593, 228] width 32 height 17
type input "TUBE2"
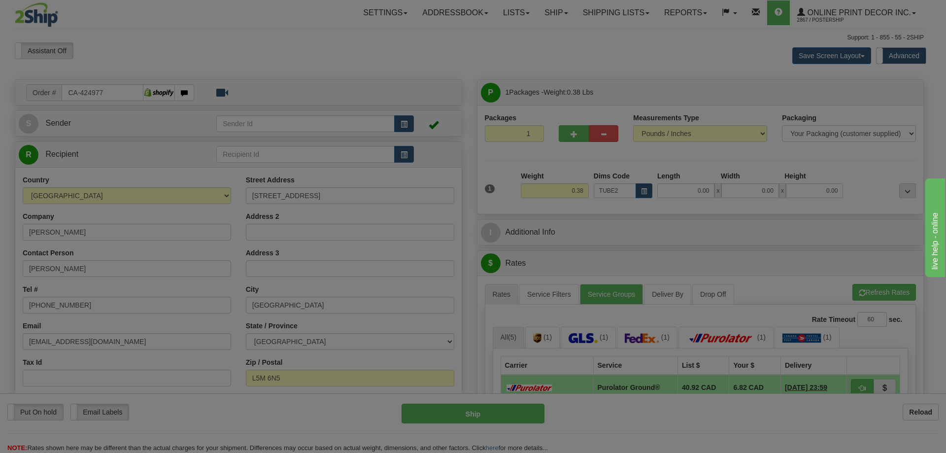
type input "22.00"
type input "3.00"
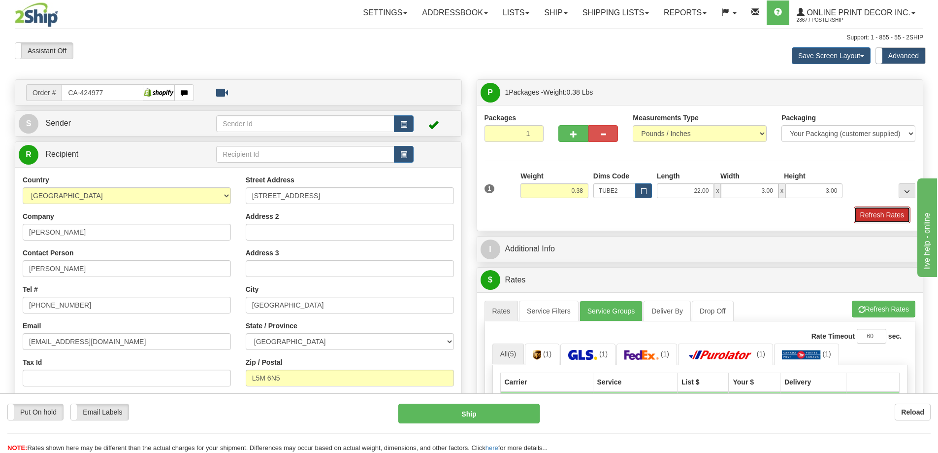
click at [867, 210] on button "Refresh Rates" at bounding box center [882, 214] width 57 height 17
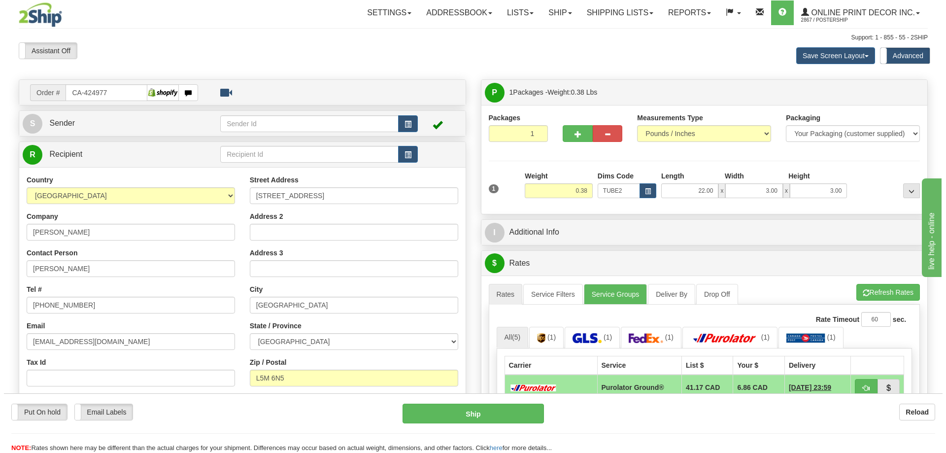
scroll to position [98, 0]
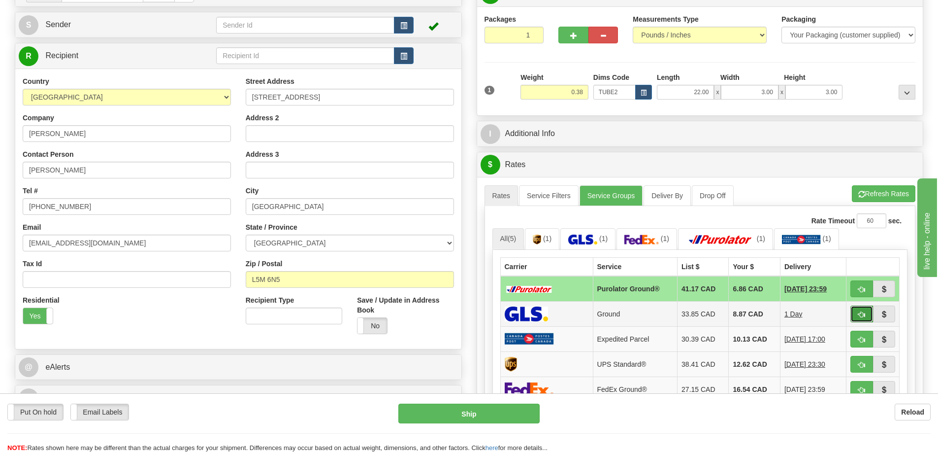
click at [864, 316] on span "button" at bounding box center [861, 314] width 7 height 6
type input "1"
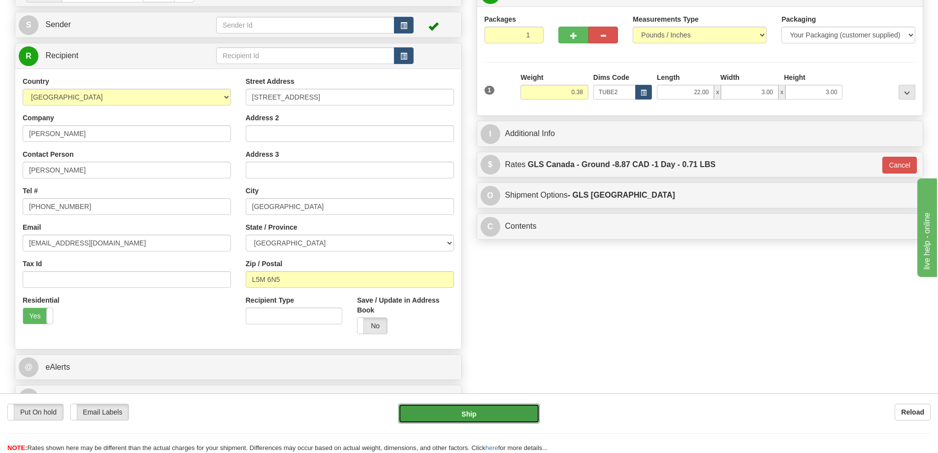
click at [525, 410] on button "Ship" at bounding box center [468, 413] width 141 height 20
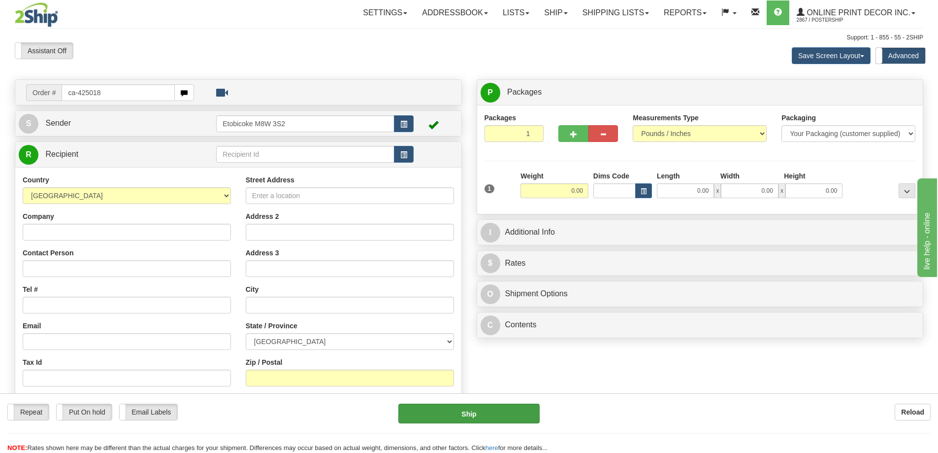
type input "ca-425018"
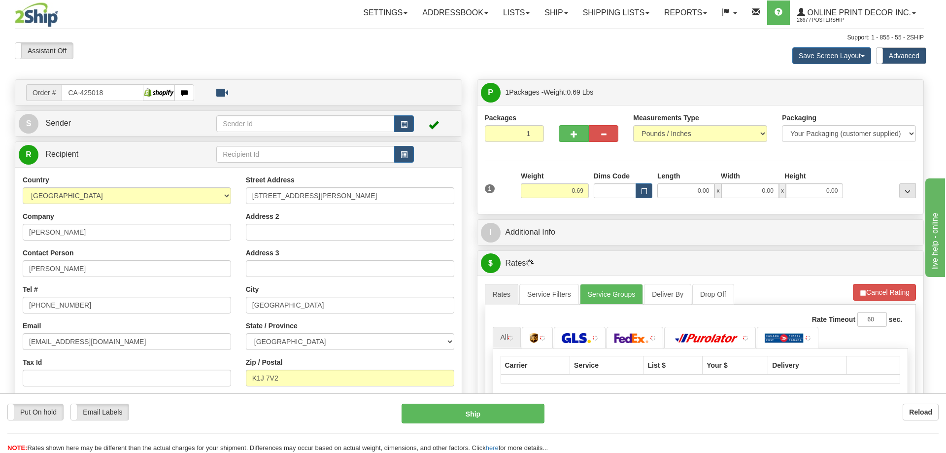
type input "[GEOGRAPHIC_DATA]"
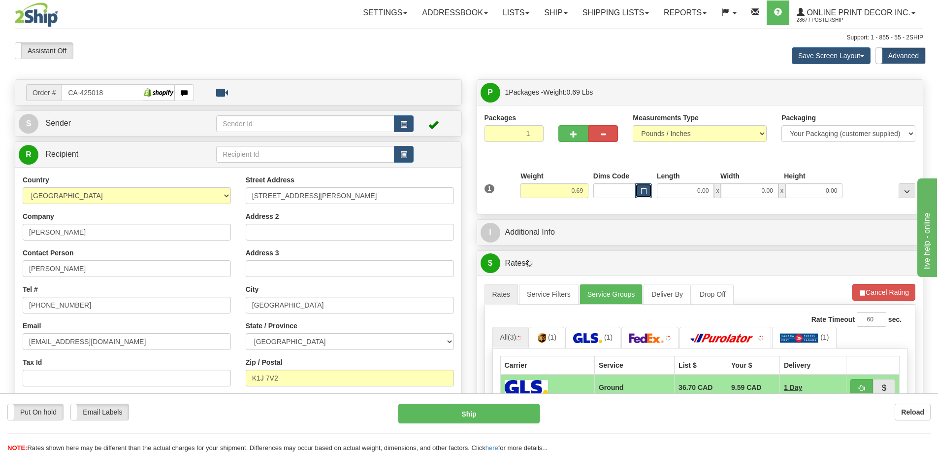
click at [647, 190] on button "button" at bounding box center [643, 190] width 17 height 15
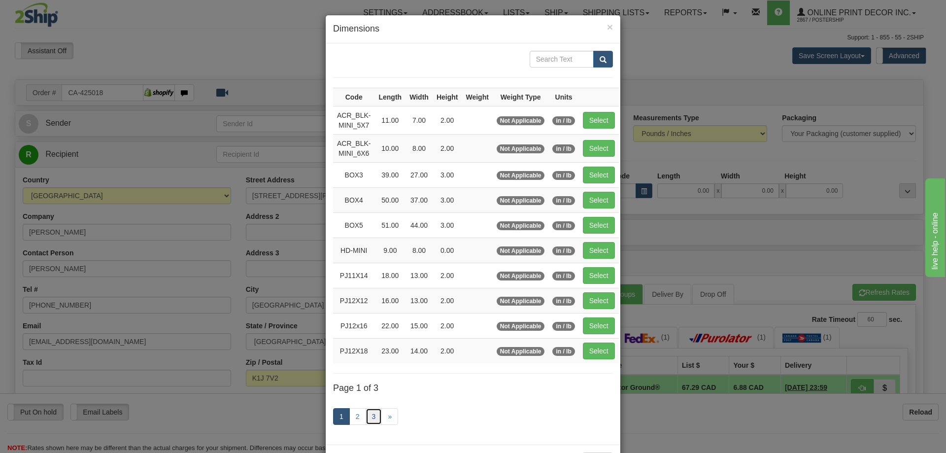
click at [368, 416] on link "3" at bounding box center [373, 416] width 17 height 17
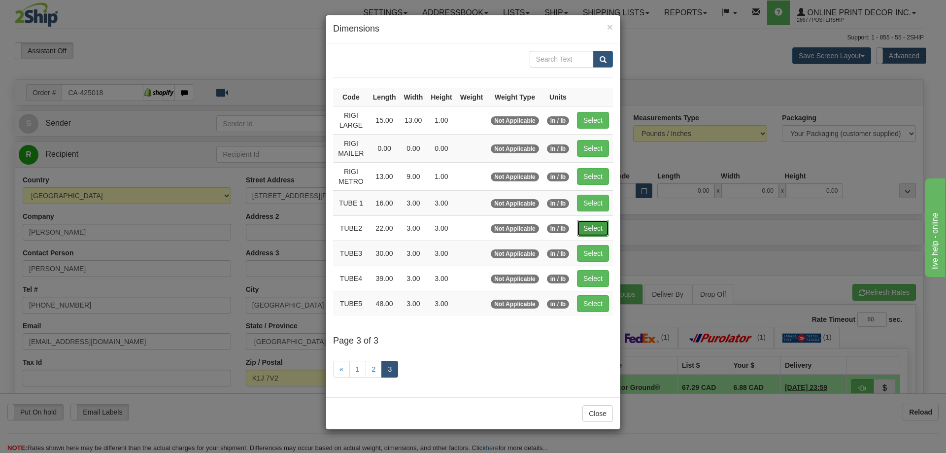
click at [599, 225] on button "Select" at bounding box center [593, 228] width 32 height 17
type input "TUBE2"
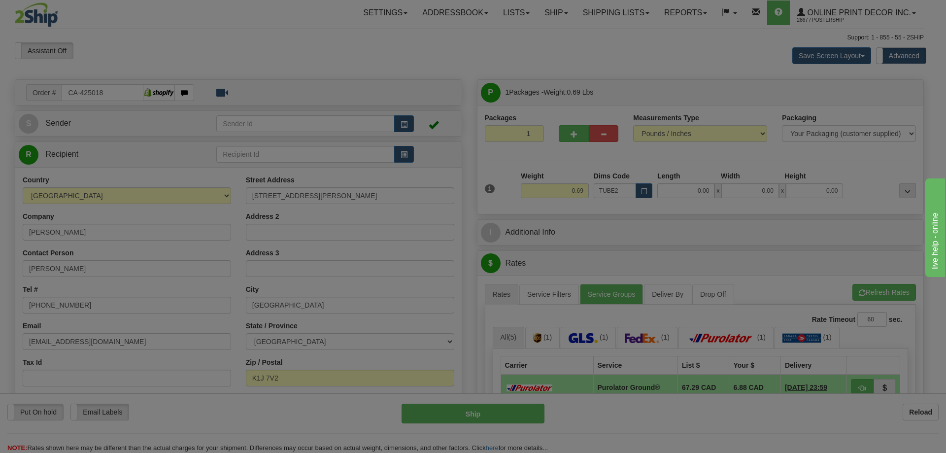
type input "22.00"
type input "3.00"
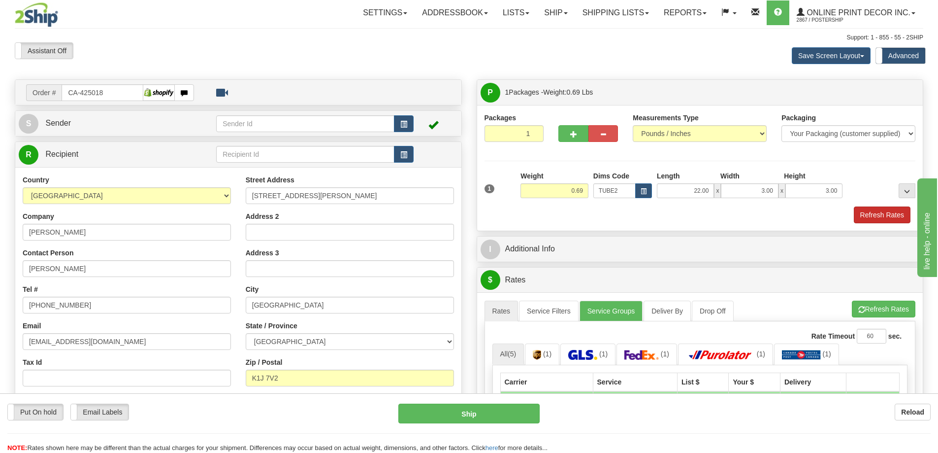
drag, startPoint x: 887, startPoint y: 205, endPoint x: 889, endPoint y: 211, distance: 6.9
click at [889, 209] on div "1 Weight 0.69 Dims Code TUBE2" at bounding box center [700, 197] width 431 height 52
click at [889, 211] on button "Refresh Rates" at bounding box center [882, 214] width 57 height 17
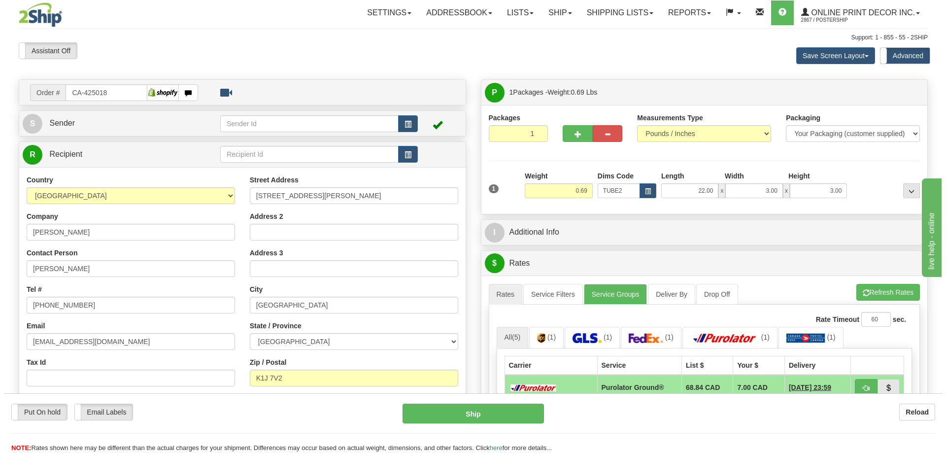
scroll to position [197, 0]
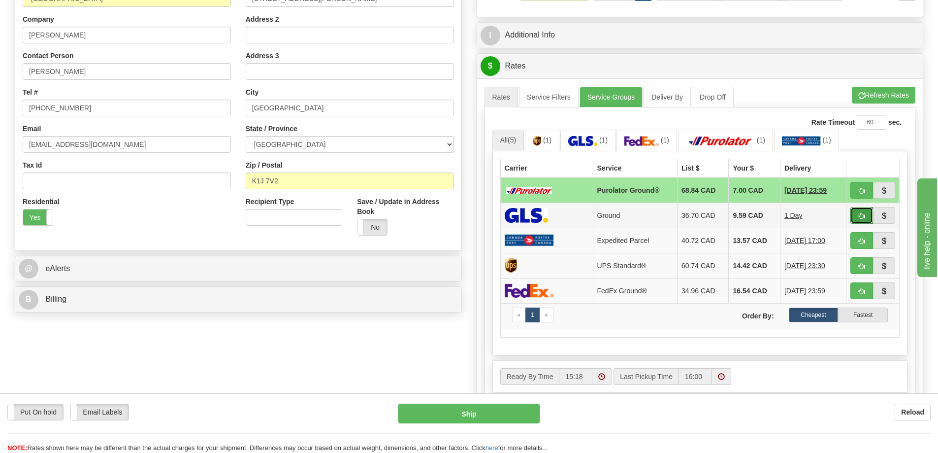
click at [861, 213] on button "button" at bounding box center [861, 215] width 23 height 17
type input "1"
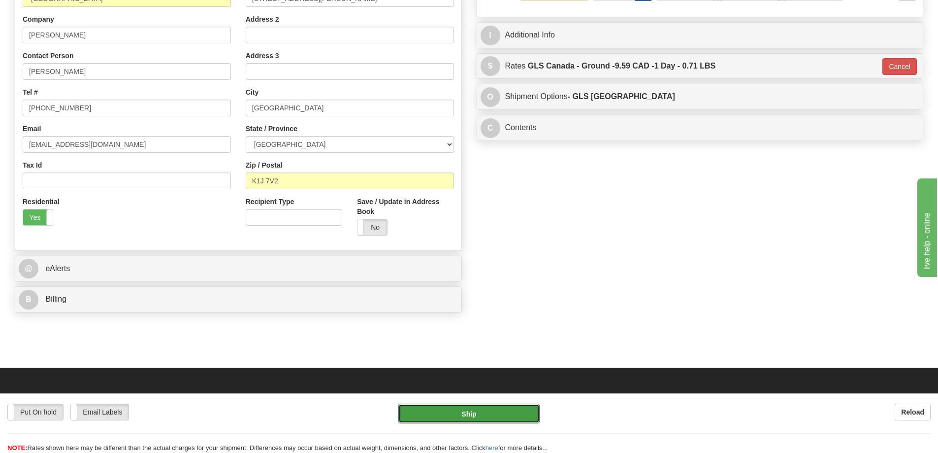
click at [474, 412] on button "Ship" at bounding box center [468, 413] width 141 height 20
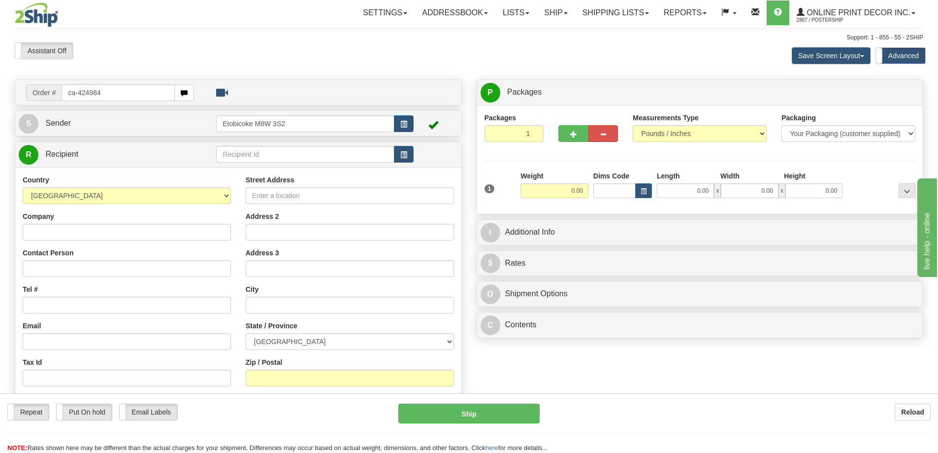
type input "ca-424984"
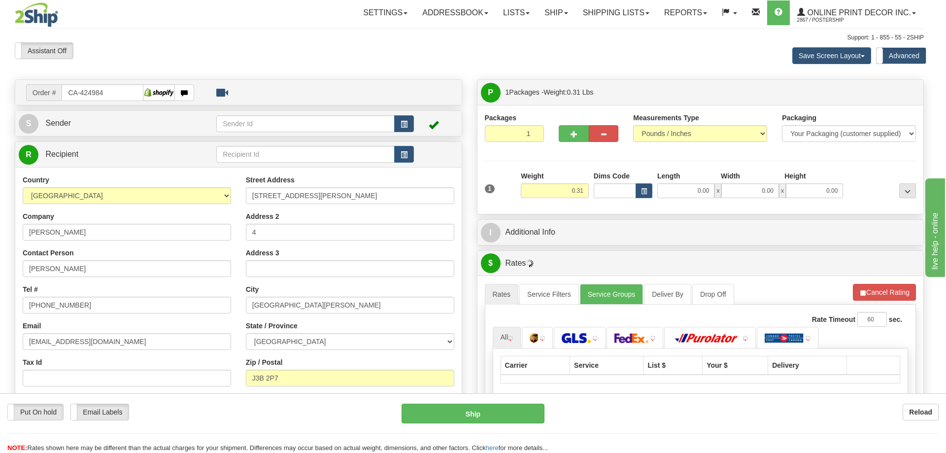
type input "SAINT-JEAN-SUR-RICHELIEU"
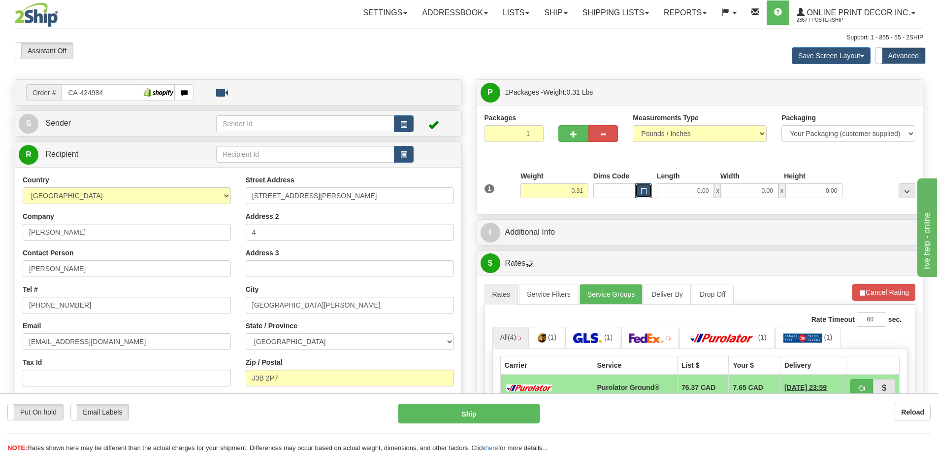
click at [643, 186] on button "button" at bounding box center [643, 190] width 17 height 15
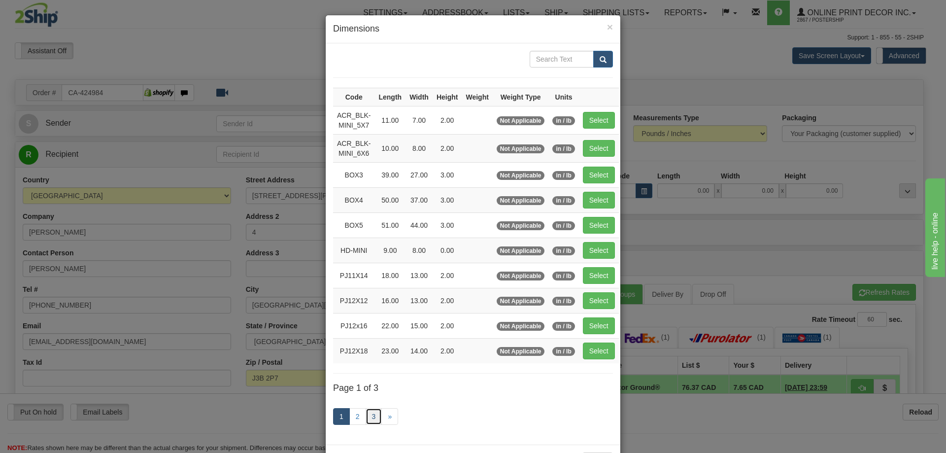
click at [367, 414] on link "3" at bounding box center [373, 416] width 17 height 17
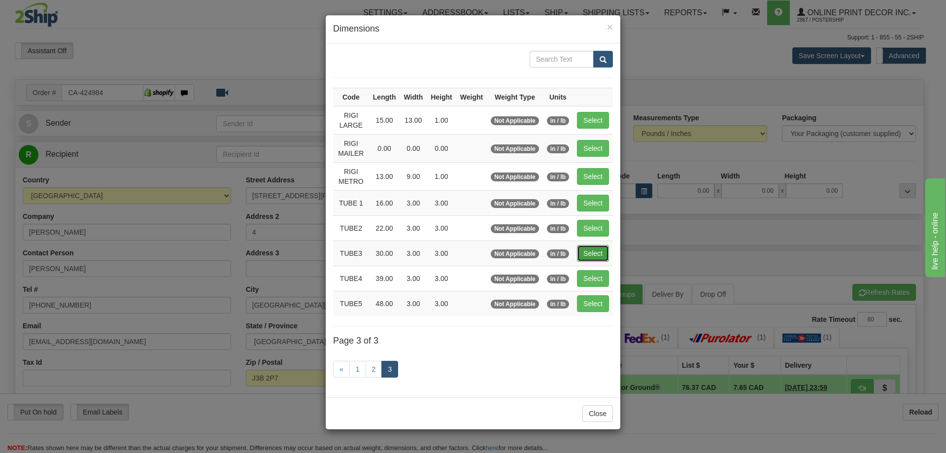
click at [595, 246] on button "Select" at bounding box center [593, 253] width 32 height 17
type input "TUBE3"
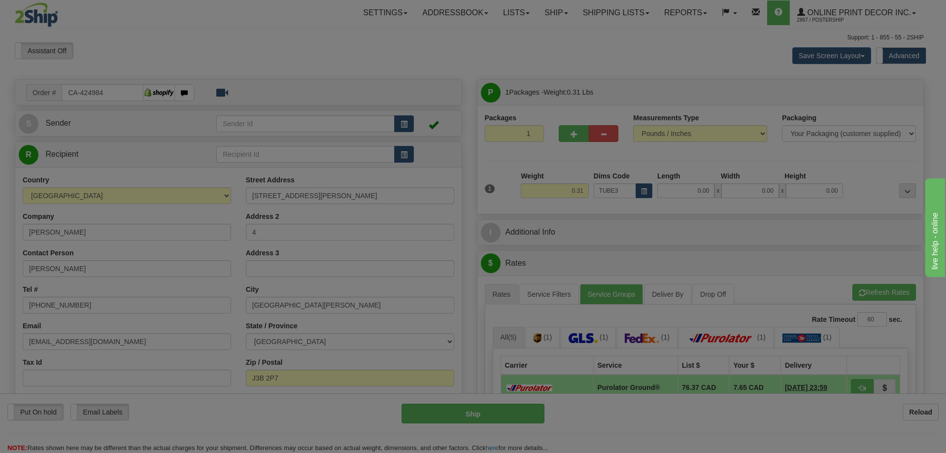
type input "30.00"
type input "3.00"
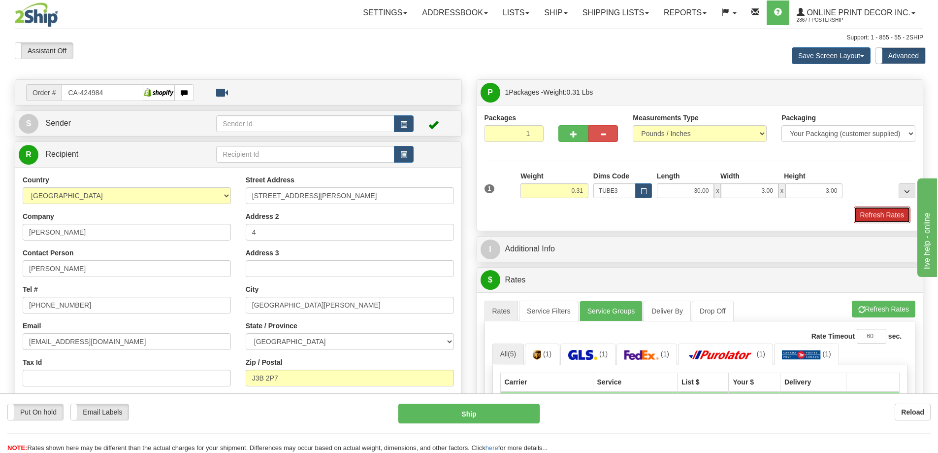
click at [889, 213] on button "Refresh Rates" at bounding box center [882, 214] width 57 height 17
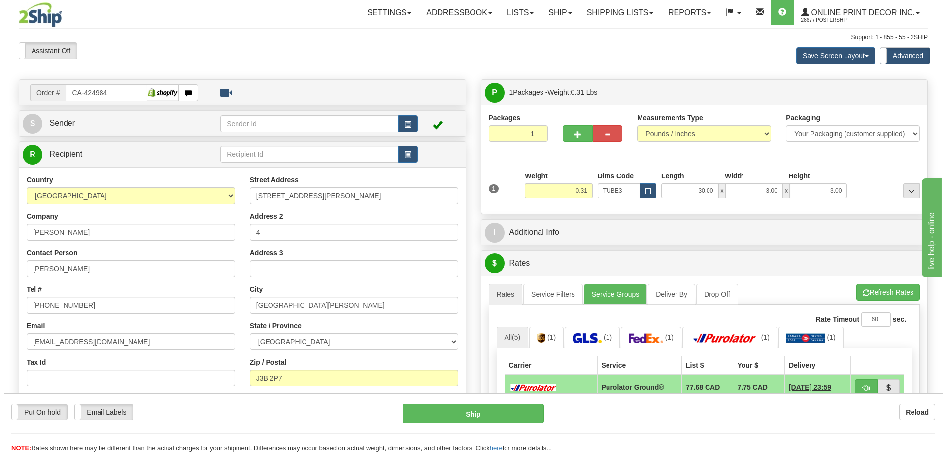
scroll to position [98, 0]
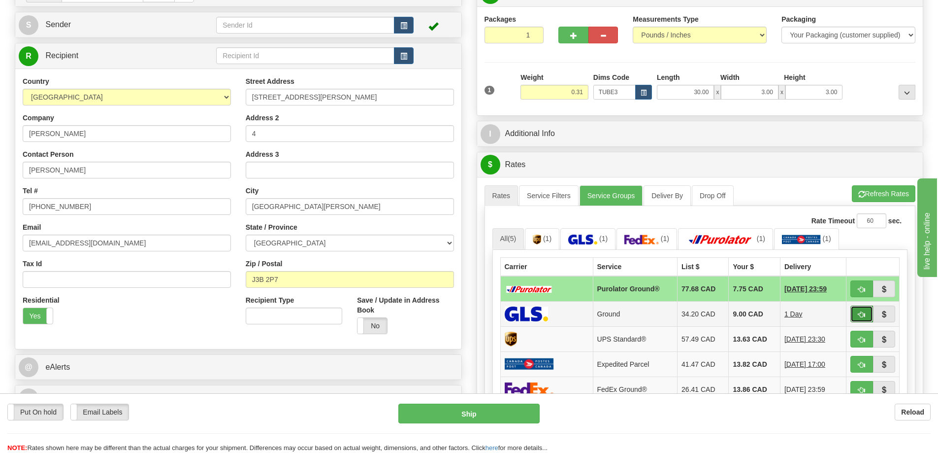
click at [864, 315] on span "button" at bounding box center [861, 314] width 7 height 6
type input "1"
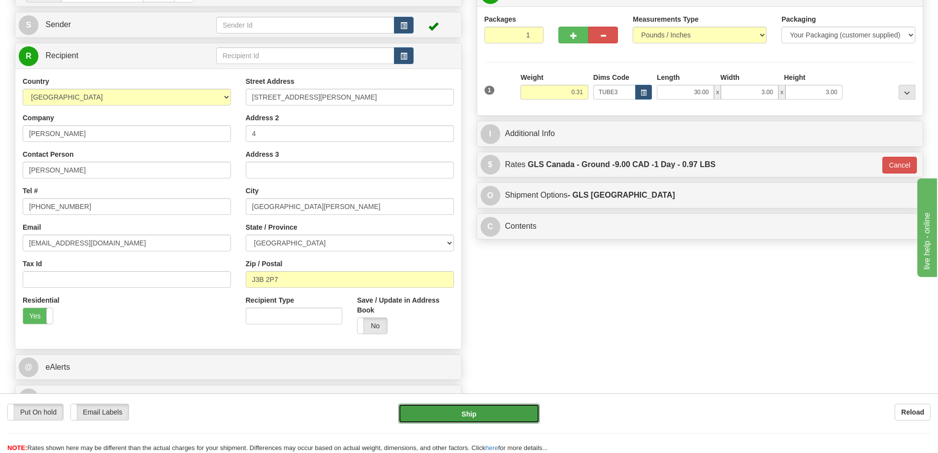
click at [498, 410] on button "Ship" at bounding box center [468, 413] width 141 height 20
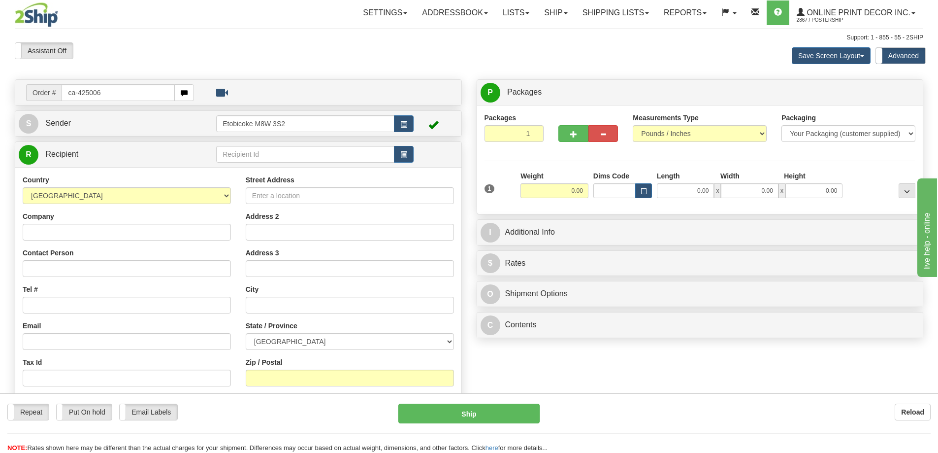
type input "ca-425006"
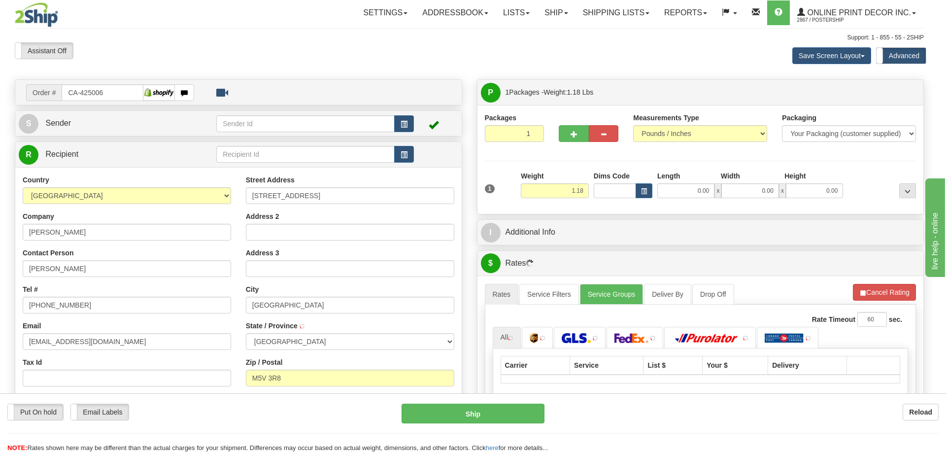
type input "[GEOGRAPHIC_DATA]"
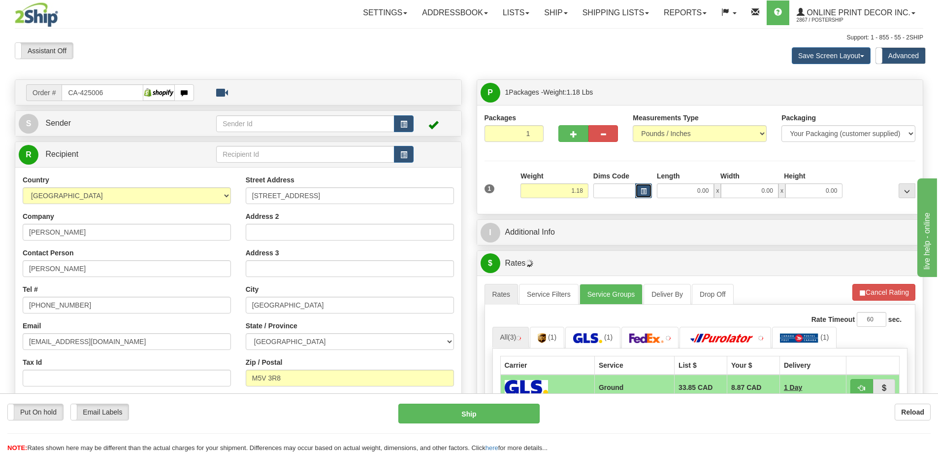
click at [638, 189] on button "button" at bounding box center [643, 190] width 17 height 15
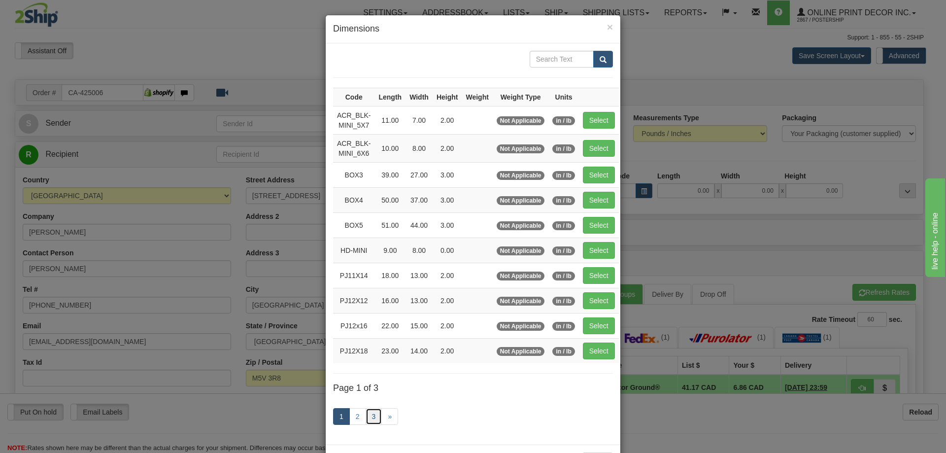
click at [370, 414] on link "3" at bounding box center [373, 416] width 17 height 17
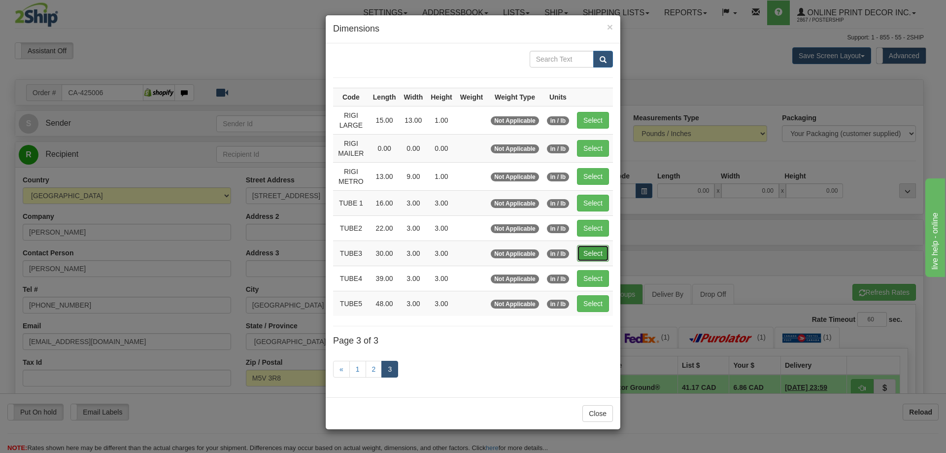
click at [592, 251] on button "Select" at bounding box center [593, 253] width 32 height 17
type input "TUBE3"
type input "30.00"
type input "3.00"
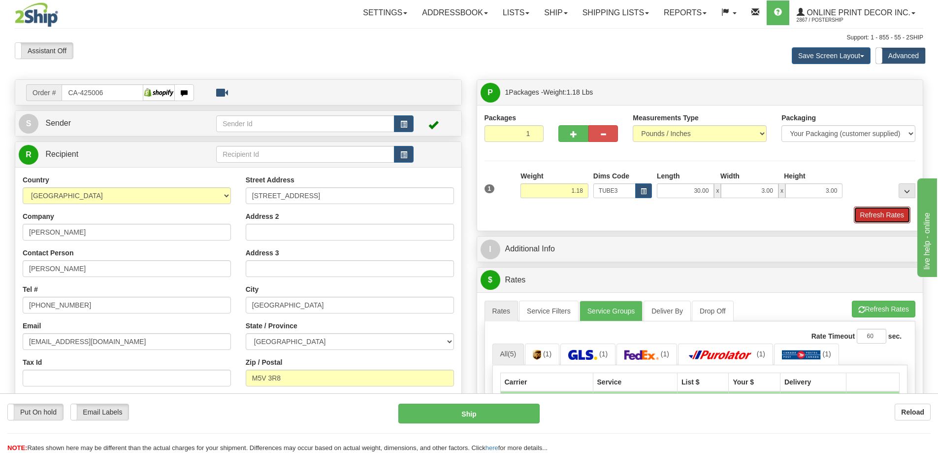
click at [877, 214] on button "Refresh Rates" at bounding box center [882, 214] width 57 height 17
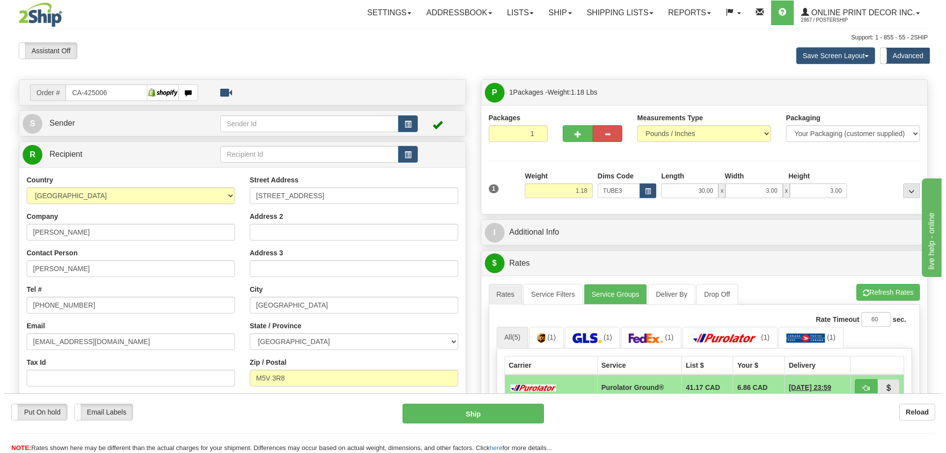
scroll to position [98, 0]
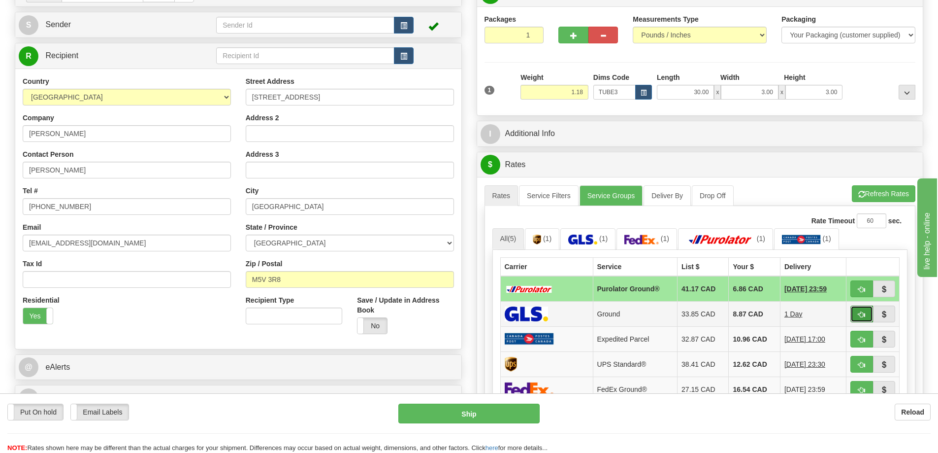
click at [859, 309] on button "button" at bounding box center [861, 313] width 23 height 17
type input "1"
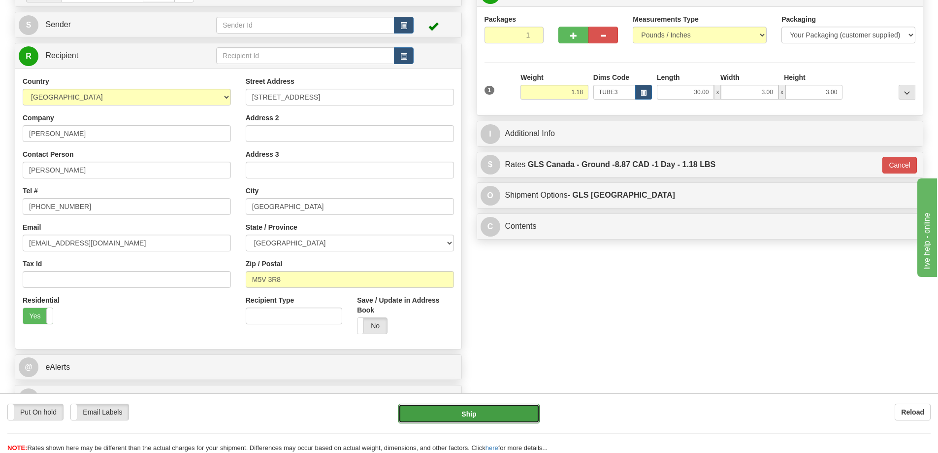
click at [525, 410] on button "Ship" at bounding box center [468, 413] width 141 height 20
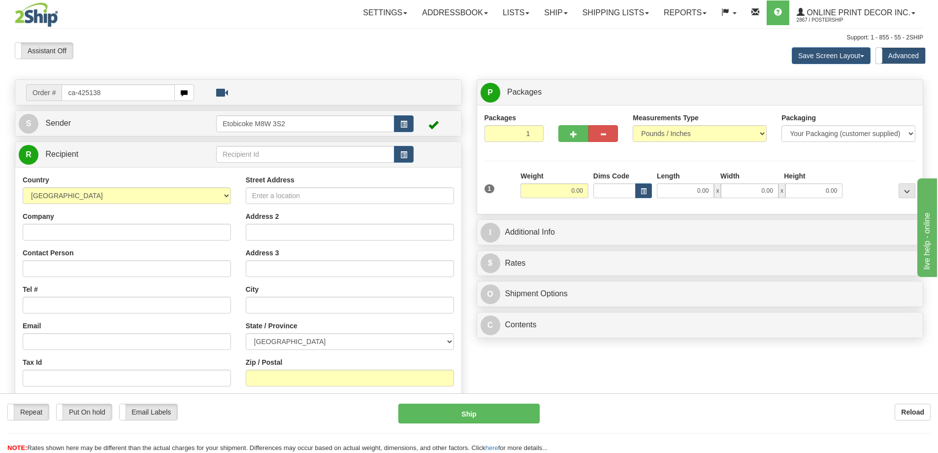
type input "ca-425138"
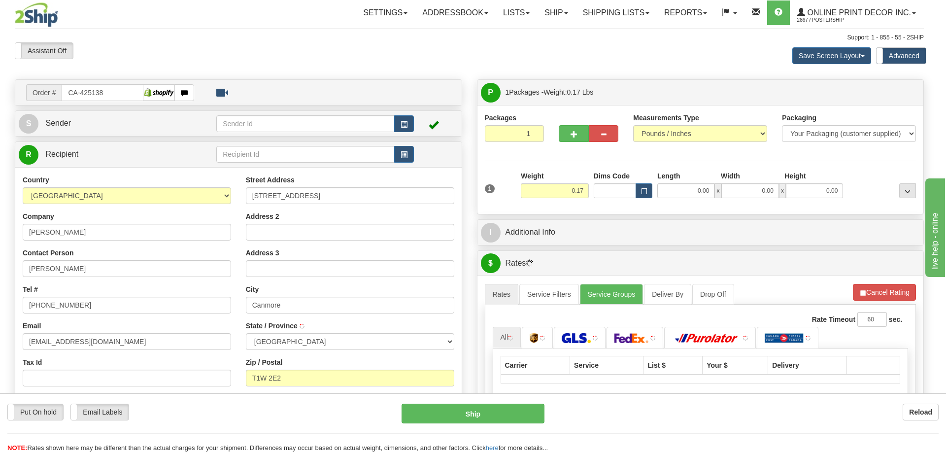
type input "CANMORE"
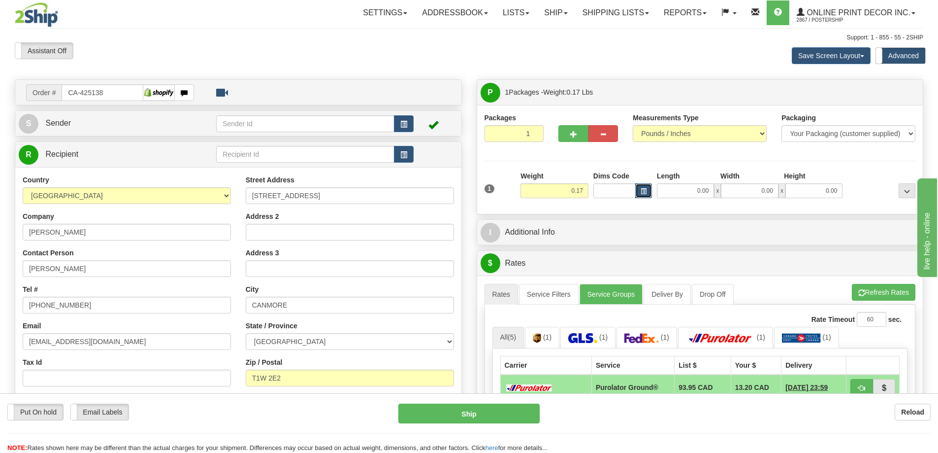
click at [641, 191] on span "button" at bounding box center [644, 191] width 6 height 5
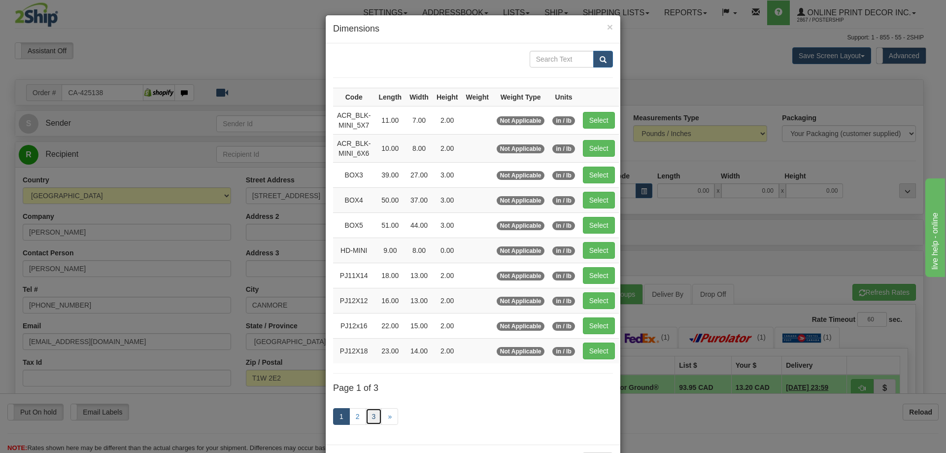
click at [367, 412] on link "3" at bounding box center [373, 416] width 17 height 17
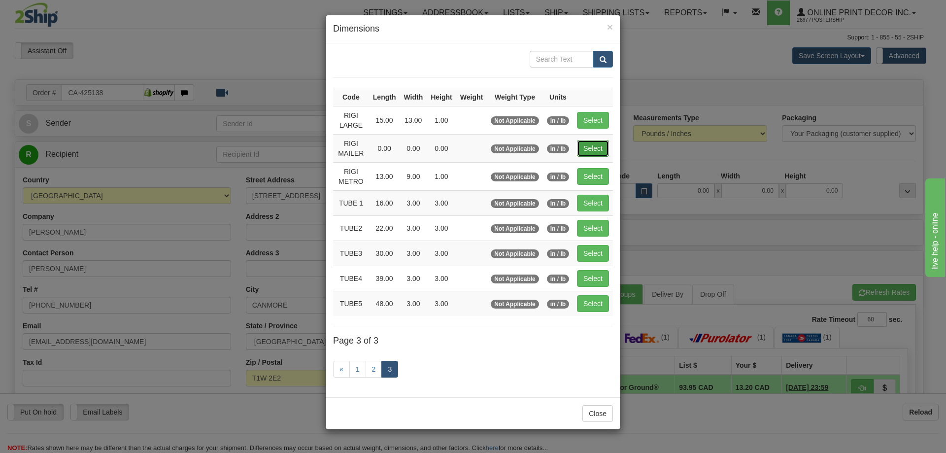
click at [587, 142] on button "Select" at bounding box center [593, 148] width 32 height 17
type input "RIGI MAILER"
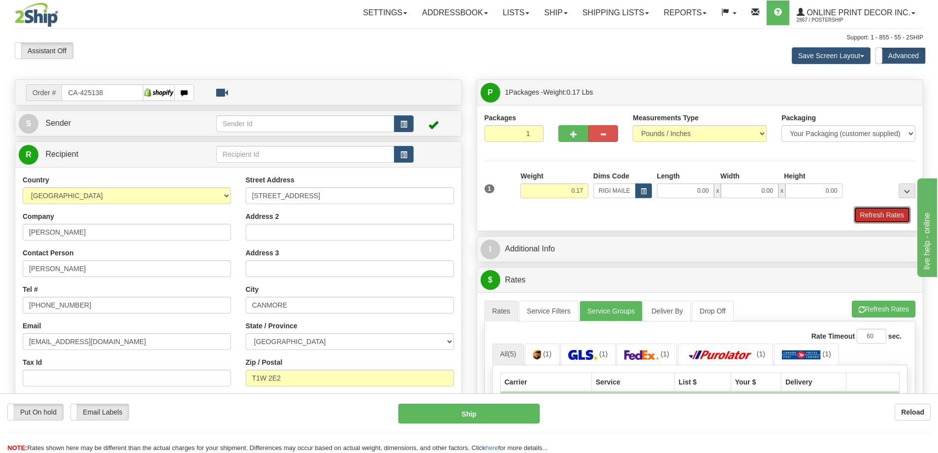
click at [880, 212] on button "Refresh Rates" at bounding box center [882, 214] width 57 height 17
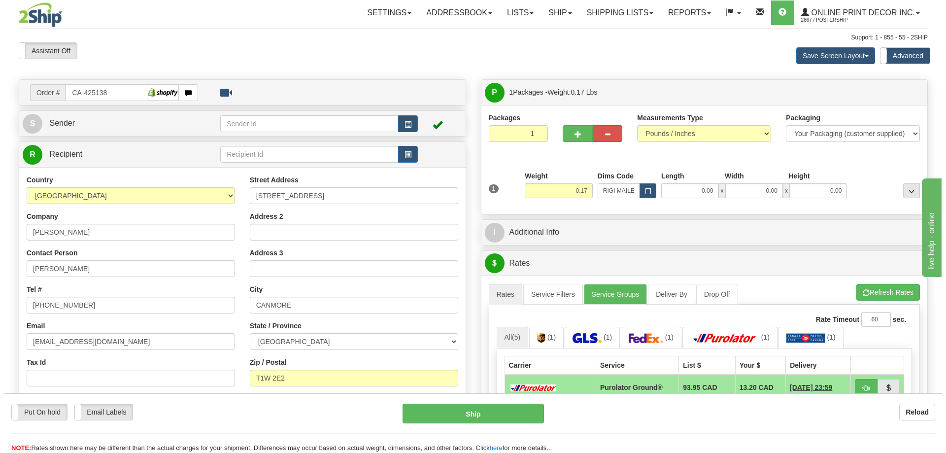
scroll to position [148, 0]
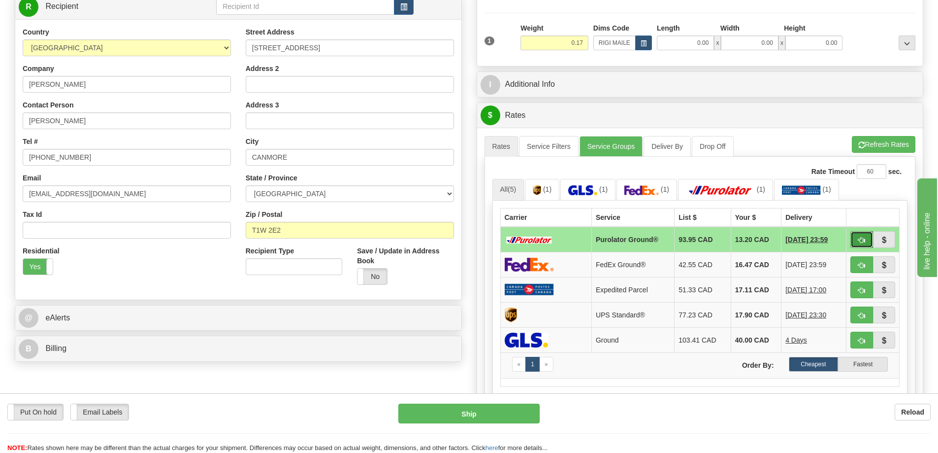
click at [855, 239] on button "button" at bounding box center [861, 239] width 23 height 17
type input "260"
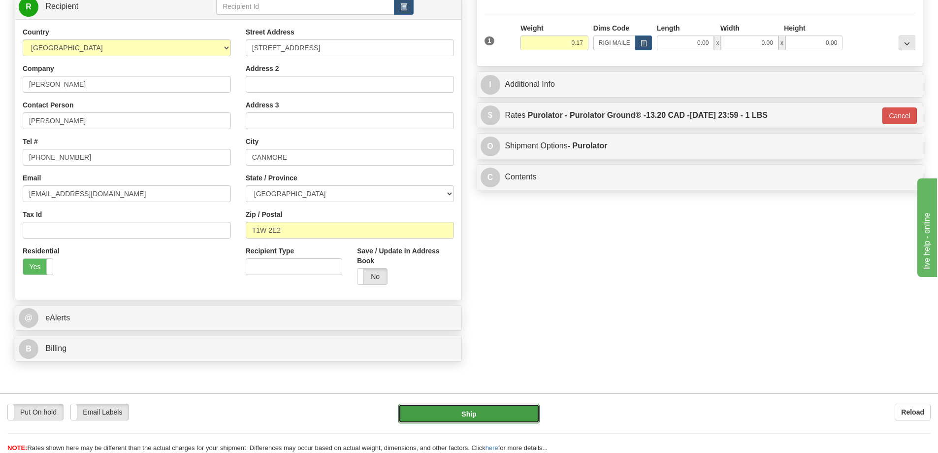
click at [500, 411] on button "Ship" at bounding box center [468, 413] width 141 height 20
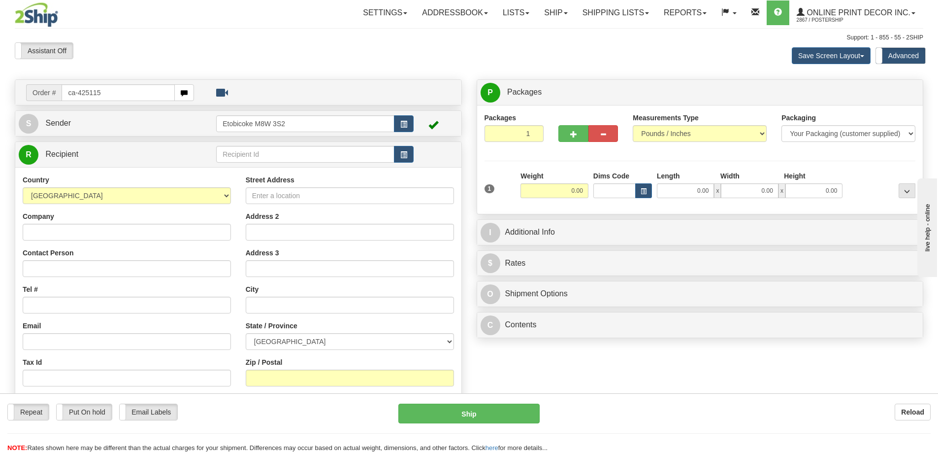
type input "ca-425115"
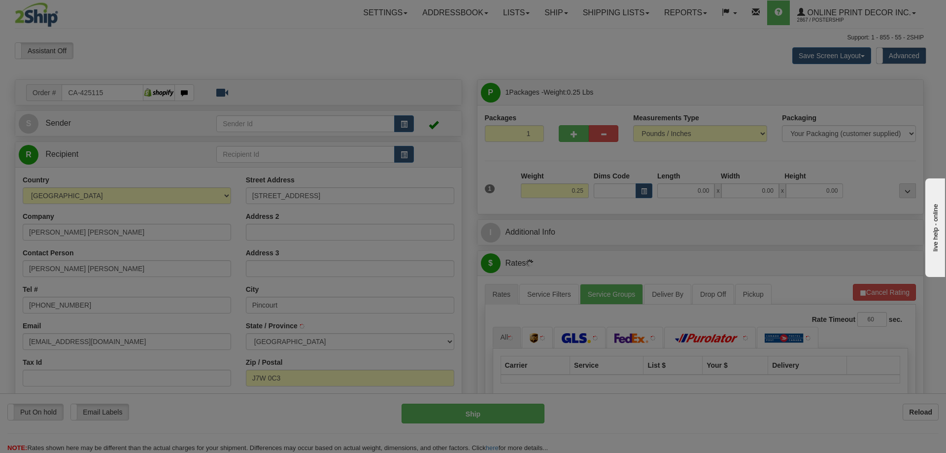
type input "PINCOURT"
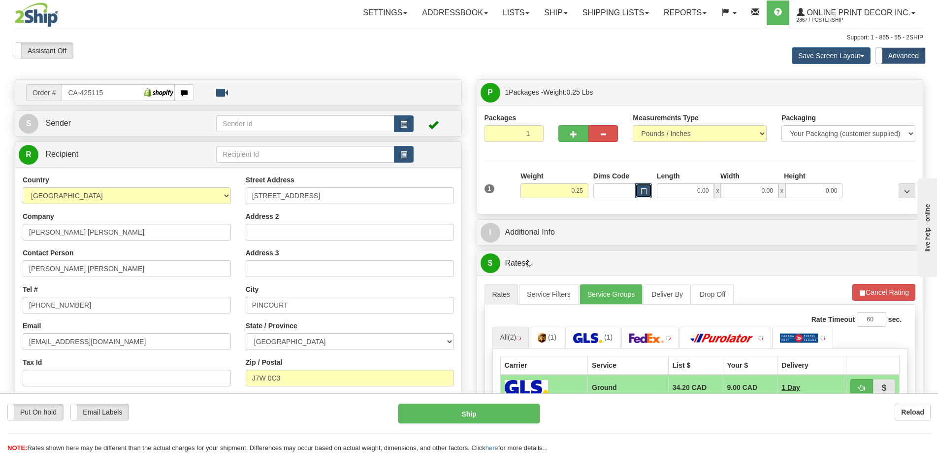
click at [638, 194] on button "button" at bounding box center [643, 190] width 17 height 15
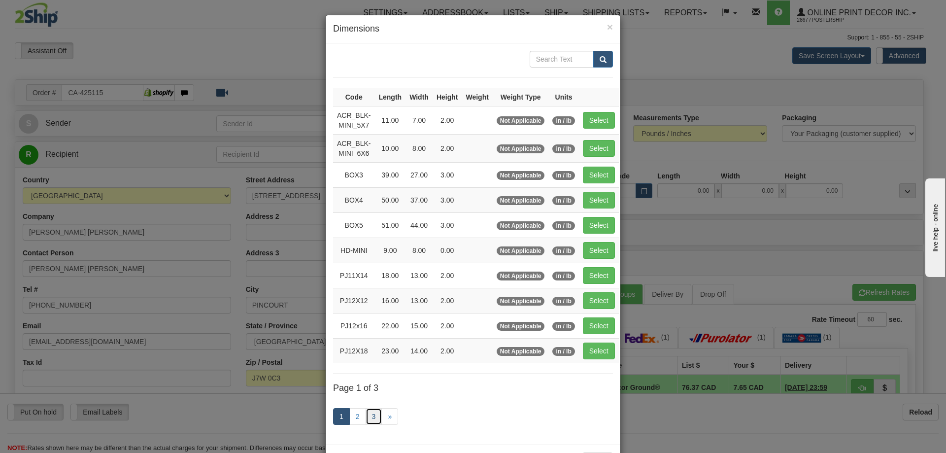
click at [371, 411] on link "3" at bounding box center [373, 416] width 17 height 17
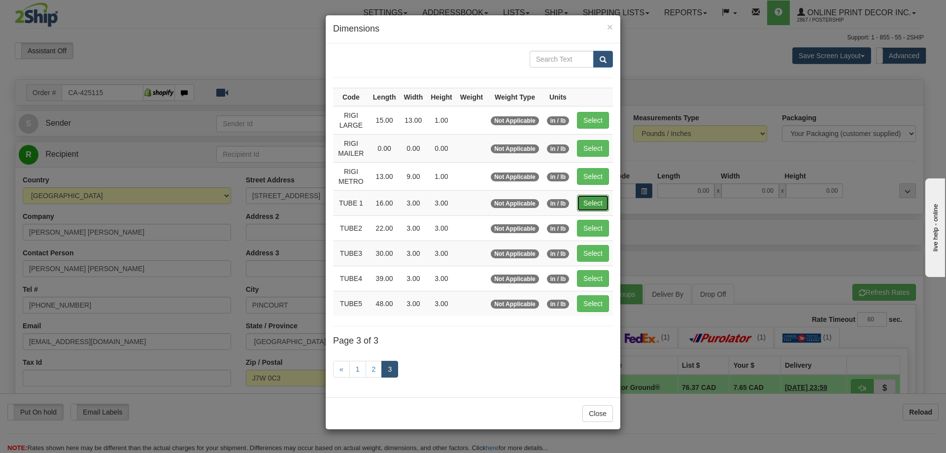
click at [590, 198] on button "Select" at bounding box center [593, 203] width 32 height 17
type input "TUBE 1"
type input "16.00"
type input "3.00"
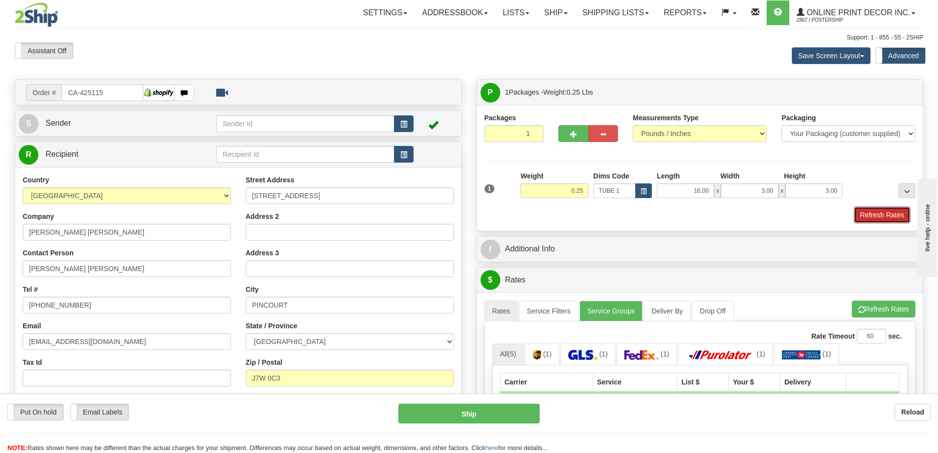
click at [877, 217] on button "Refresh Rates" at bounding box center [882, 214] width 57 height 17
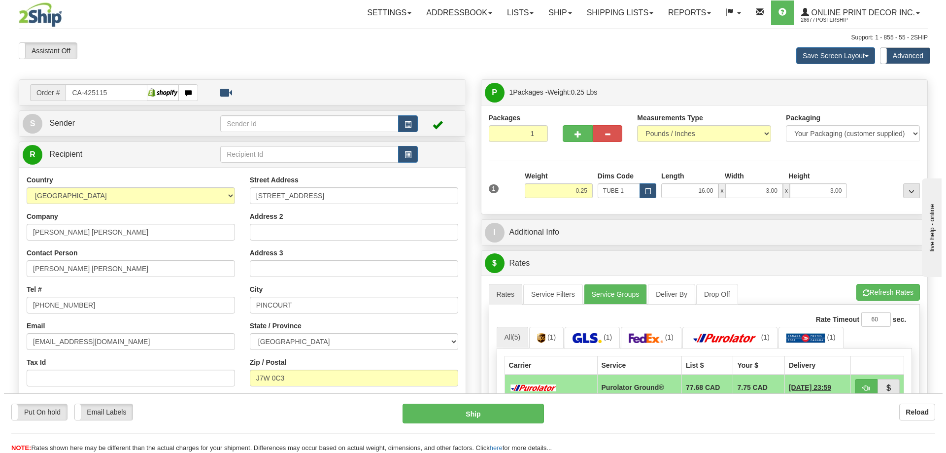
scroll to position [98, 0]
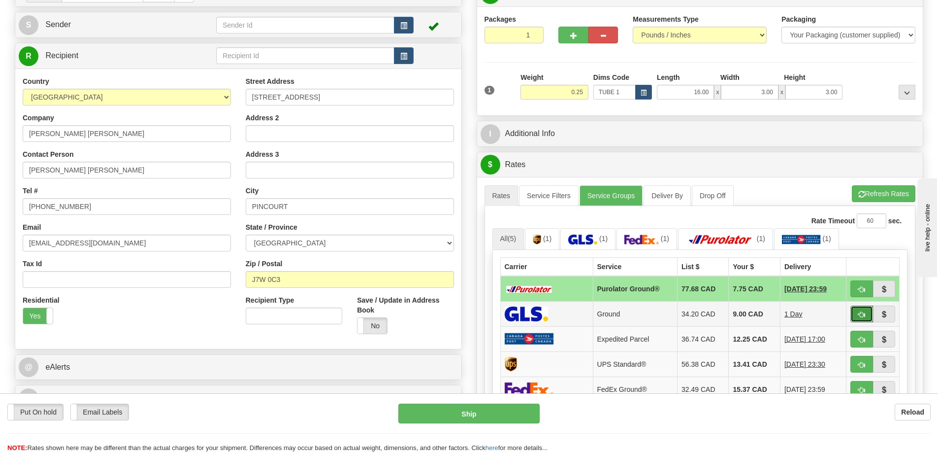
click at [860, 313] on span "button" at bounding box center [861, 314] width 7 height 6
type input "1"
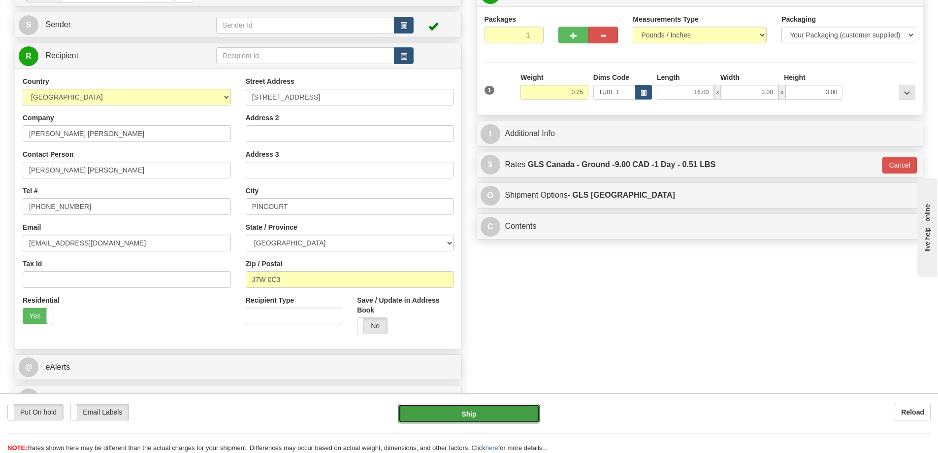
click at [491, 409] on button "Ship" at bounding box center [468, 413] width 141 height 20
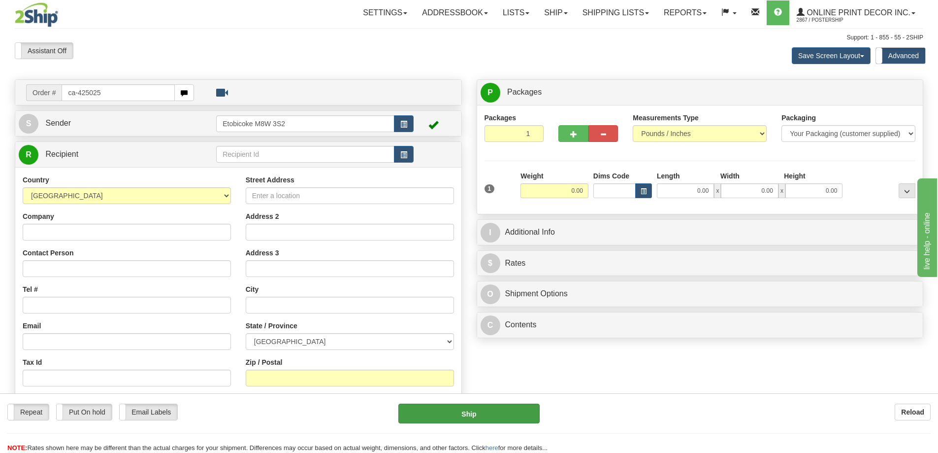
type input "ca-425025"
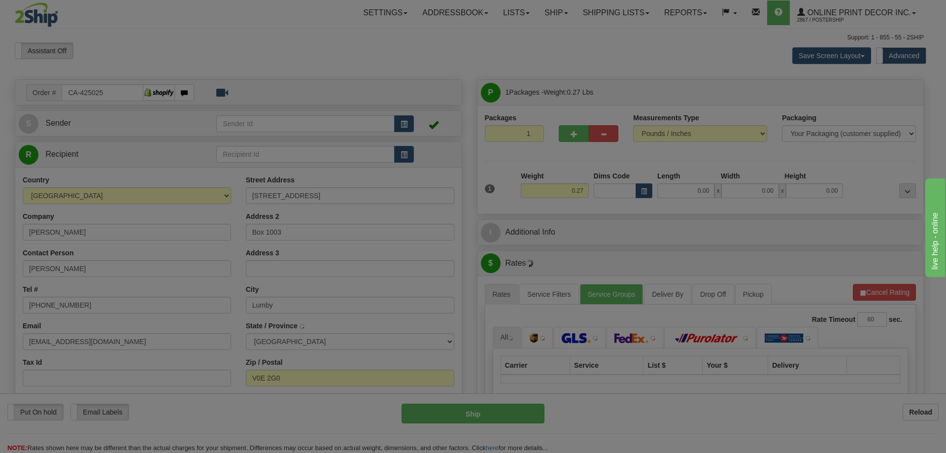
type input "LUMBY"
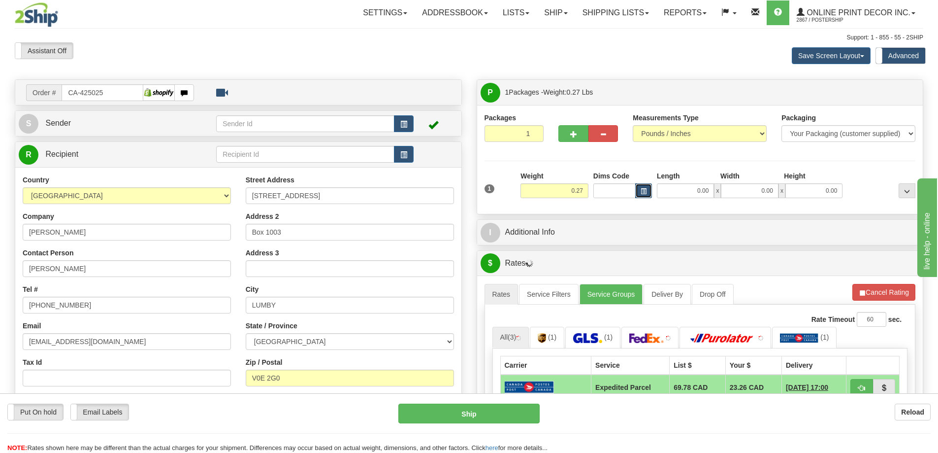
click at [643, 190] on span "button" at bounding box center [644, 191] width 6 height 5
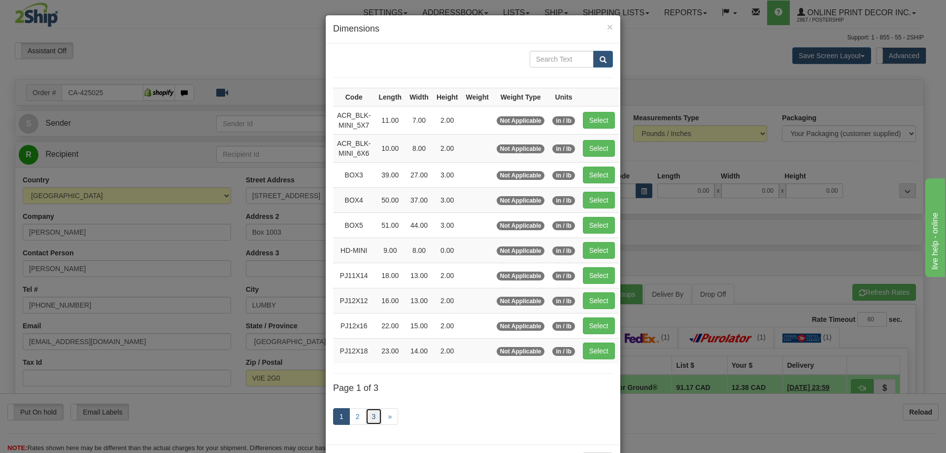
click at [376, 411] on link "3" at bounding box center [373, 416] width 17 height 17
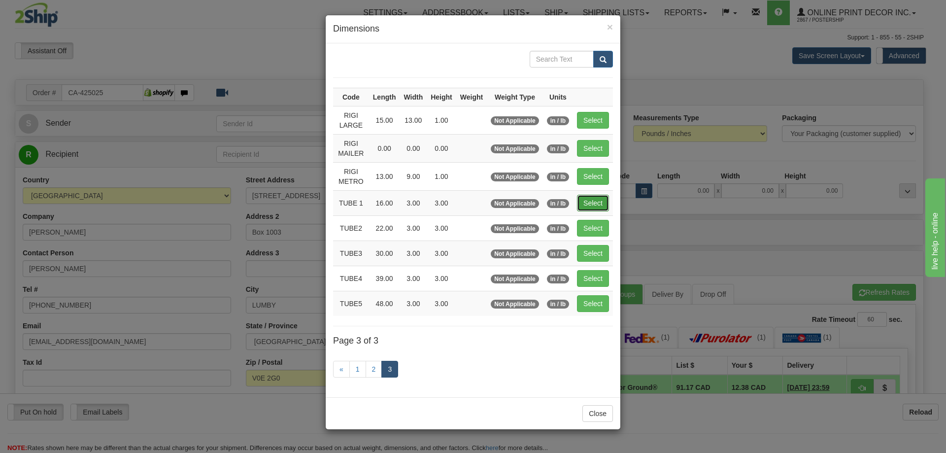
click at [592, 200] on button "Select" at bounding box center [593, 203] width 32 height 17
type input "TUBE 1"
type input "16.00"
type input "3.00"
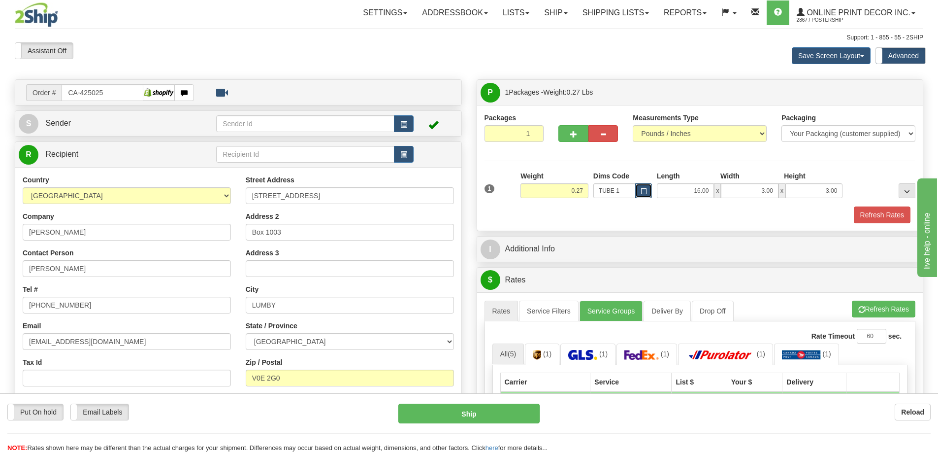
click at [643, 190] on span "button" at bounding box center [644, 191] width 6 height 5
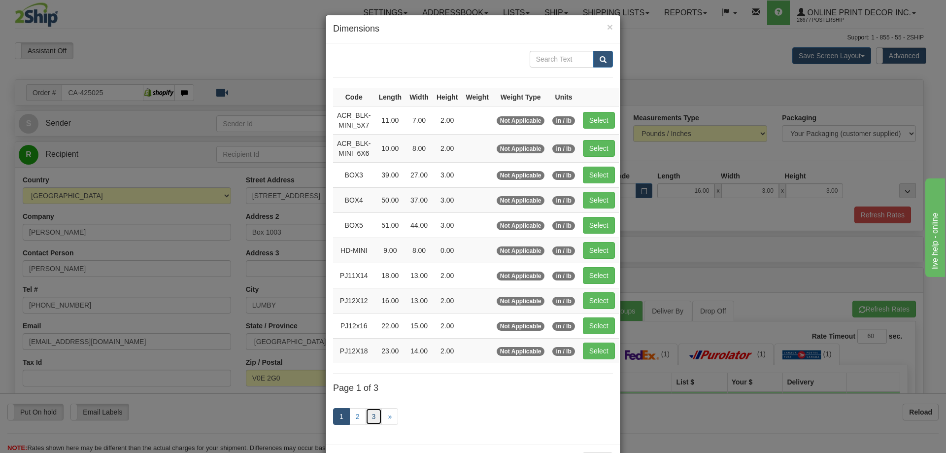
click at [371, 419] on link "3" at bounding box center [373, 416] width 17 height 17
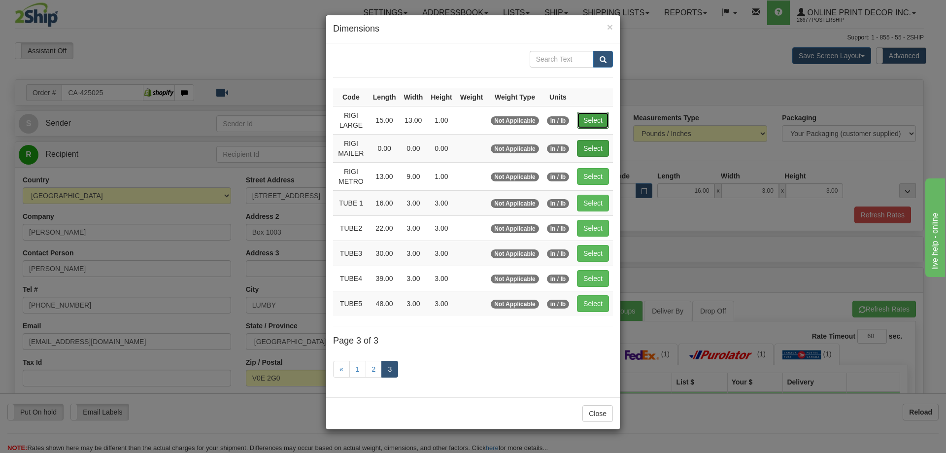
drag, startPoint x: 591, startPoint y: 118, endPoint x: 600, endPoint y: 124, distance: 11.1
click at [591, 118] on button "Select" at bounding box center [593, 120] width 32 height 17
type input "RIGI LARGE"
type input "15.00"
type input "13.00"
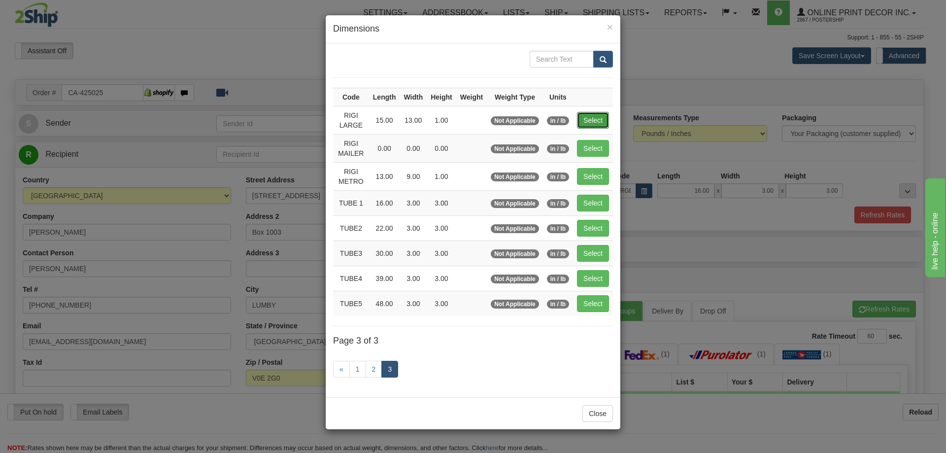
type input "1.00"
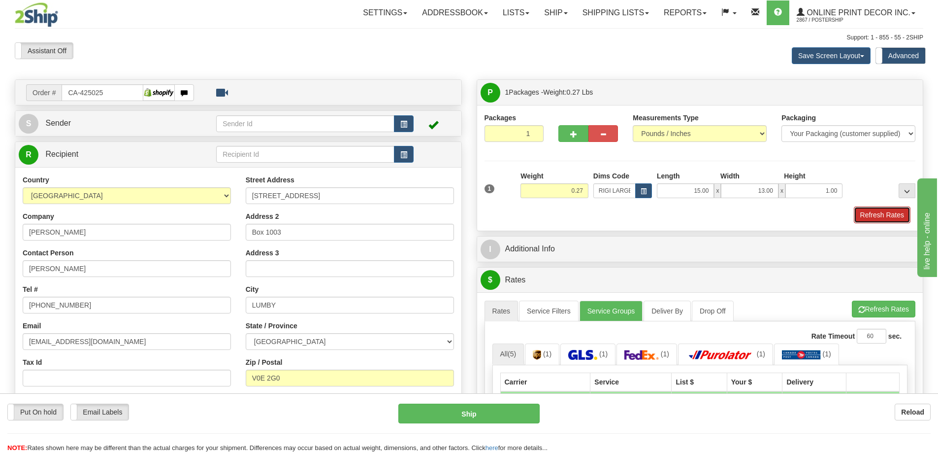
click at [893, 217] on button "Refresh Rates" at bounding box center [882, 214] width 57 height 17
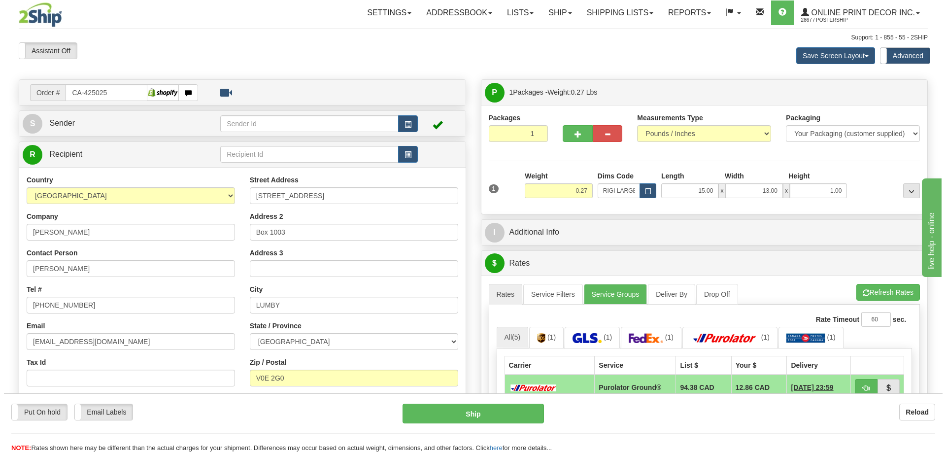
scroll to position [98, 0]
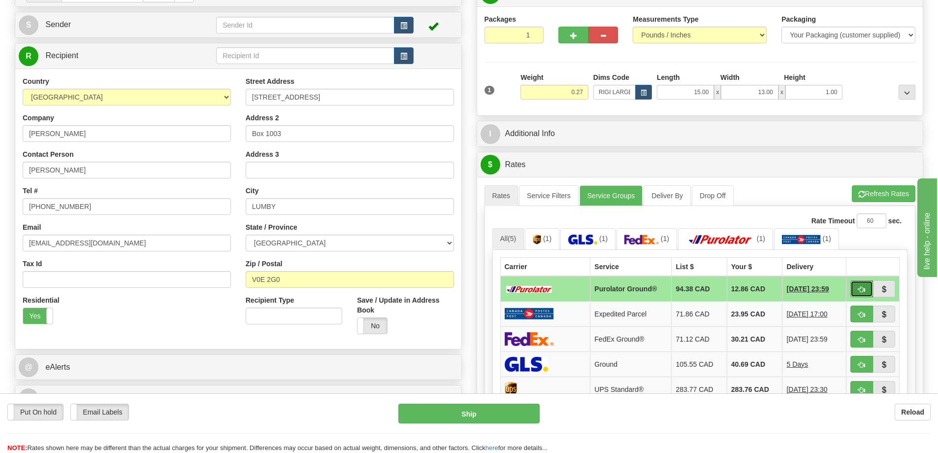
click at [870, 291] on button "button" at bounding box center [861, 288] width 23 height 17
type input "260"
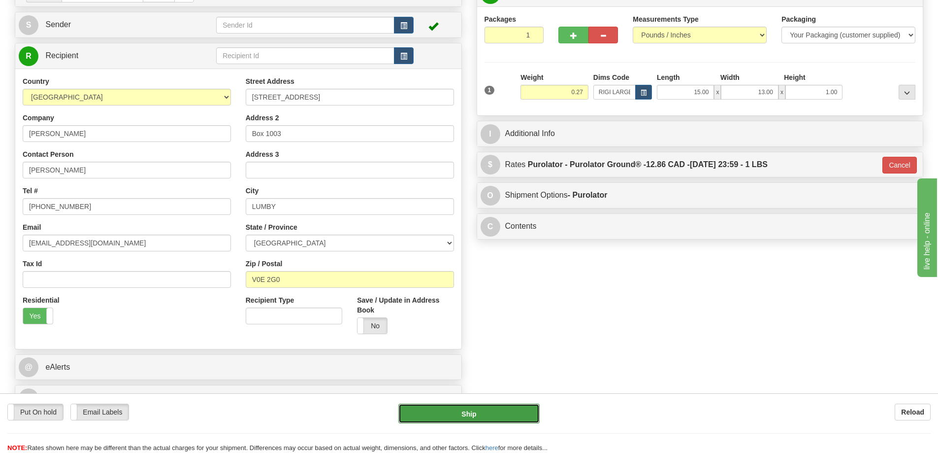
click at [480, 418] on button "Ship" at bounding box center [468, 413] width 141 height 20
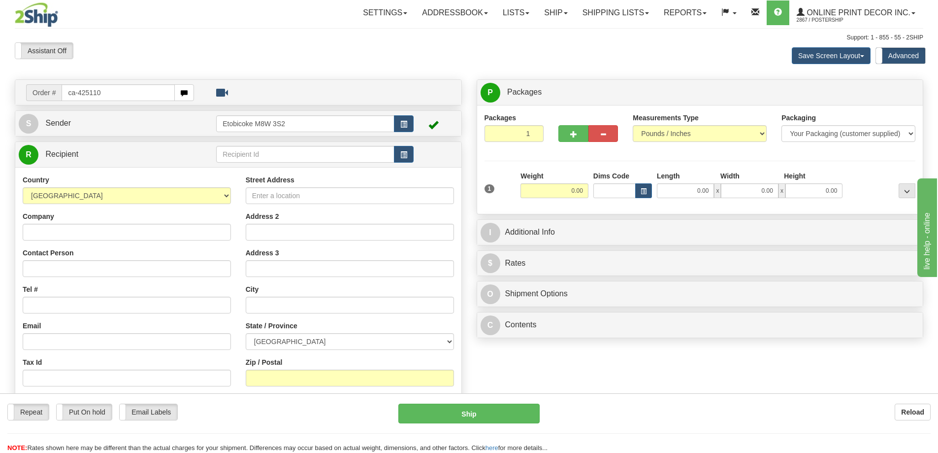
type input "ca-425110"
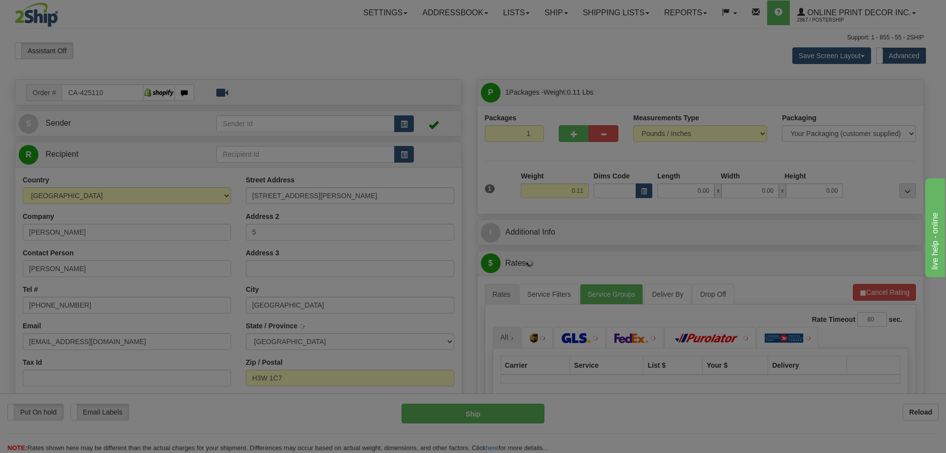
type input "MONTREAL"
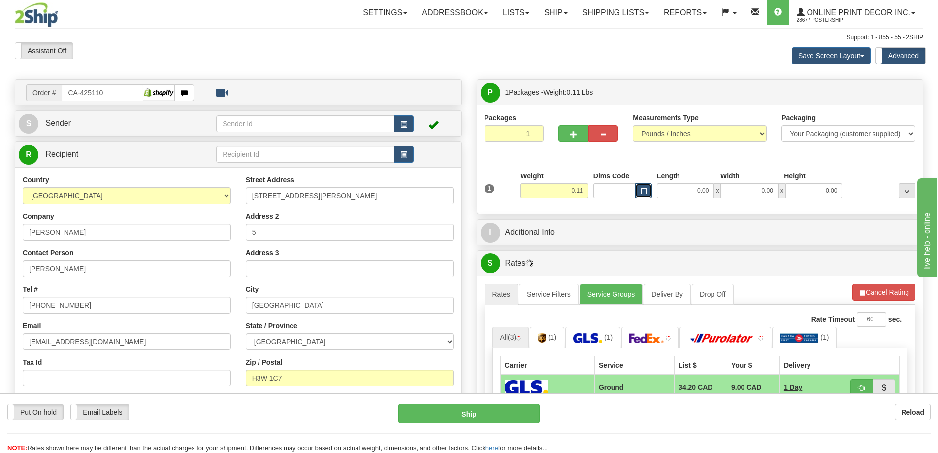
click at [646, 191] on span "button" at bounding box center [644, 191] width 6 height 5
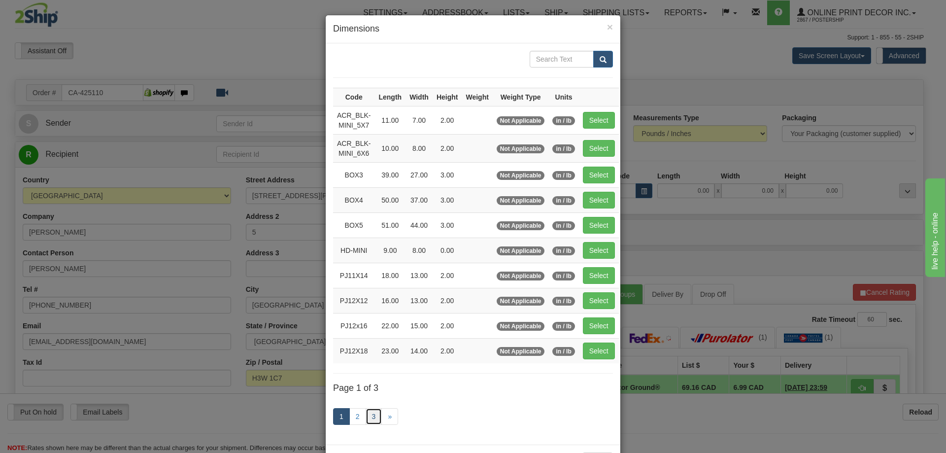
click at [374, 412] on link "3" at bounding box center [373, 416] width 17 height 17
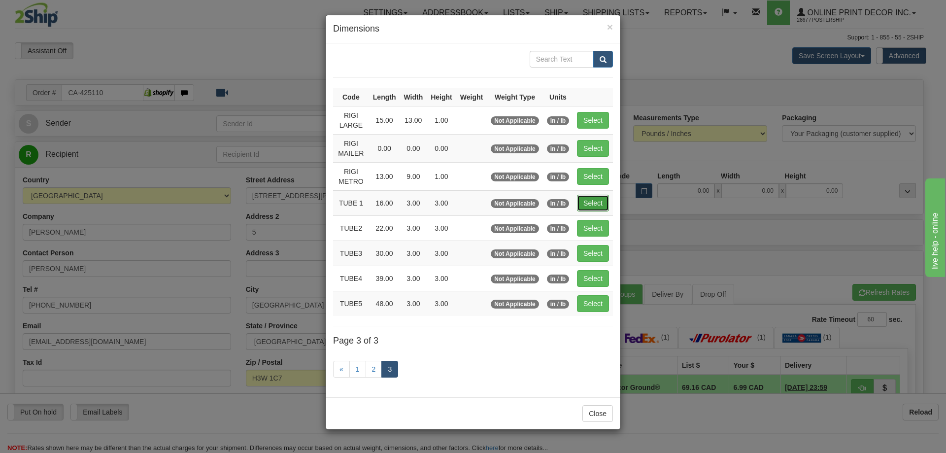
click at [590, 196] on button "Select" at bounding box center [593, 203] width 32 height 17
type input "TUBE 1"
type input "16.00"
type input "3.00"
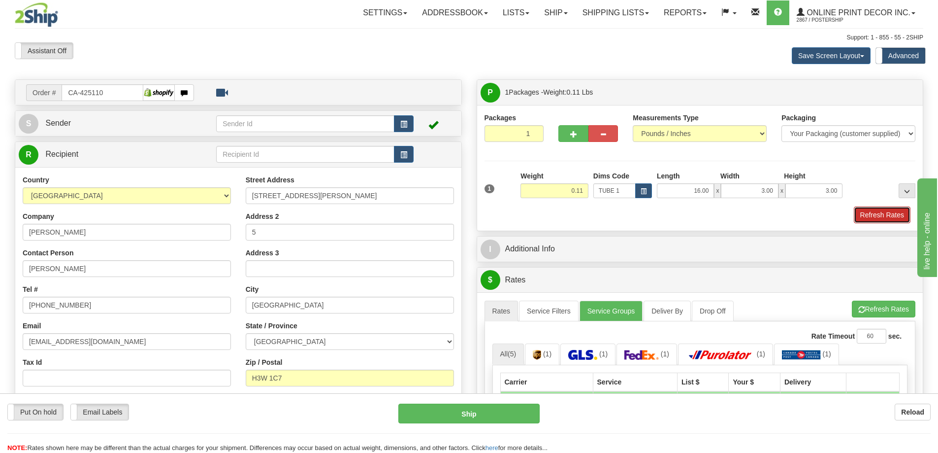
click at [867, 213] on button "Refresh Rates" at bounding box center [882, 214] width 57 height 17
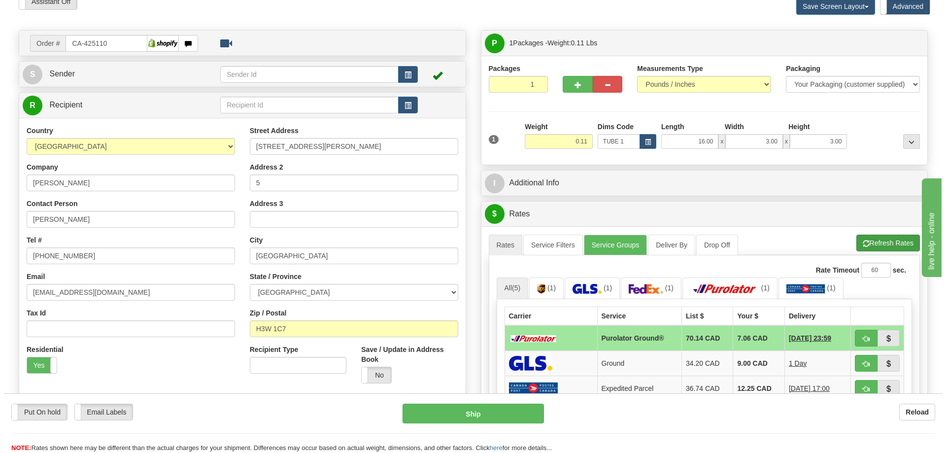
scroll to position [98, 0]
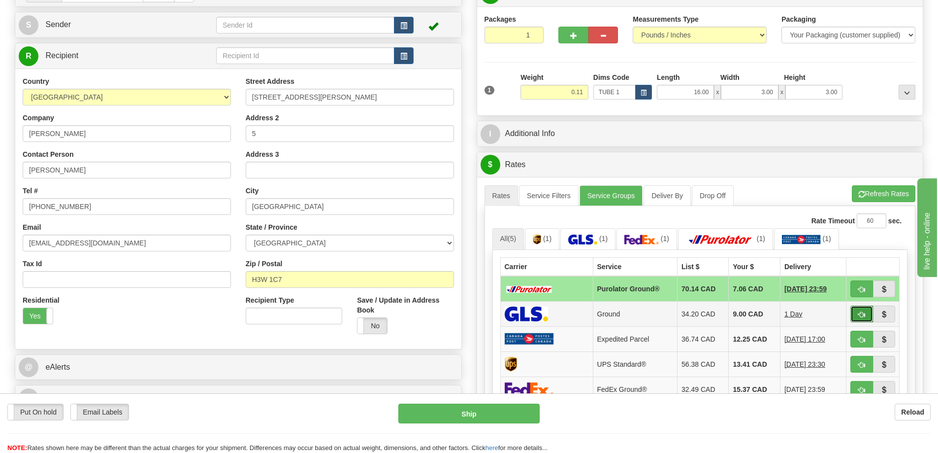
click at [865, 308] on button "button" at bounding box center [861, 313] width 23 height 17
type input "1"
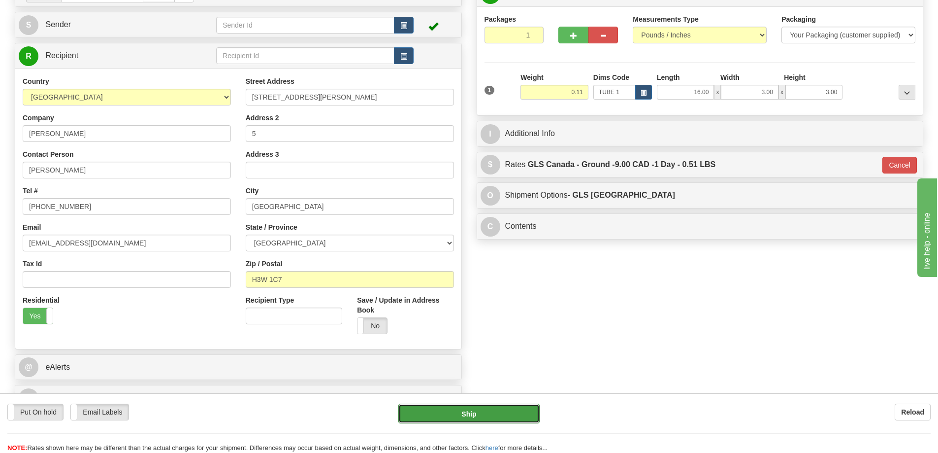
click at [514, 414] on button "Ship" at bounding box center [468, 413] width 141 height 20
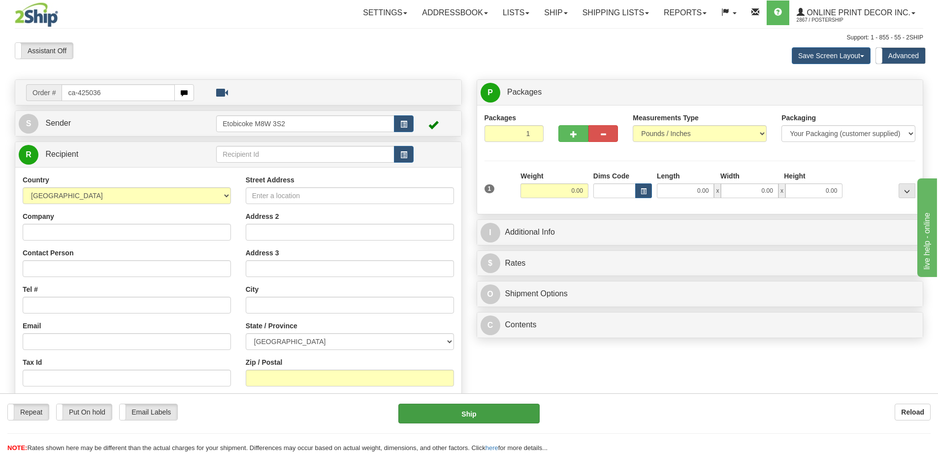
type input "ca-425036"
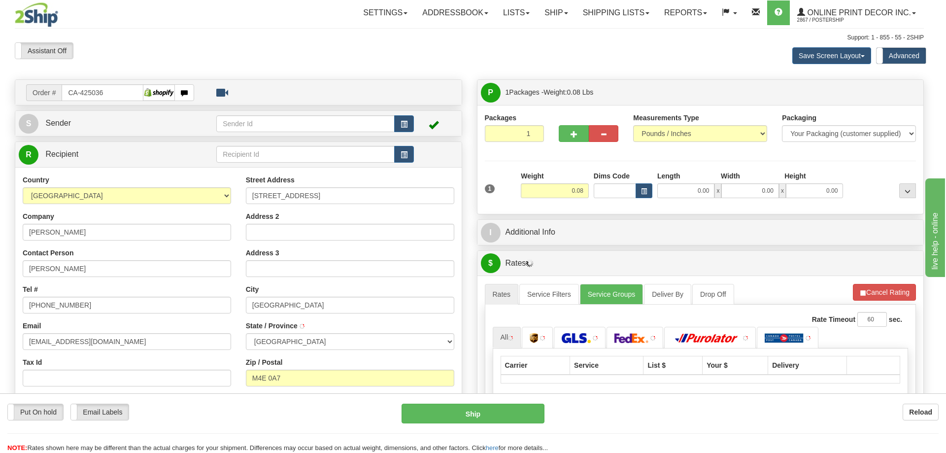
type input "[GEOGRAPHIC_DATA]"
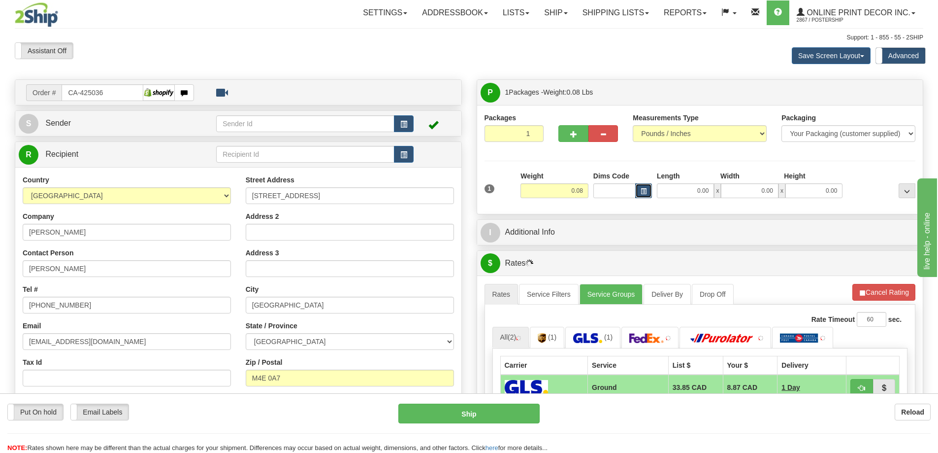
click at [642, 187] on button "button" at bounding box center [643, 190] width 17 height 15
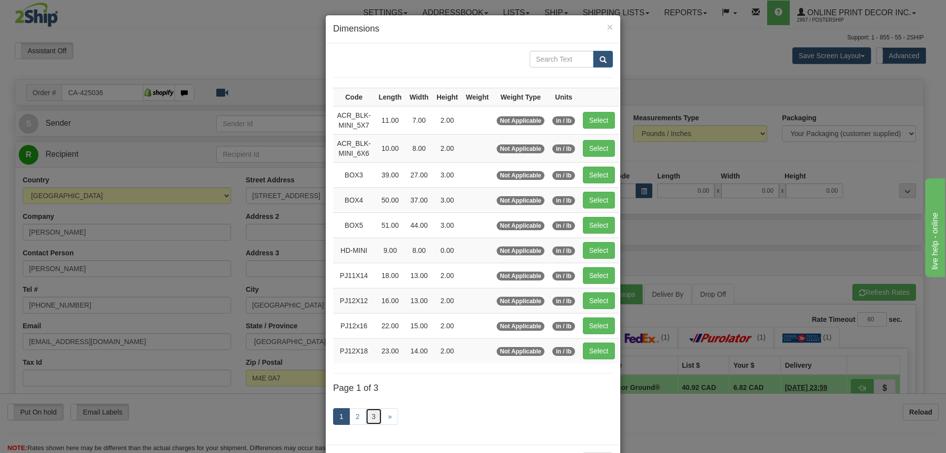
click at [370, 414] on link "3" at bounding box center [373, 416] width 17 height 17
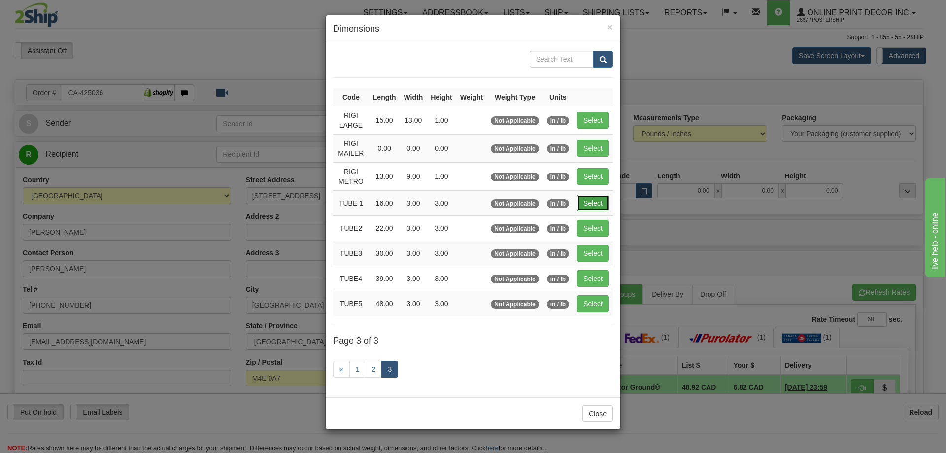
click at [592, 204] on button "Select" at bounding box center [593, 203] width 32 height 17
type input "TUBE 1"
type input "16.00"
type input "3.00"
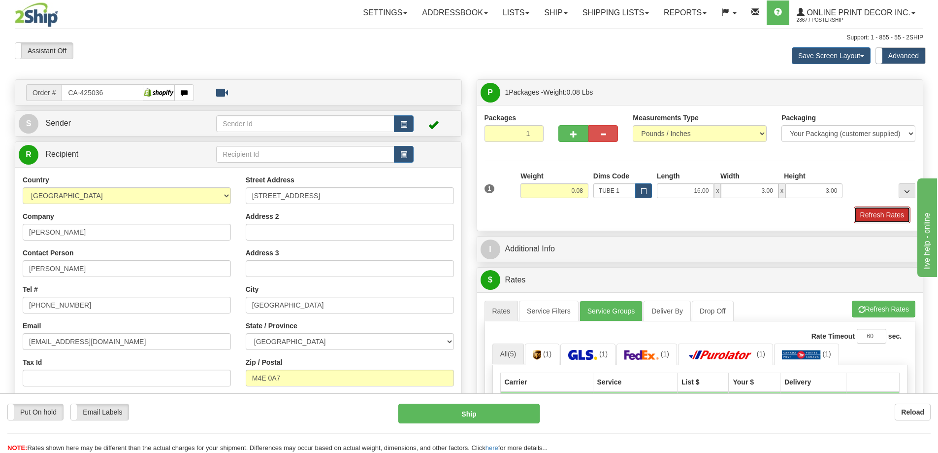
click at [889, 216] on button "Refresh Rates" at bounding box center [882, 214] width 57 height 17
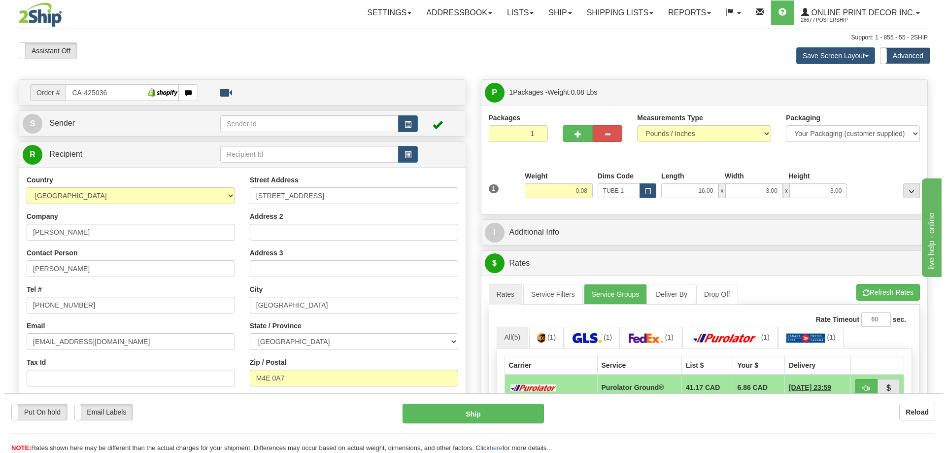
scroll to position [148, 0]
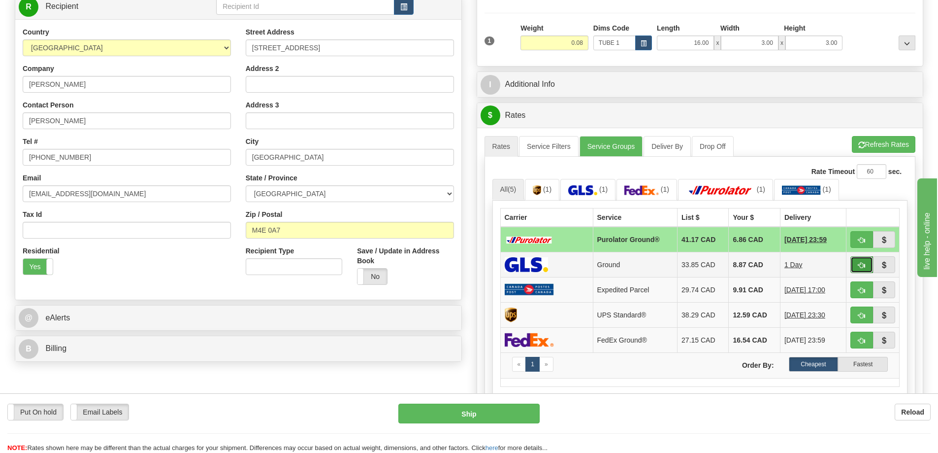
click at [855, 267] on button "button" at bounding box center [861, 264] width 23 height 17
type input "1"
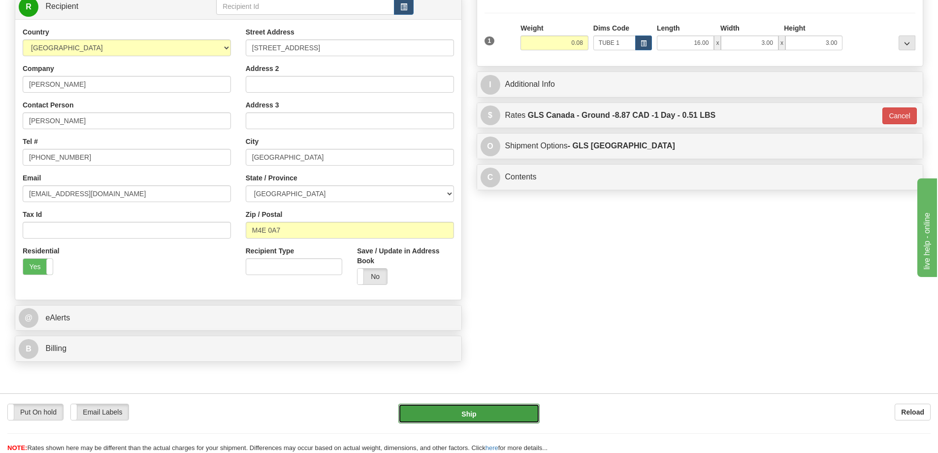
click at [515, 423] on button "Ship" at bounding box center [468, 413] width 141 height 20
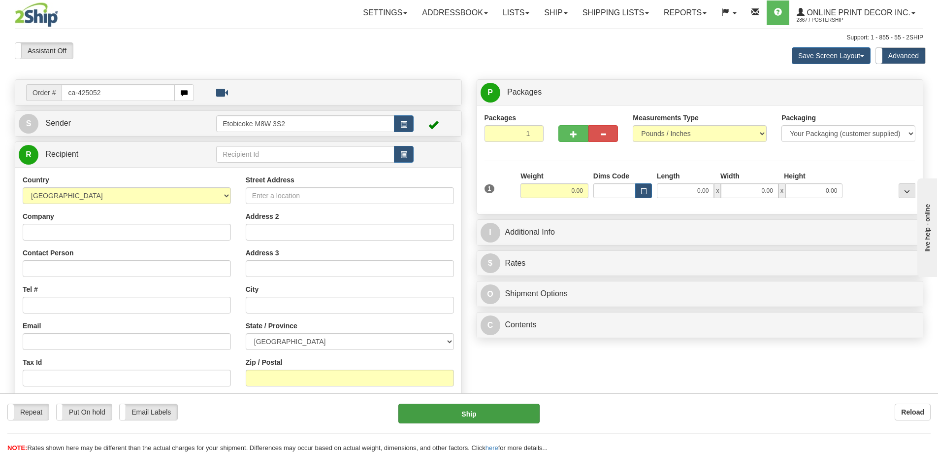
type input "ca-425052"
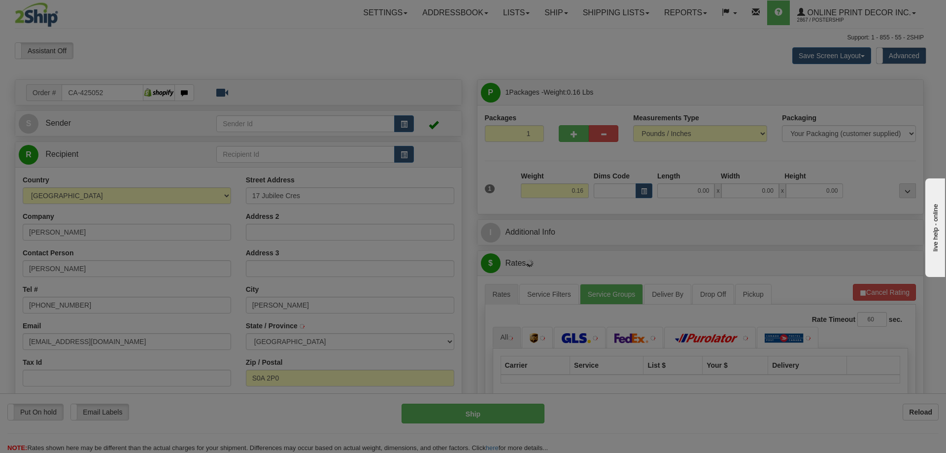
type input "MELVILLE"
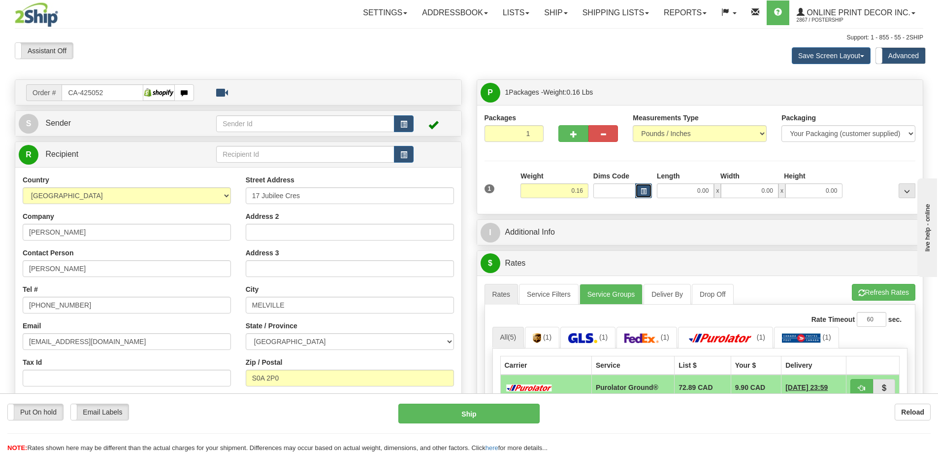
click at [645, 189] on span "button" at bounding box center [644, 191] width 6 height 5
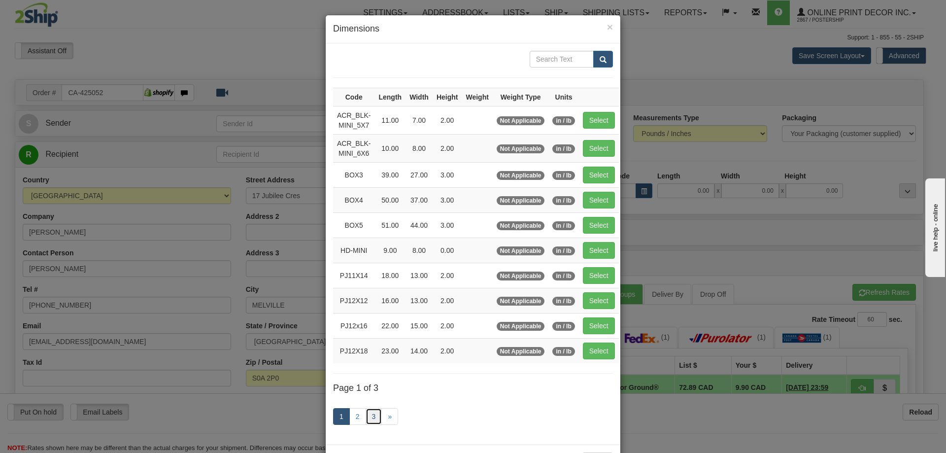
click at [368, 411] on link "3" at bounding box center [373, 416] width 17 height 17
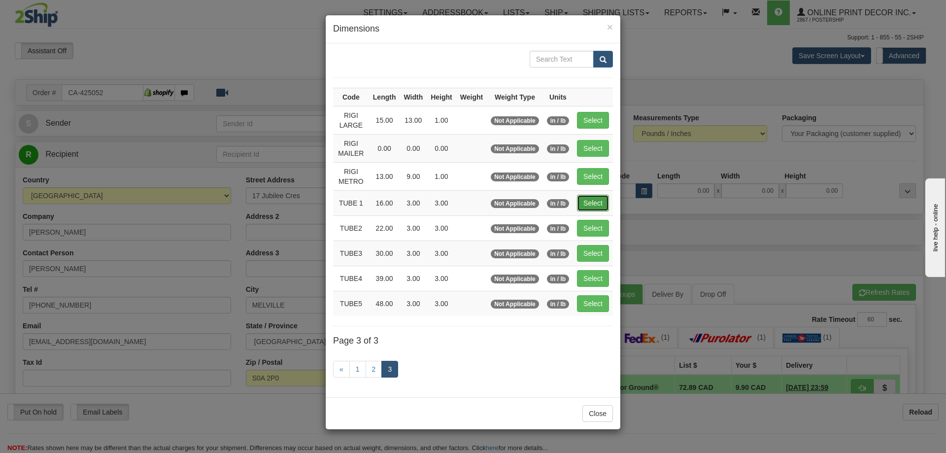
click at [593, 199] on button "Select" at bounding box center [593, 203] width 32 height 17
type input "TUBE 1"
type input "16.00"
type input "3.00"
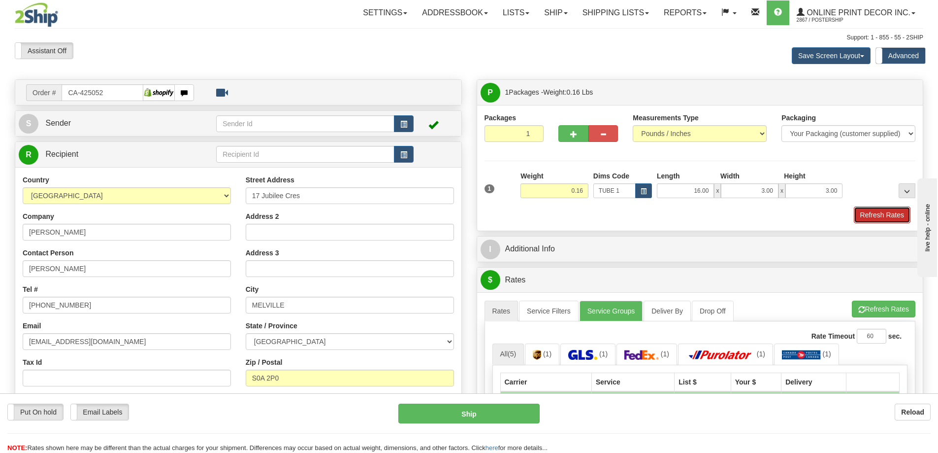
click at [872, 213] on button "Refresh Rates" at bounding box center [882, 214] width 57 height 17
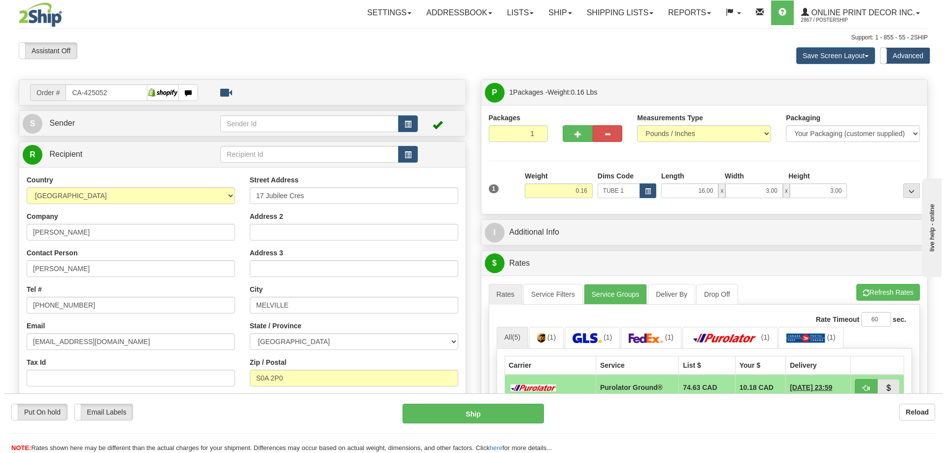
scroll to position [148, 0]
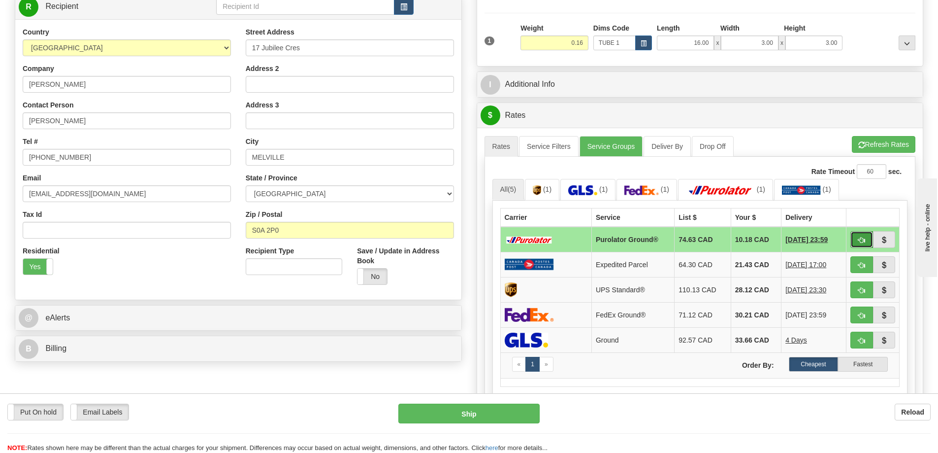
click at [868, 239] on button "button" at bounding box center [861, 239] width 23 height 17
type input "260"
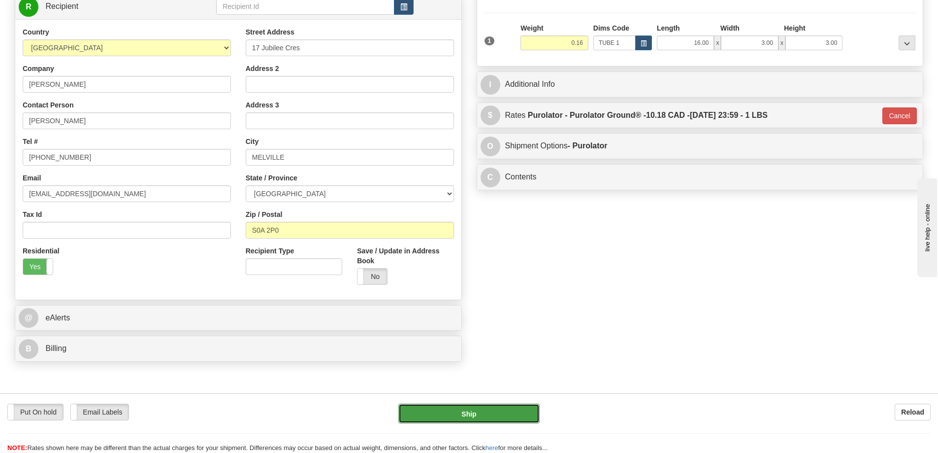
click at [491, 406] on button "Ship" at bounding box center [468, 413] width 141 height 20
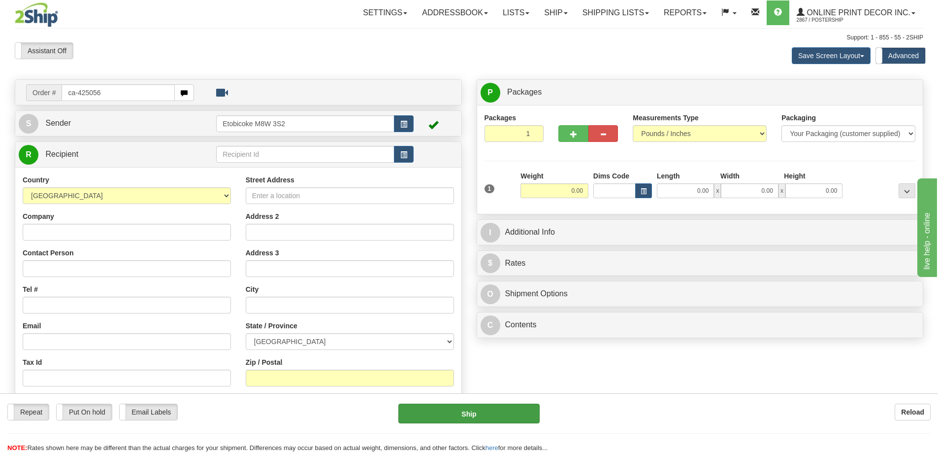
type input "ca-425056"
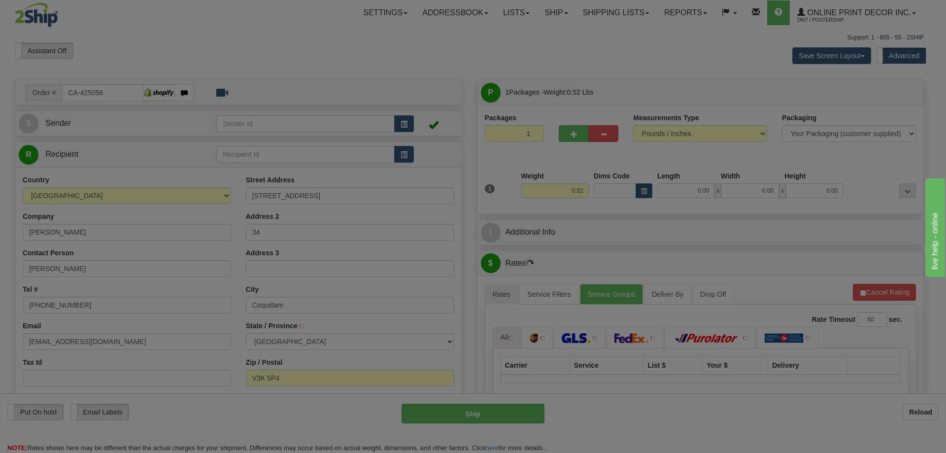
type input "COQUITLAM"
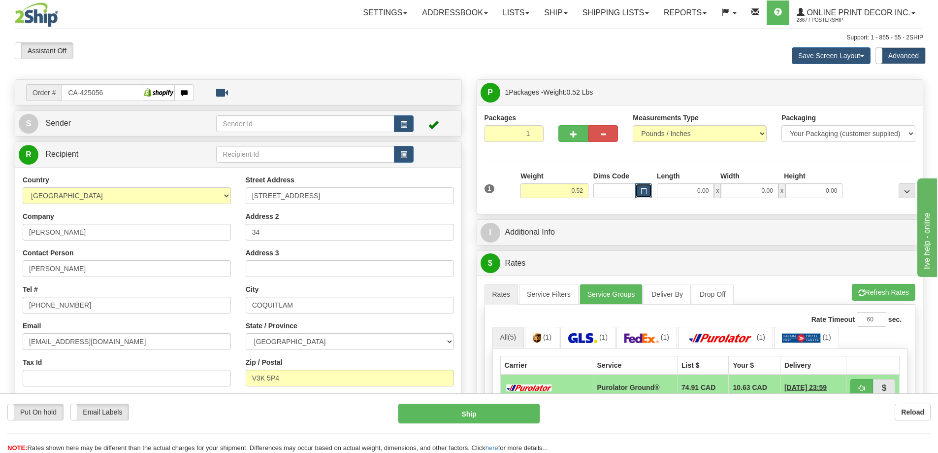
click at [640, 189] on button "button" at bounding box center [643, 190] width 17 height 15
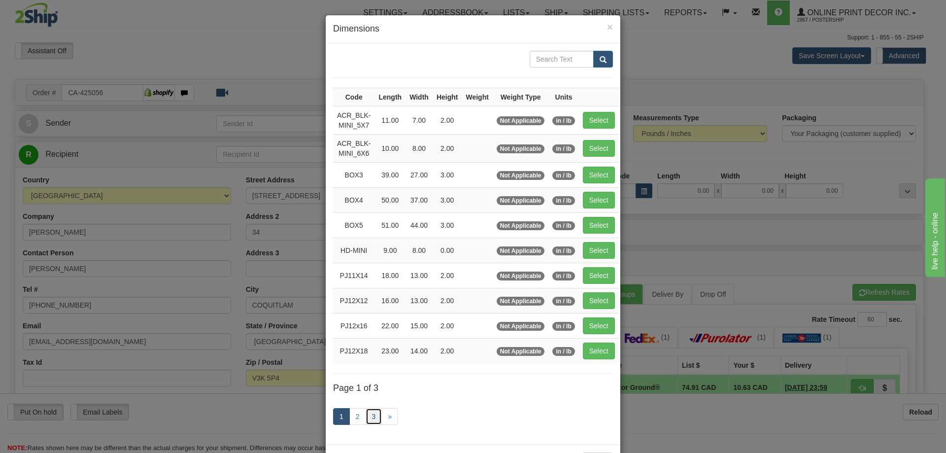
click at [368, 417] on link "3" at bounding box center [373, 416] width 17 height 17
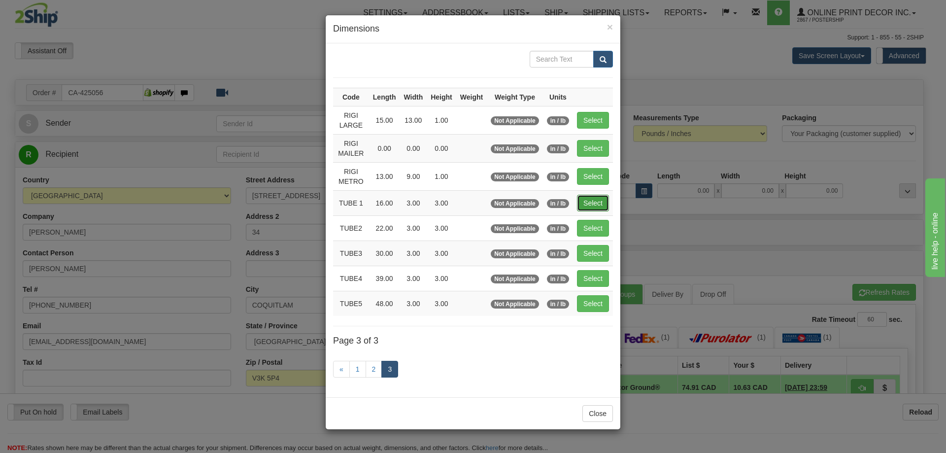
click at [587, 203] on button "Select" at bounding box center [593, 203] width 32 height 17
type input "TUBE 1"
type input "16.00"
type input "3.00"
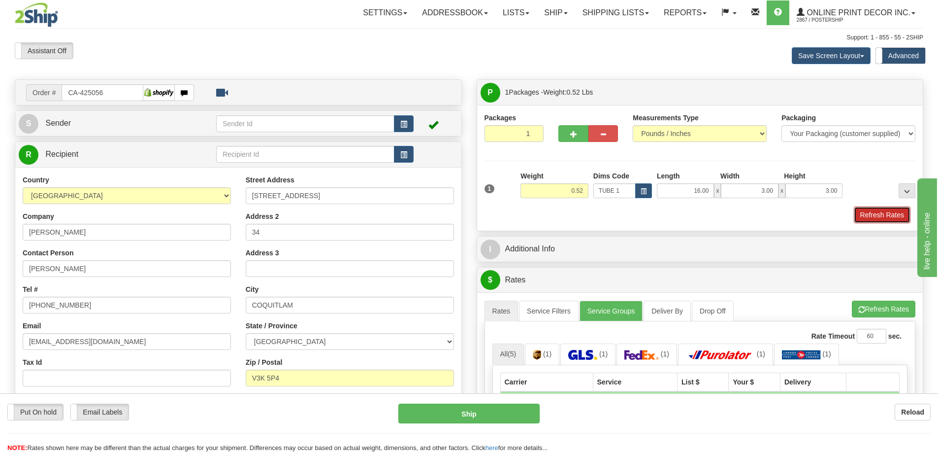
click at [883, 216] on button "Refresh Rates" at bounding box center [882, 214] width 57 height 17
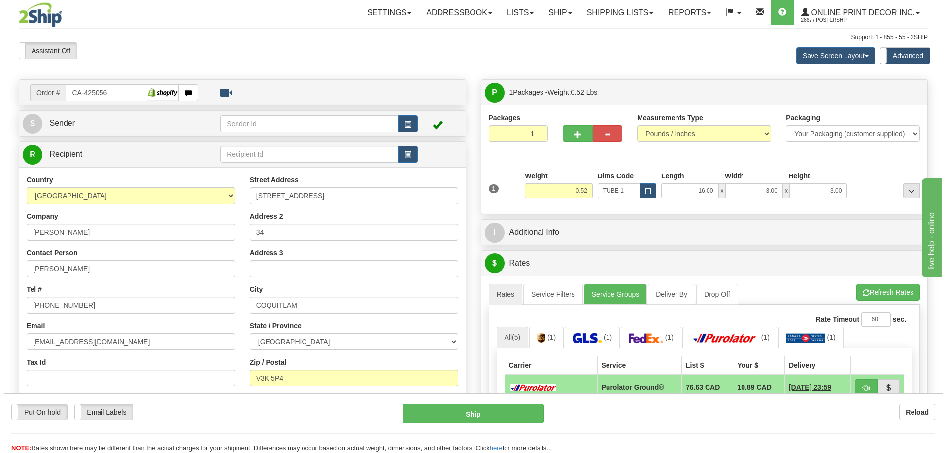
scroll to position [98, 0]
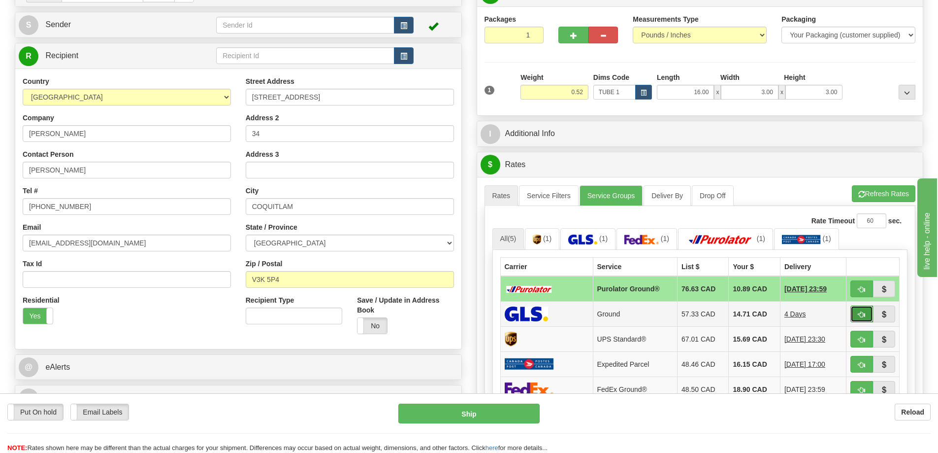
click at [860, 311] on button "button" at bounding box center [861, 313] width 23 height 17
type input "1"
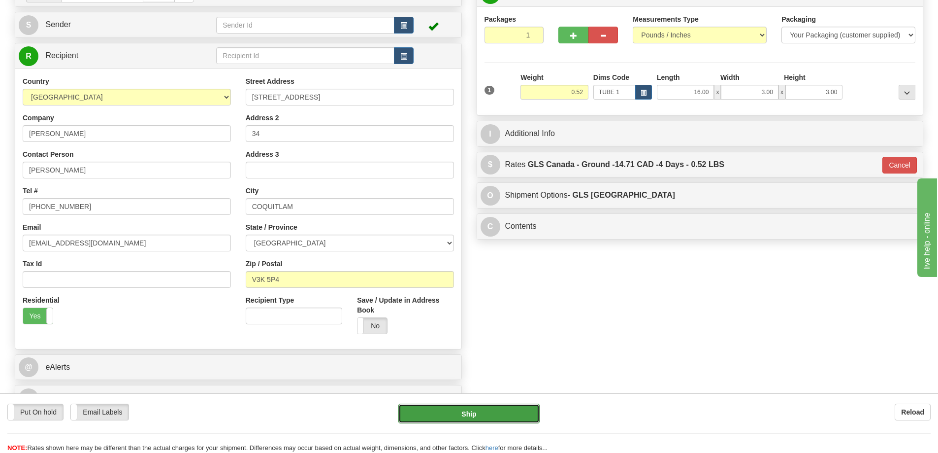
click at [491, 418] on button "Ship" at bounding box center [468, 413] width 141 height 20
